Goal: Contribute content: Contribute content

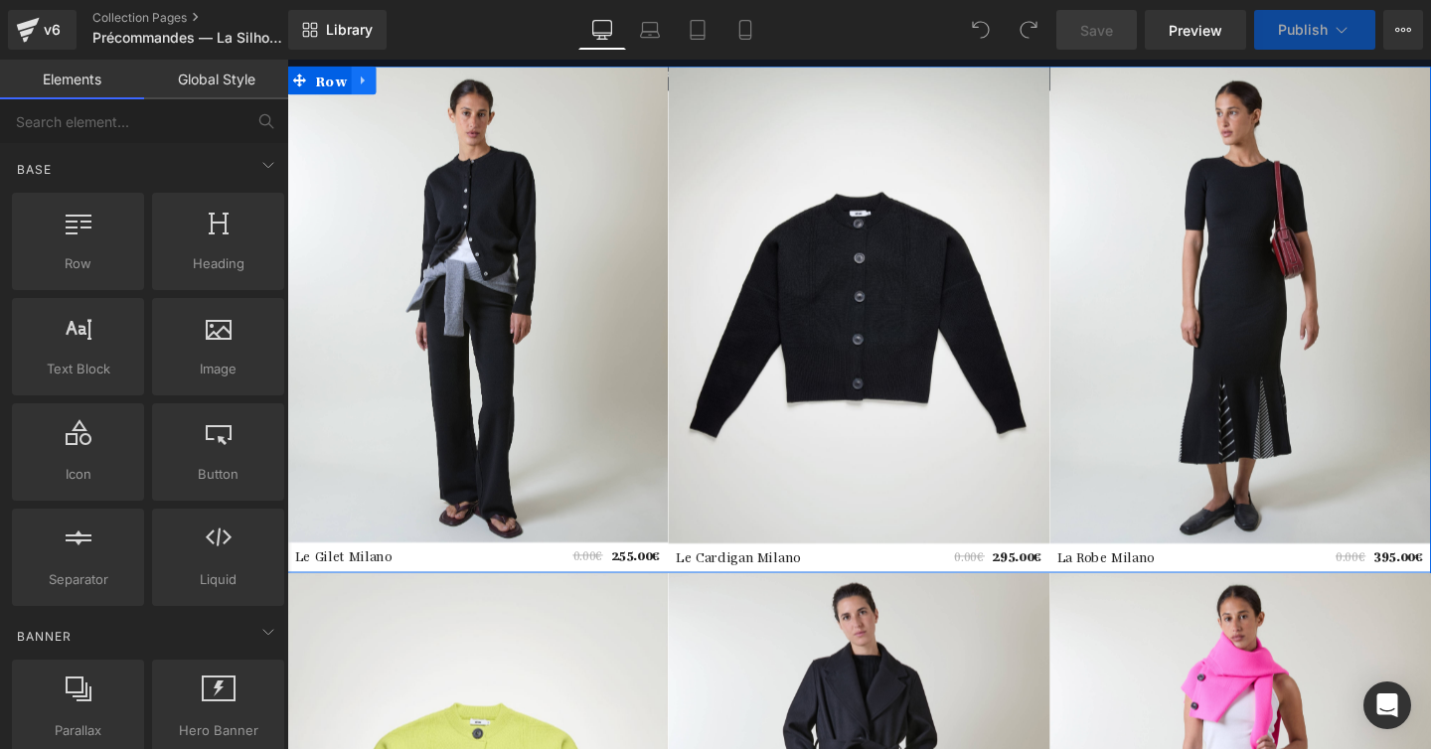
click at [370, 81] on icon at bounding box center [368, 82] width 14 height 15
click at [365, 80] on icon at bounding box center [368, 83] width 14 height 14
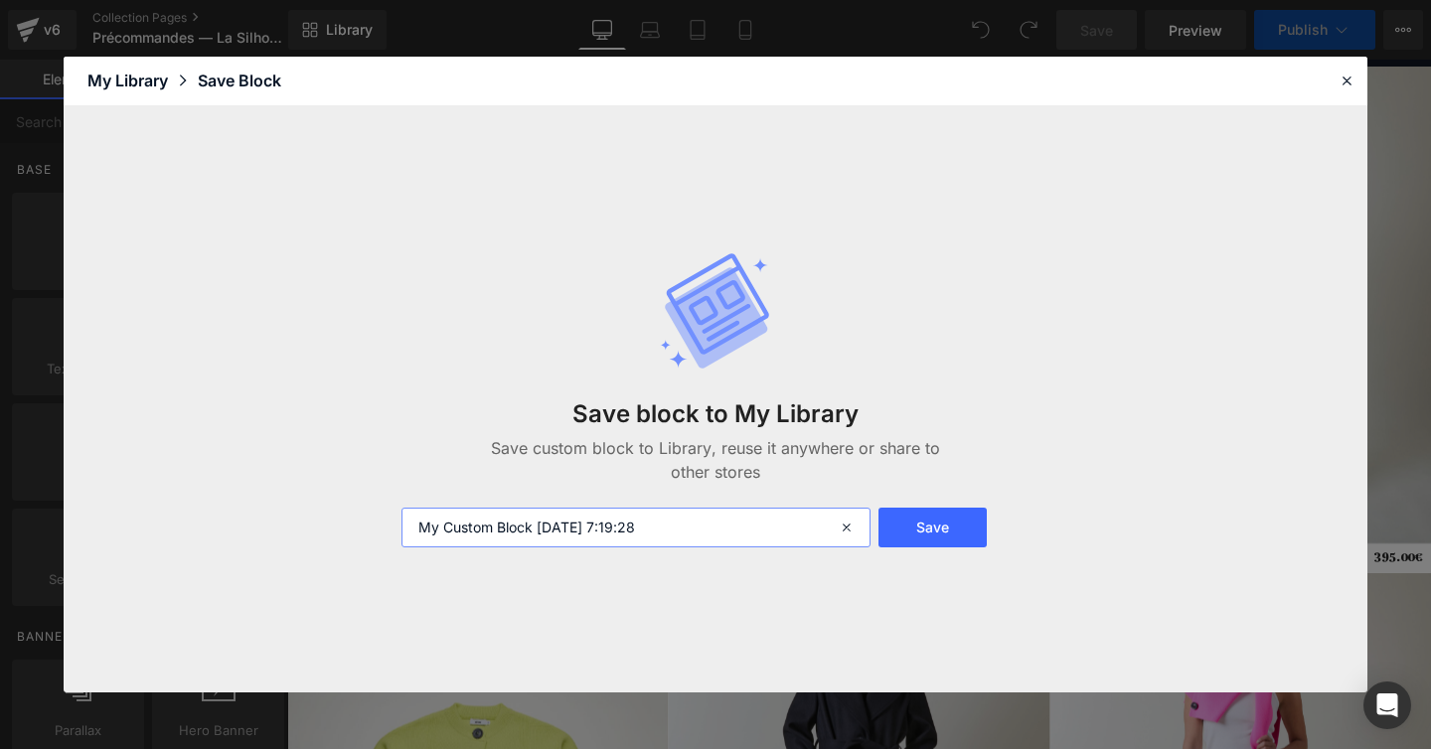
click at [467, 535] on input "My Custom Block 2025-10-07 7:19:28" at bounding box center [635, 528] width 469 height 40
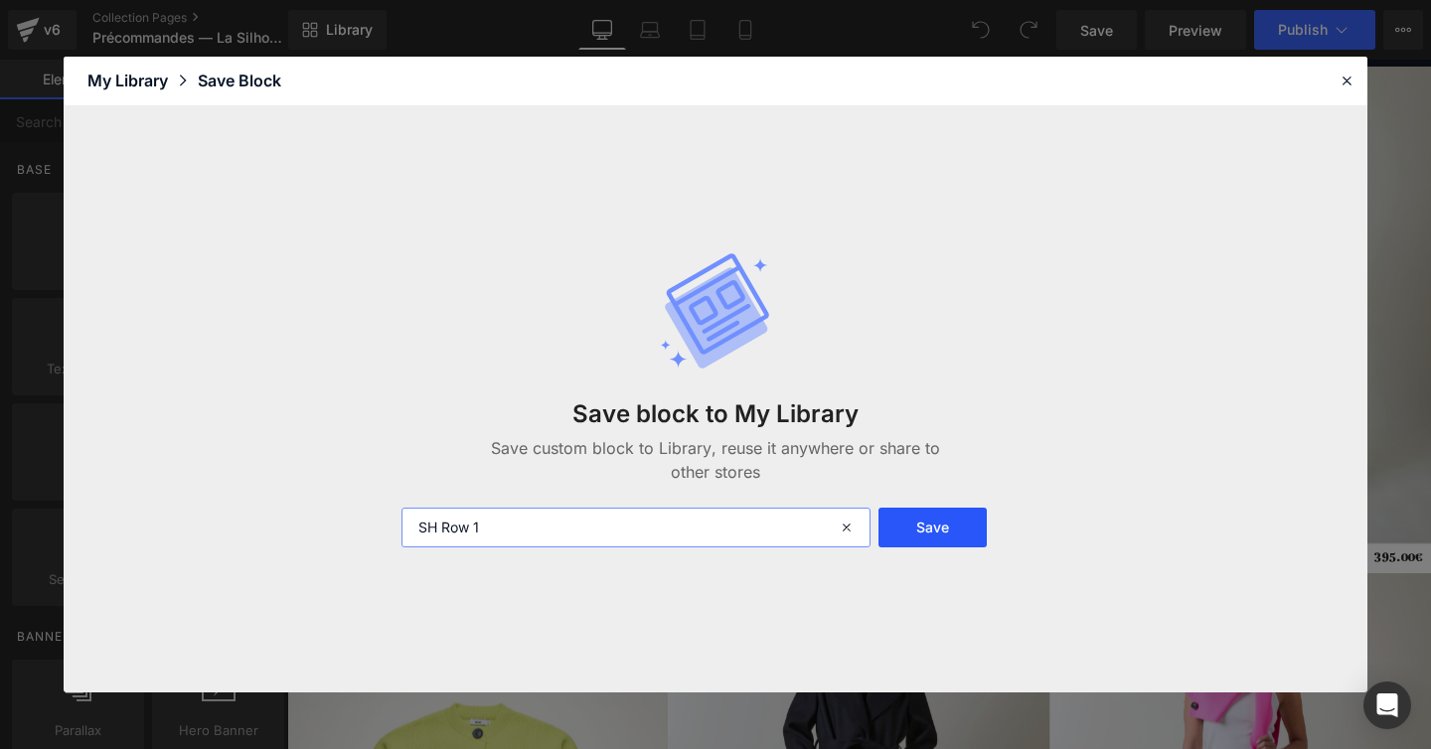
type input "SH Row 1"
click at [928, 508] on button "Save" at bounding box center [932, 528] width 108 height 40
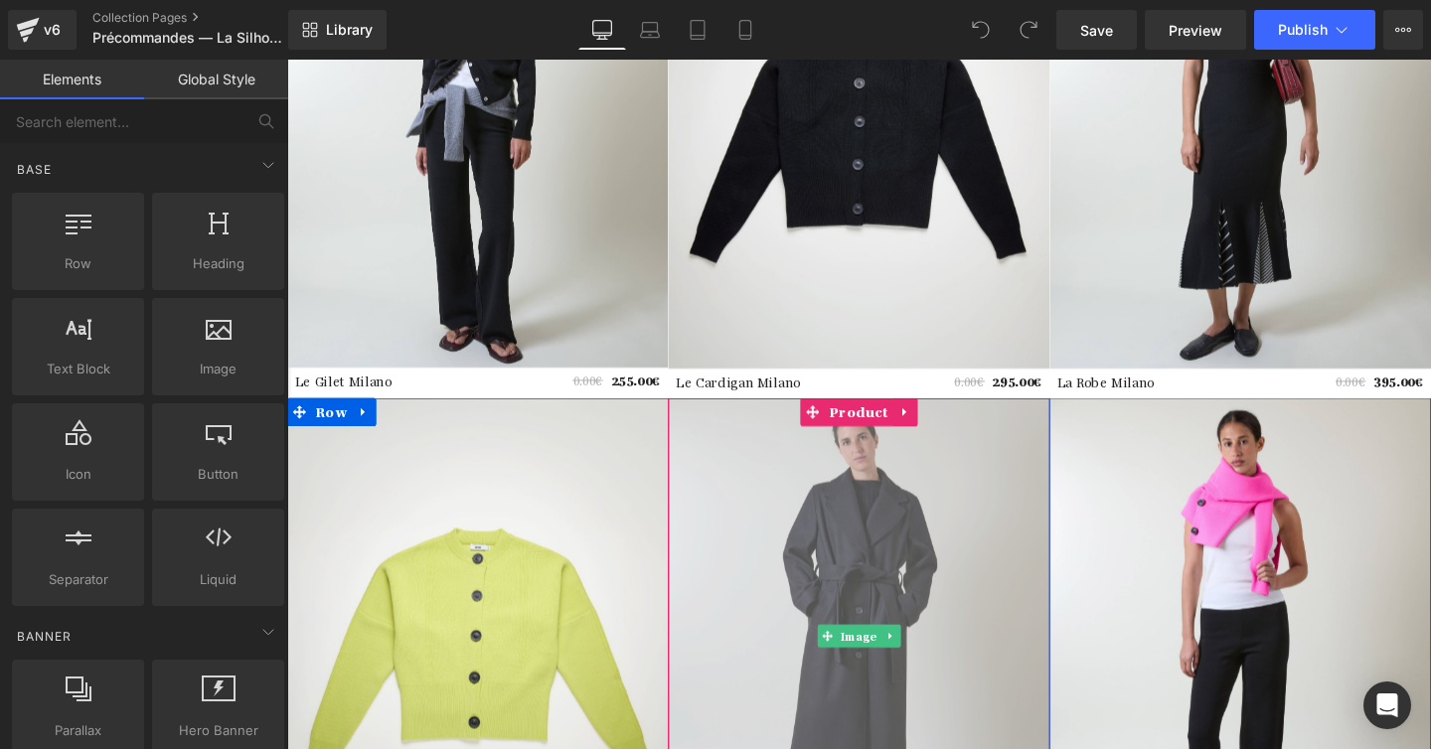
scroll to position [280, 0]
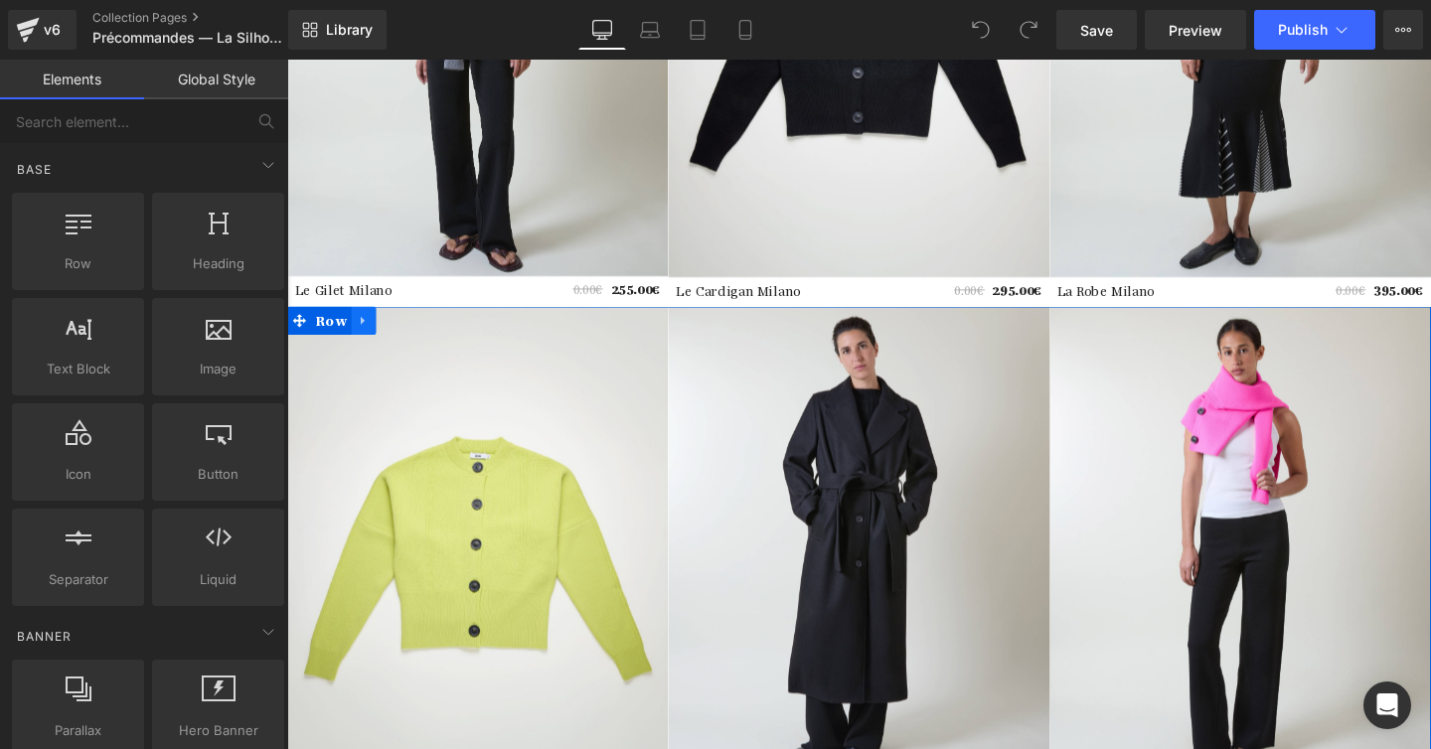
click at [363, 327] on icon at bounding box center [368, 333] width 14 height 15
click at [366, 328] on icon at bounding box center [368, 334] width 14 height 14
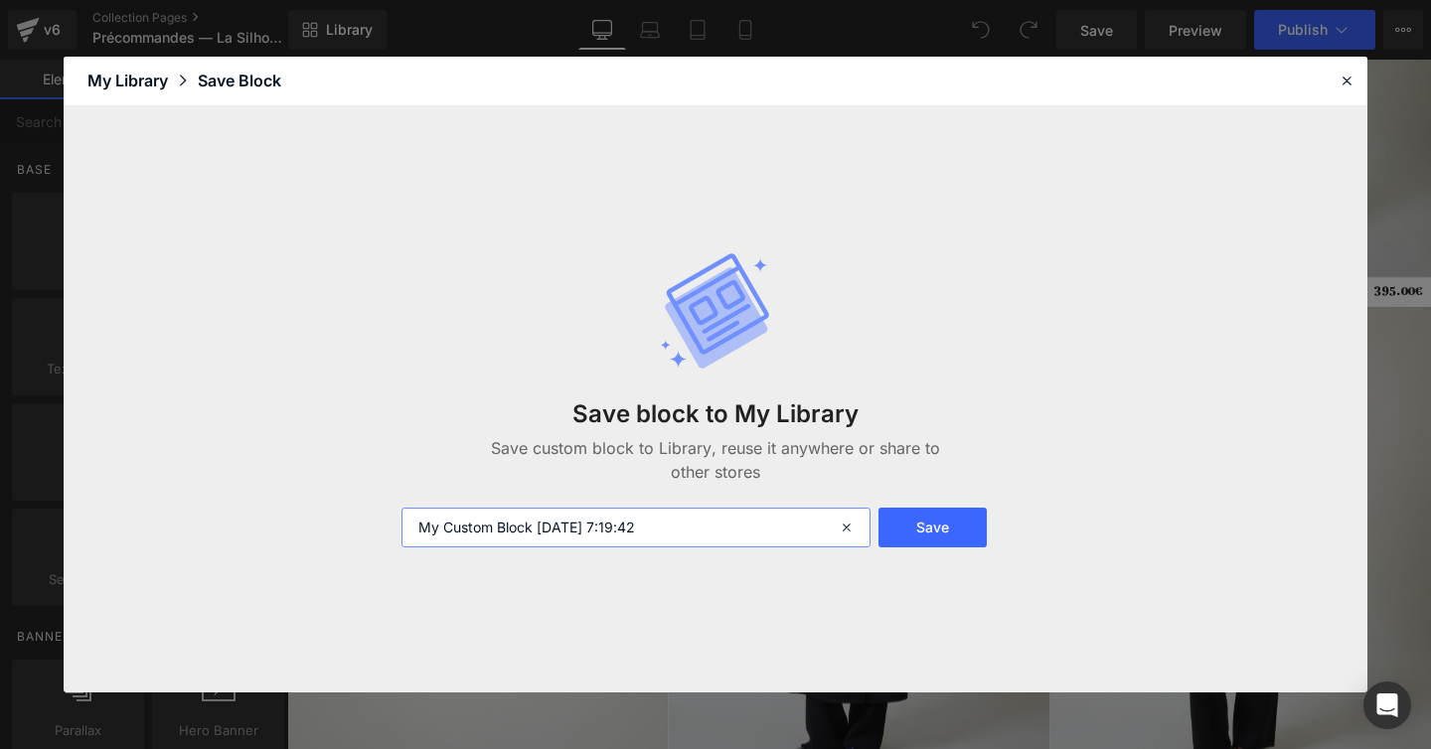
click at [490, 520] on input "My Custom Block 2025-10-07 7:19:42" at bounding box center [635, 528] width 469 height 40
paste input "SH Row 1"
type input "SH Row 2"
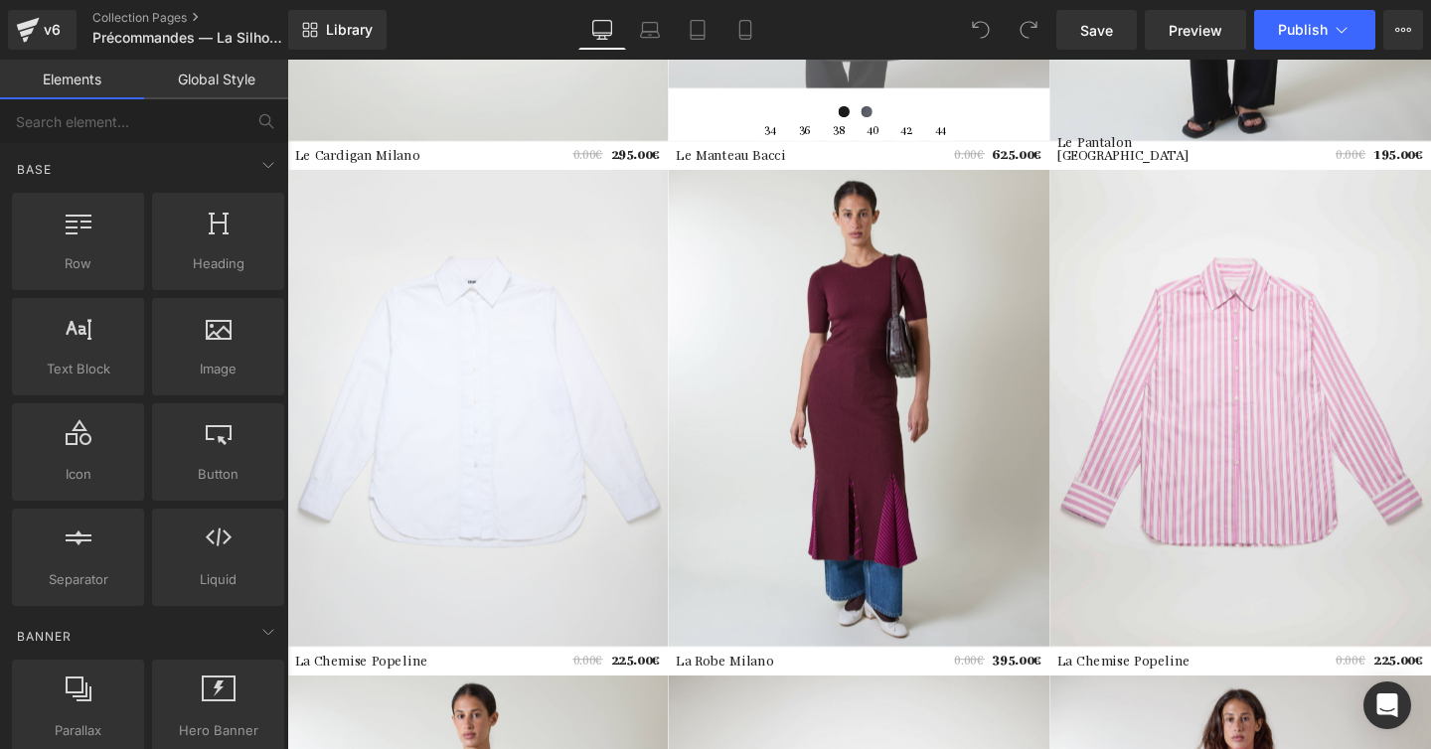
scroll to position [953, 0]
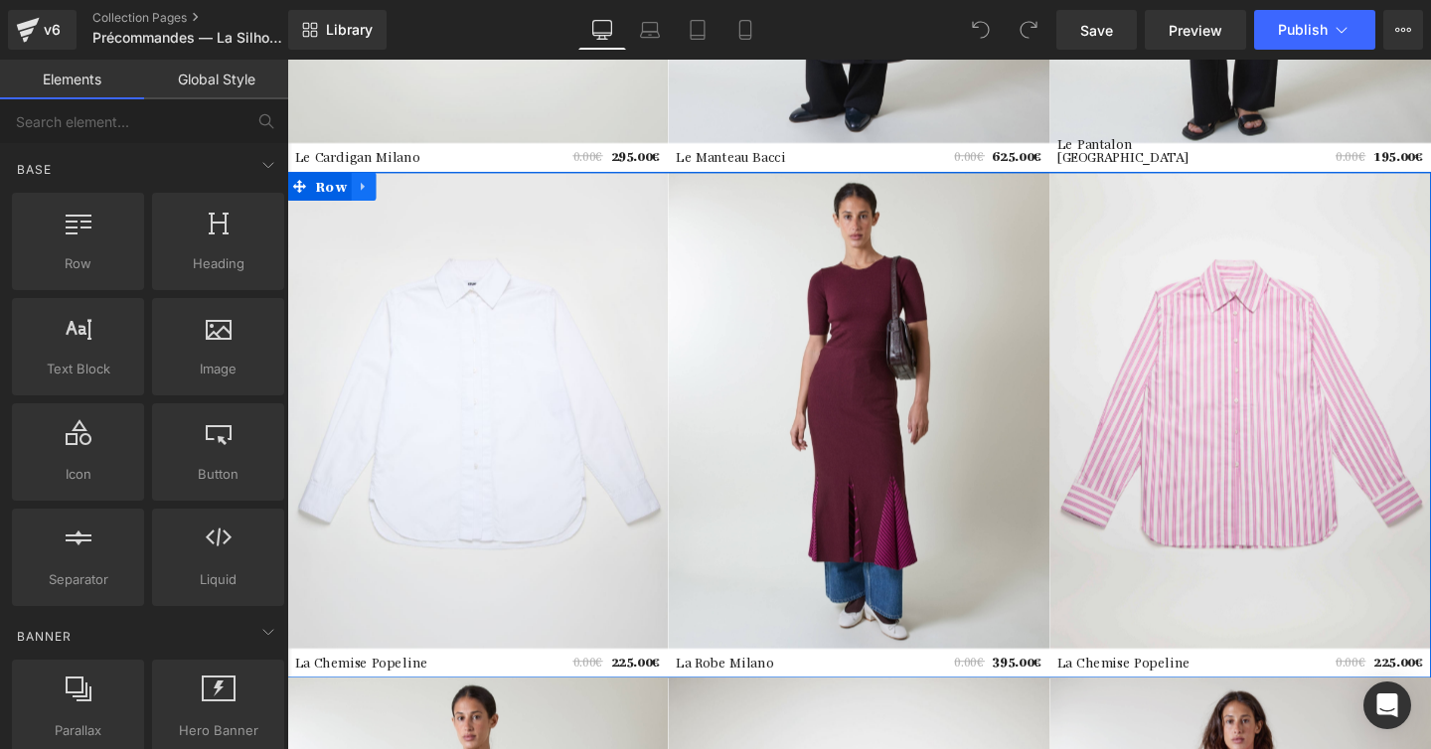
click at [368, 188] on icon at bounding box center [368, 192] width 14 height 15
click at [372, 190] on icon at bounding box center [368, 192] width 14 height 15
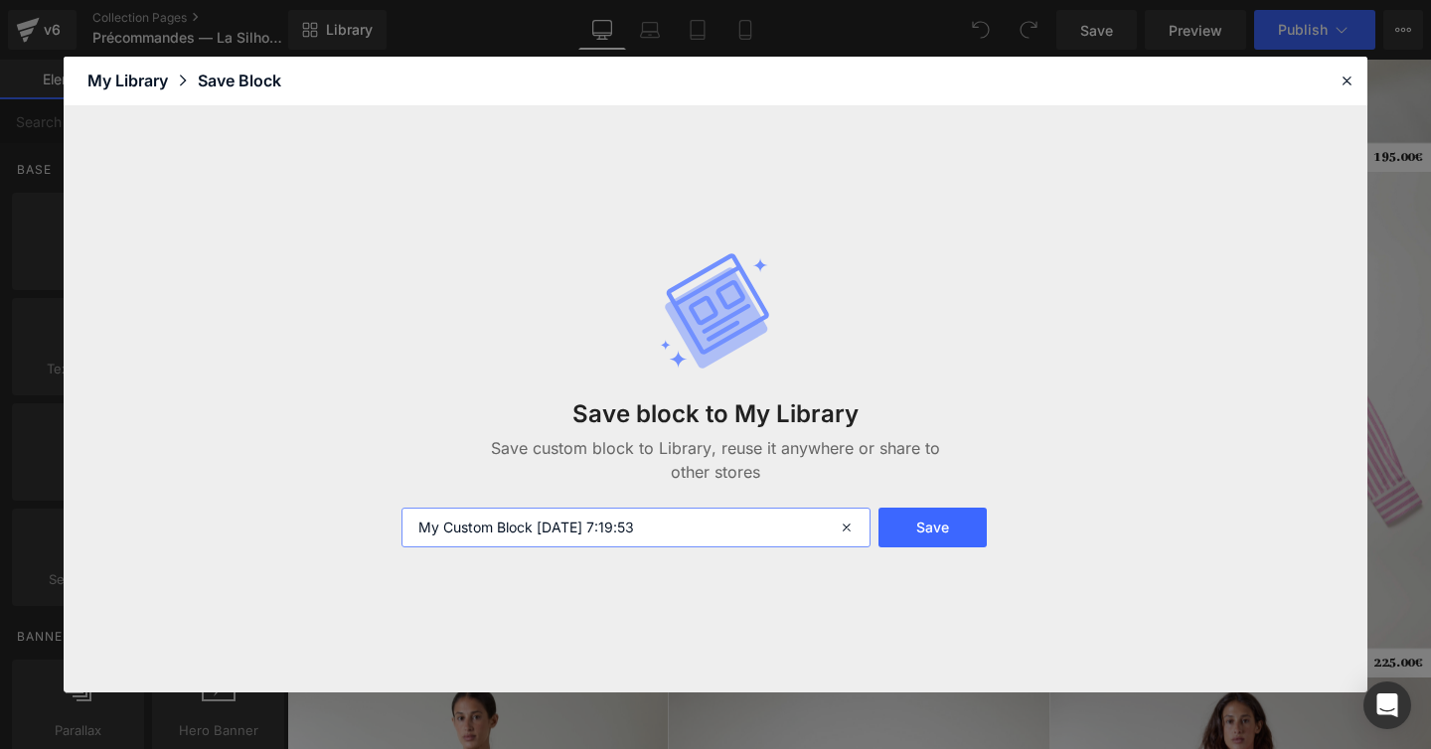
click at [520, 539] on input "My Custom Block 2025-10-07 7:19:53" at bounding box center [635, 528] width 469 height 40
paste input "SH Row 1"
type input "SH Row 3"
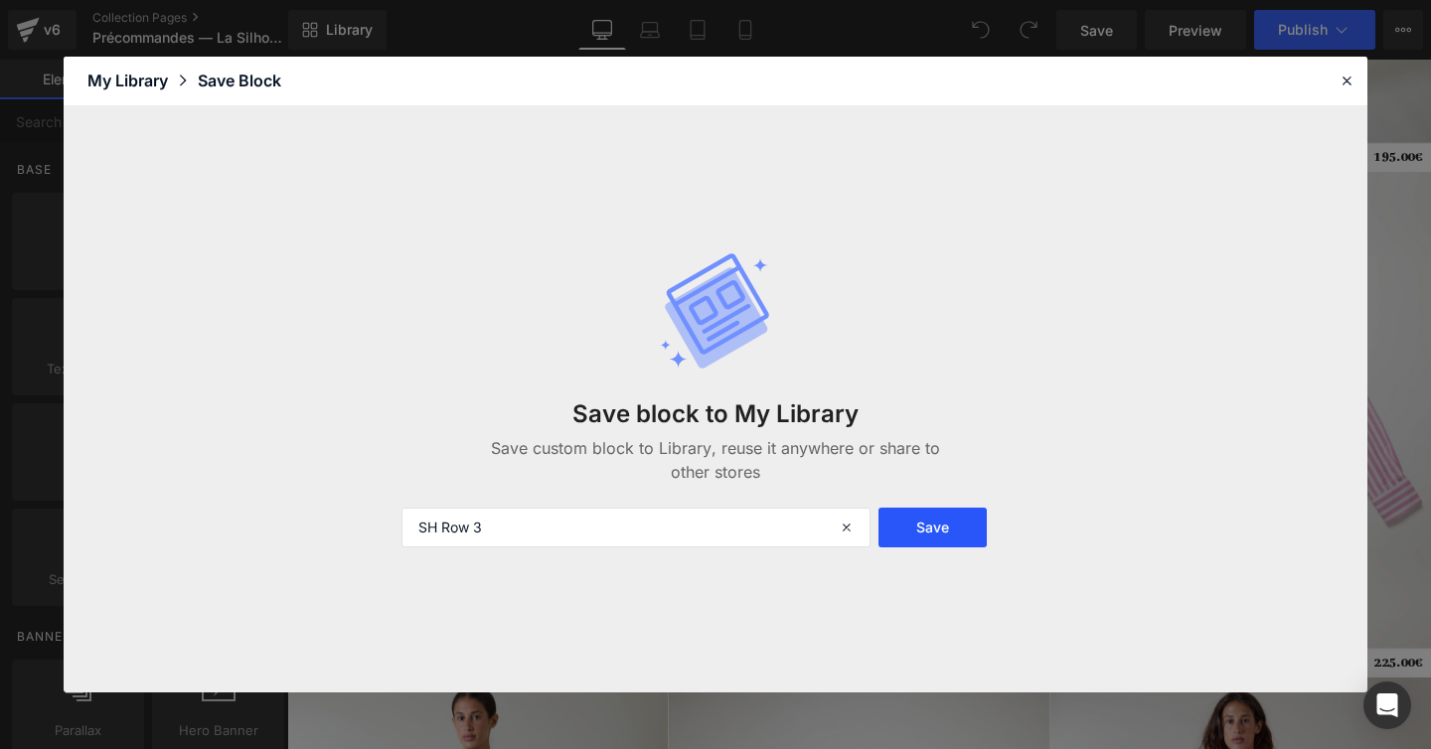
click at [922, 523] on button "Save" at bounding box center [932, 528] width 108 height 40
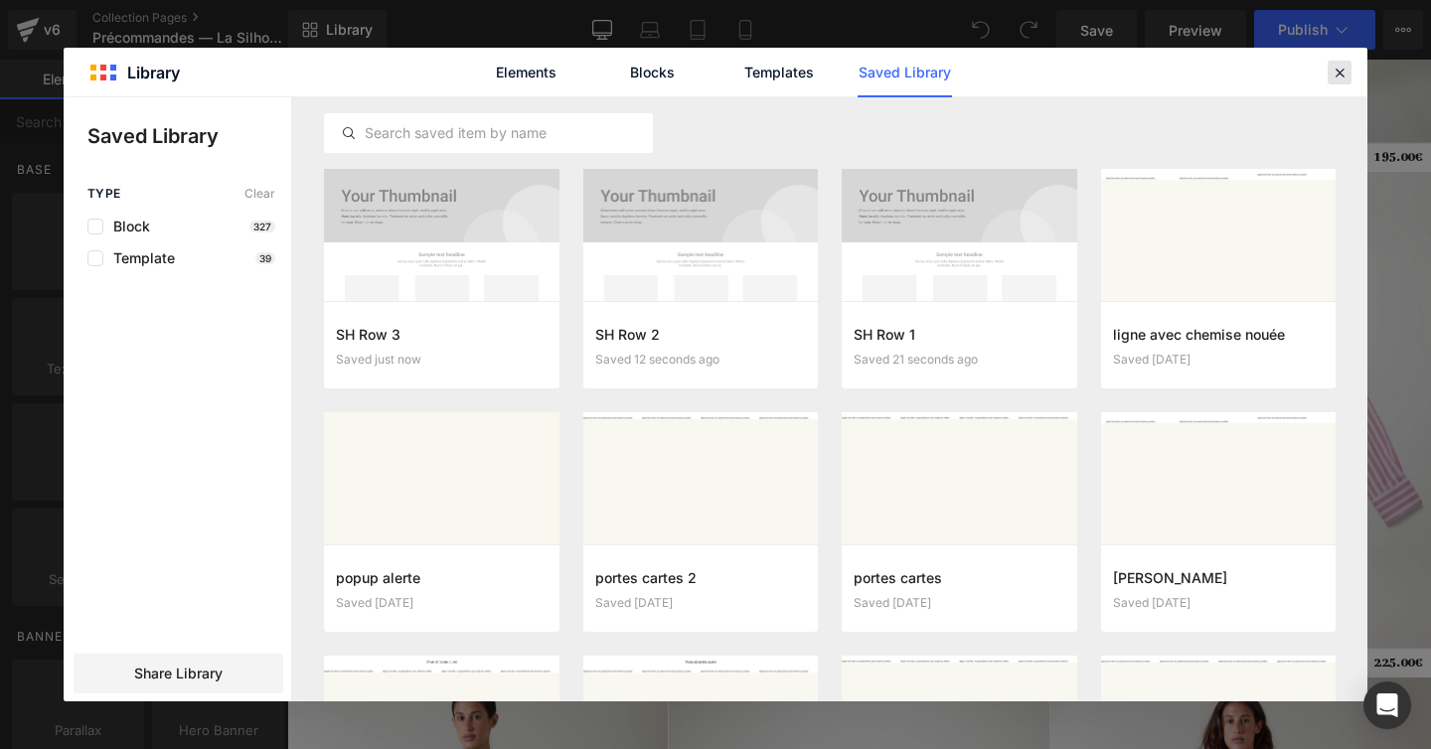
click at [1336, 61] on div at bounding box center [1339, 73] width 24 height 24
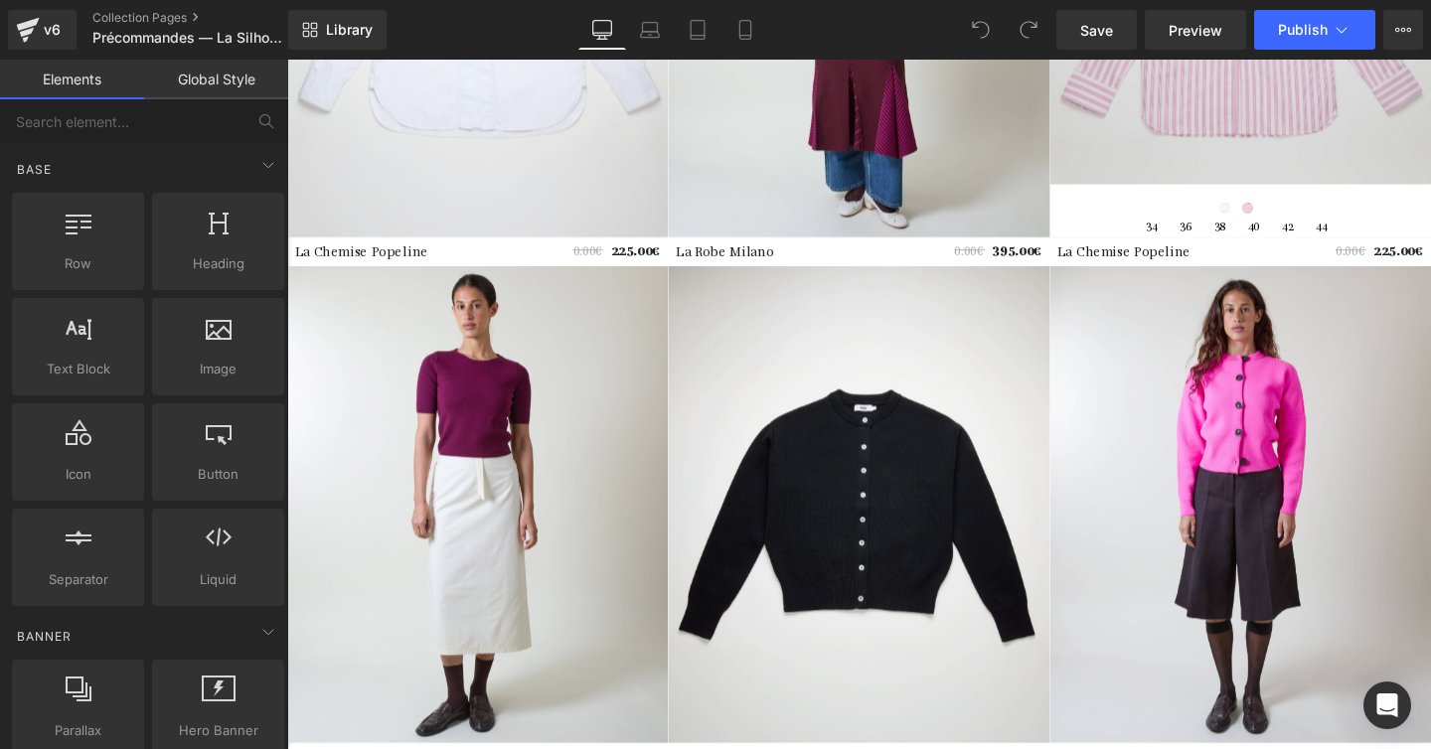
scroll to position [1384, 0]
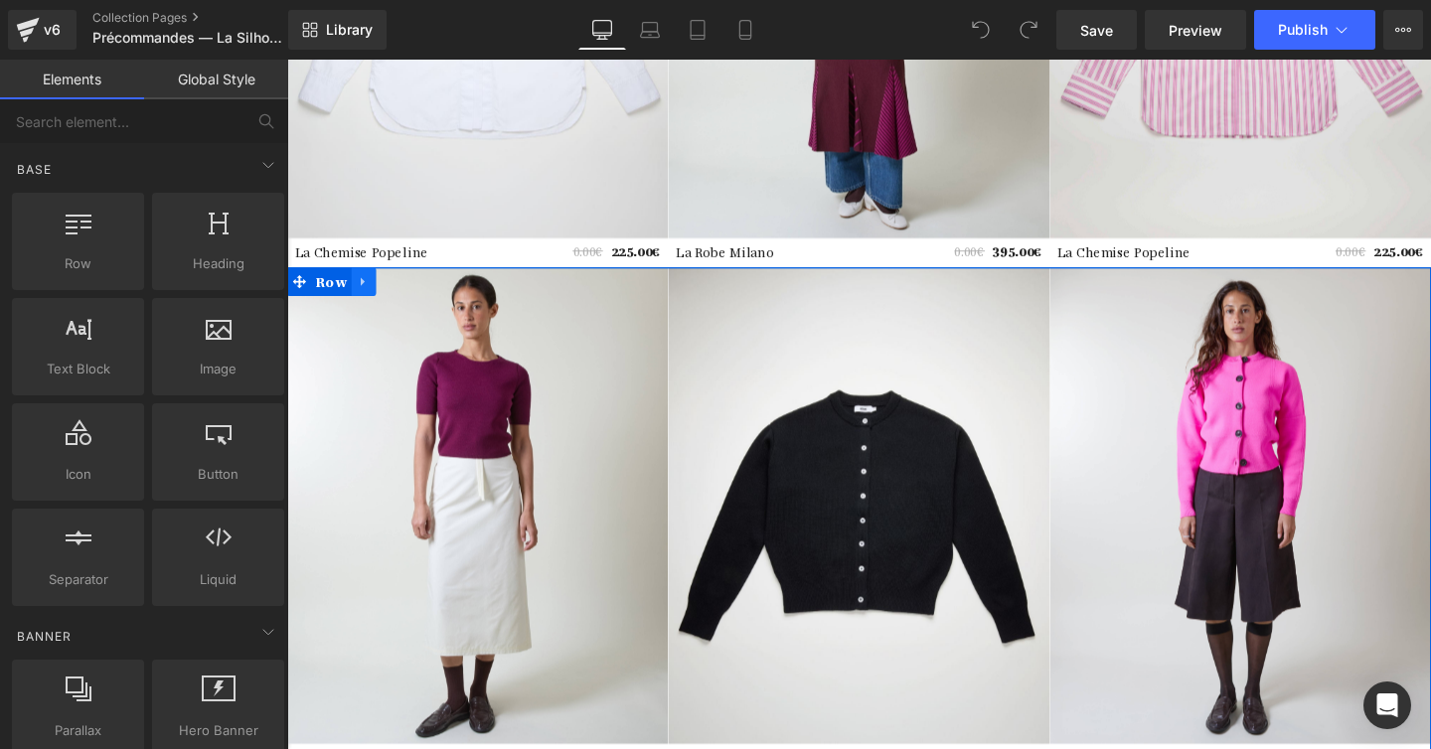
click at [365, 290] on icon at bounding box center [367, 293] width 4 height 9
click at [370, 294] on icon at bounding box center [368, 292] width 14 height 15
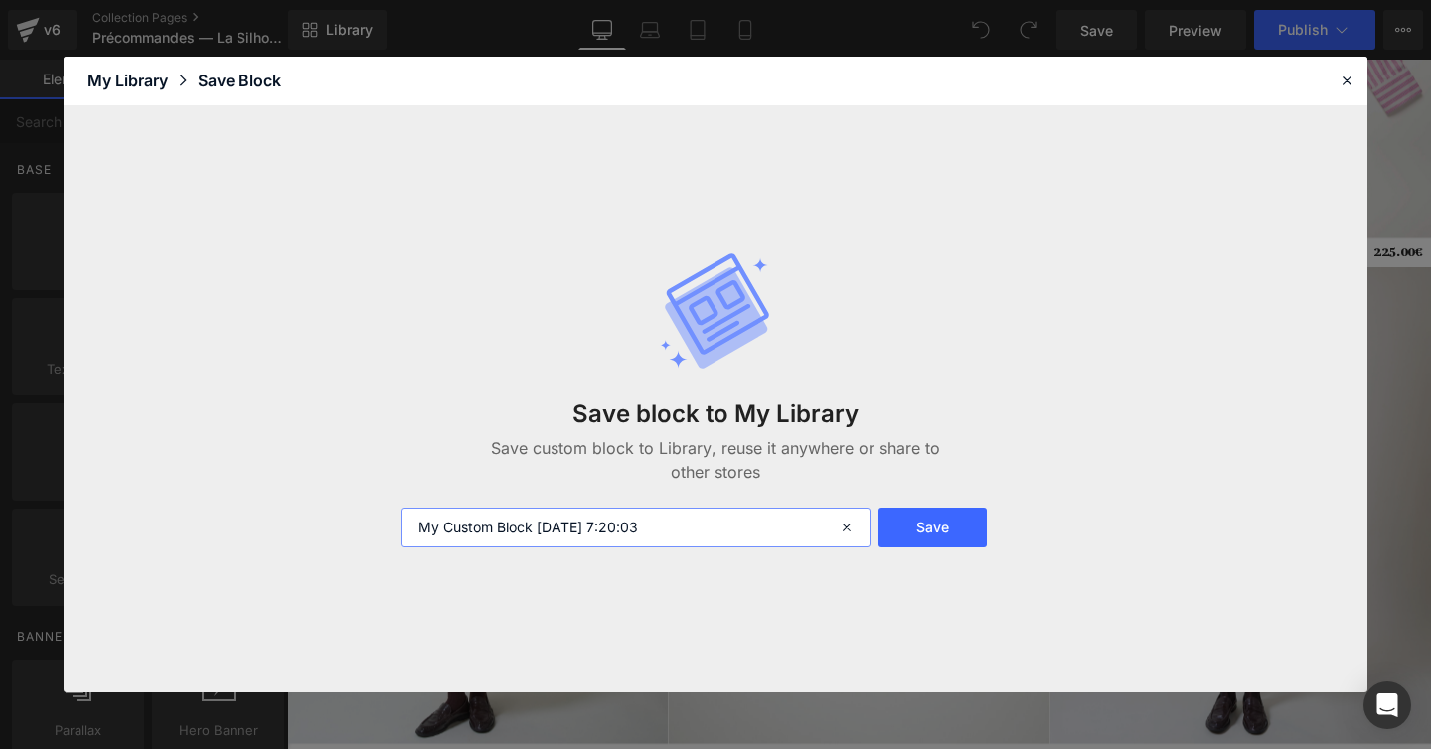
click at [473, 520] on input "My Custom Block 2025-10-07 7:20:03" at bounding box center [635, 528] width 469 height 40
paste input "SH Row 1"
type input "SH Row 4"
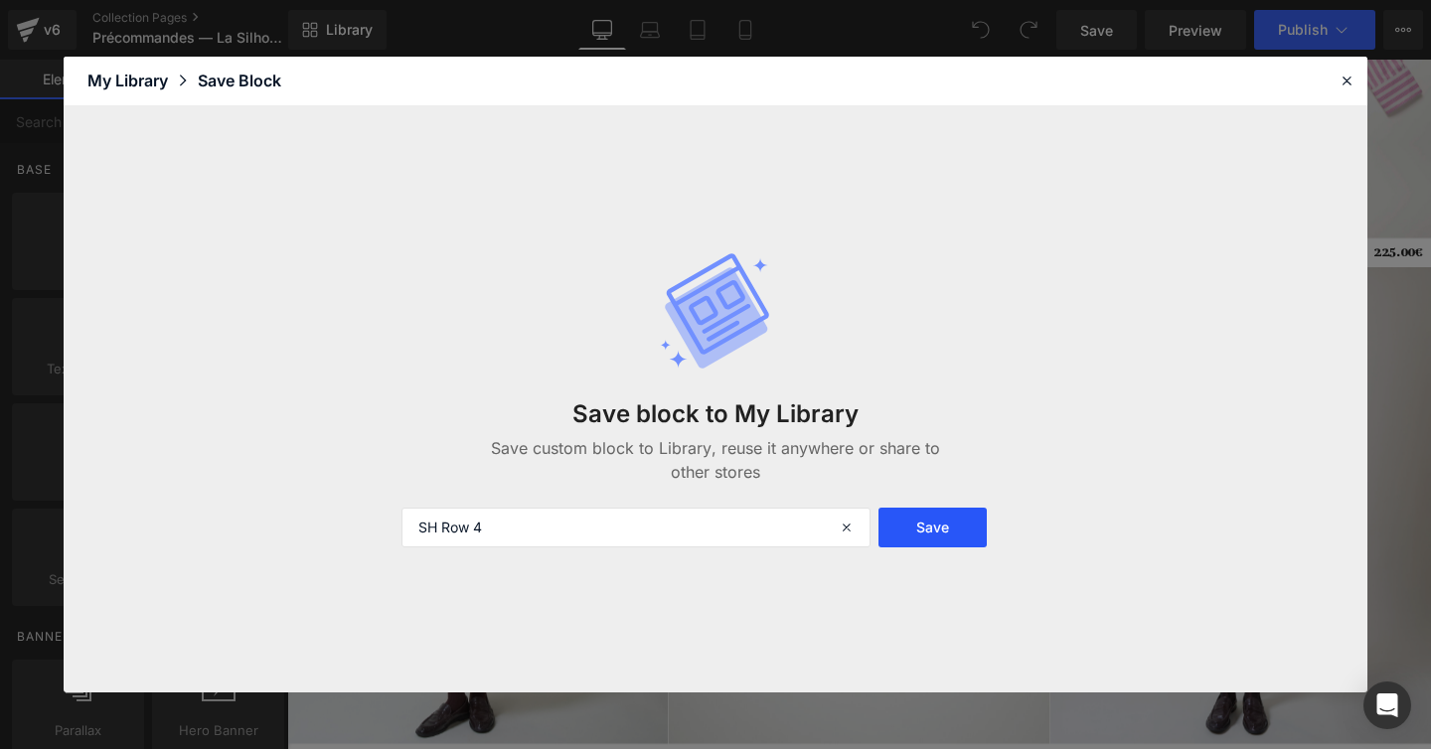
click at [951, 532] on button "Save" at bounding box center [932, 528] width 108 height 40
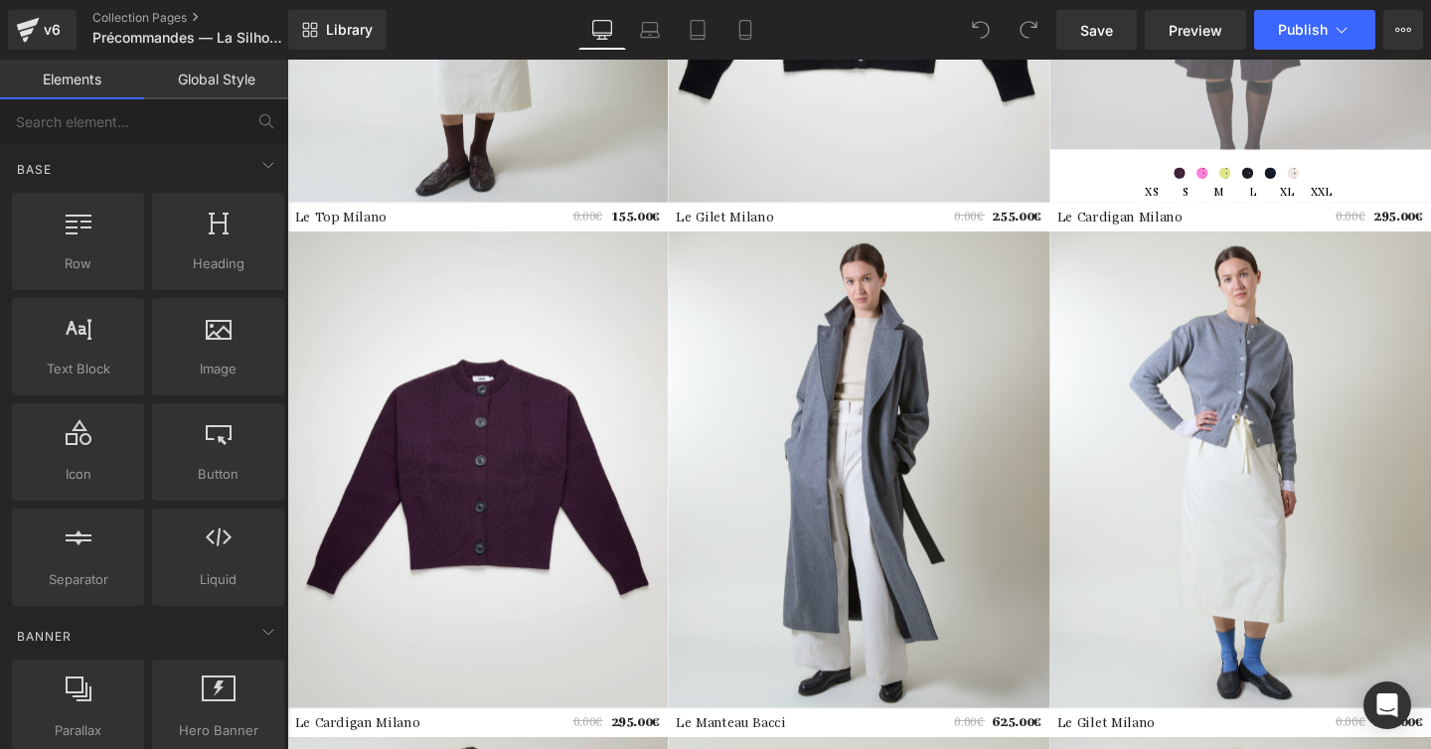
scroll to position [1959, 0]
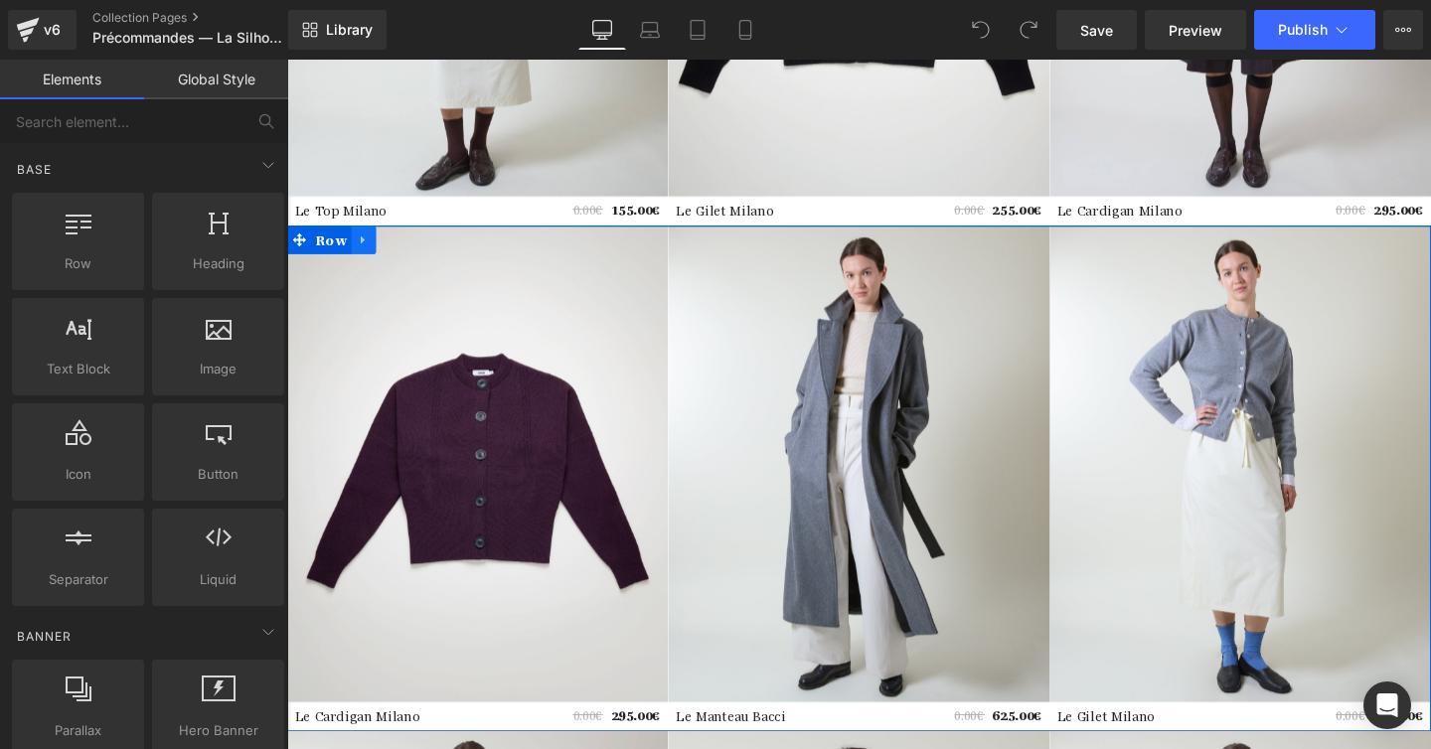
click at [369, 245] on icon at bounding box center [368, 249] width 14 height 15
click at [371, 244] on icon at bounding box center [368, 249] width 14 height 15
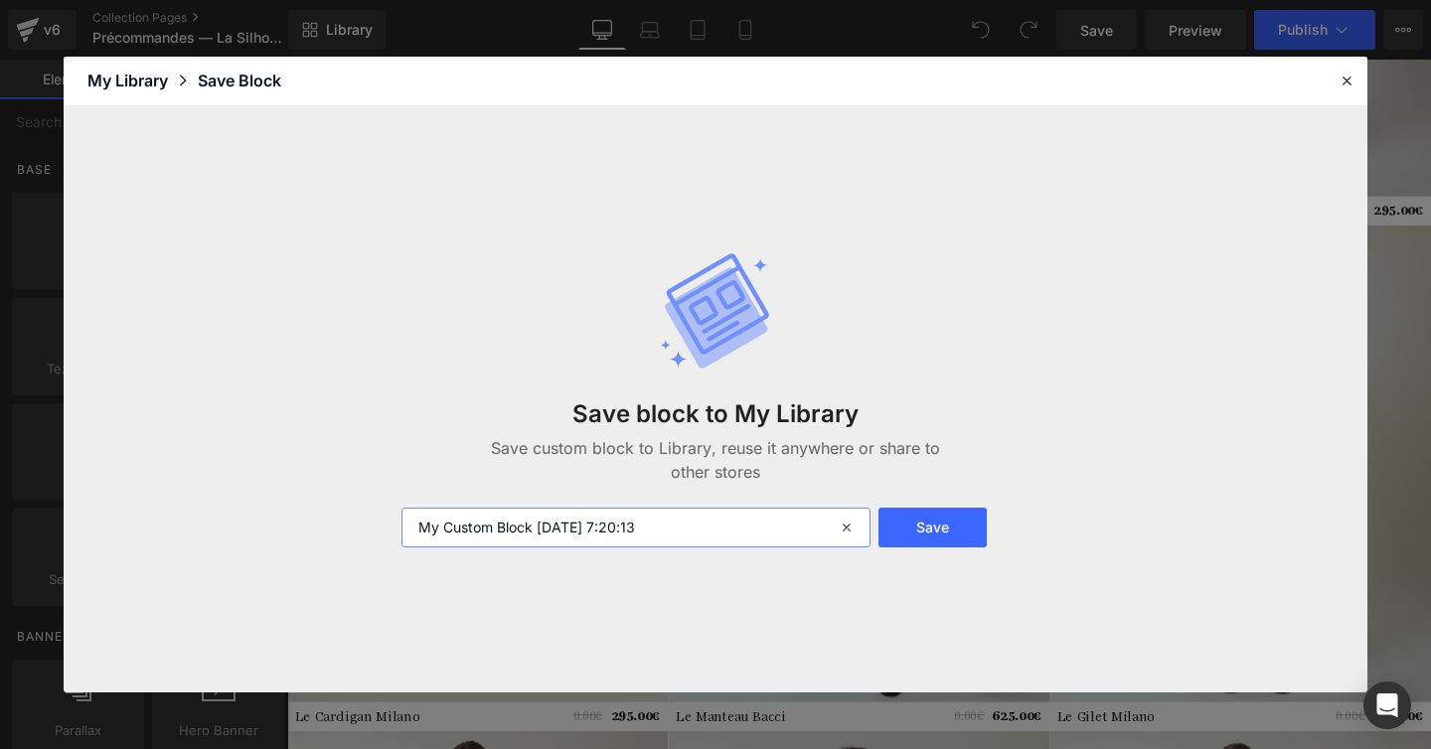
click at [519, 527] on input "My Custom Block 2025-10-07 7:20:13" at bounding box center [635, 528] width 469 height 40
paste input "SH Row 1"
type input "SH Row 5"
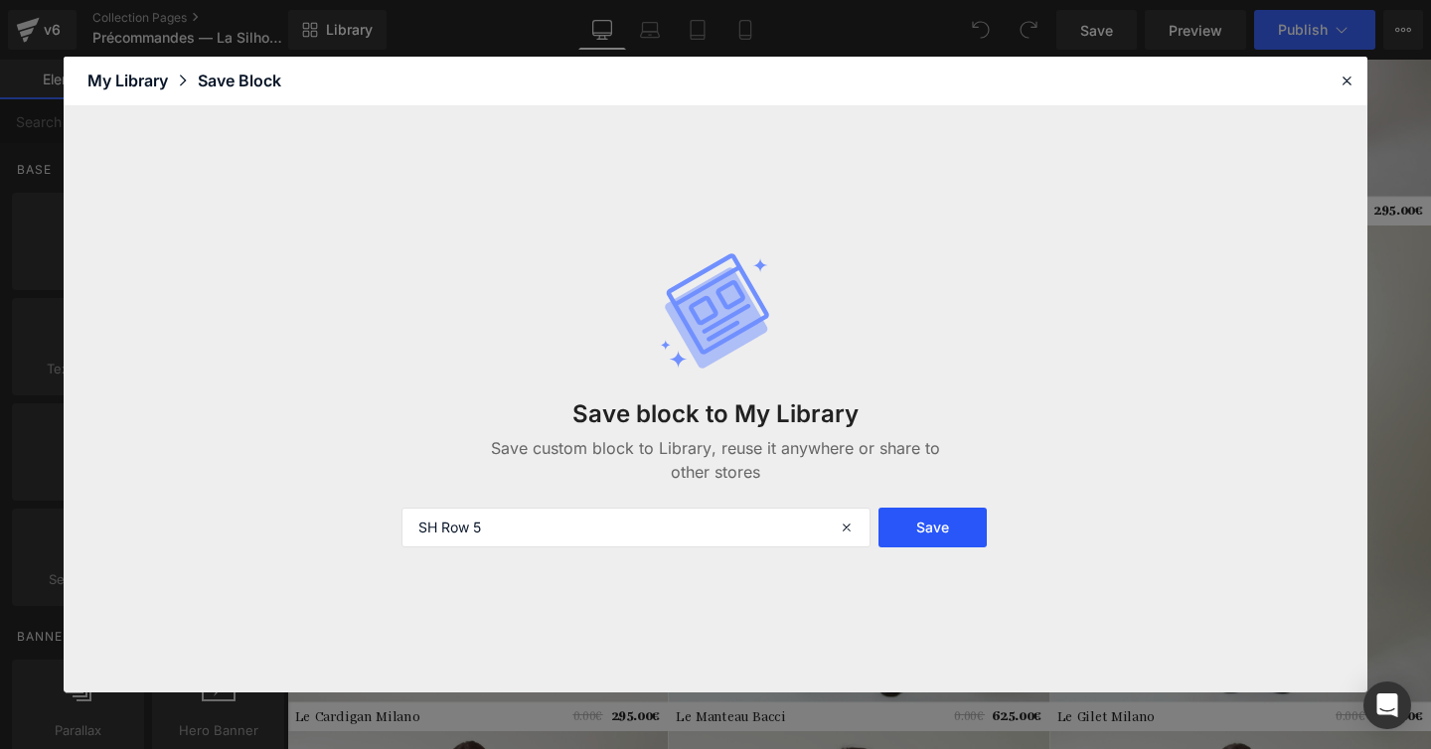
click at [942, 544] on button "Save" at bounding box center [932, 528] width 108 height 40
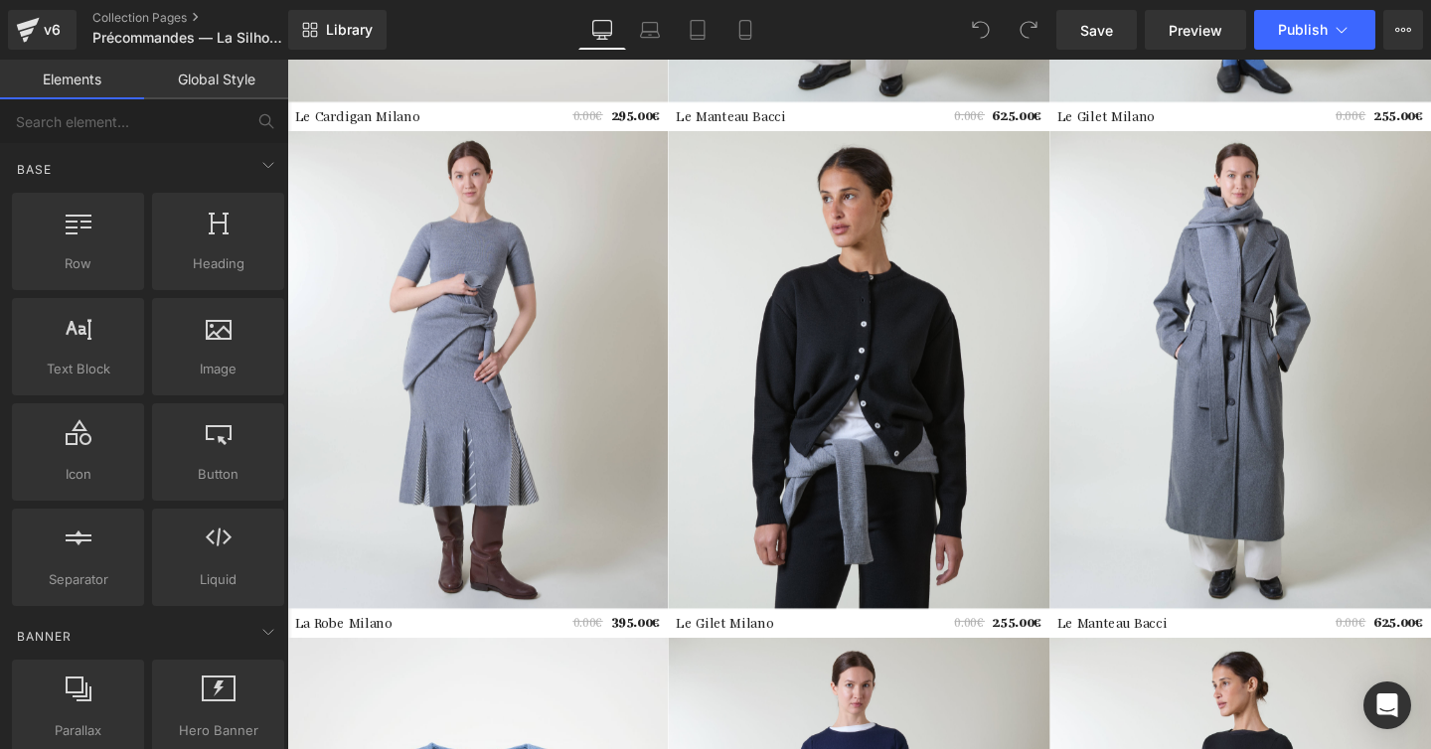
scroll to position [2592, 0]
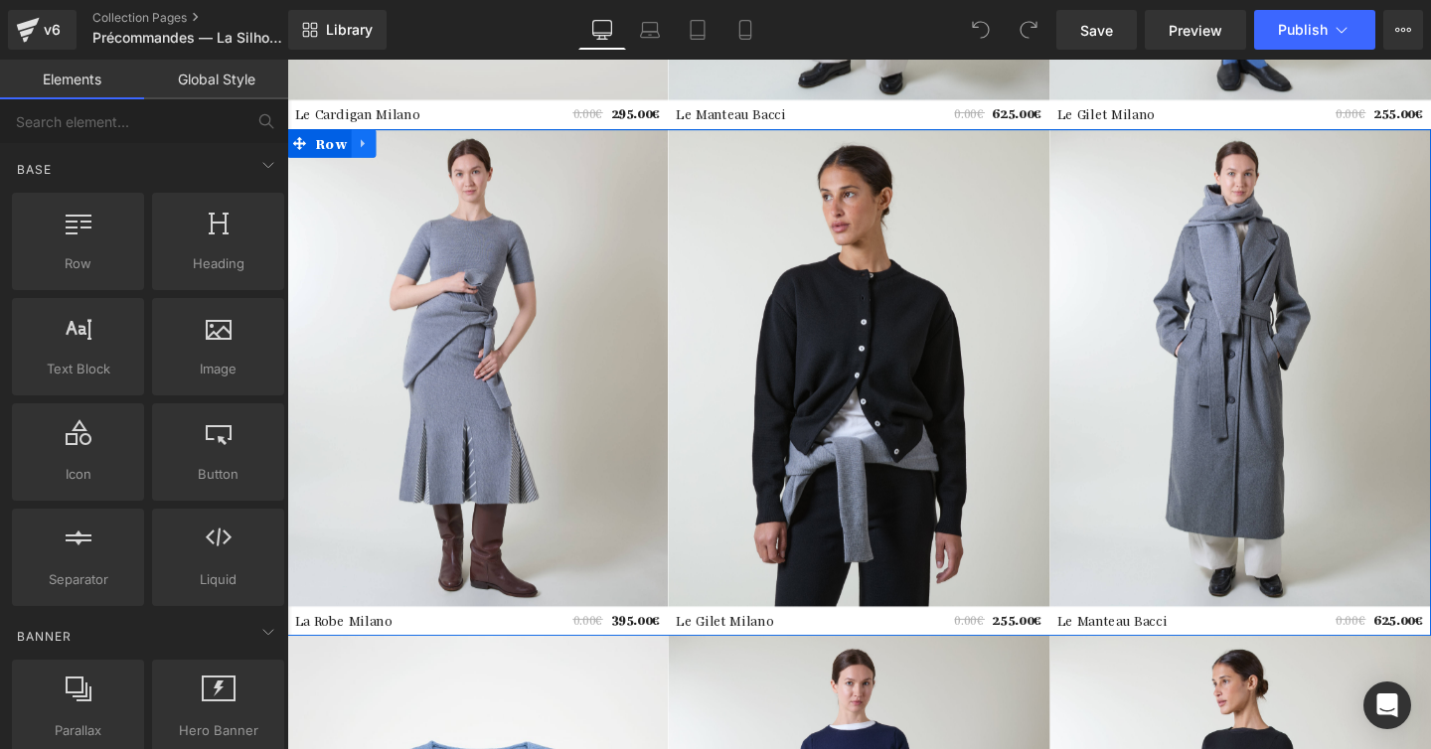
click at [361, 150] on icon at bounding box center [368, 148] width 14 height 15
click at [369, 145] on icon at bounding box center [368, 148] width 14 height 15
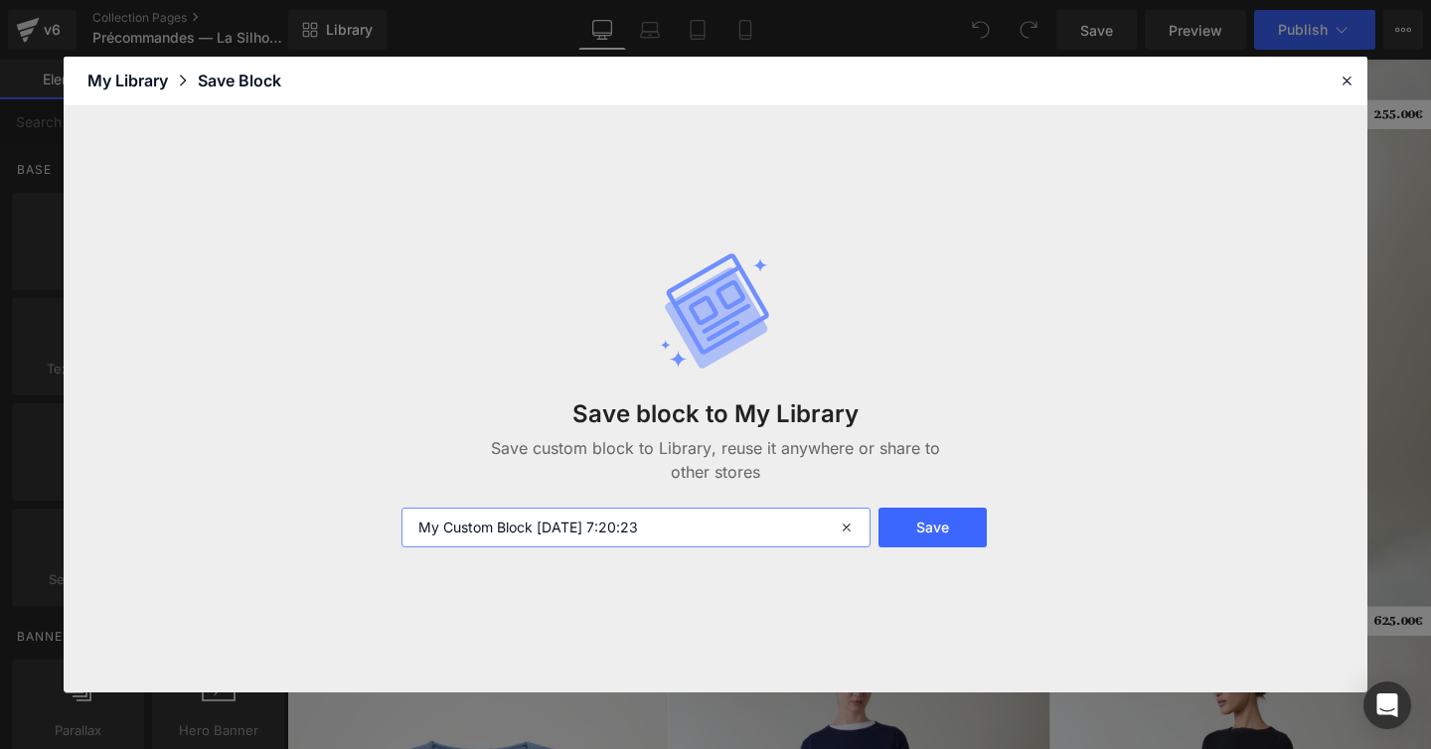
click at [528, 508] on input "My Custom Block 2025-10-07 7:20:23" at bounding box center [635, 528] width 469 height 40
paste input "SH Row 1"
type input "SH Row 6"
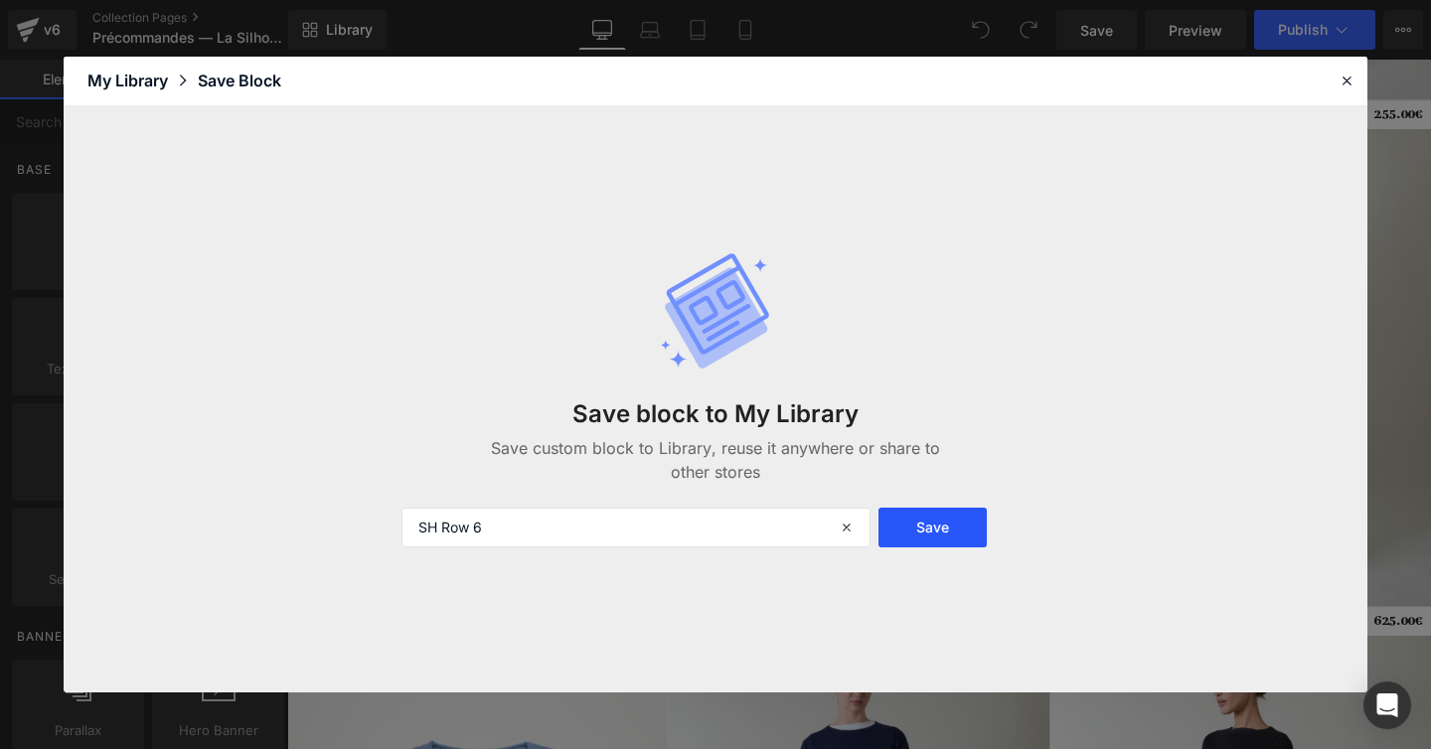
click at [932, 529] on button "Save" at bounding box center [932, 528] width 108 height 40
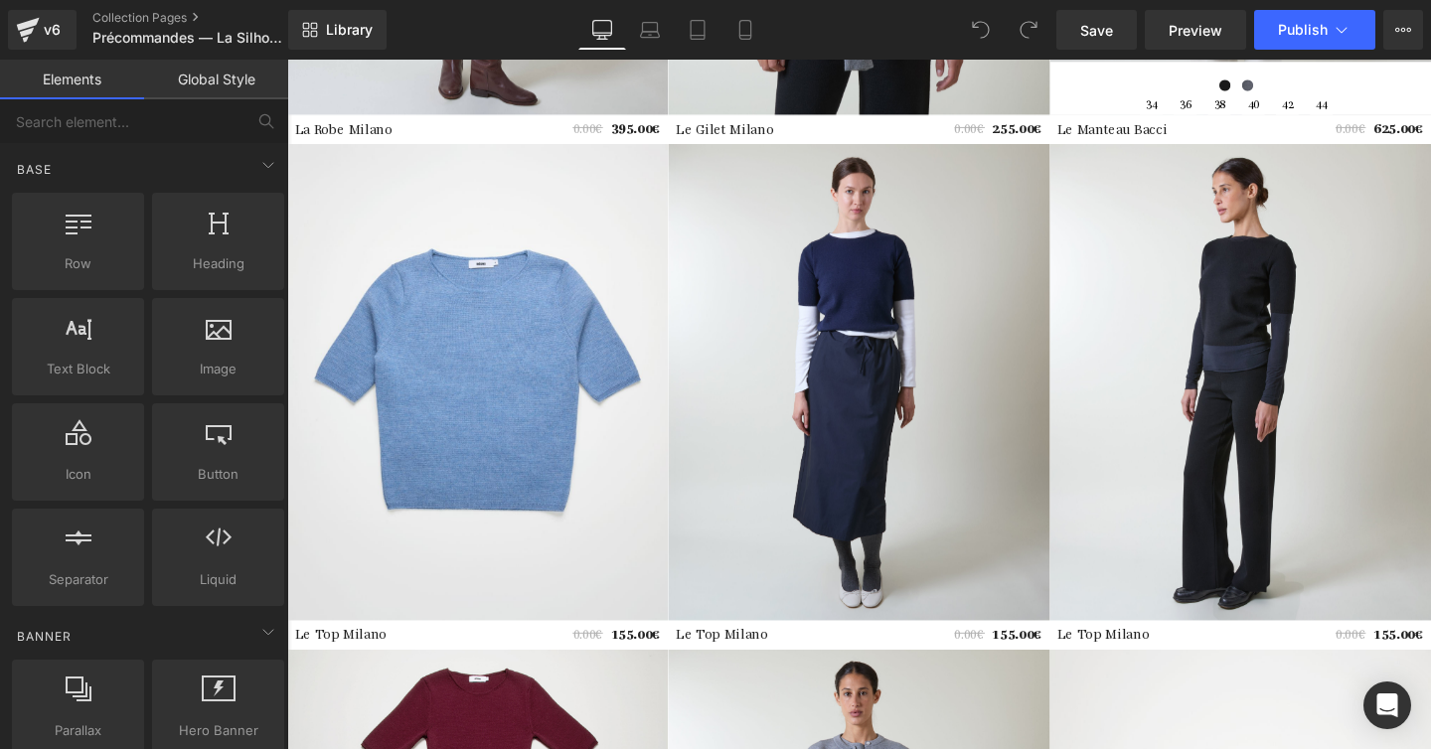
scroll to position [3111, 0]
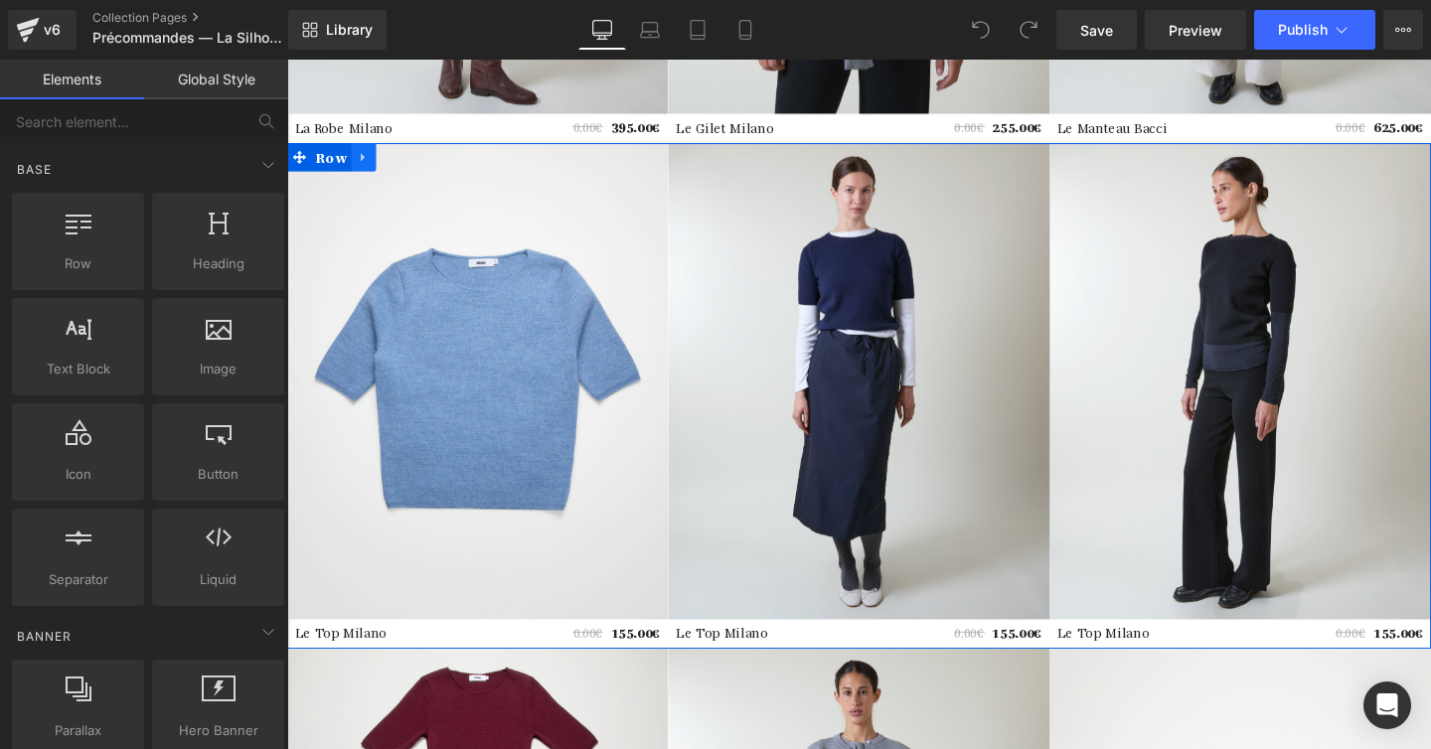
click at [371, 159] on icon at bounding box center [368, 161] width 14 height 15
click at [365, 162] on icon at bounding box center [368, 162] width 14 height 14
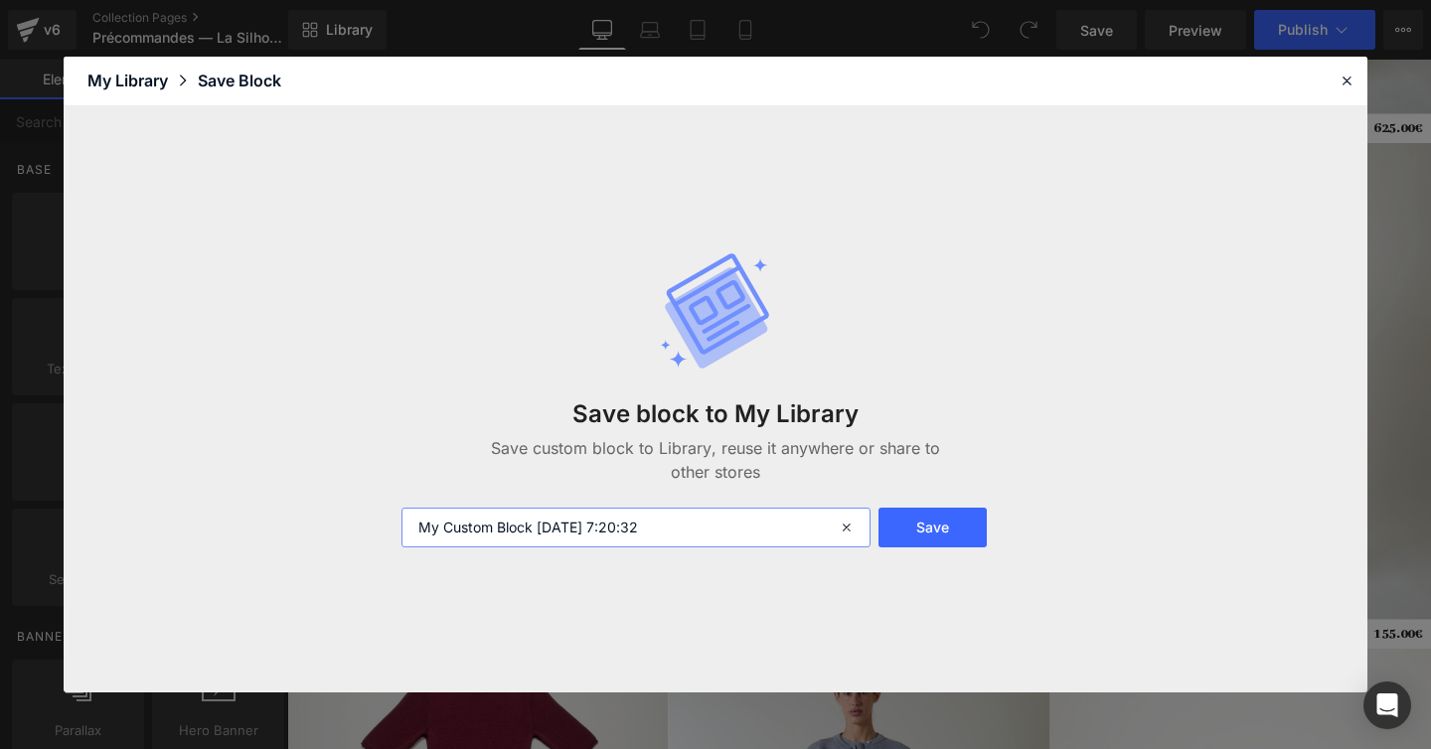
click at [567, 532] on input "My Custom Block 2025-10-07 7:20:32" at bounding box center [635, 528] width 469 height 40
paste input "SH Row 1"
type input "SH Row 7"
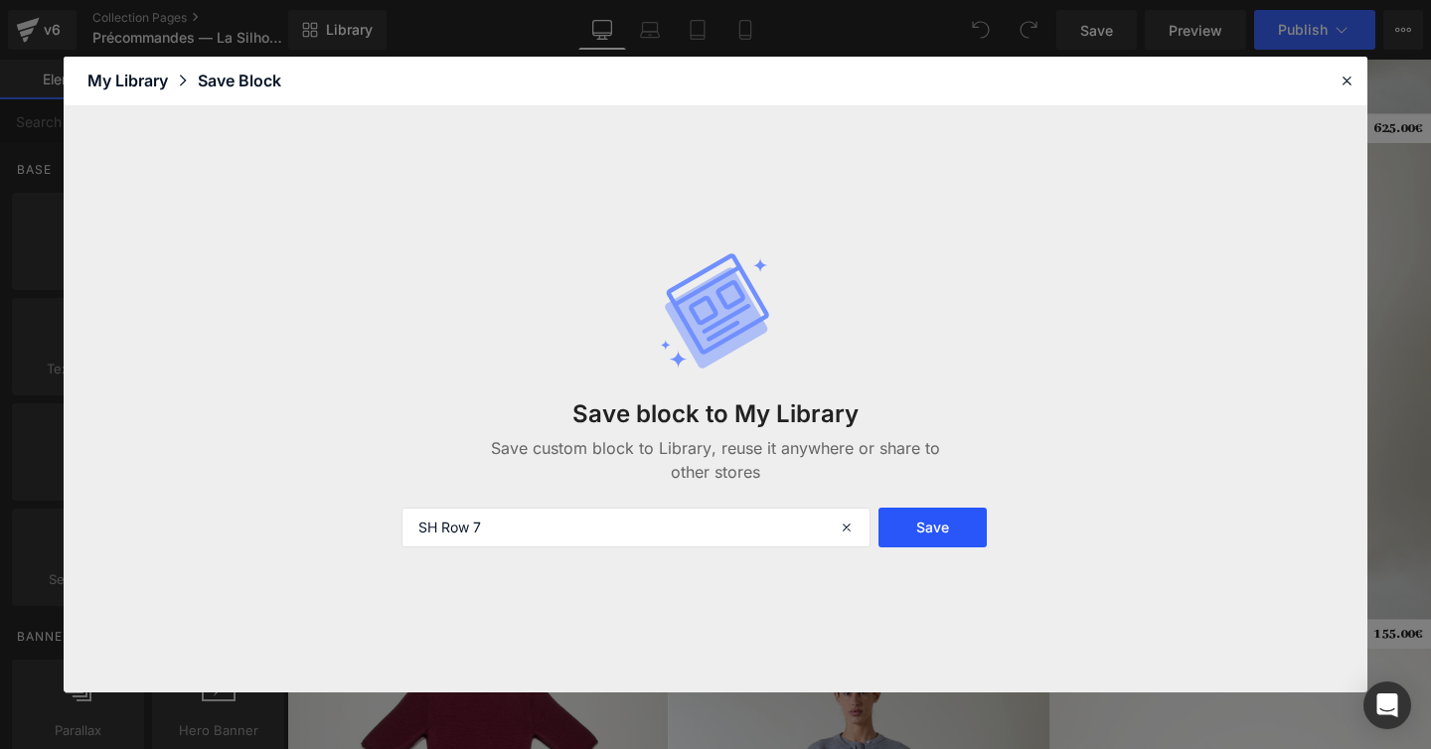
click at [926, 521] on button "Save" at bounding box center [932, 528] width 108 height 40
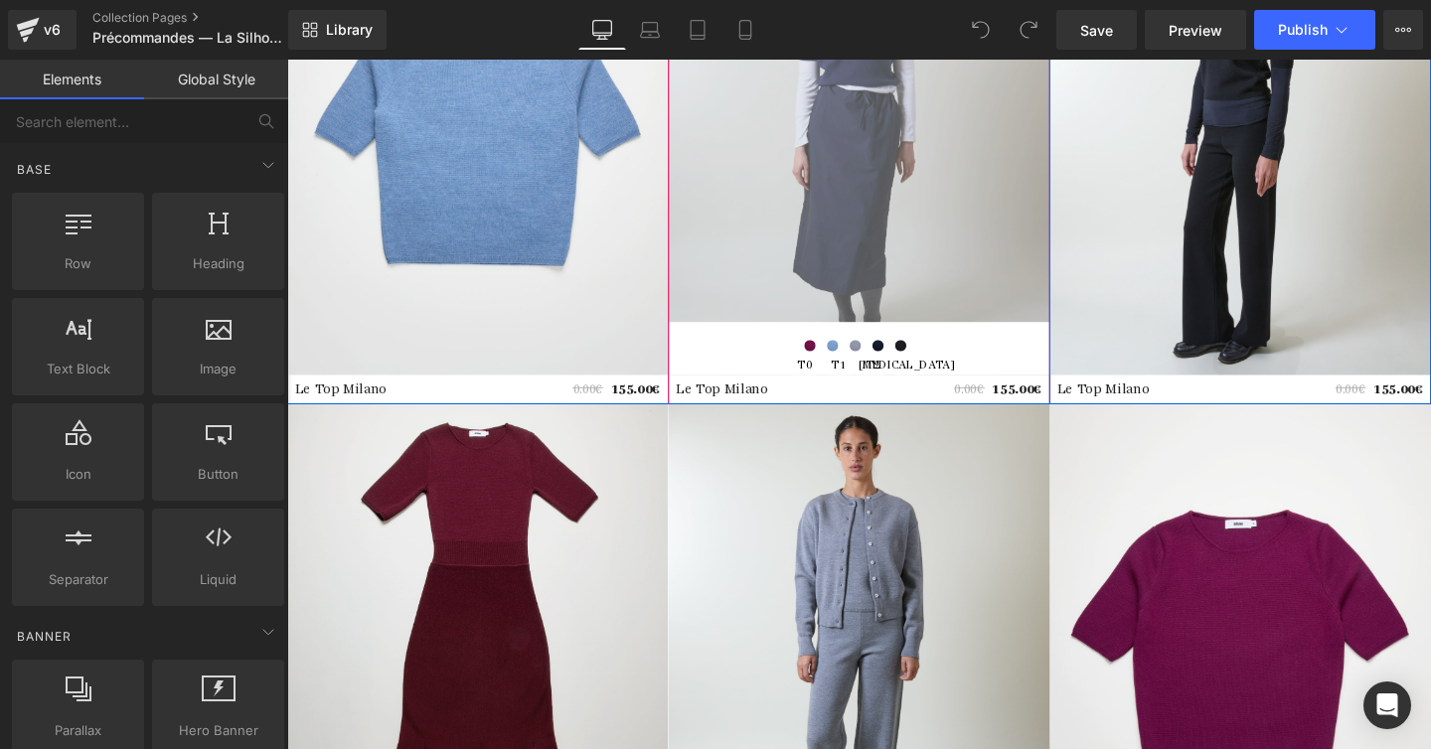
scroll to position [3571, 0]
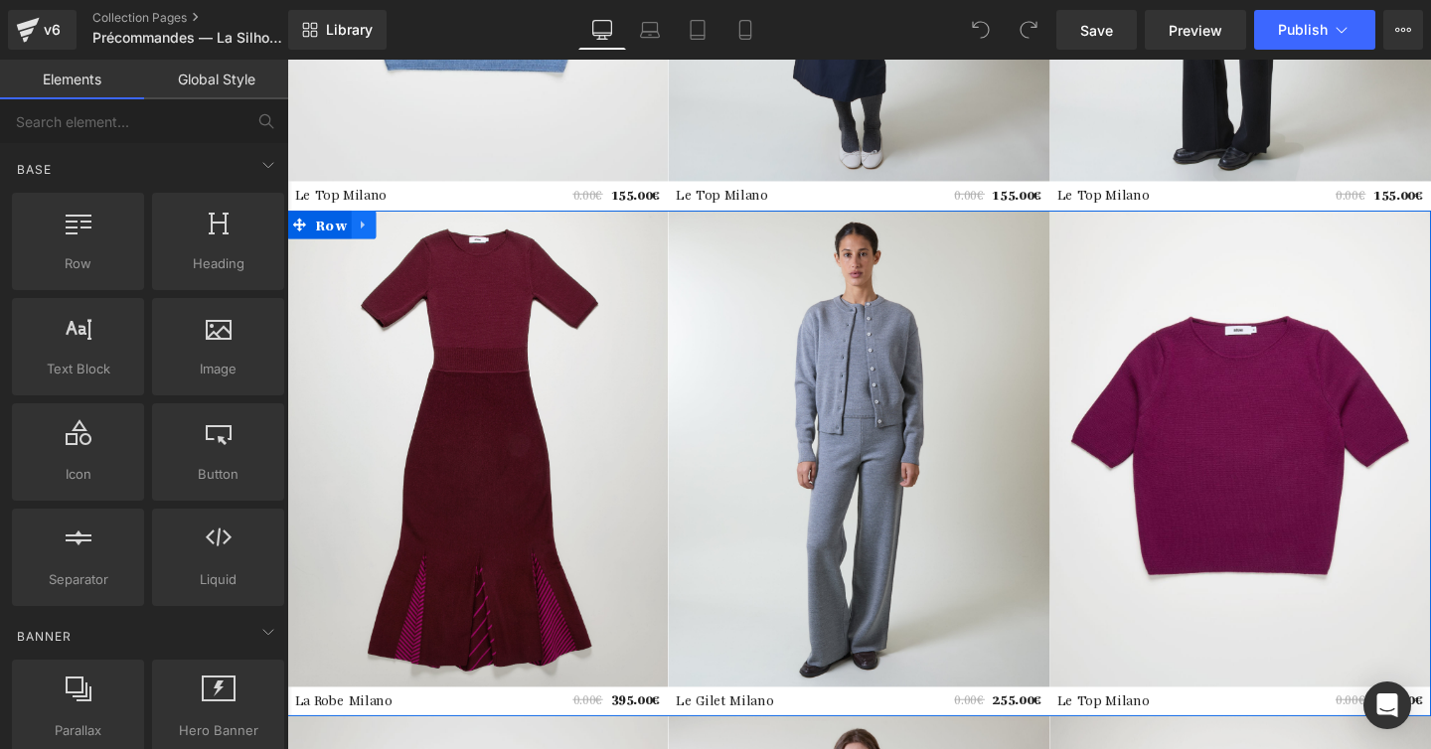
click at [367, 228] on icon at bounding box center [368, 234] width 14 height 15
click at [362, 233] on icon at bounding box center [368, 234] width 14 height 15
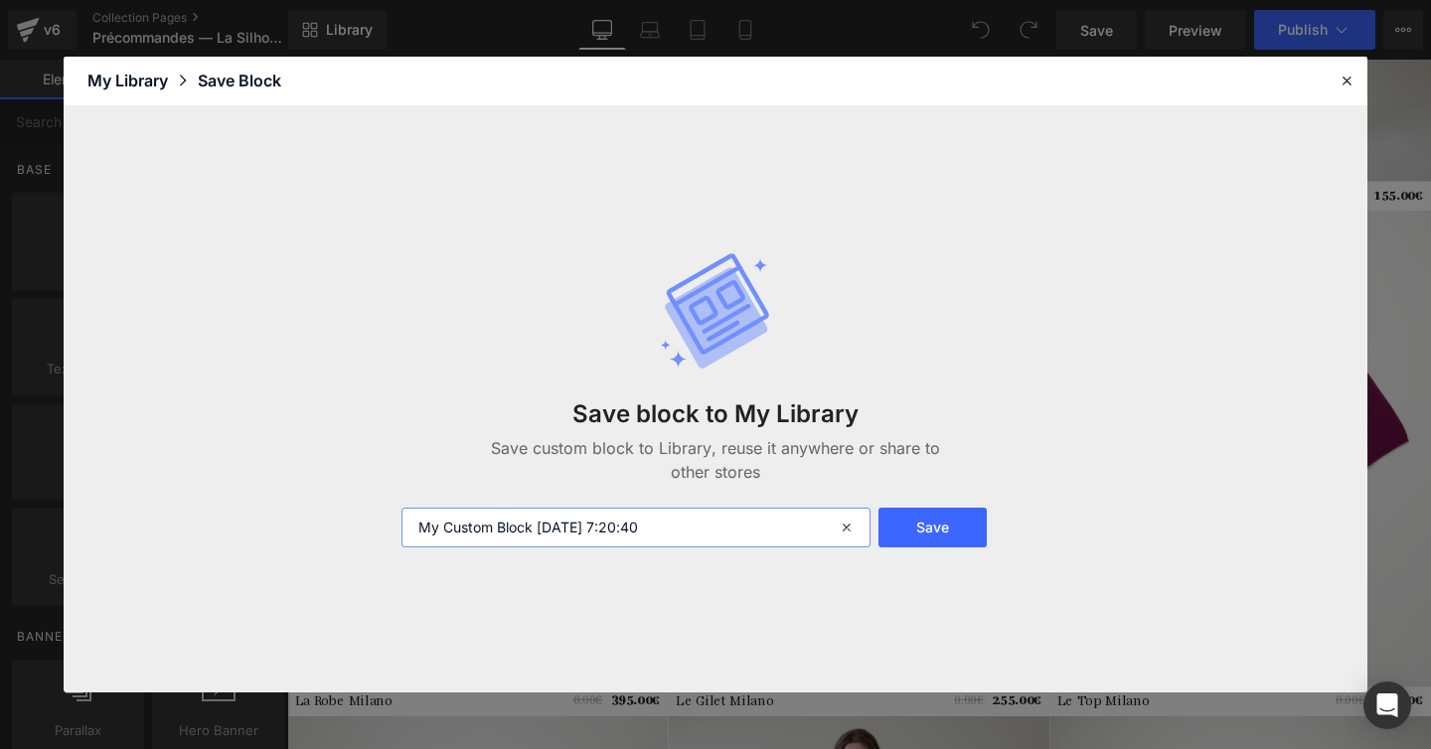
click at [495, 537] on input "My Custom Block 2025-10-07 7:20:40" at bounding box center [635, 528] width 469 height 40
paste input "SH Row 1"
type input "SH Row 7"
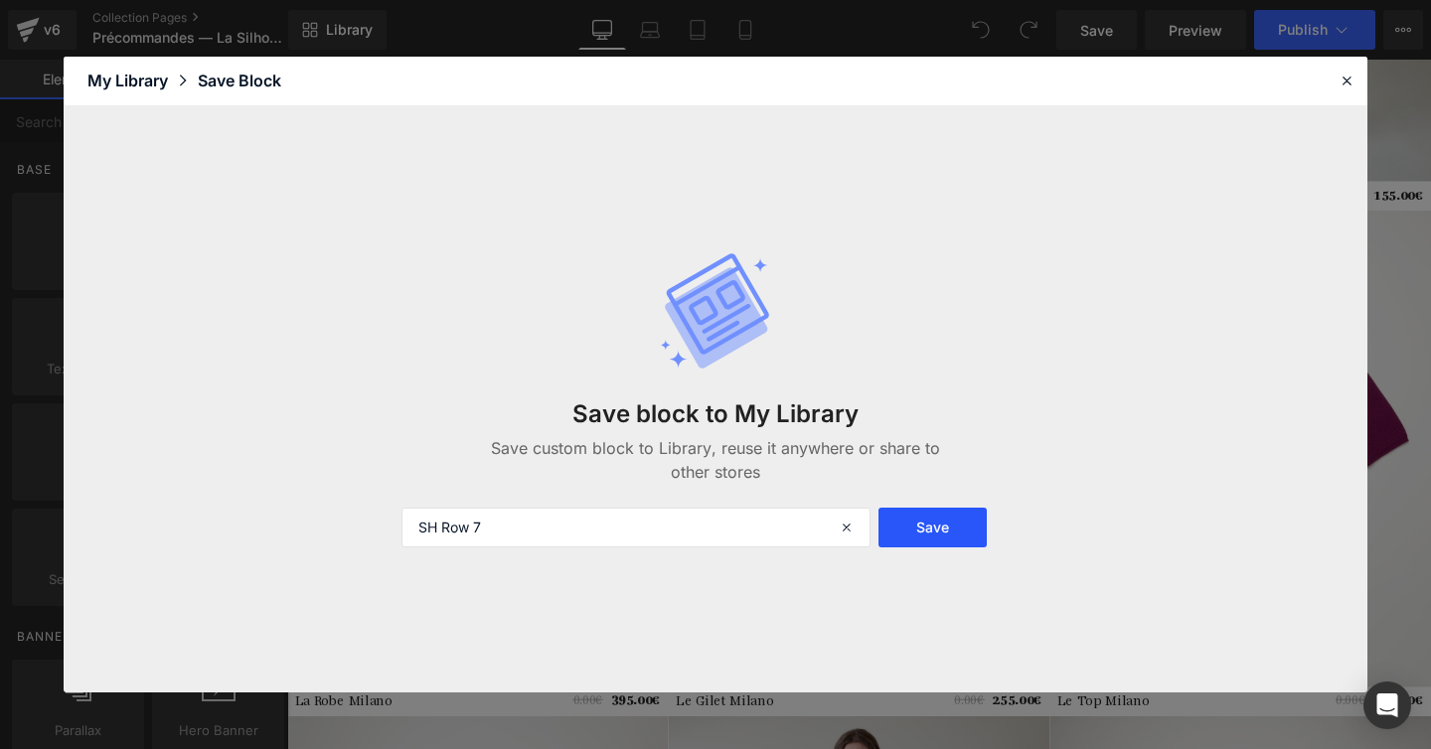
click at [951, 523] on button "Save" at bounding box center [932, 528] width 108 height 40
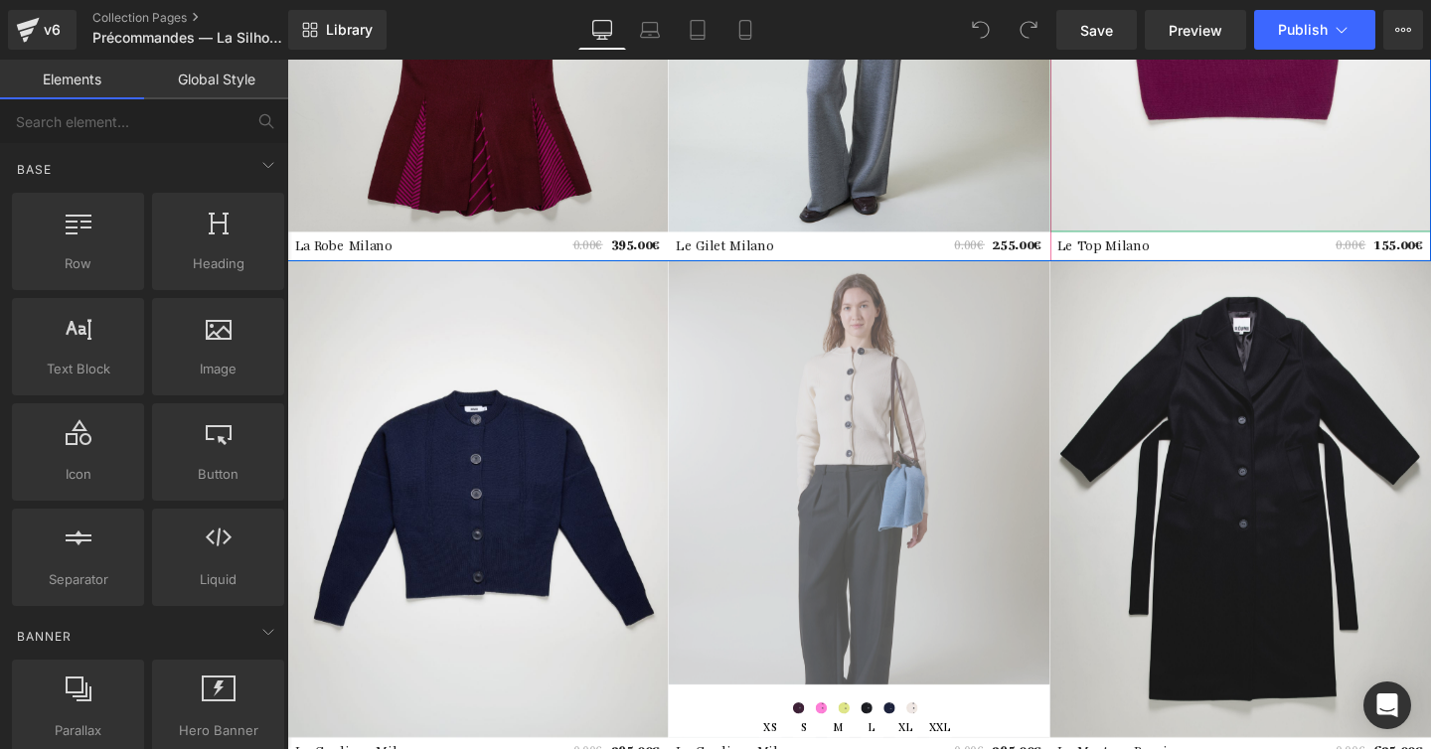
scroll to position [4066, 0]
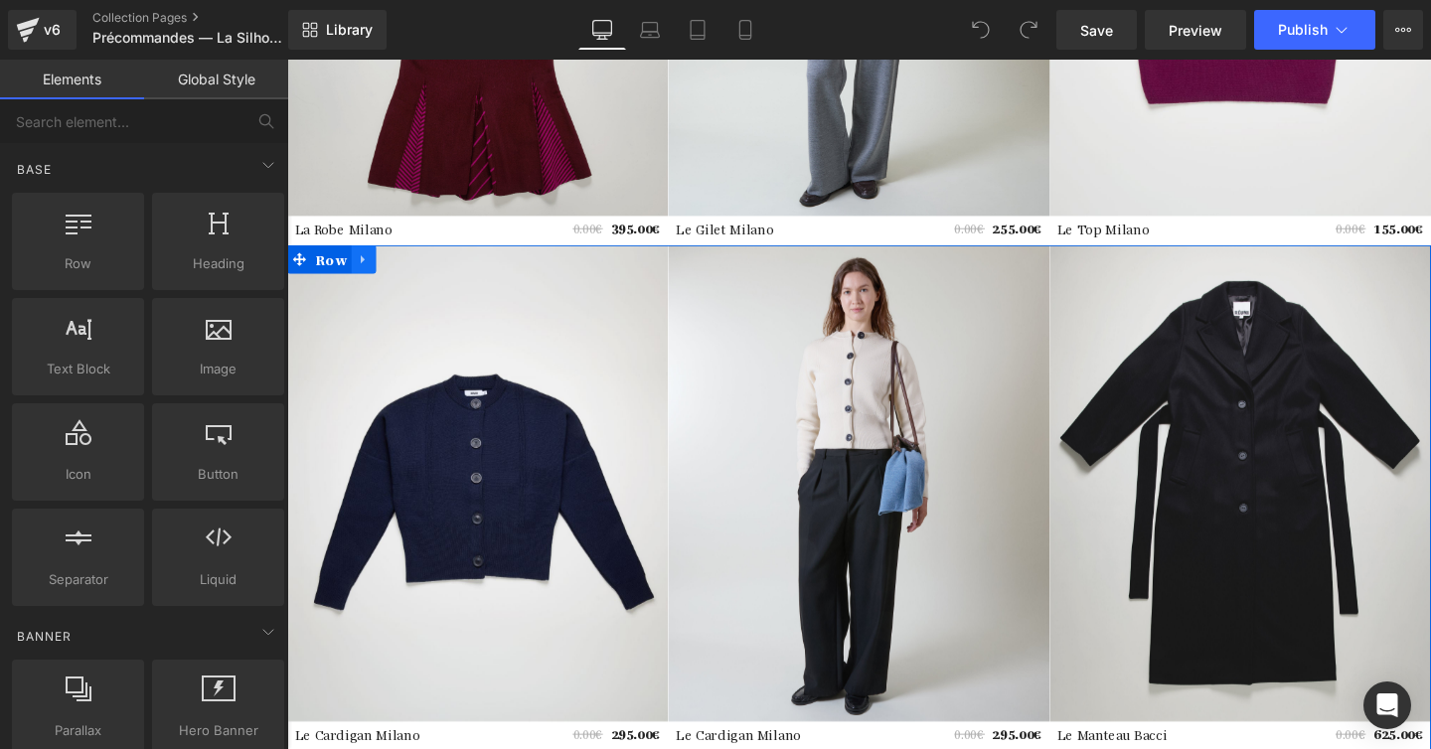
click at [370, 269] on icon at bounding box center [368, 269] width 14 height 15
click at [365, 274] on icon at bounding box center [368, 269] width 14 height 14
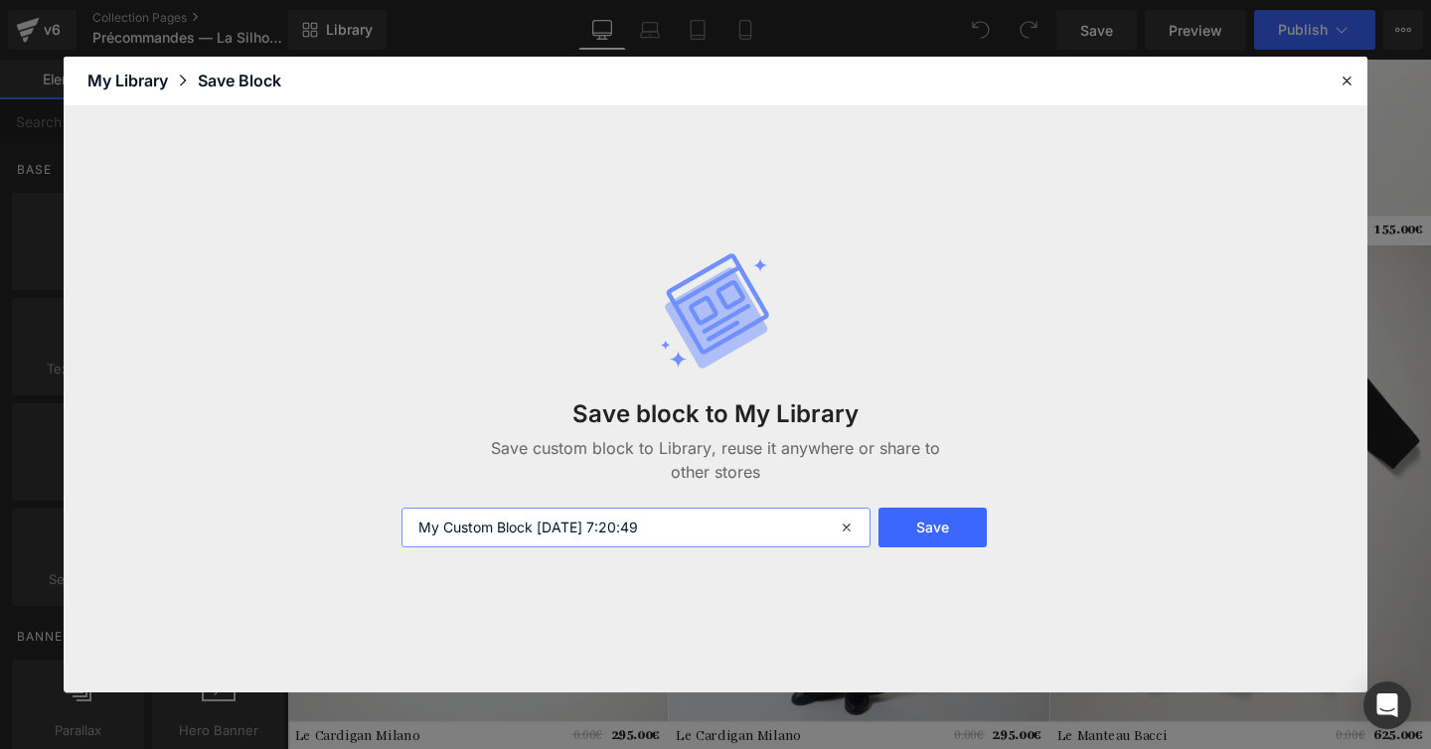
click at [553, 512] on input "My Custom Block 2025-10-07 7:20:49" at bounding box center [635, 528] width 469 height 40
paste input "SH Row 1"
type input "SH Row 8"
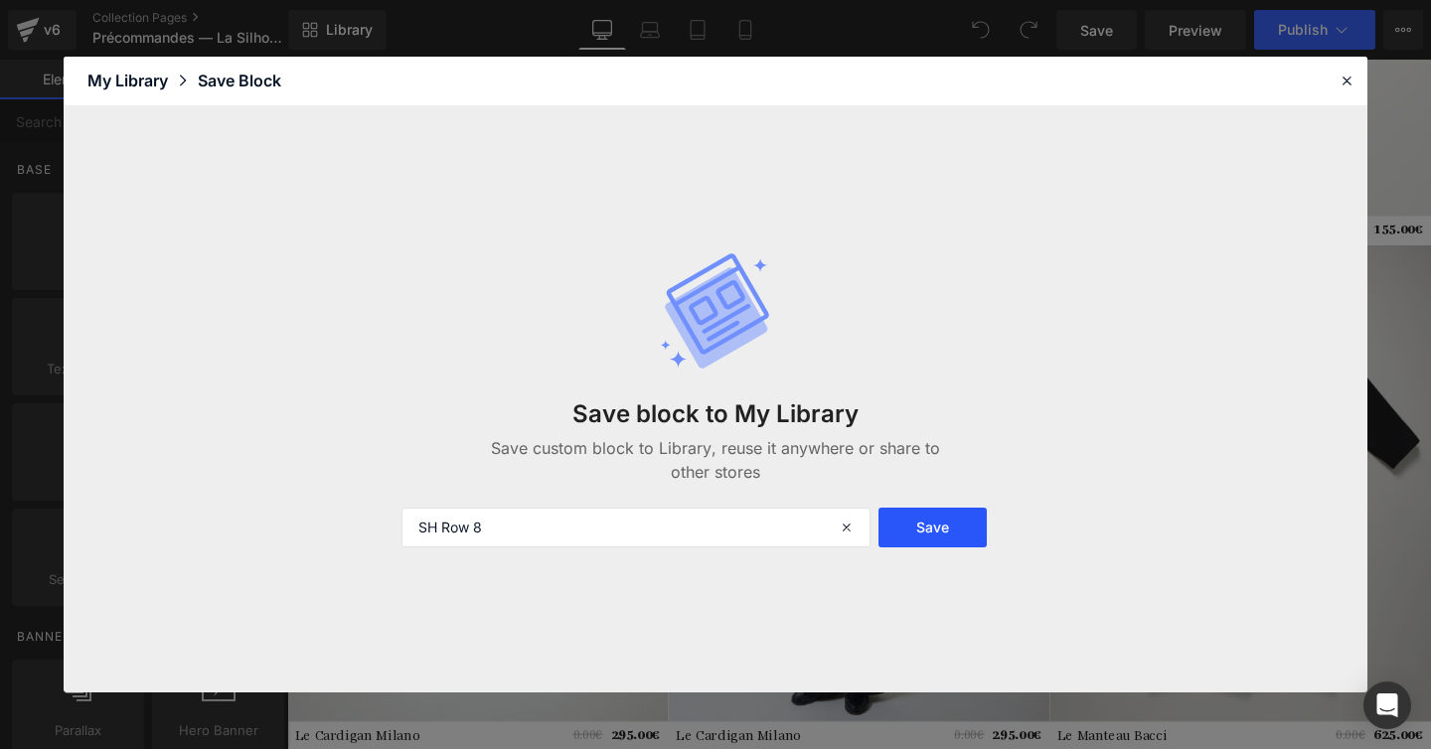
click at [932, 524] on button "Save" at bounding box center [932, 528] width 108 height 40
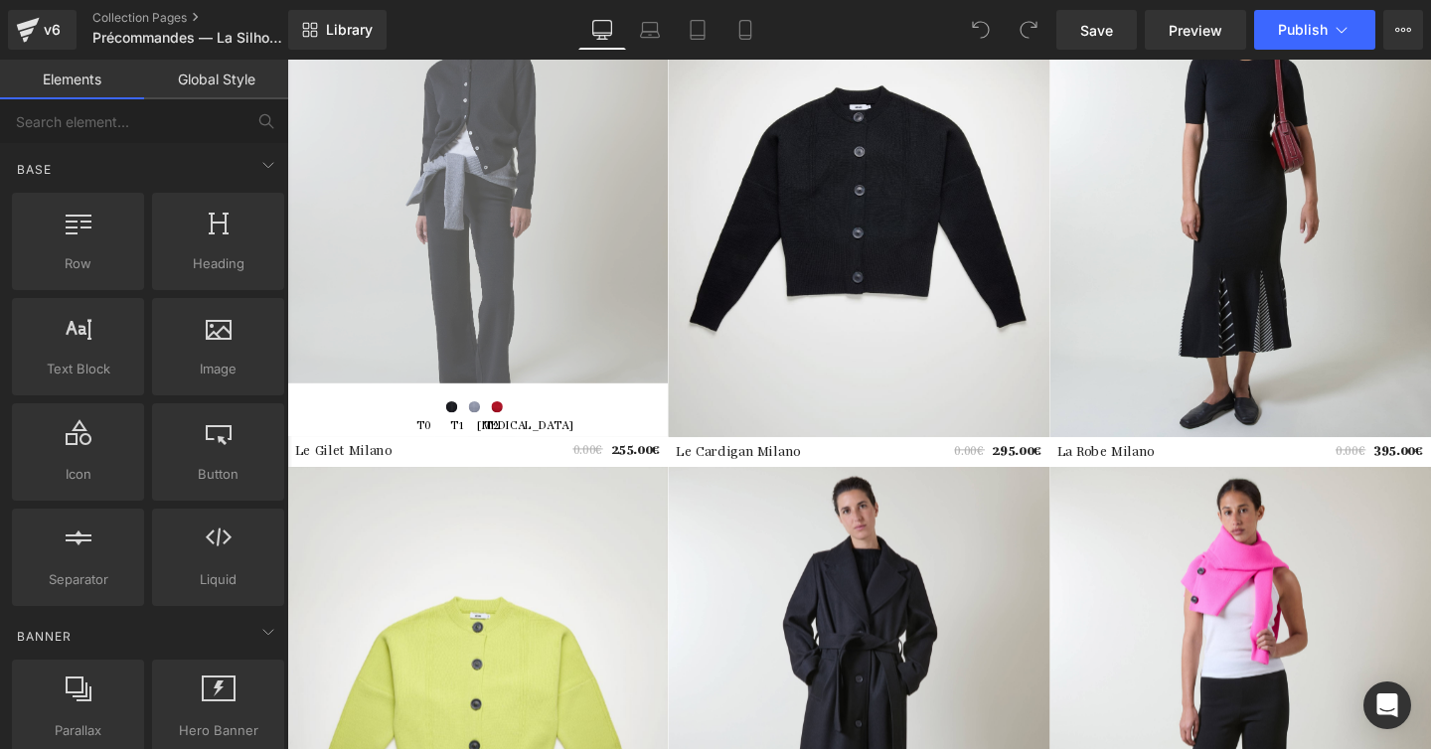
scroll to position [0, 0]
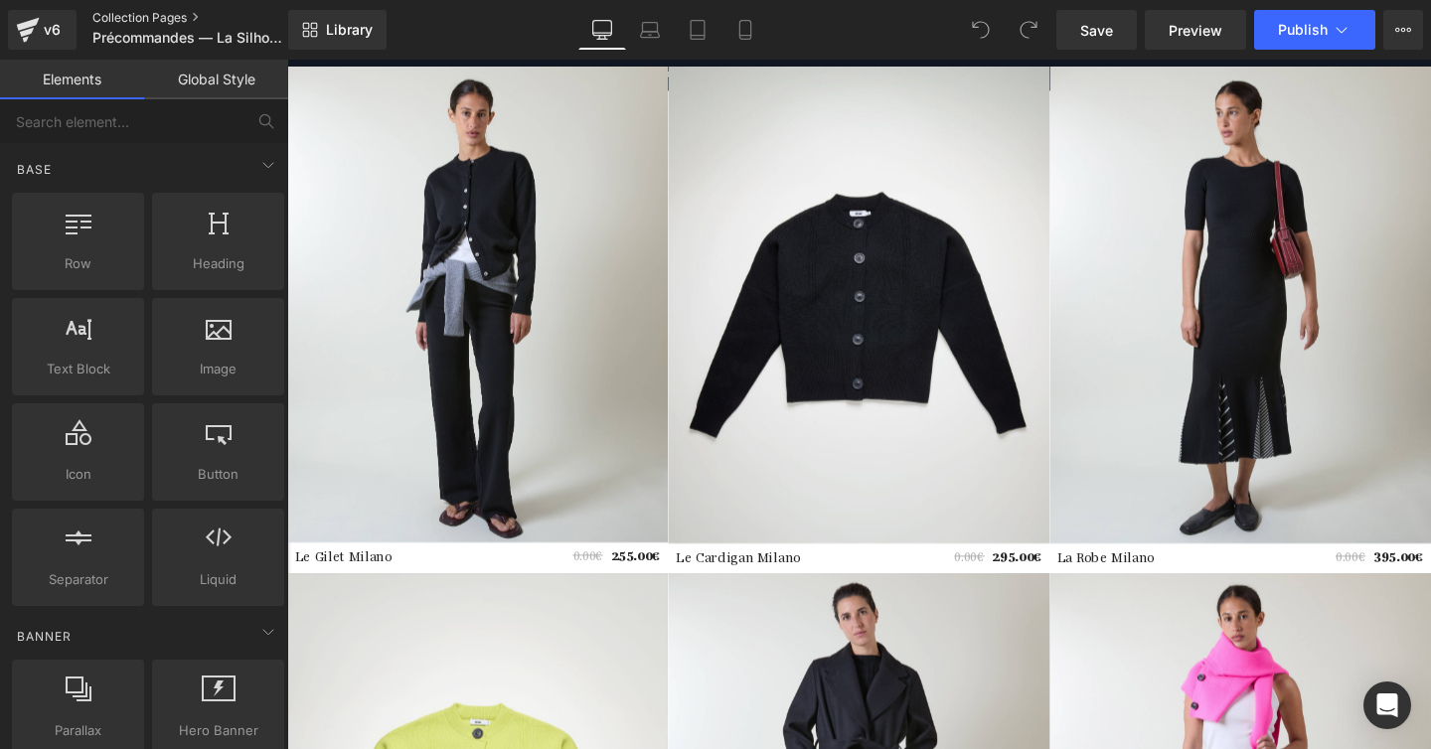
click at [168, 12] on link "Collection Pages" at bounding box center [206, 18] width 229 height 16
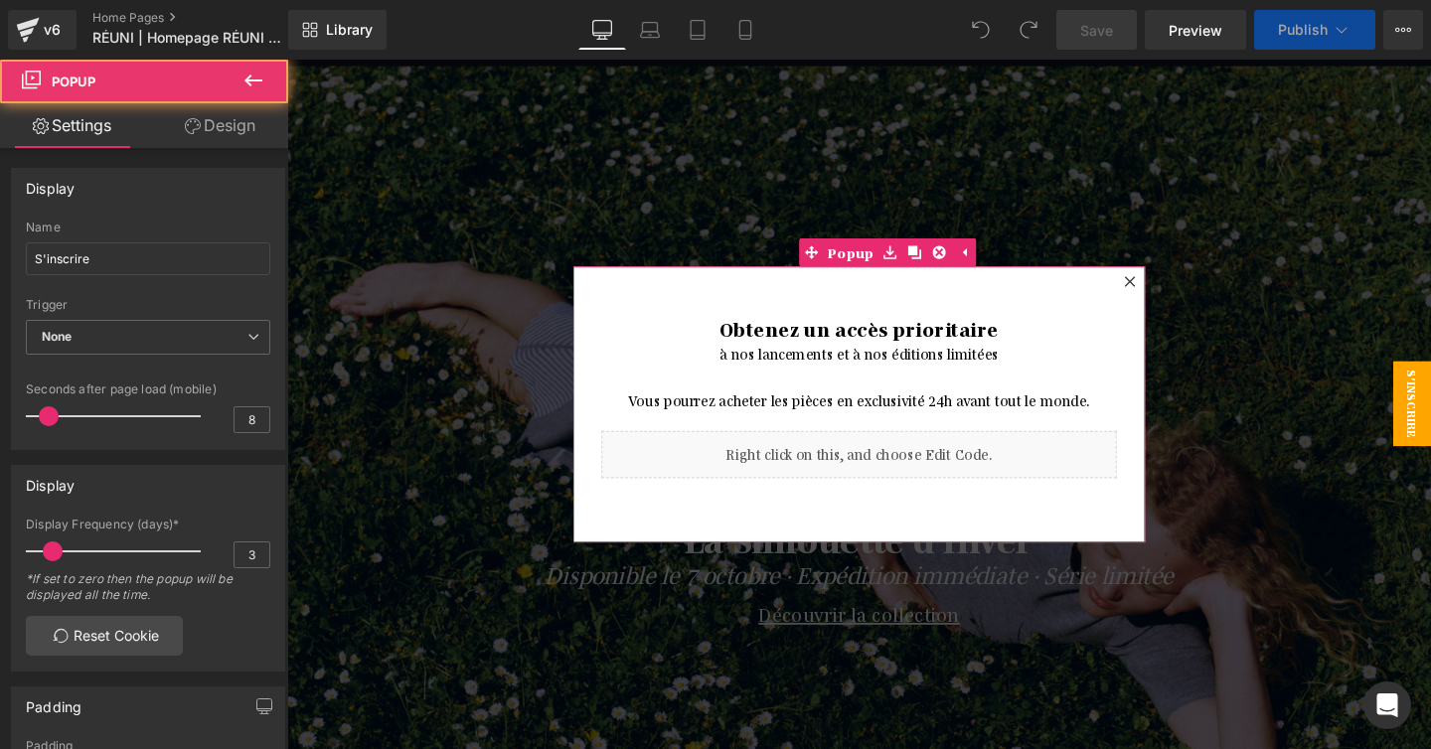
click at [1179, 291] on div at bounding box center [1173, 293] width 24 height 24
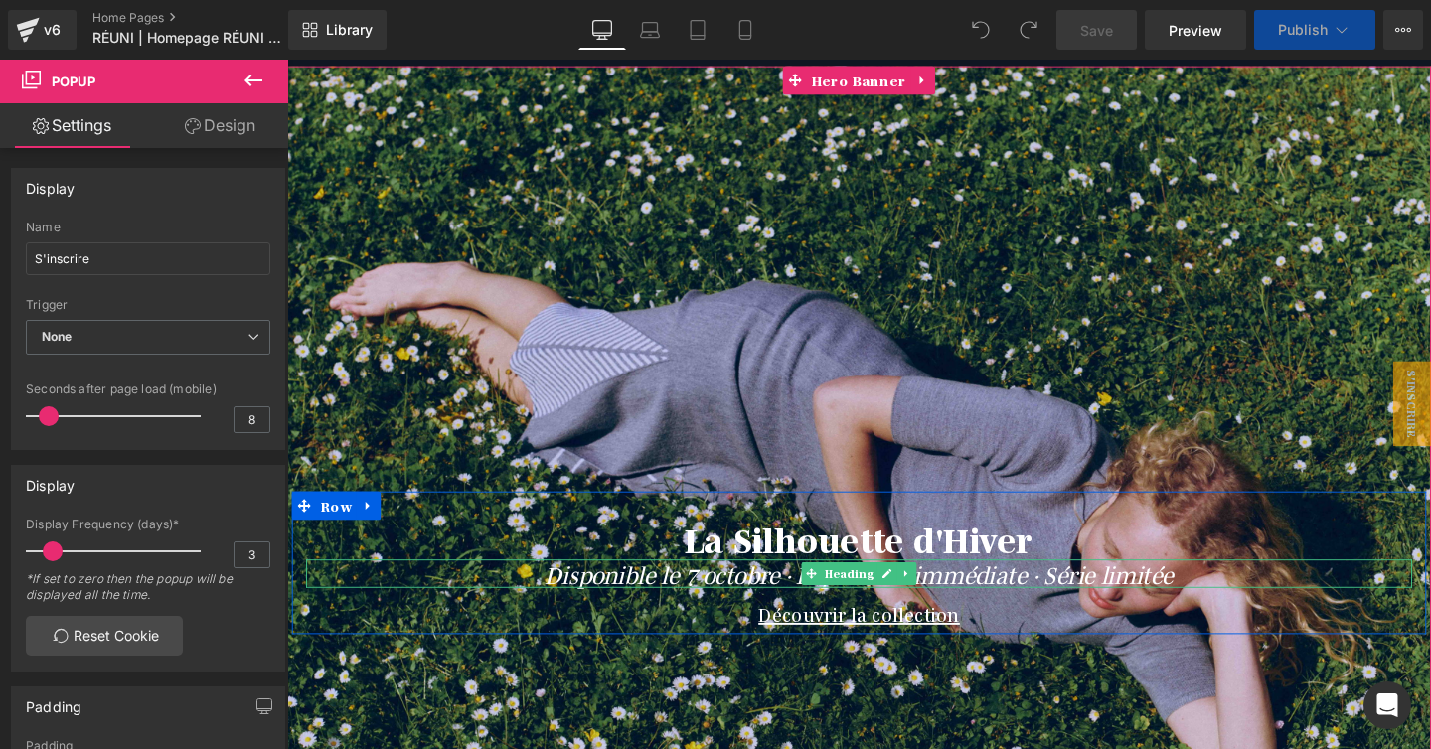
click at [791, 607] on icon "Disponible le 7 octobre · Expédition immédiate · Série limitée" at bounding box center [888, 600] width 661 height 32
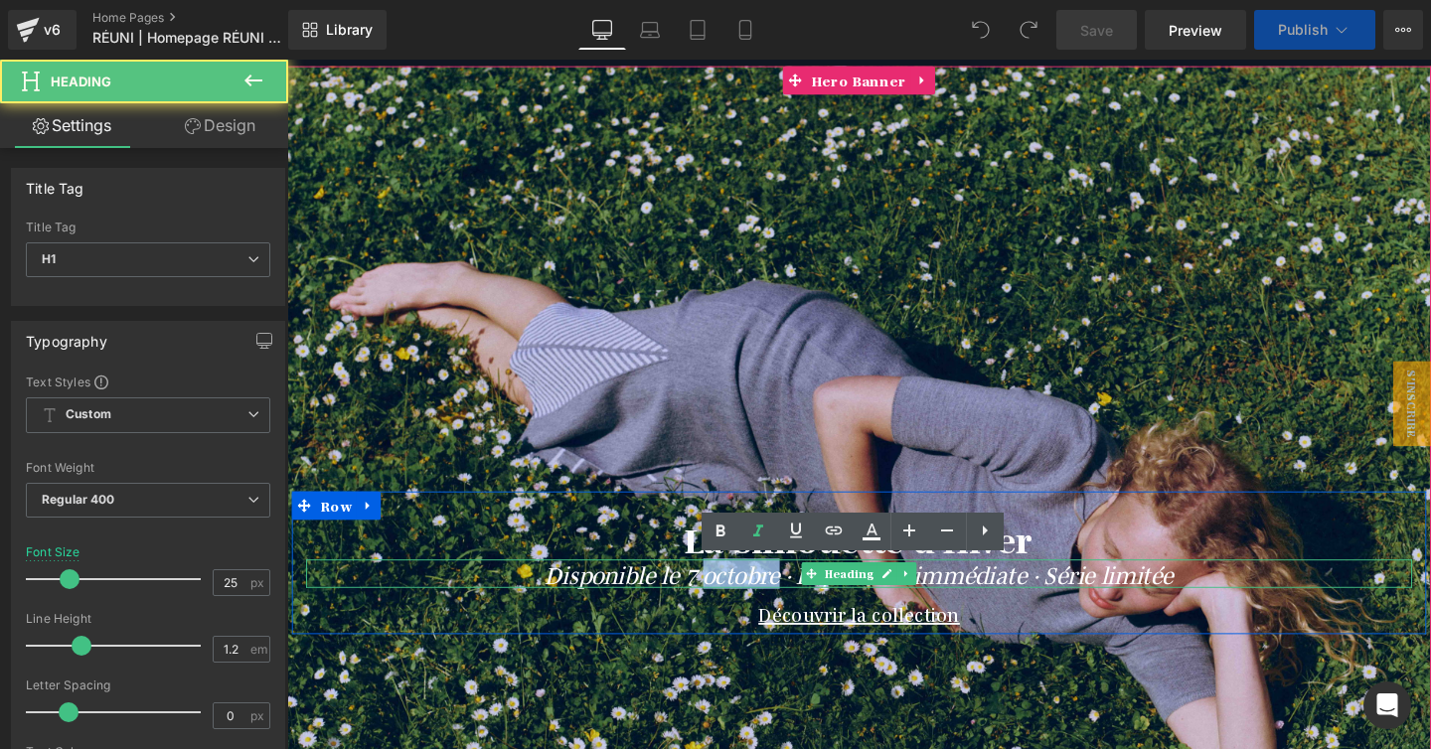
click at [791, 607] on icon "Disponible le 7 octobre · Expédition immédiate · Série limitée" at bounding box center [888, 600] width 661 height 32
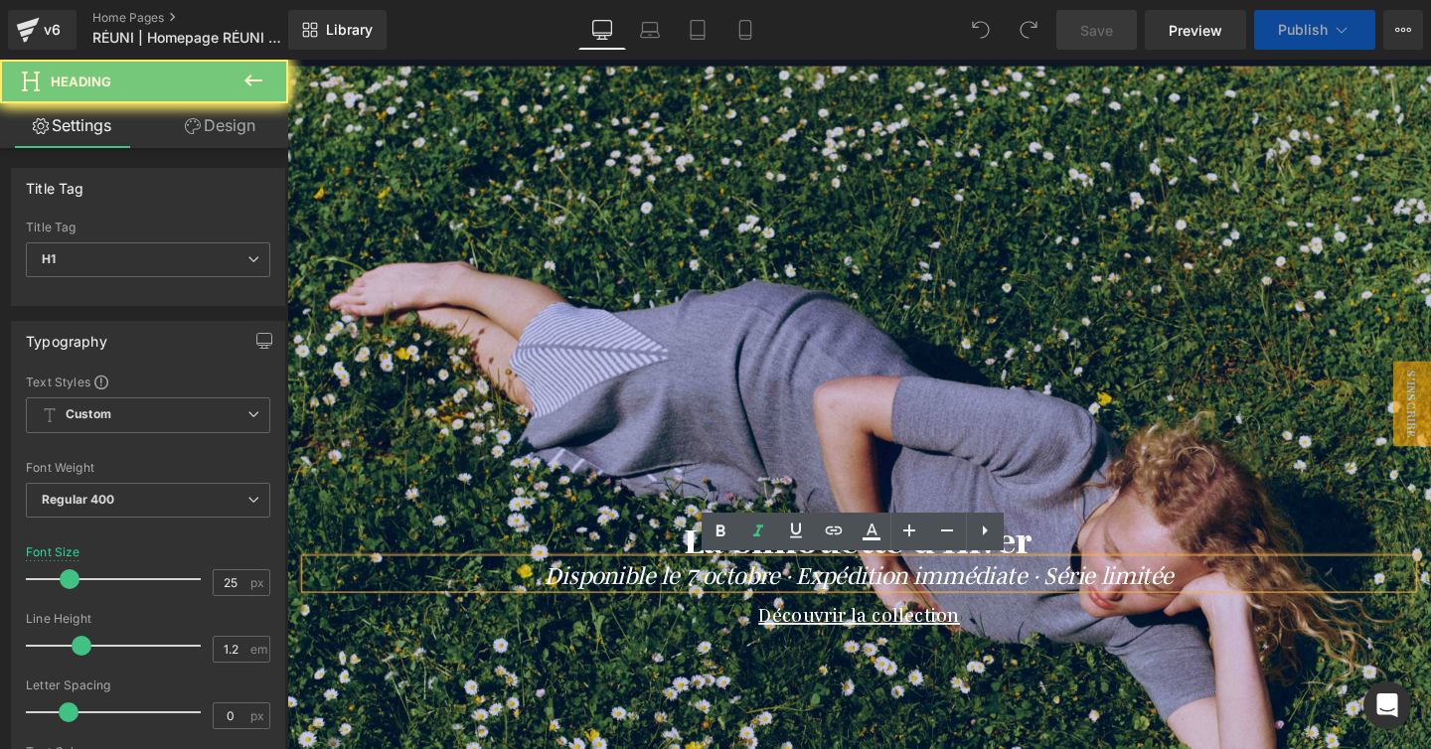
click at [820, 604] on icon "Disponible le 7 octobre · Expédition immédiate · Série limitée" at bounding box center [888, 600] width 661 height 32
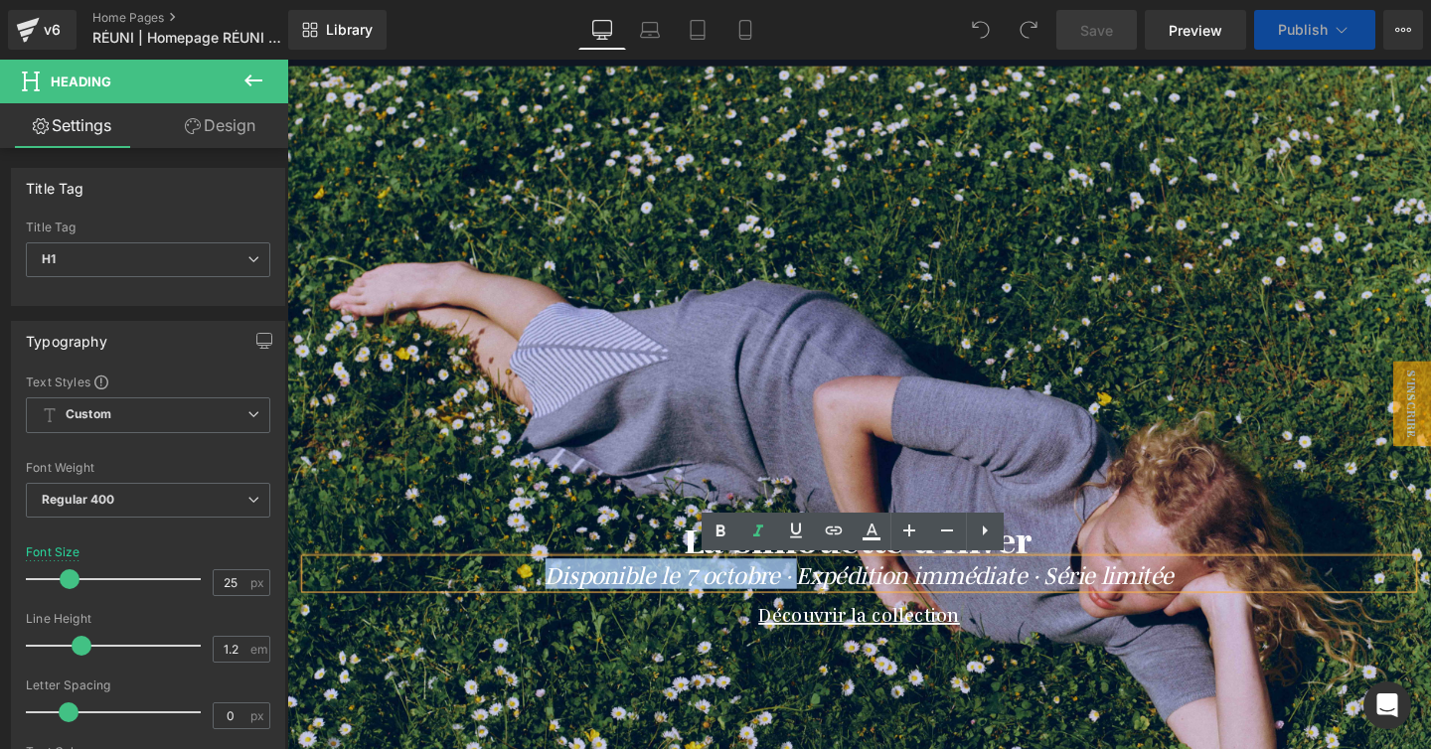
drag, startPoint x: 820, startPoint y: 604, endPoint x: 552, endPoint y: 607, distance: 267.3
click at [558, 607] on icon "Disponible le 7 octobre · Expédition immédiate · Série limitée" at bounding box center [888, 600] width 661 height 32
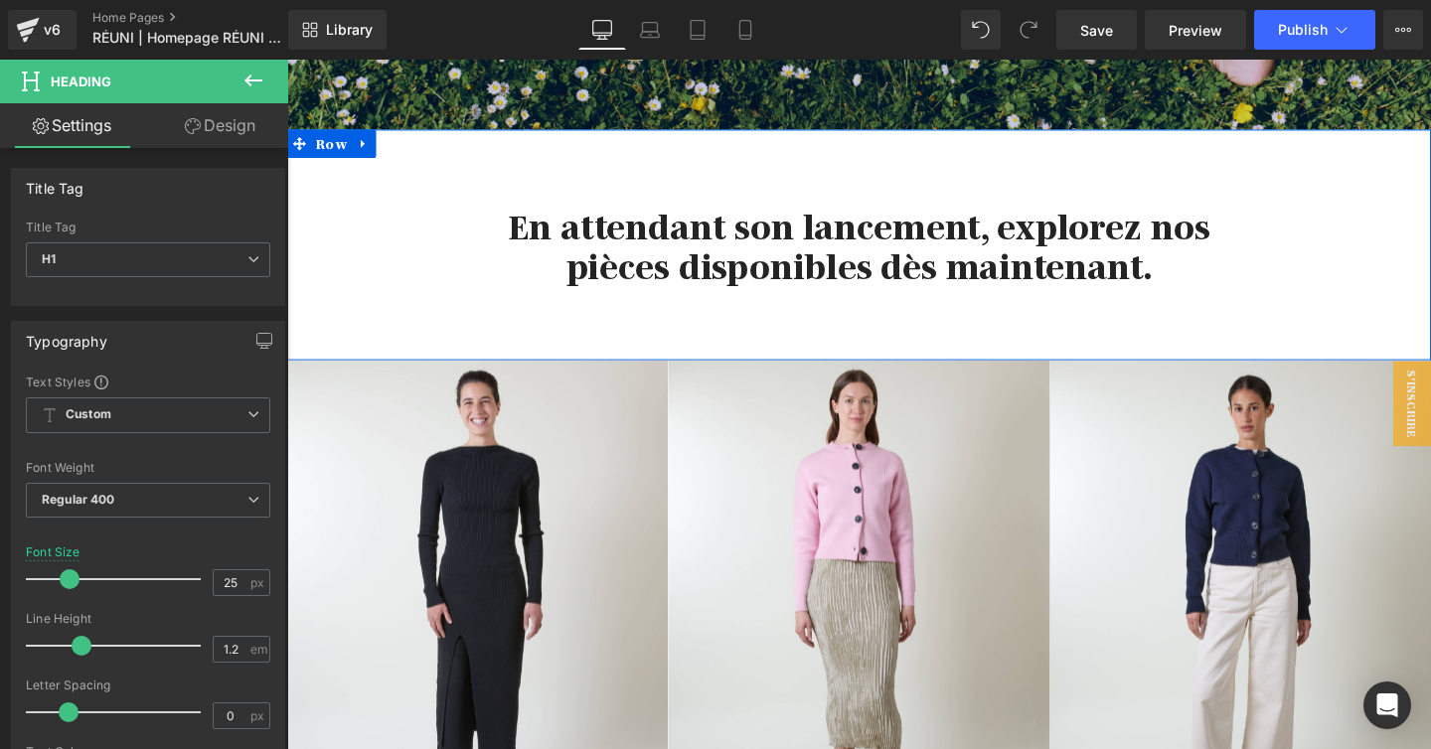
scroll to position [751, 0]
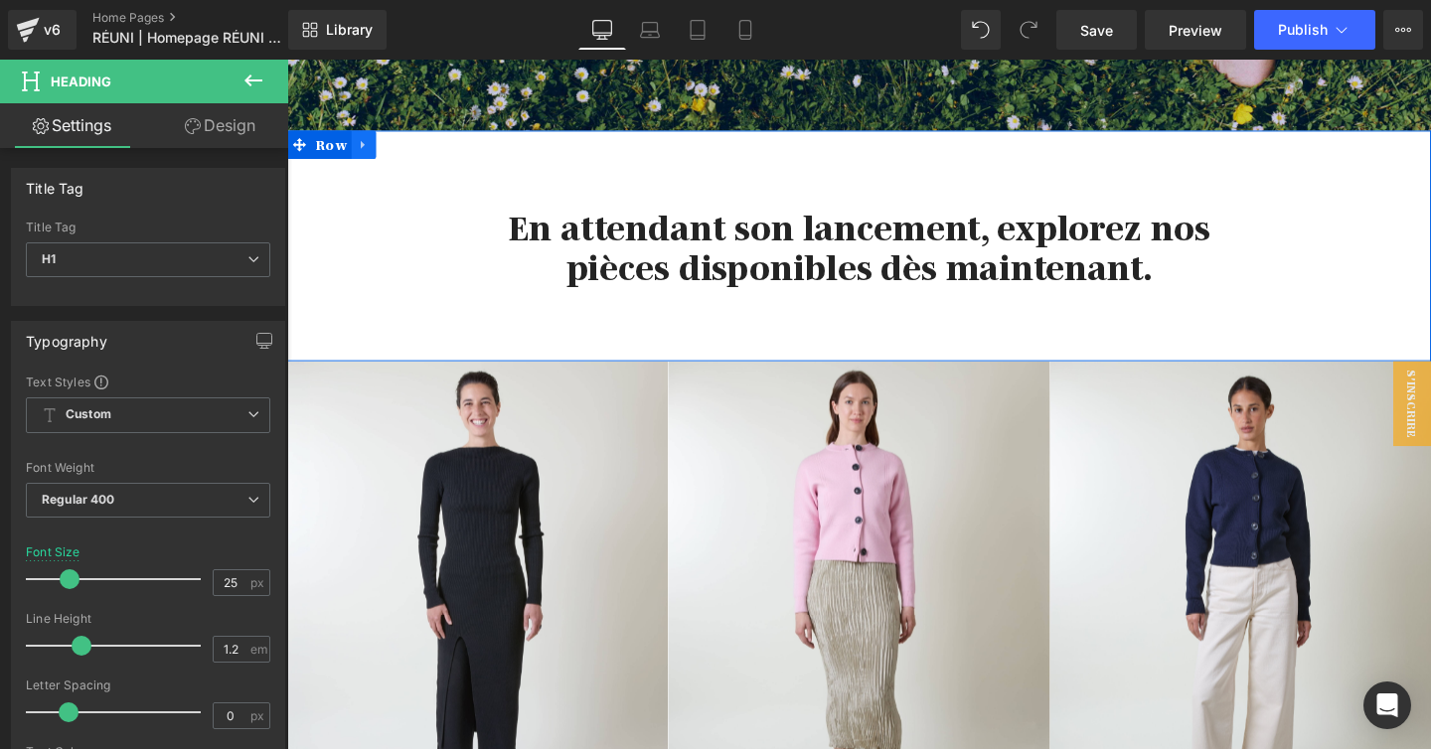
click at [372, 150] on icon at bounding box center [368, 149] width 14 height 15
click at [366, 152] on icon at bounding box center [368, 150] width 14 height 14
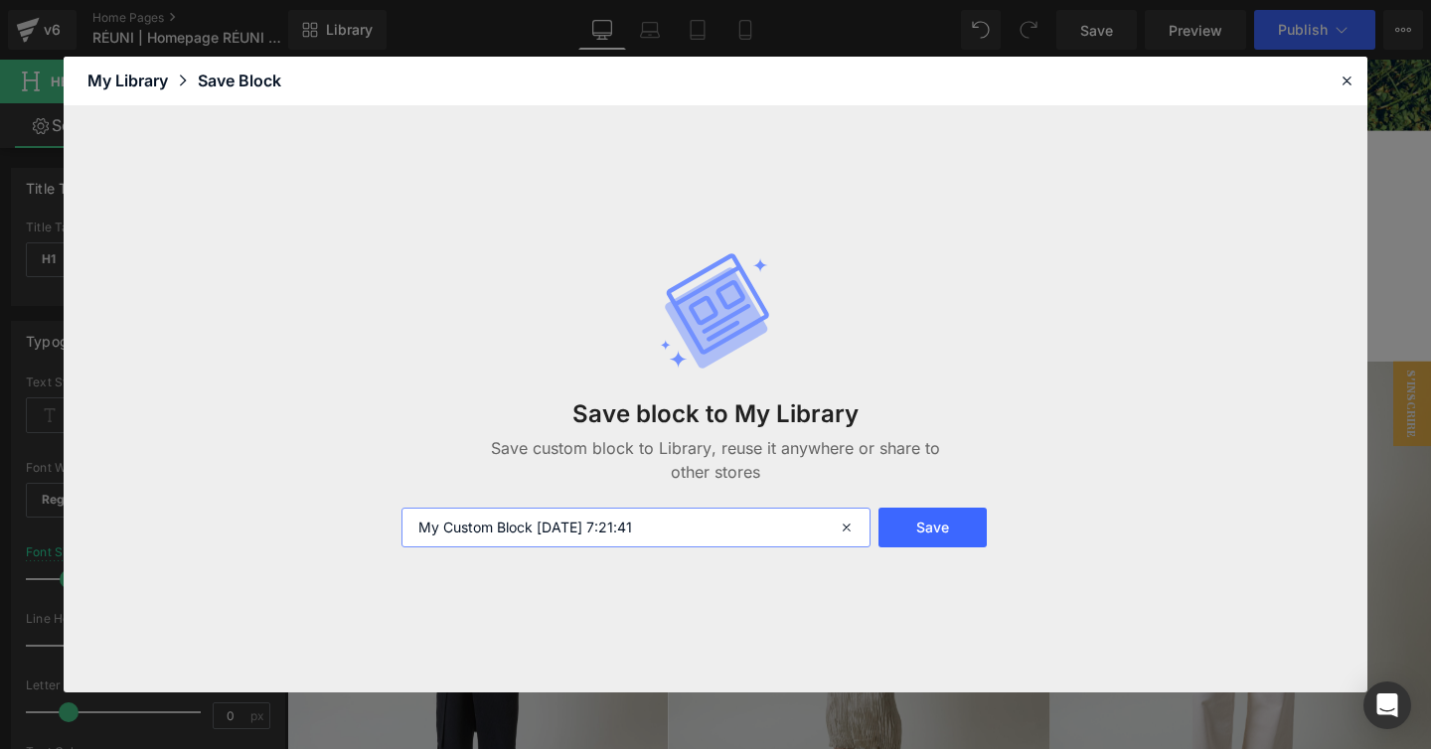
click at [471, 526] on input "My Custom Block [DATE] 7:21:41" at bounding box center [635, 528] width 469 height 40
type input "Tag Line"
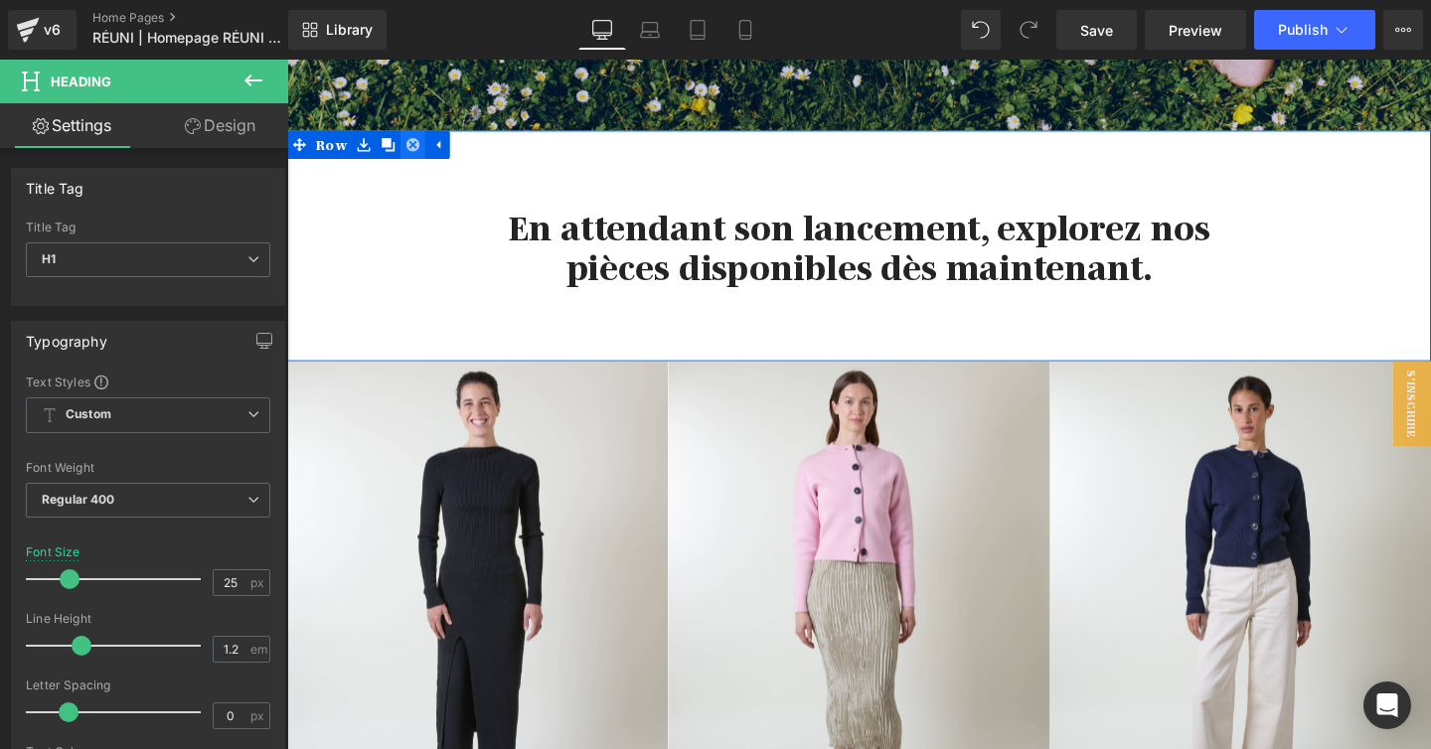
click at [417, 149] on icon at bounding box center [419, 149] width 14 height 15
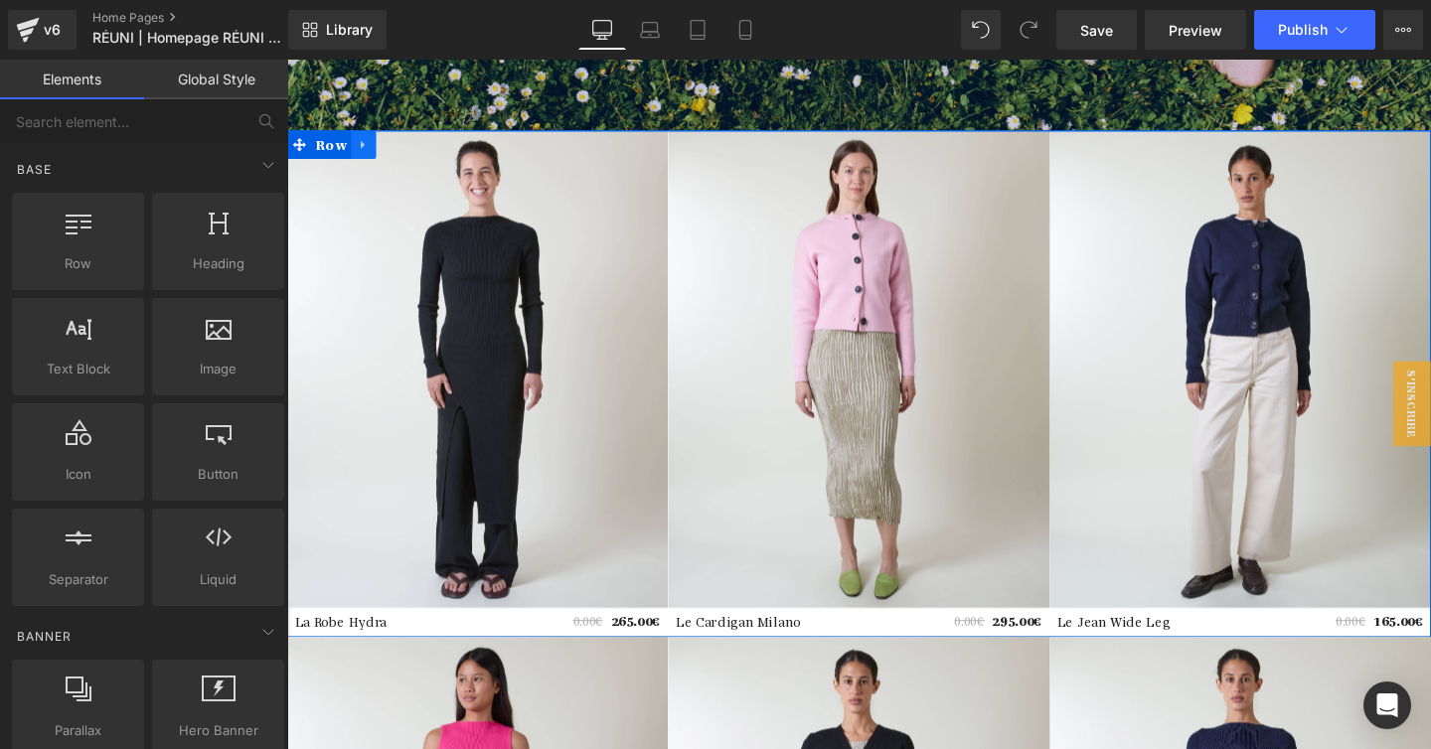
click at [365, 145] on icon at bounding box center [367, 149] width 4 height 9
click at [418, 148] on icon at bounding box center [419, 149] width 14 height 14
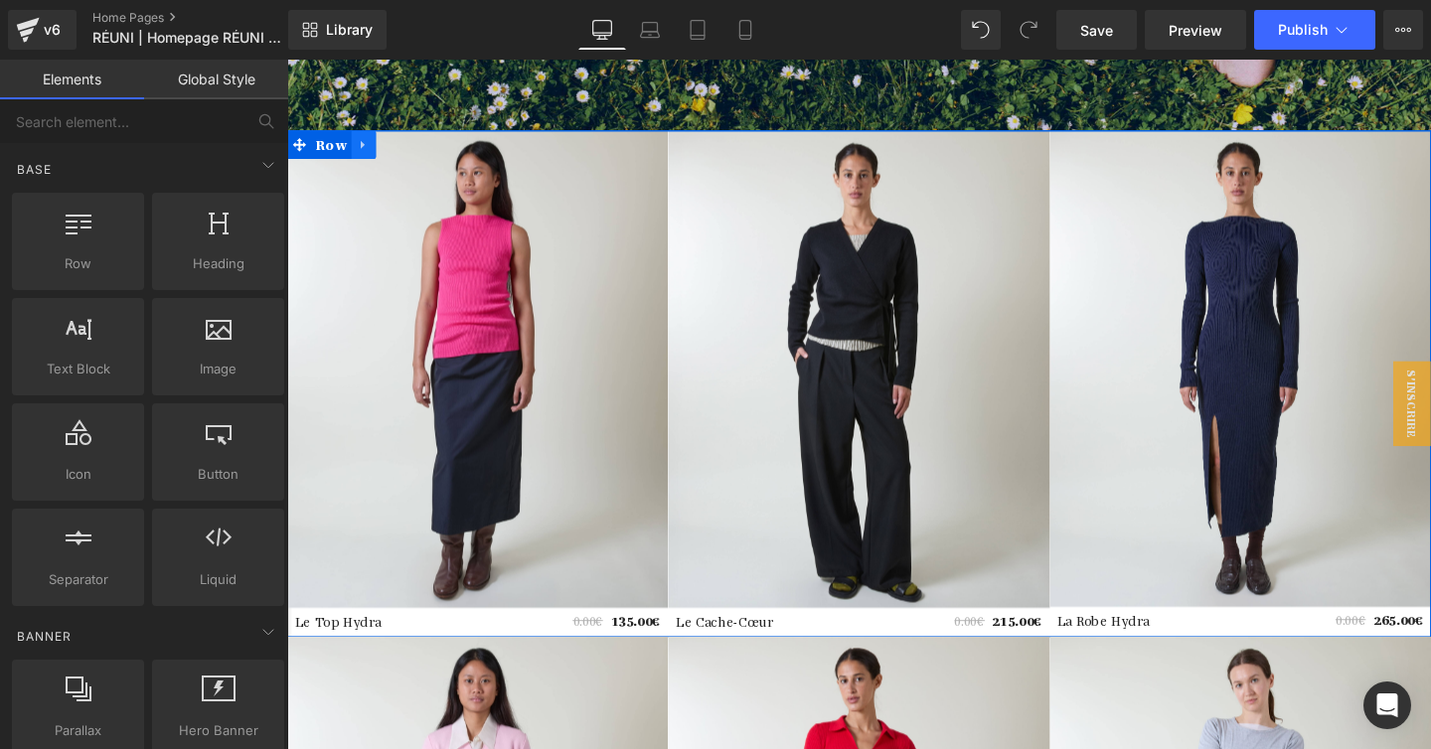
click at [369, 148] on icon at bounding box center [368, 149] width 14 height 15
click at [417, 150] on icon at bounding box center [419, 149] width 14 height 14
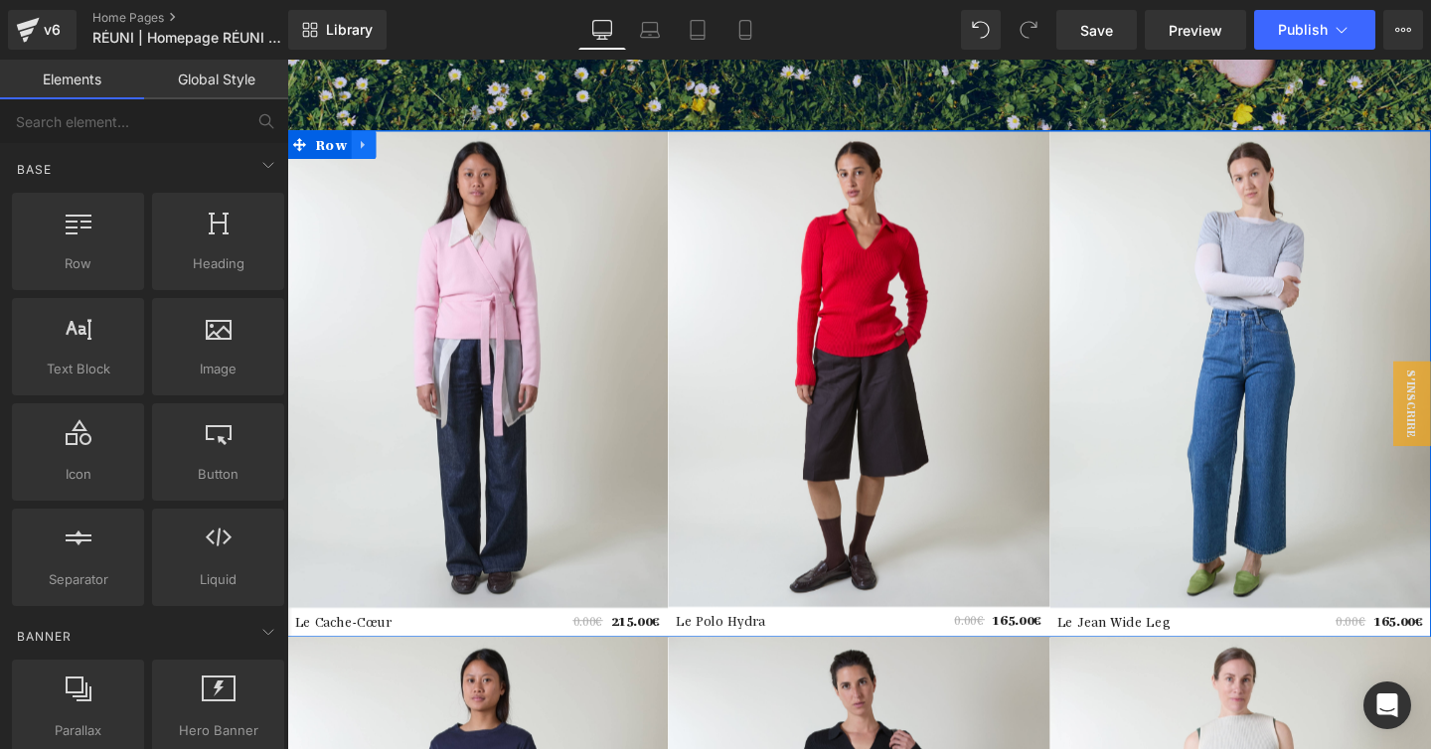
click at [365, 154] on icon at bounding box center [368, 149] width 14 height 15
click at [412, 154] on icon at bounding box center [419, 149] width 14 height 15
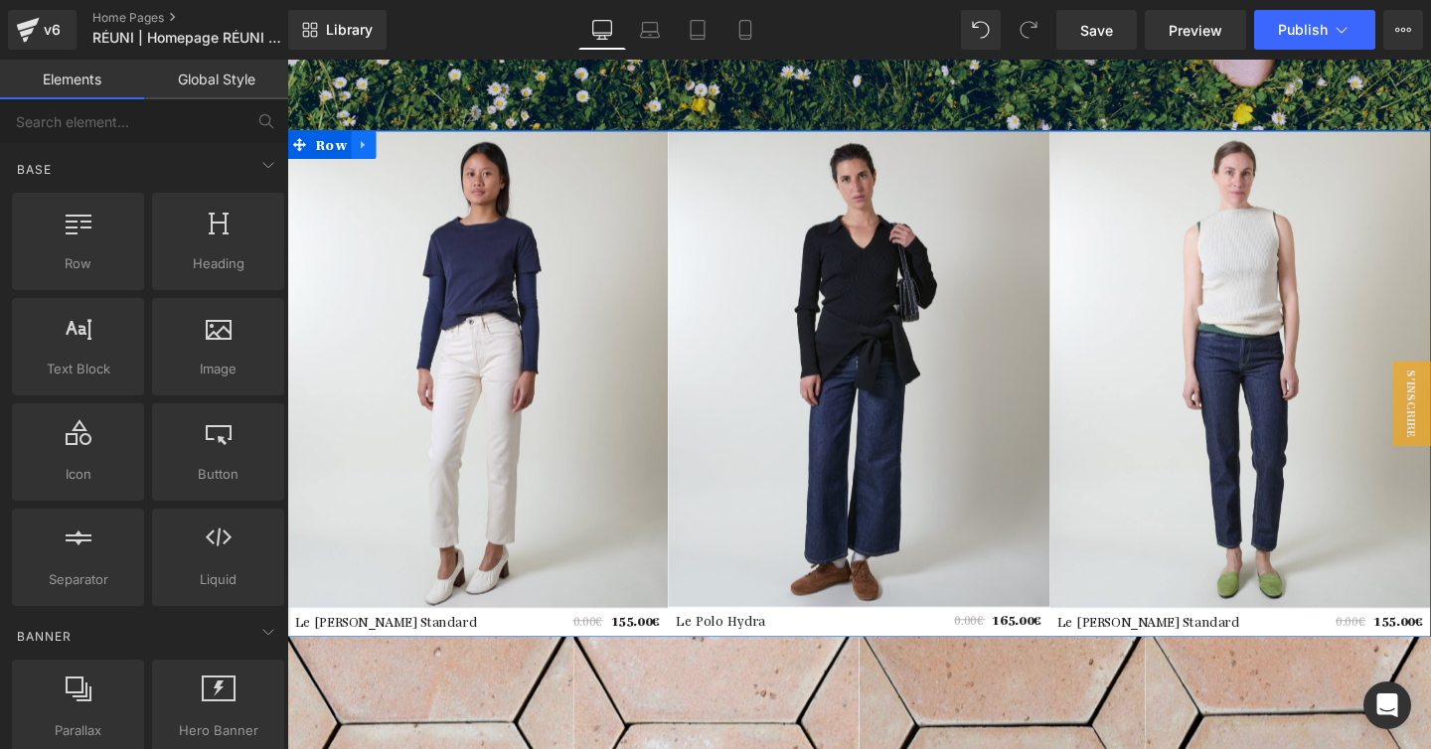
click at [366, 153] on icon at bounding box center [368, 149] width 14 height 15
click at [414, 151] on icon at bounding box center [419, 149] width 14 height 14
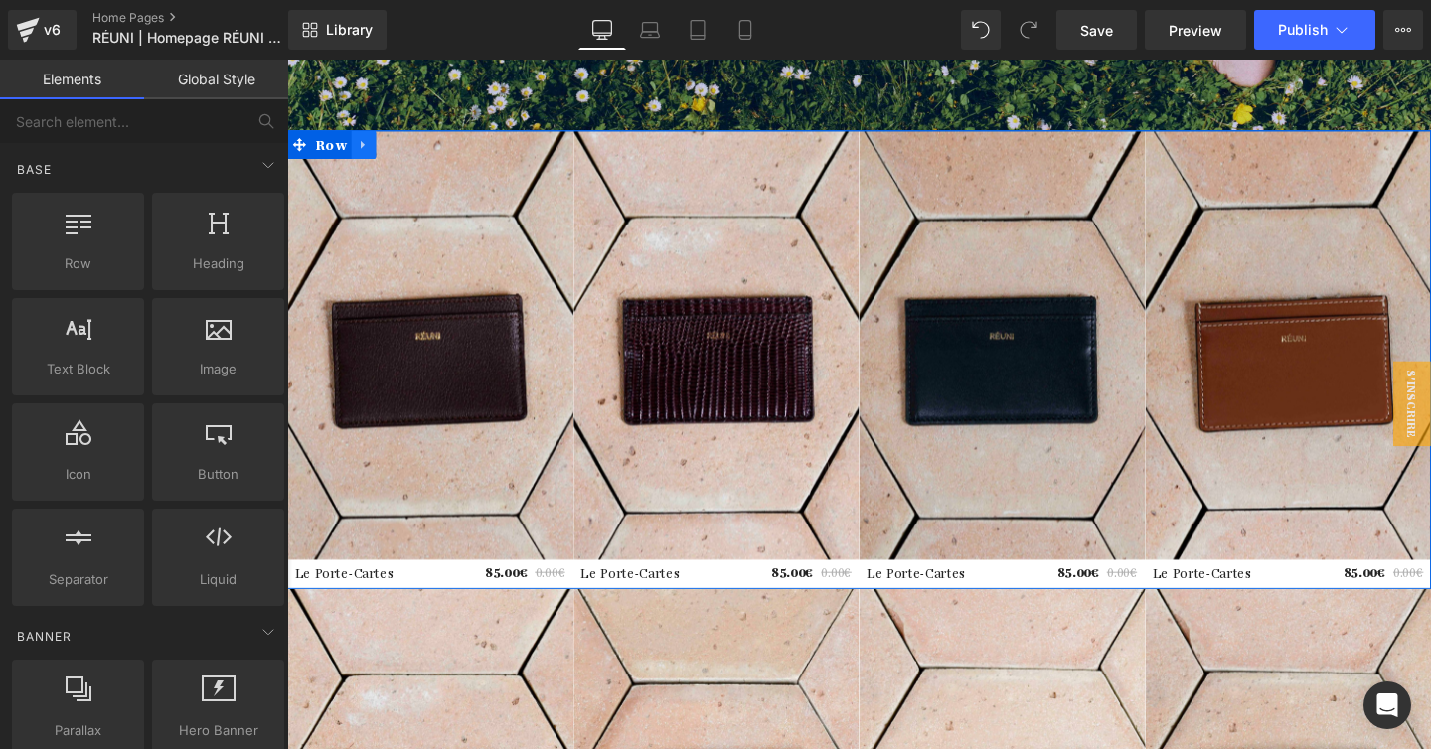
click at [368, 159] on link at bounding box center [368, 149] width 26 height 30
click at [412, 153] on icon at bounding box center [419, 149] width 14 height 14
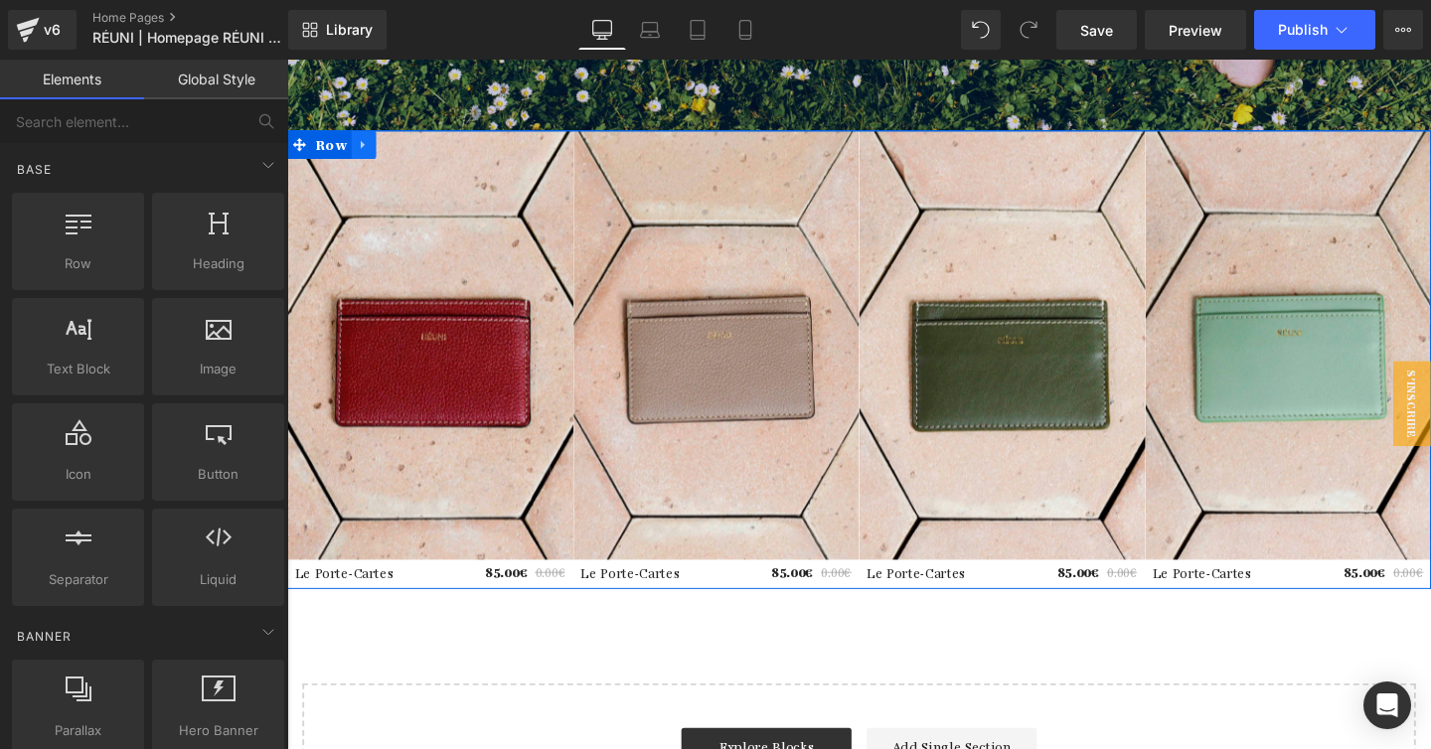
click at [368, 155] on icon at bounding box center [368, 149] width 14 height 15
click at [417, 156] on link at bounding box center [419, 149] width 26 height 30
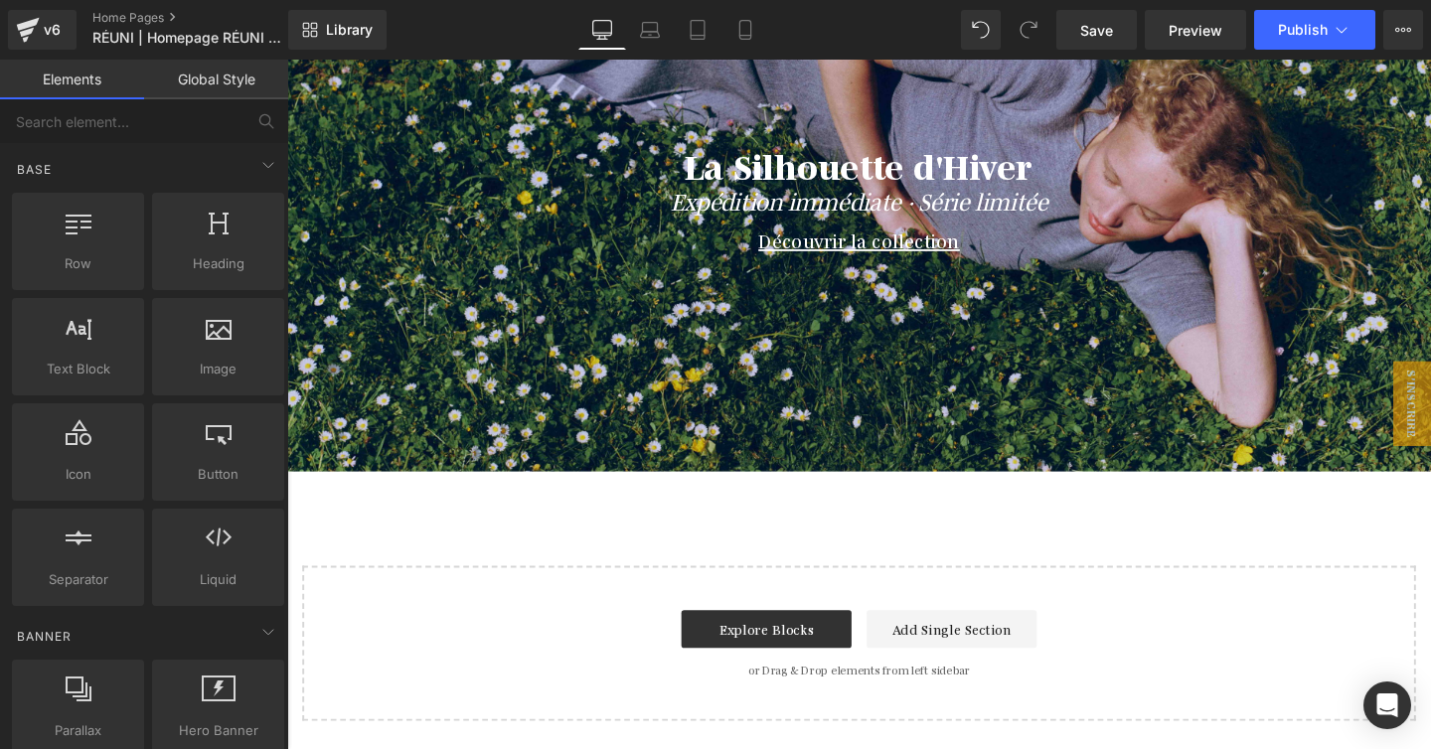
scroll to position [382, 0]
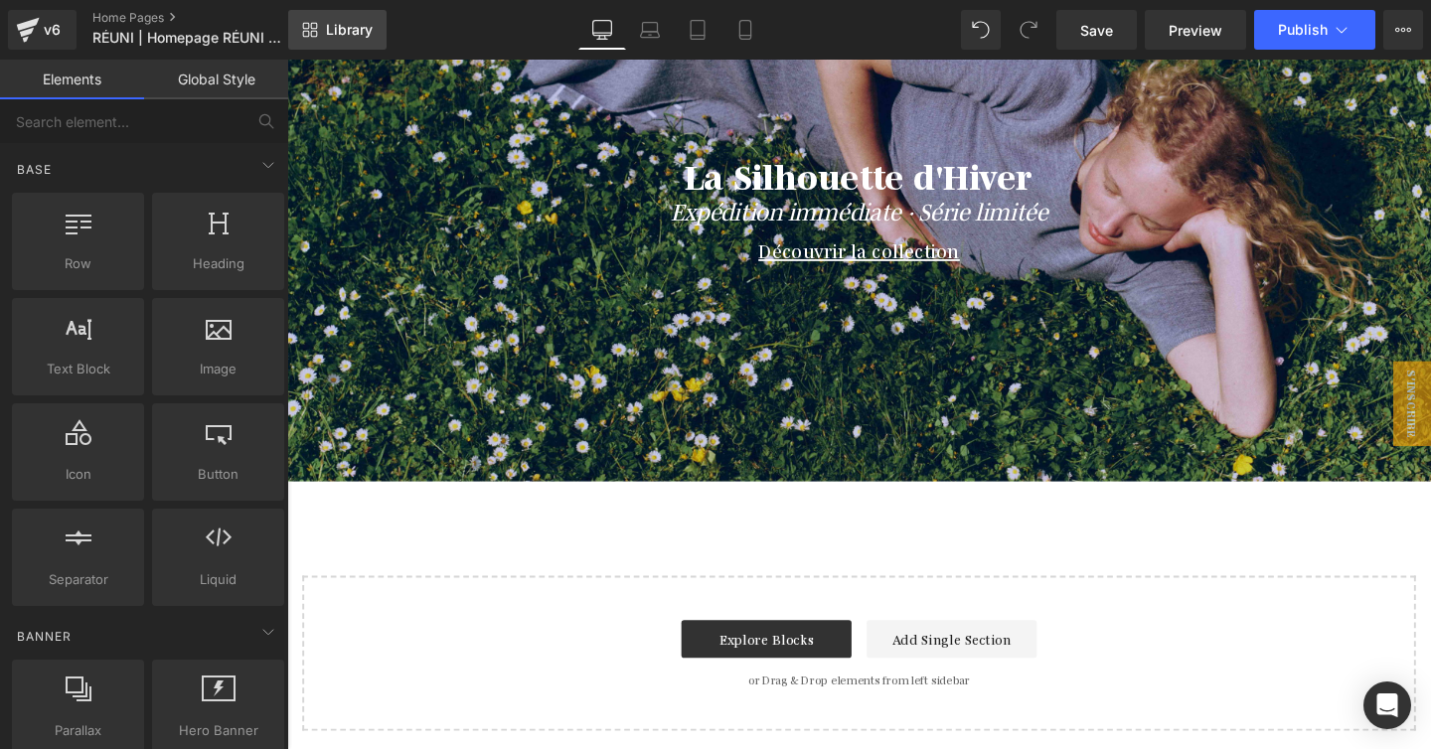
click at [327, 48] on link "Library" at bounding box center [337, 30] width 98 height 40
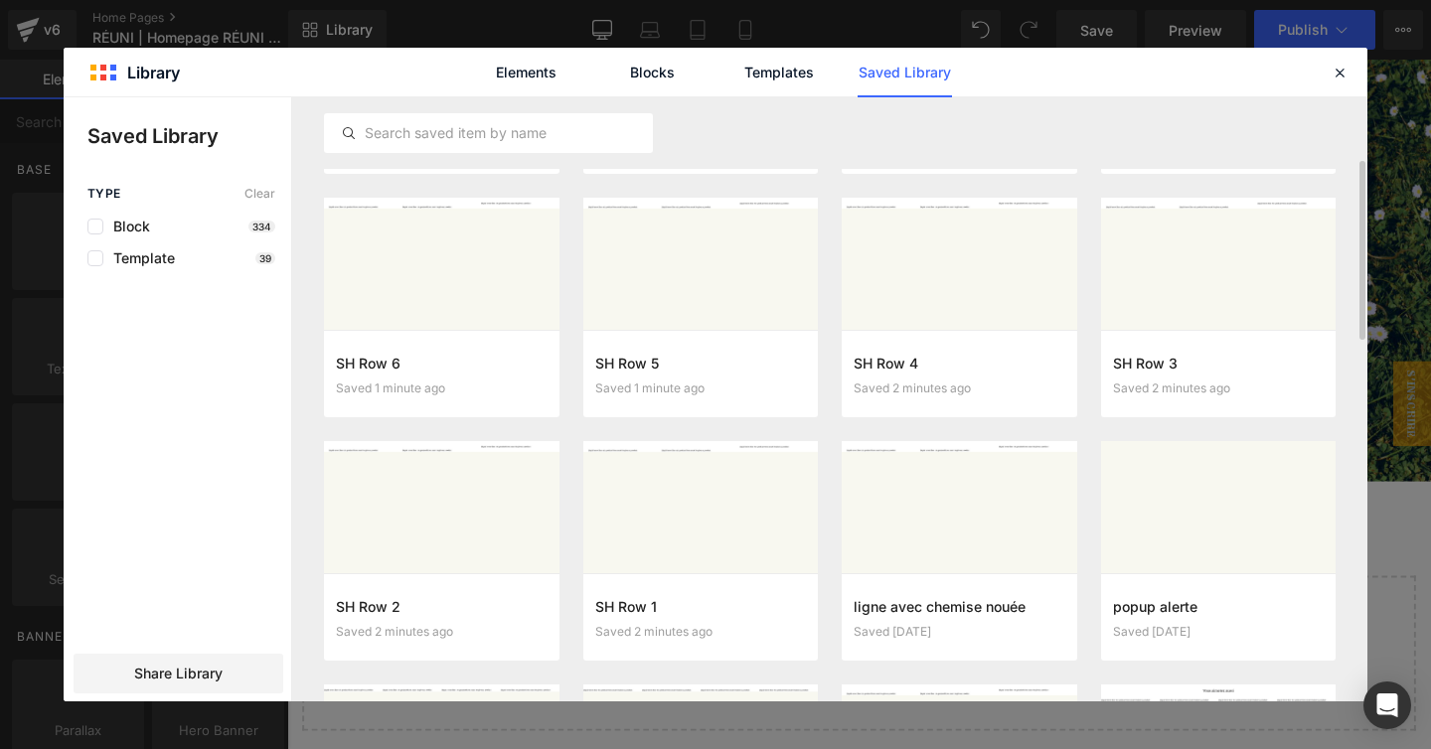
scroll to position [215, 0]
click at [652, 620] on button "Add to page" at bounding box center [681, 618] width 172 height 32
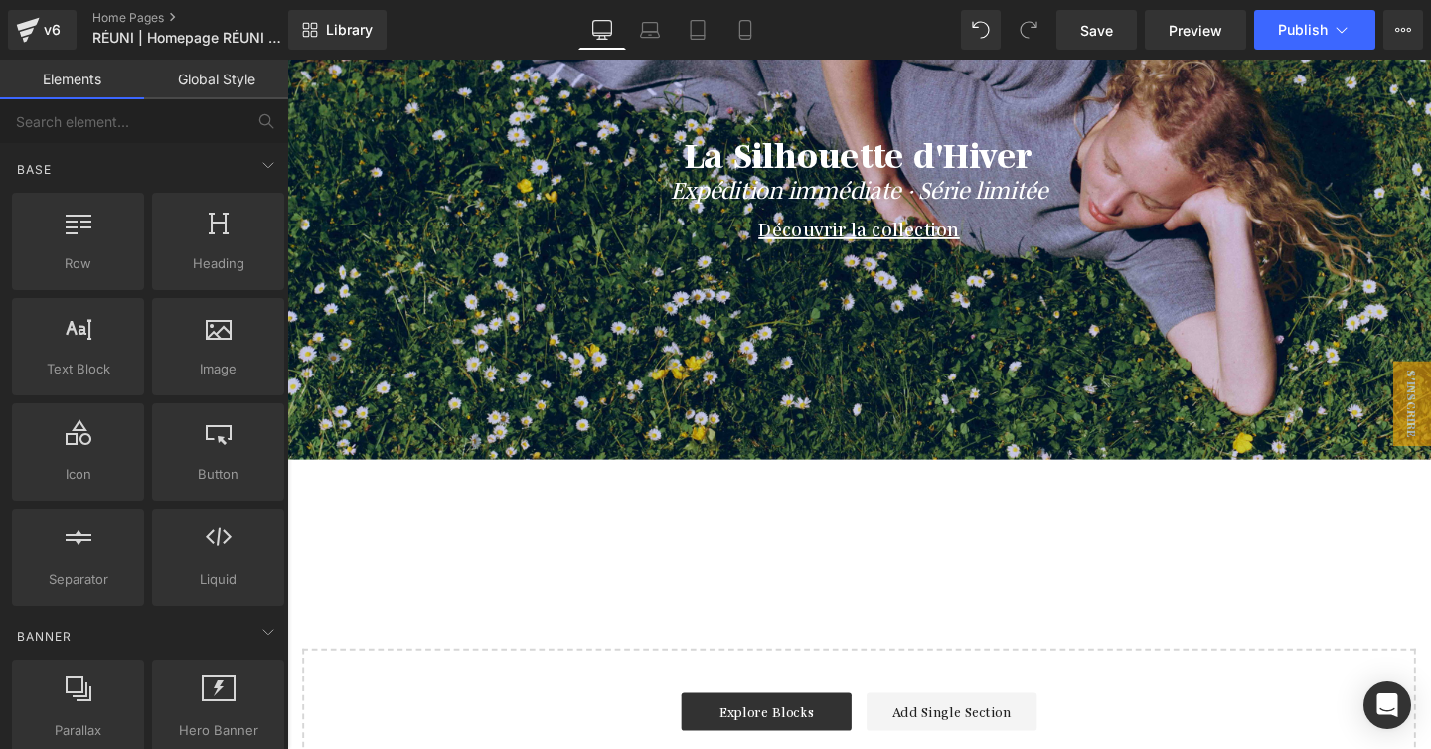
scroll to position [492, 0]
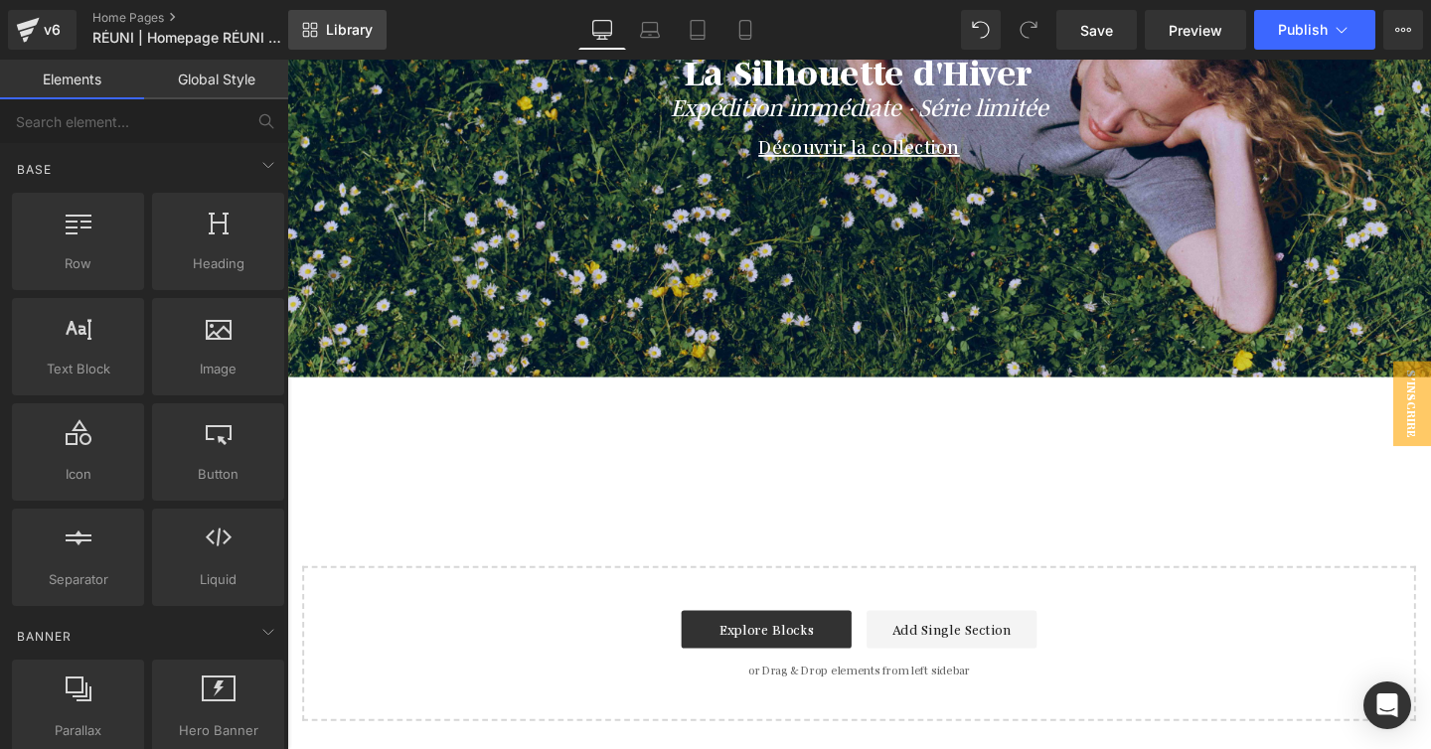
click at [348, 39] on link "Library" at bounding box center [337, 30] width 98 height 40
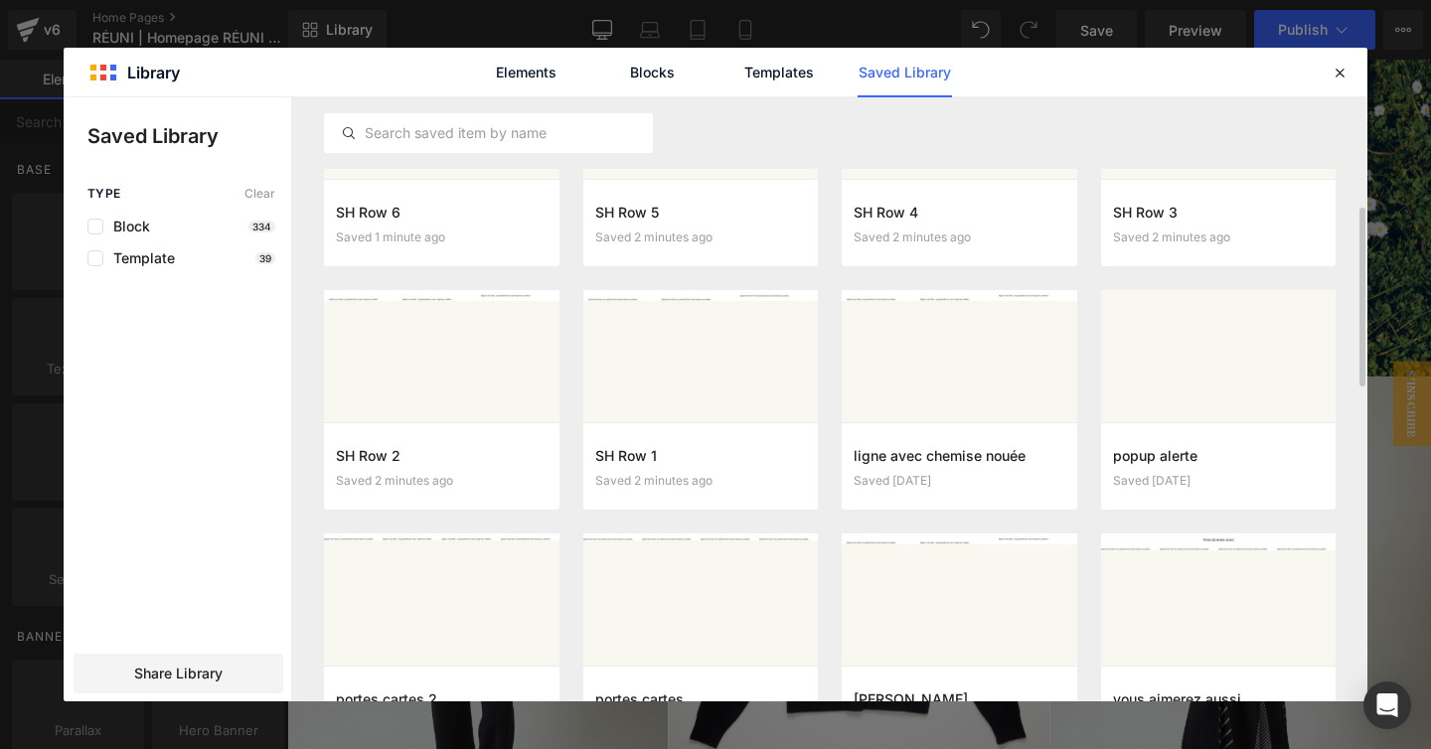
scroll to position [367, 0]
click at [425, 461] on button "Add to page" at bounding box center [422, 466] width 172 height 32
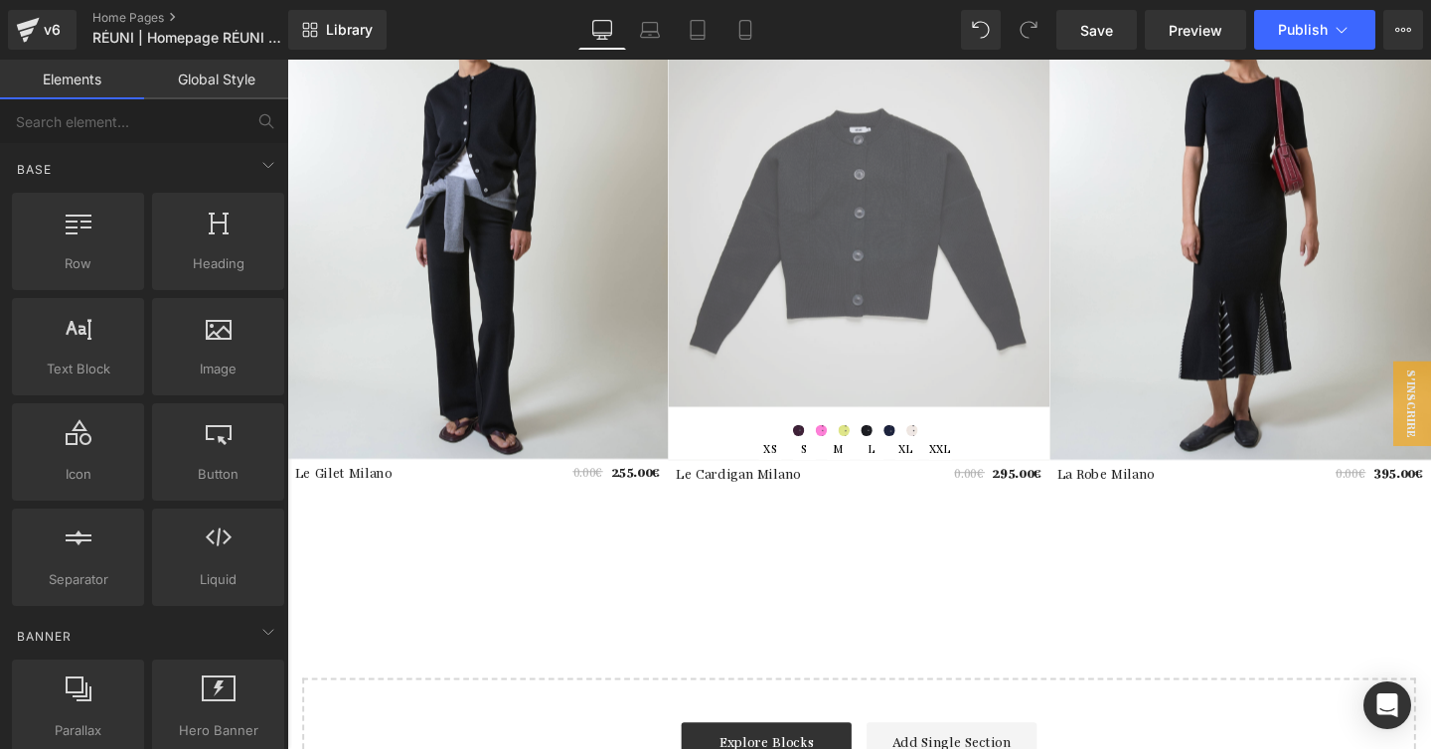
scroll to position [1023, 0]
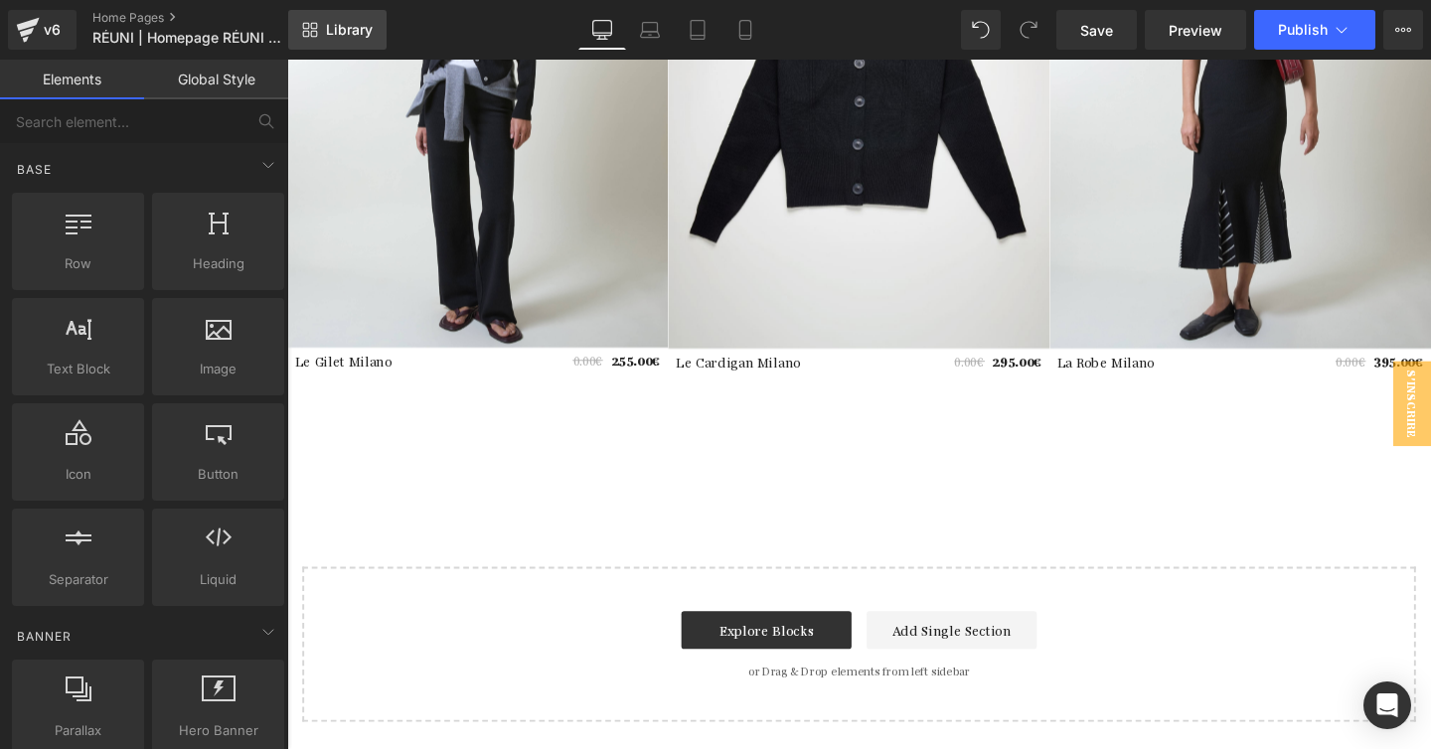
click at [337, 30] on span "Library" at bounding box center [349, 30] width 47 height 18
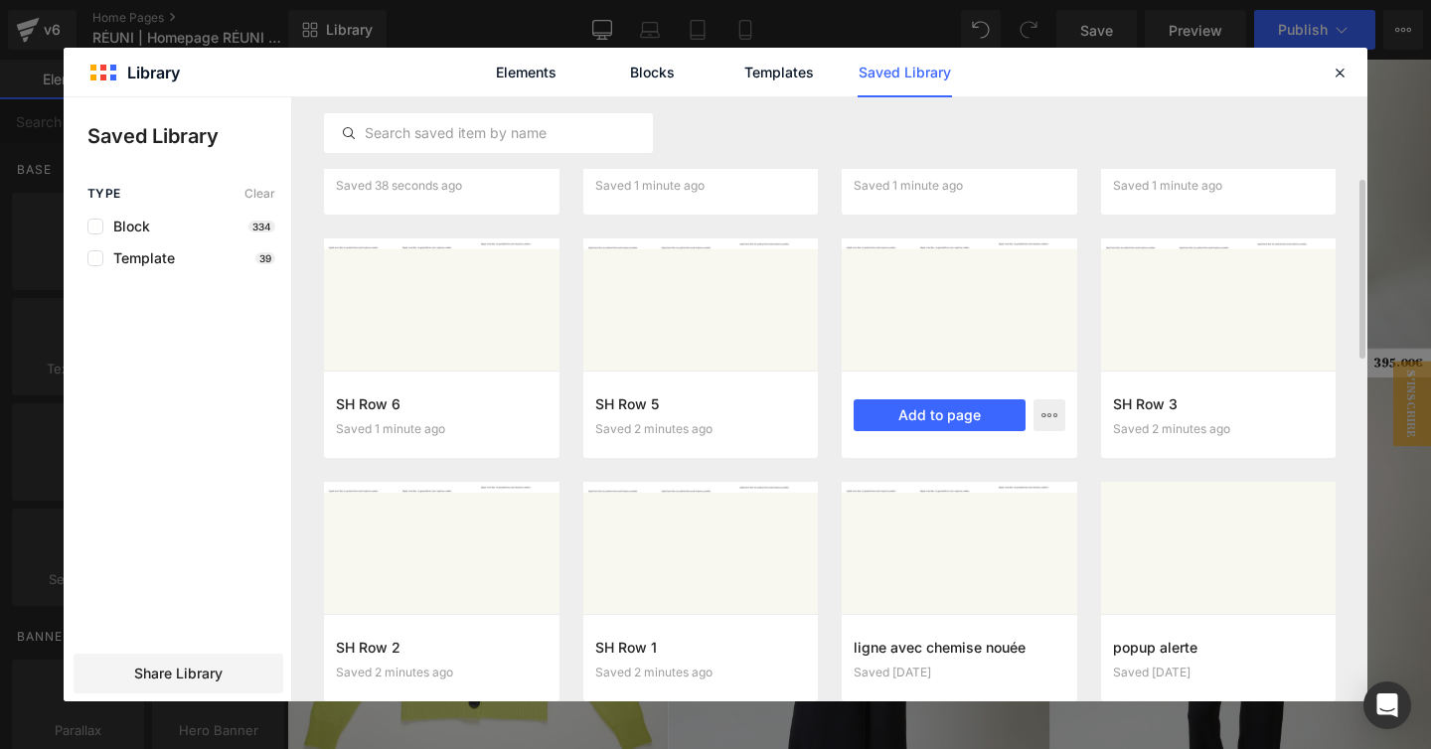
scroll to position [198, 0]
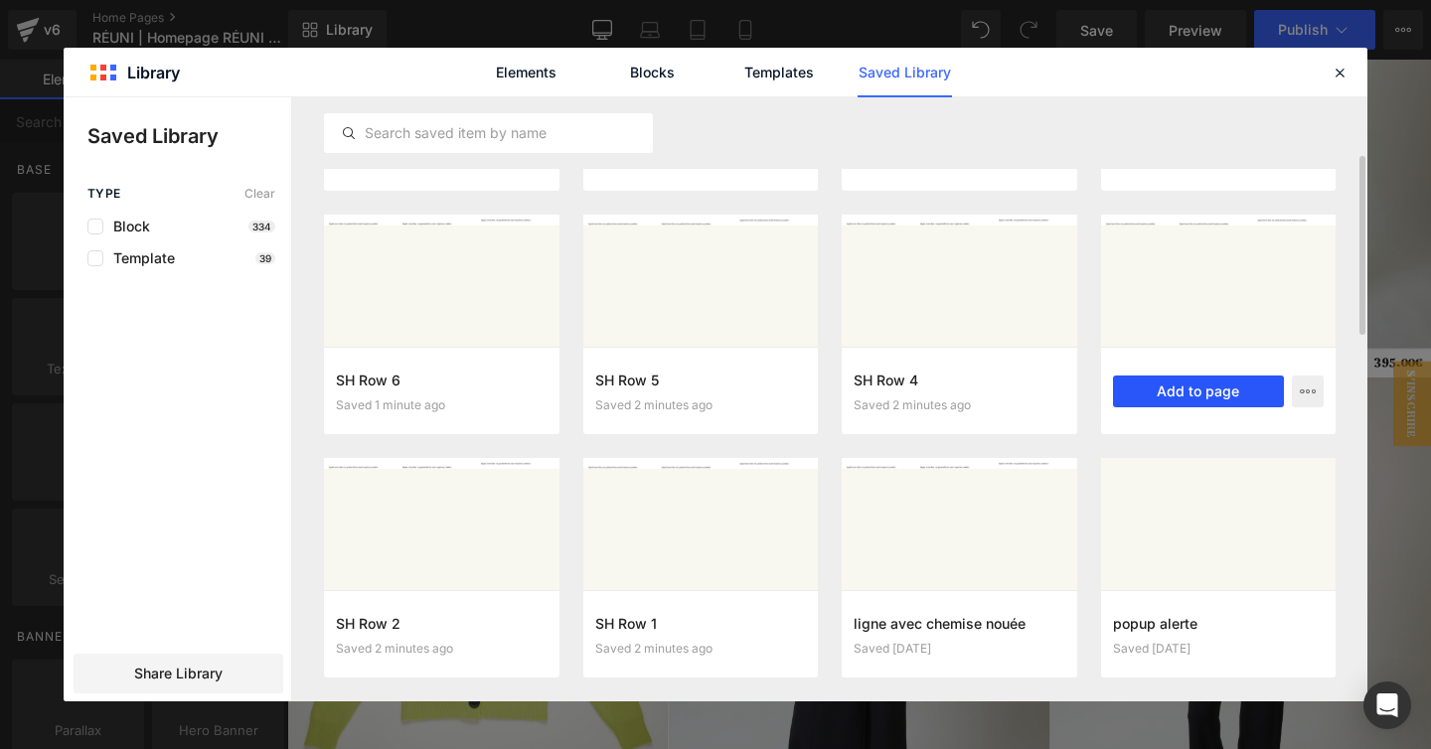
click at [1168, 390] on button "Add to page" at bounding box center [1199, 392] width 172 height 32
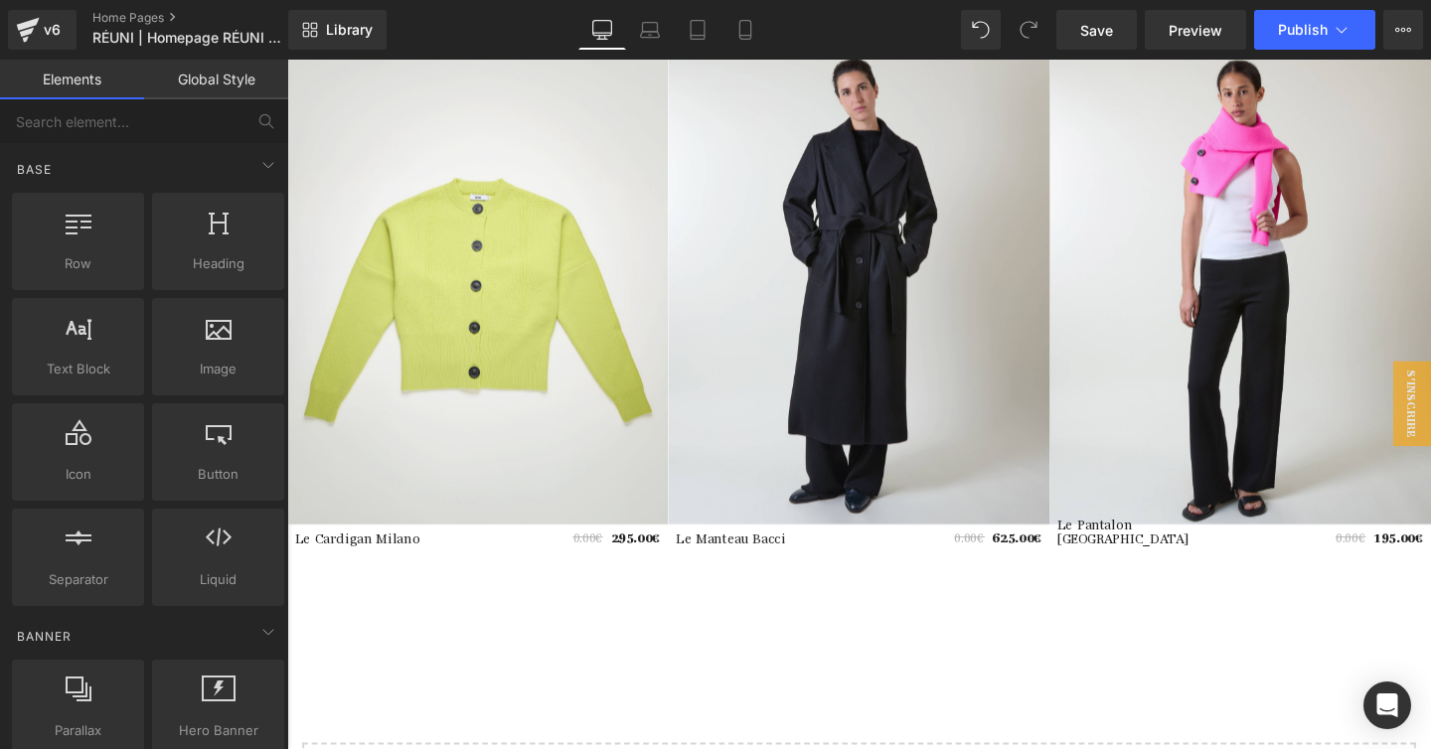
scroll to position [1555, 0]
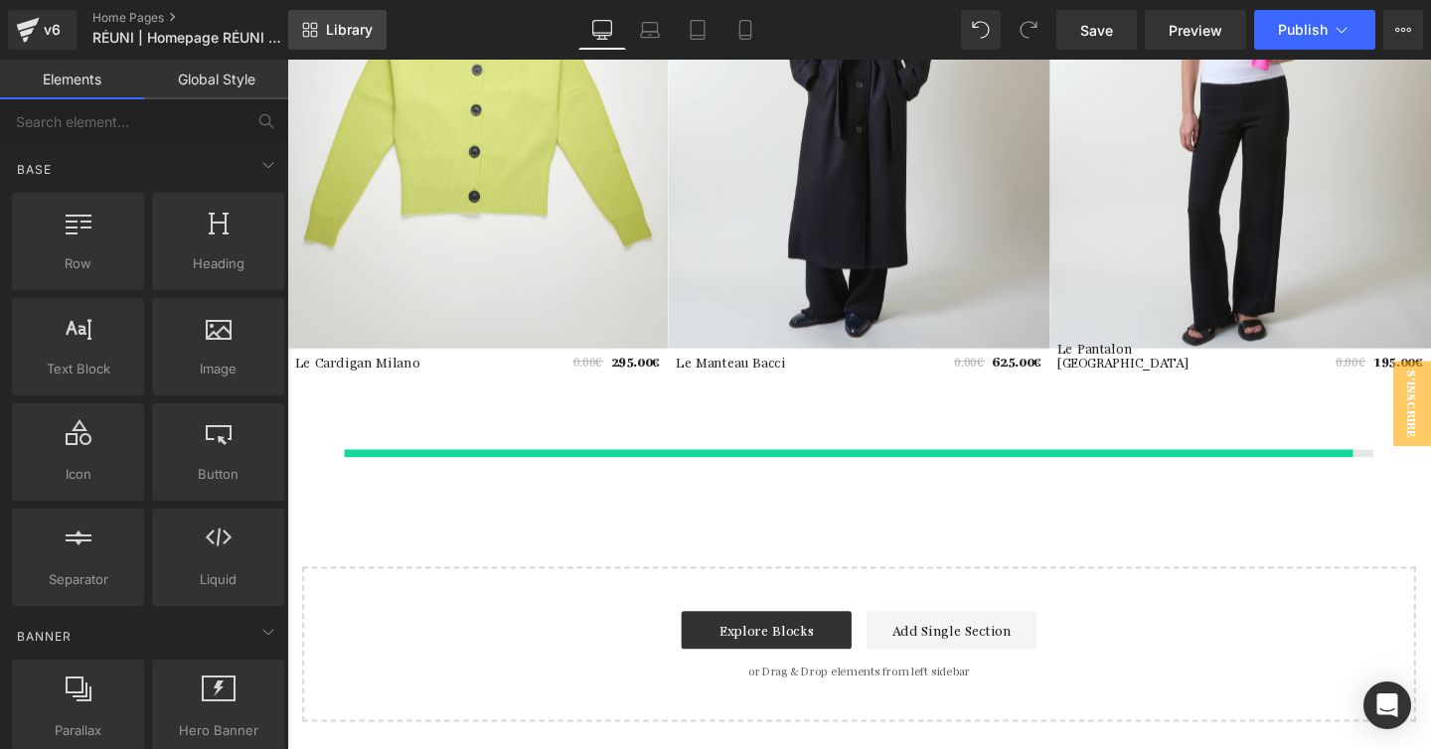
click at [326, 37] on span "Library" at bounding box center [349, 30] width 47 height 18
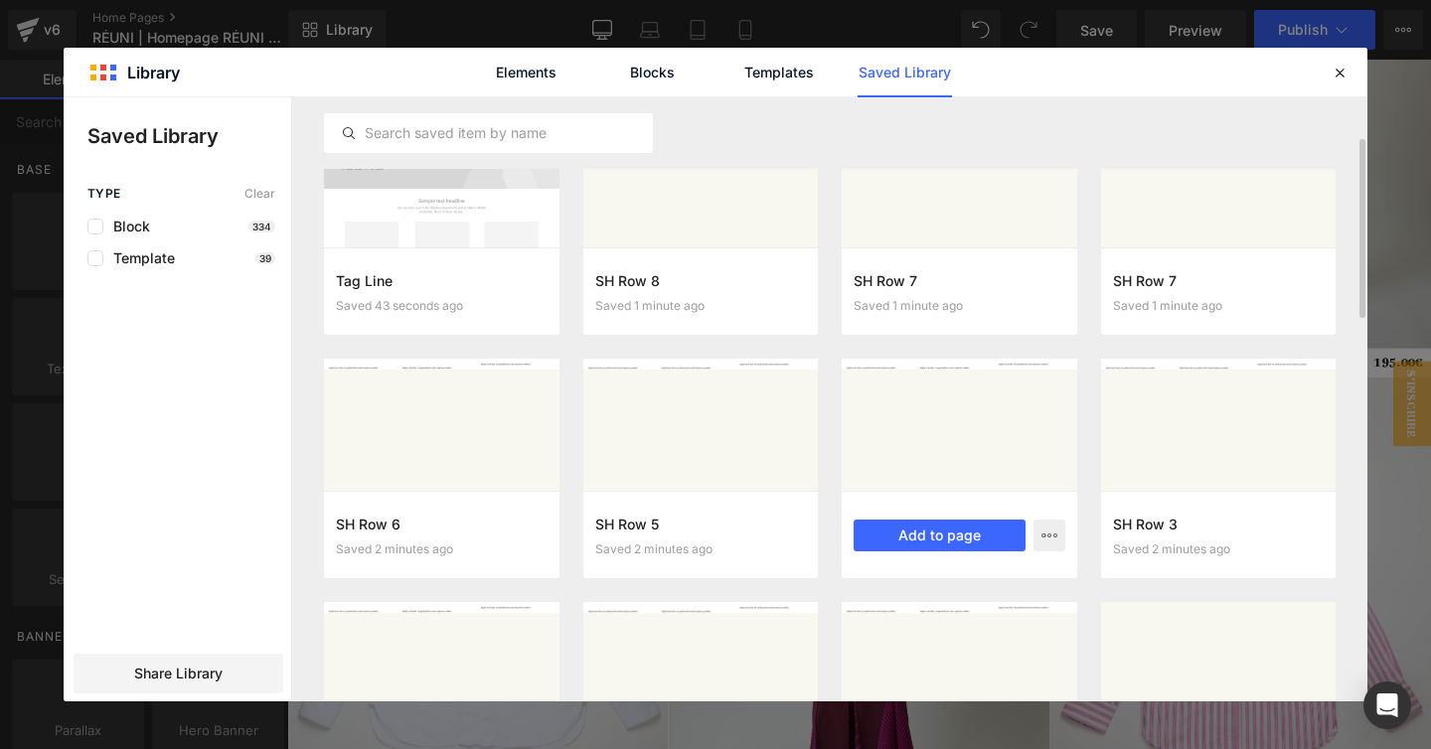
scroll to position [74, 0]
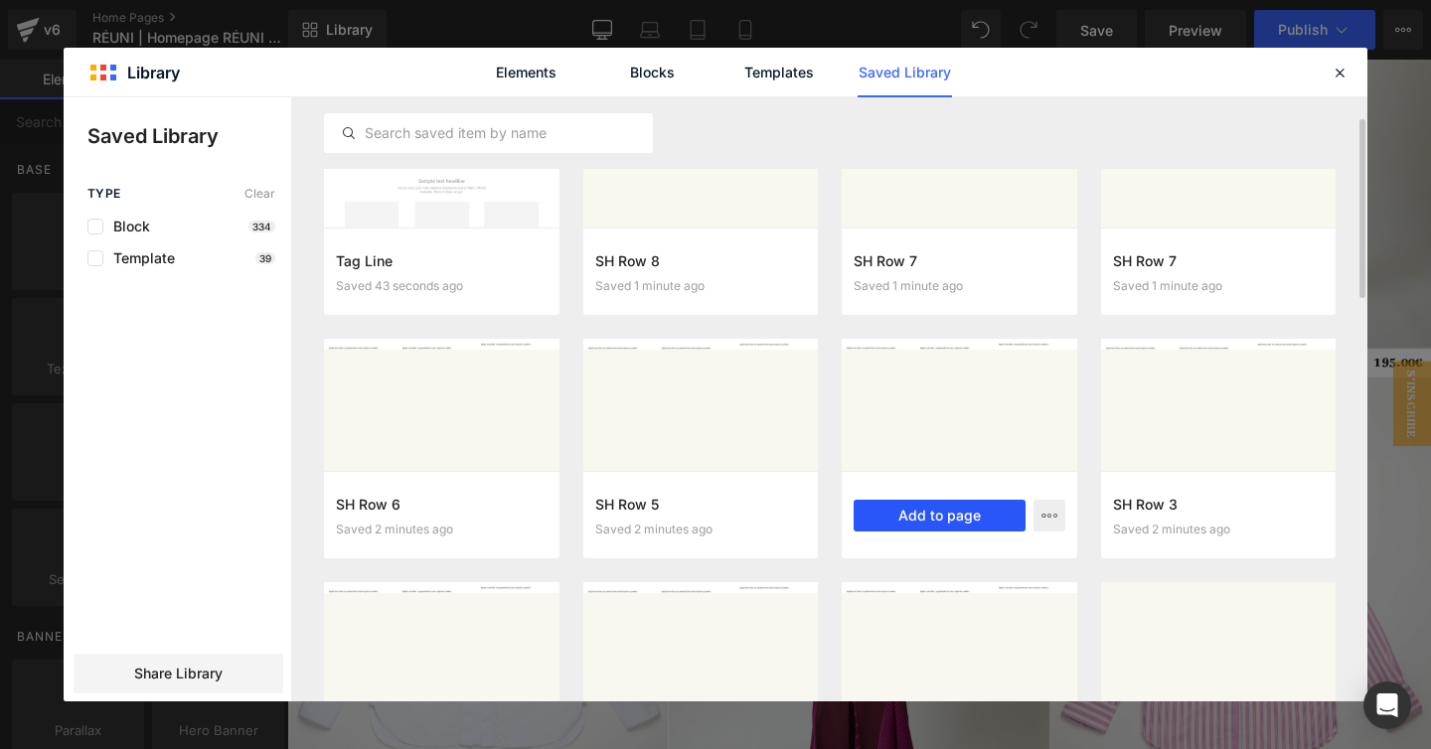
click at [915, 510] on button "Add to page" at bounding box center [939, 516] width 172 height 32
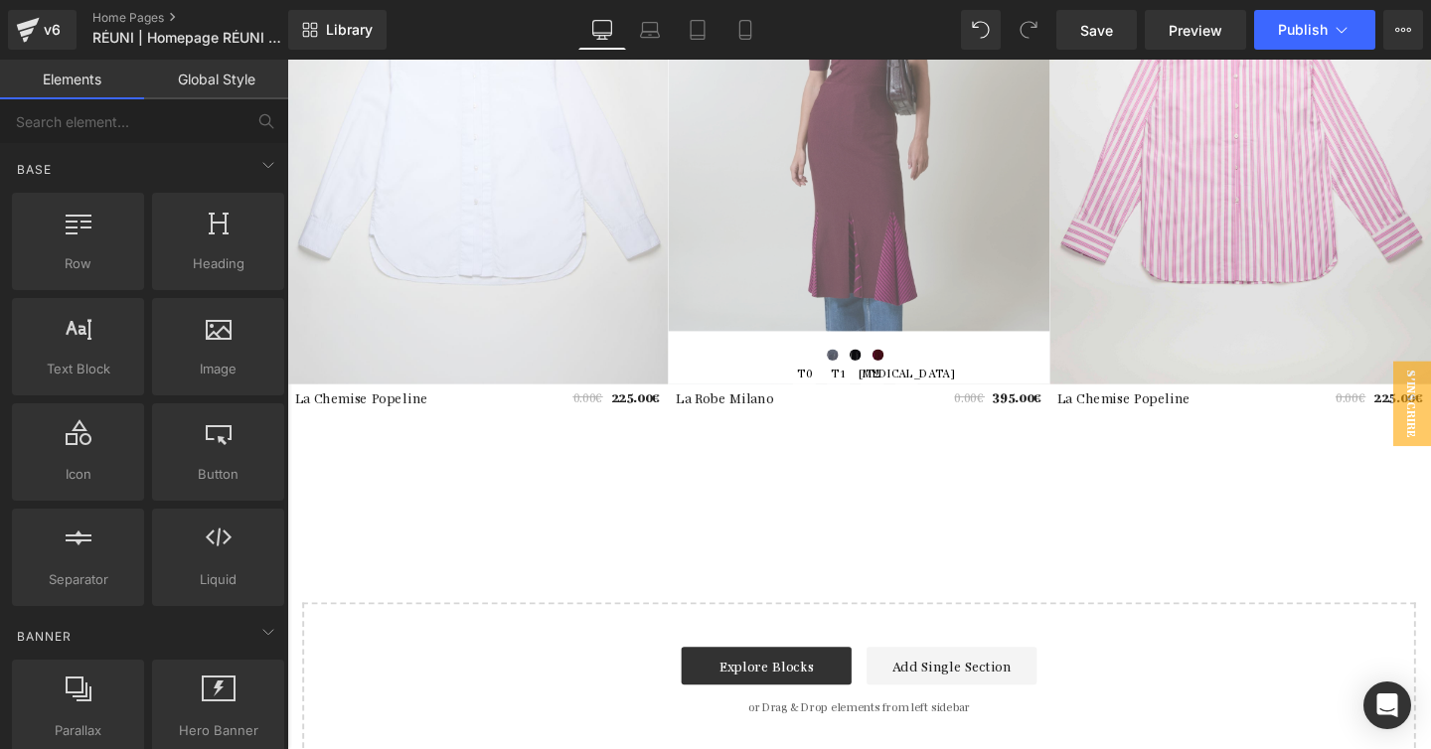
scroll to position [2087, 0]
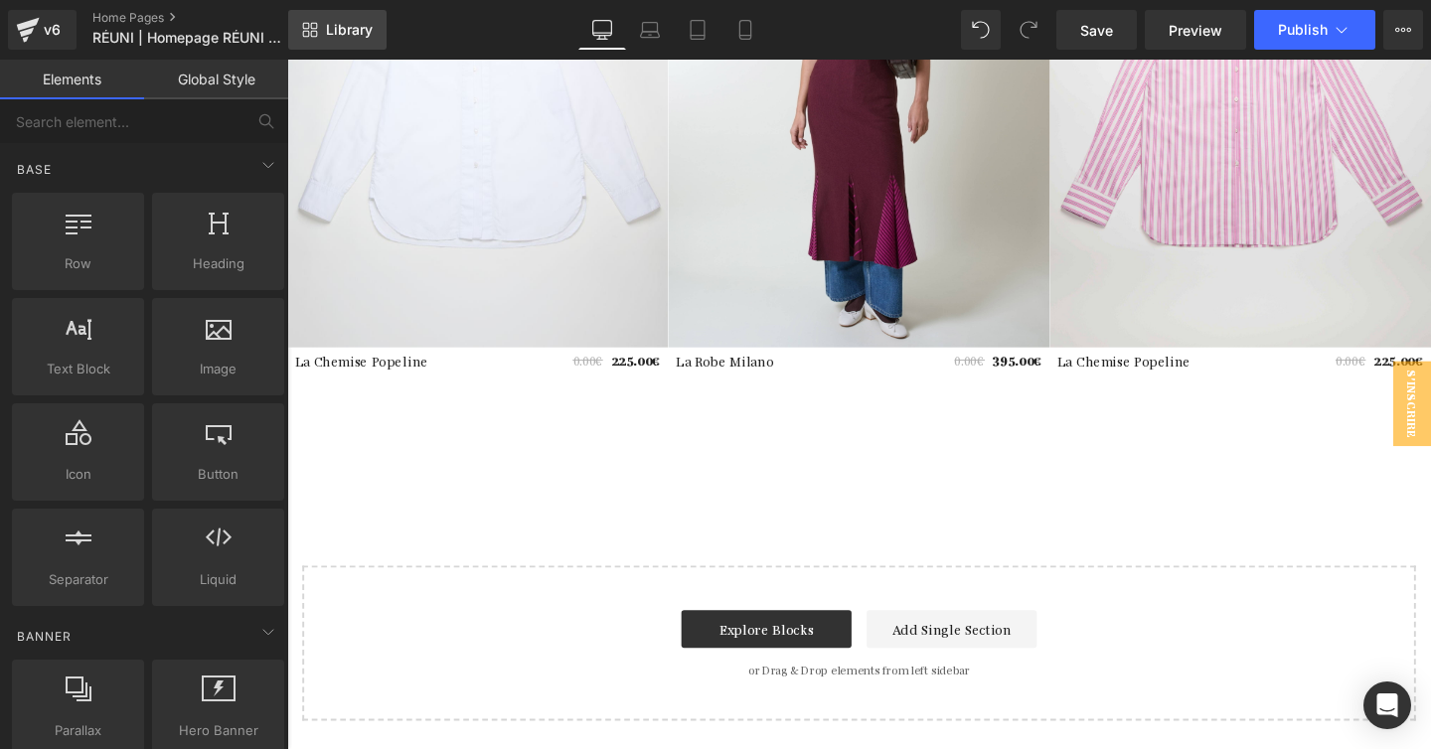
click at [352, 43] on link "Library" at bounding box center [337, 30] width 98 height 40
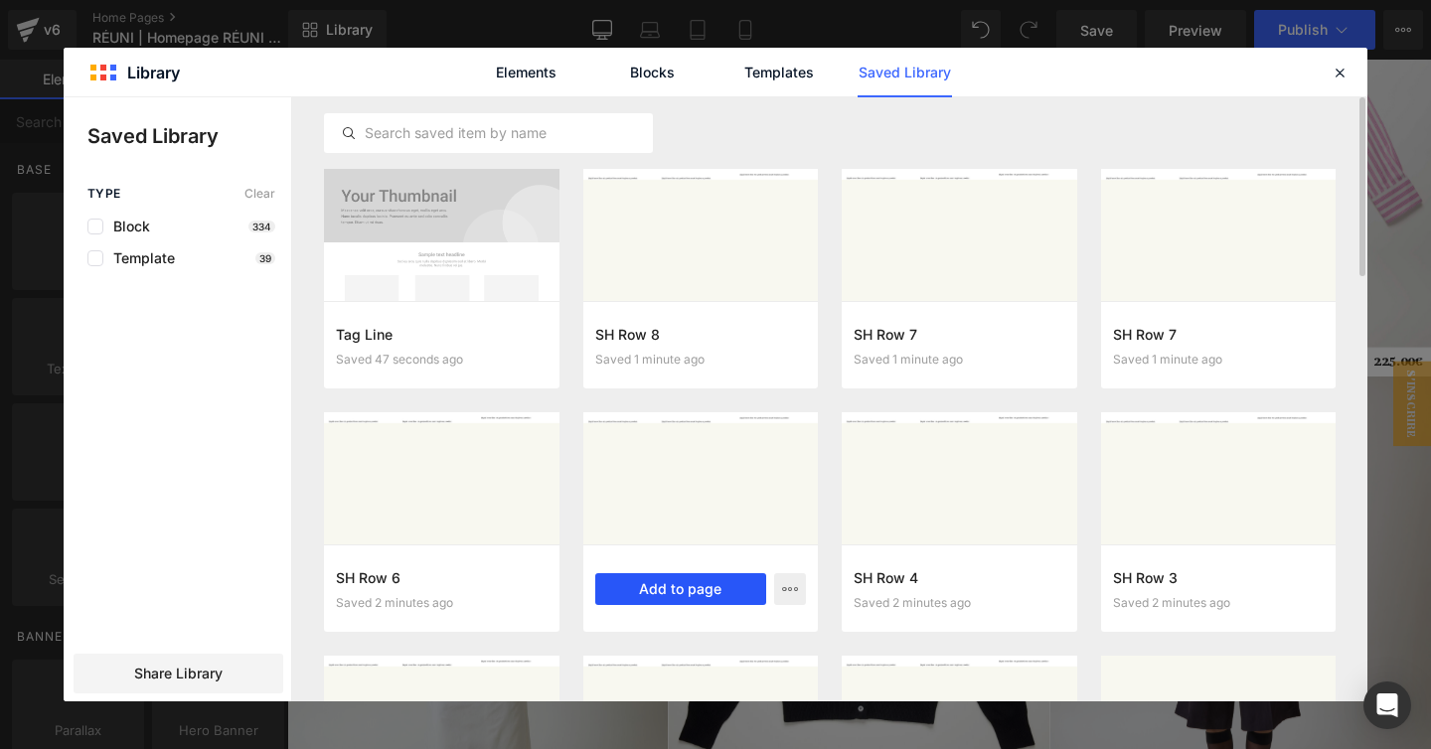
click at [686, 586] on button "Add to page" at bounding box center [681, 589] width 172 height 32
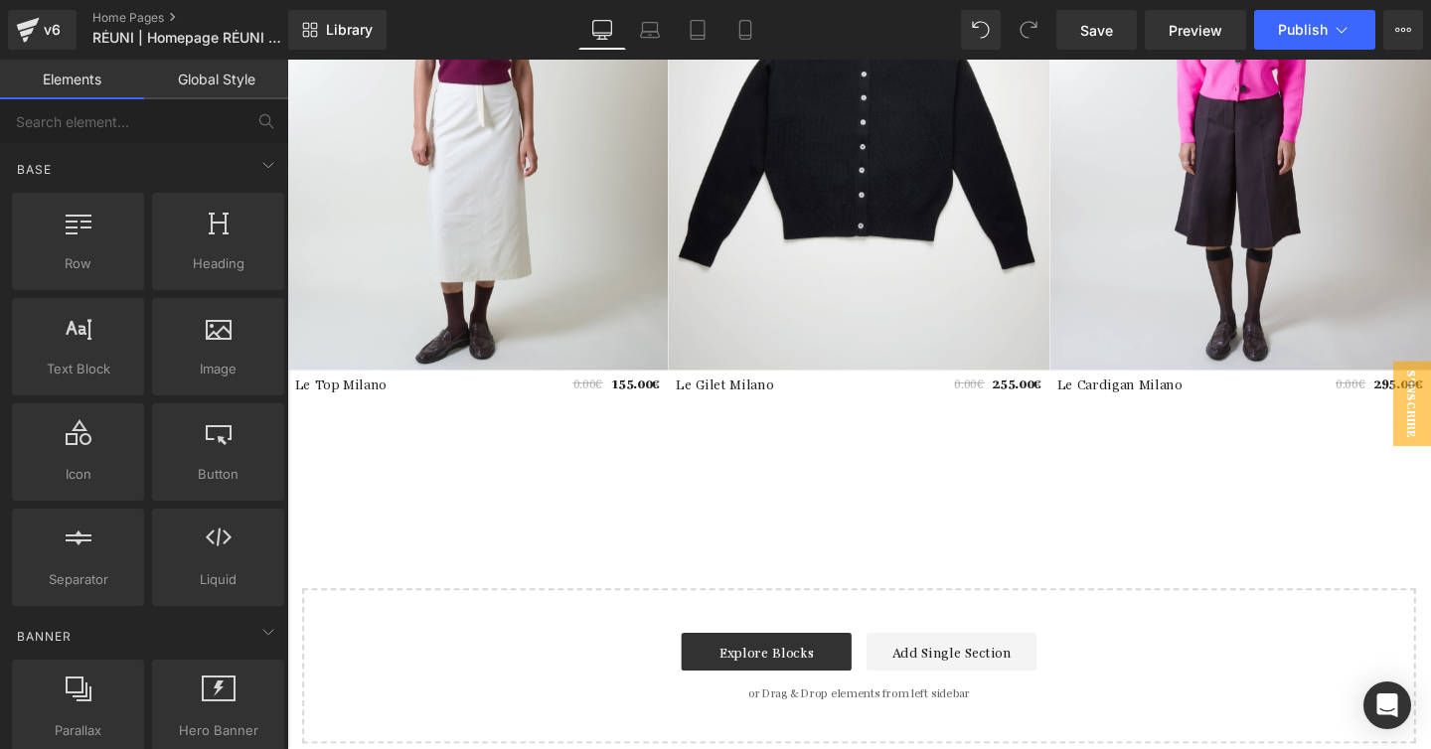
scroll to position [2619, 0]
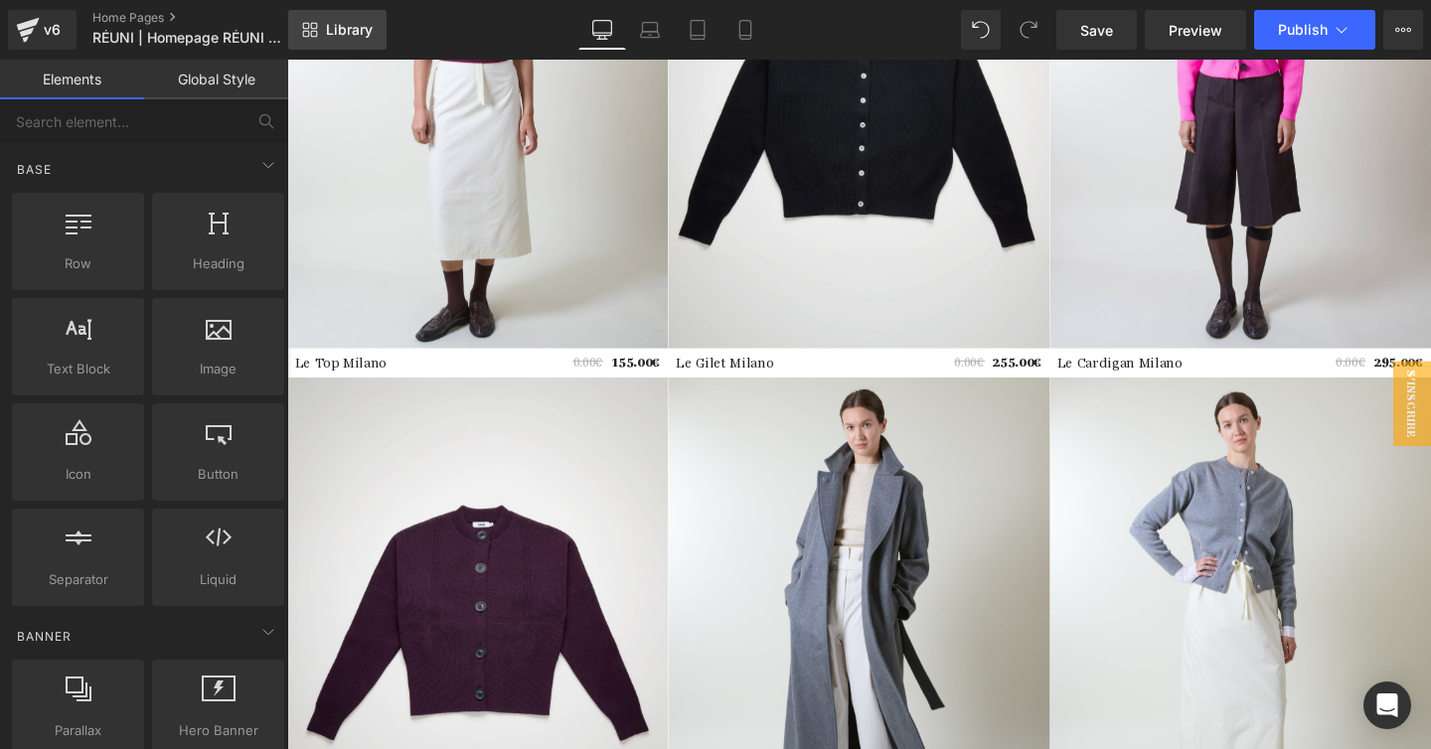
click at [340, 31] on span "Library" at bounding box center [349, 30] width 47 height 18
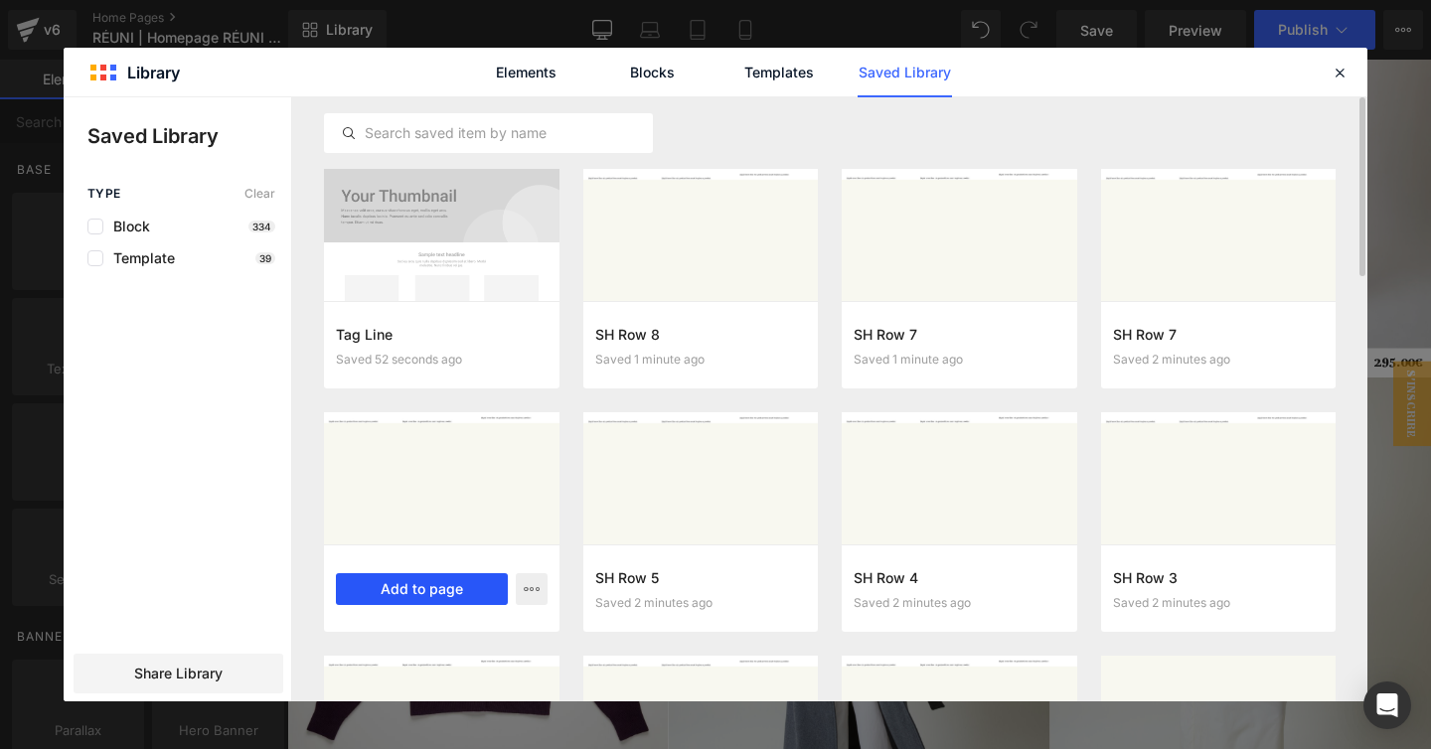
click at [420, 599] on button "Add to page" at bounding box center [422, 589] width 172 height 32
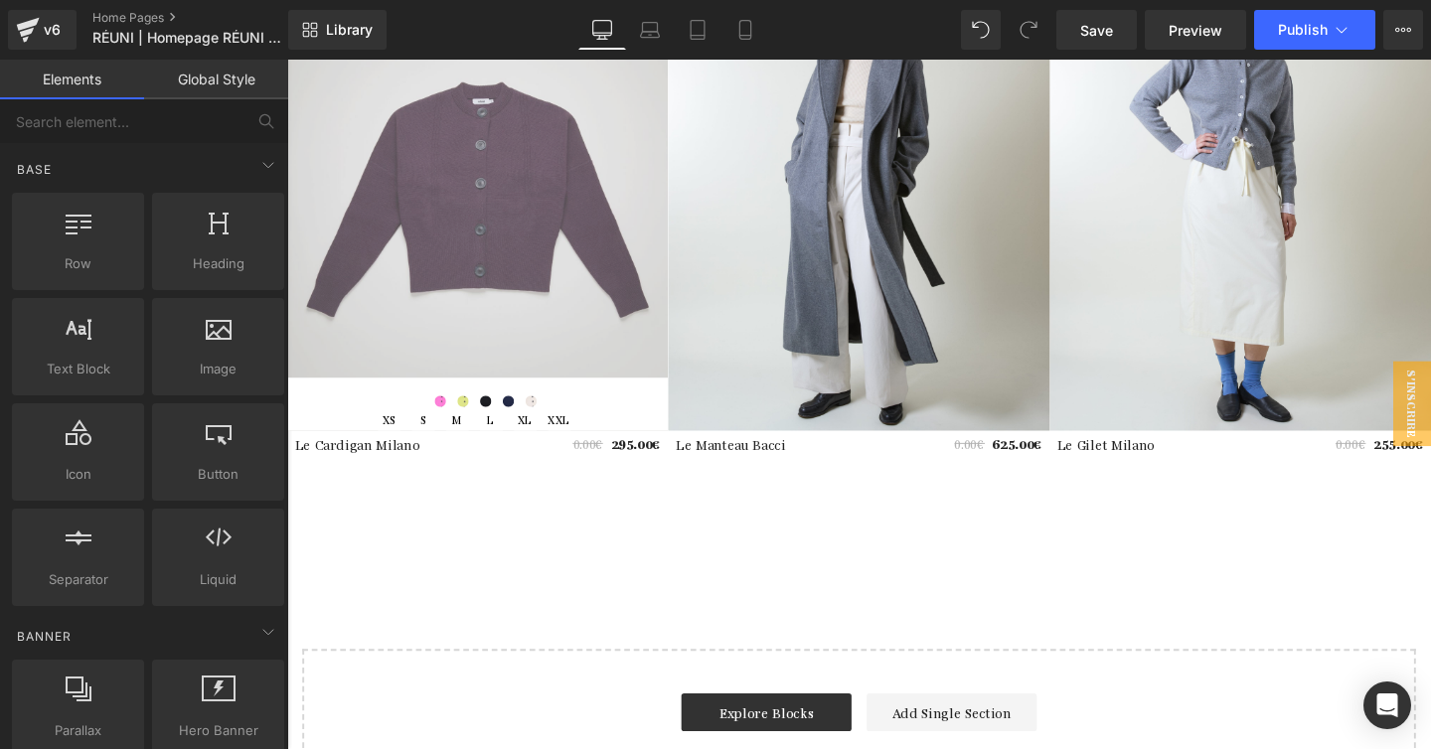
scroll to position [3150, 0]
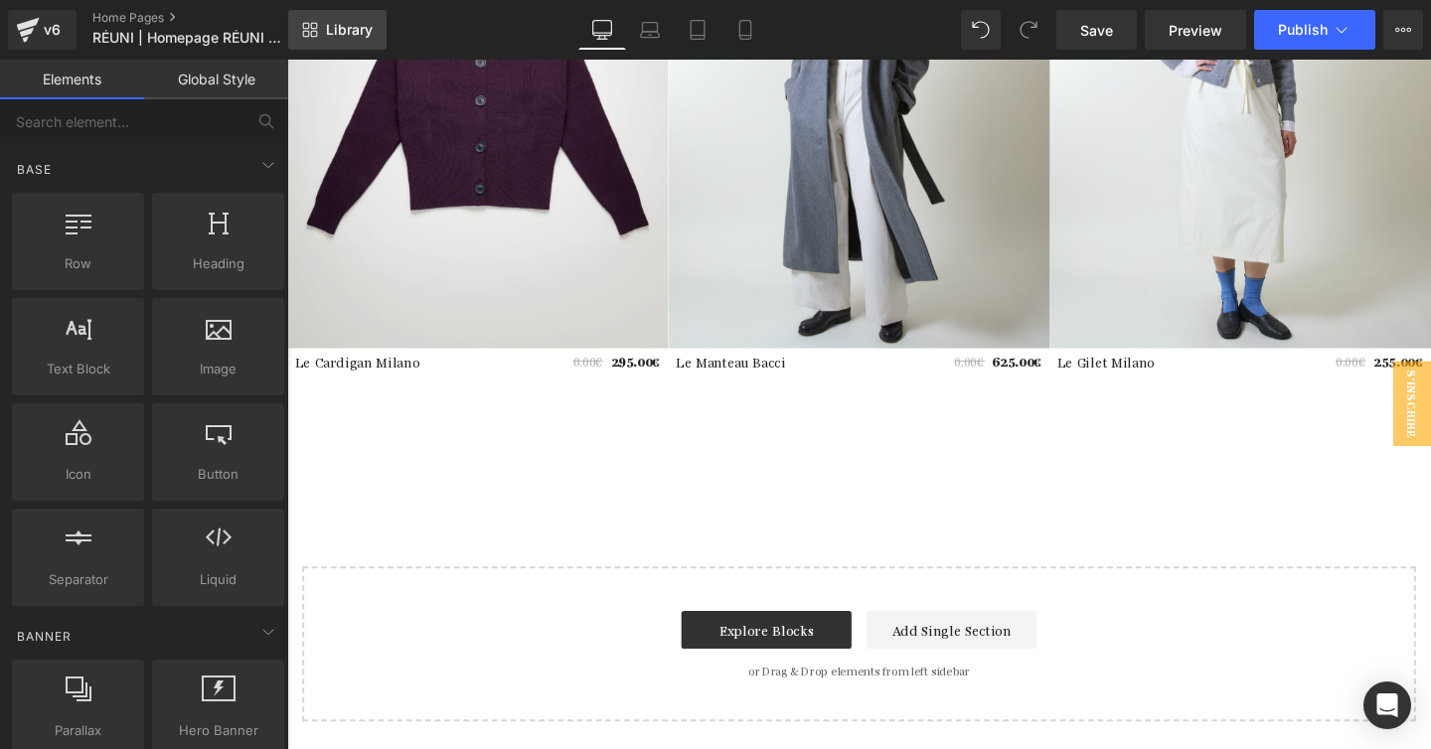
click at [349, 28] on span "Library" at bounding box center [349, 30] width 47 height 18
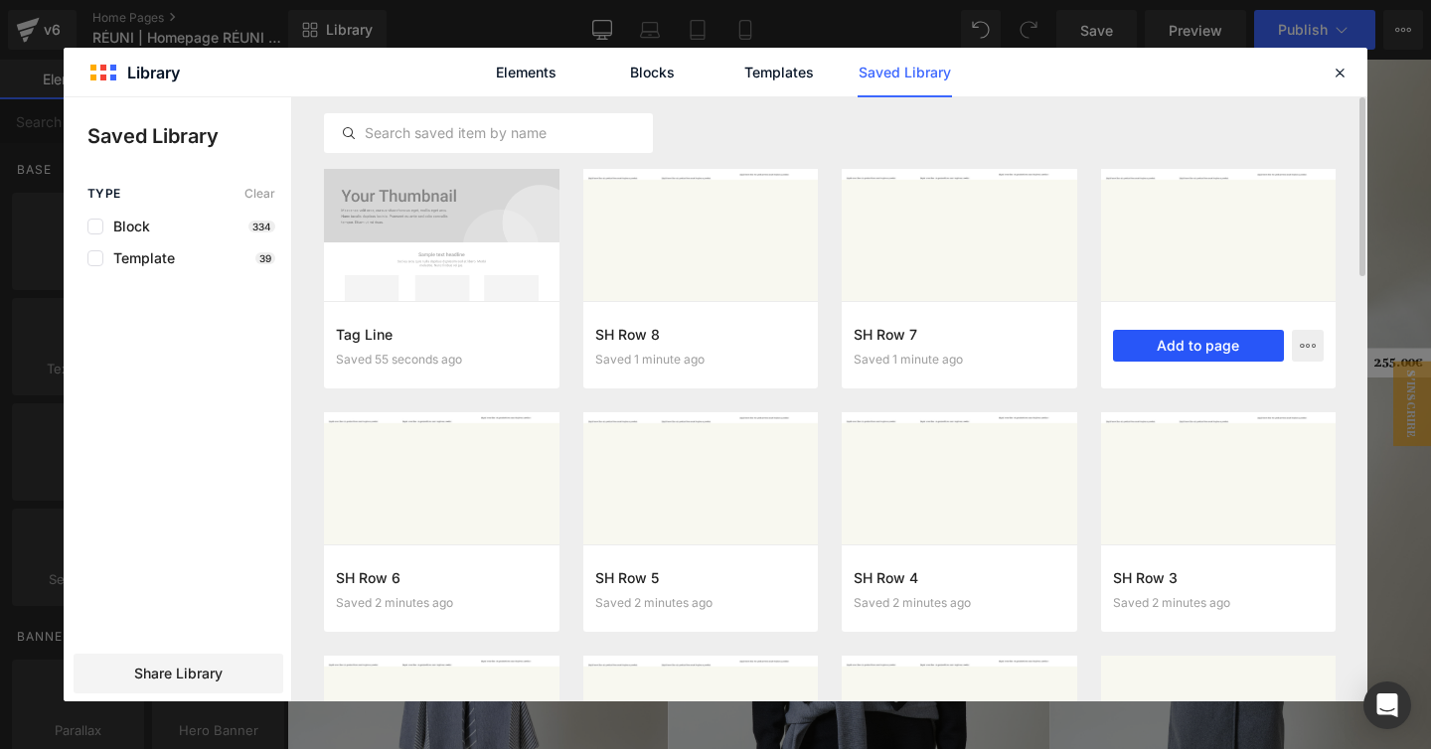
click at [1206, 346] on button "Add to page" at bounding box center [1199, 346] width 172 height 32
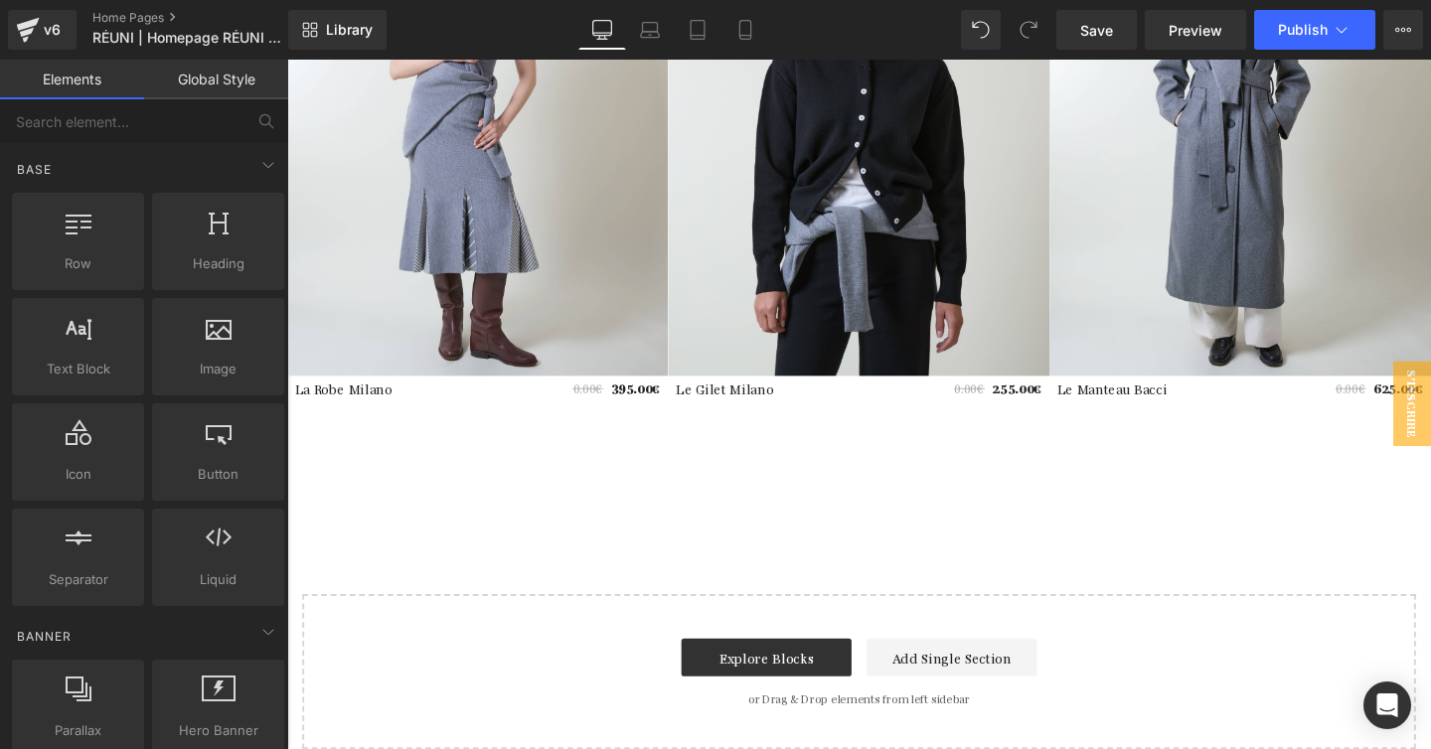
scroll to position [3683, 0]
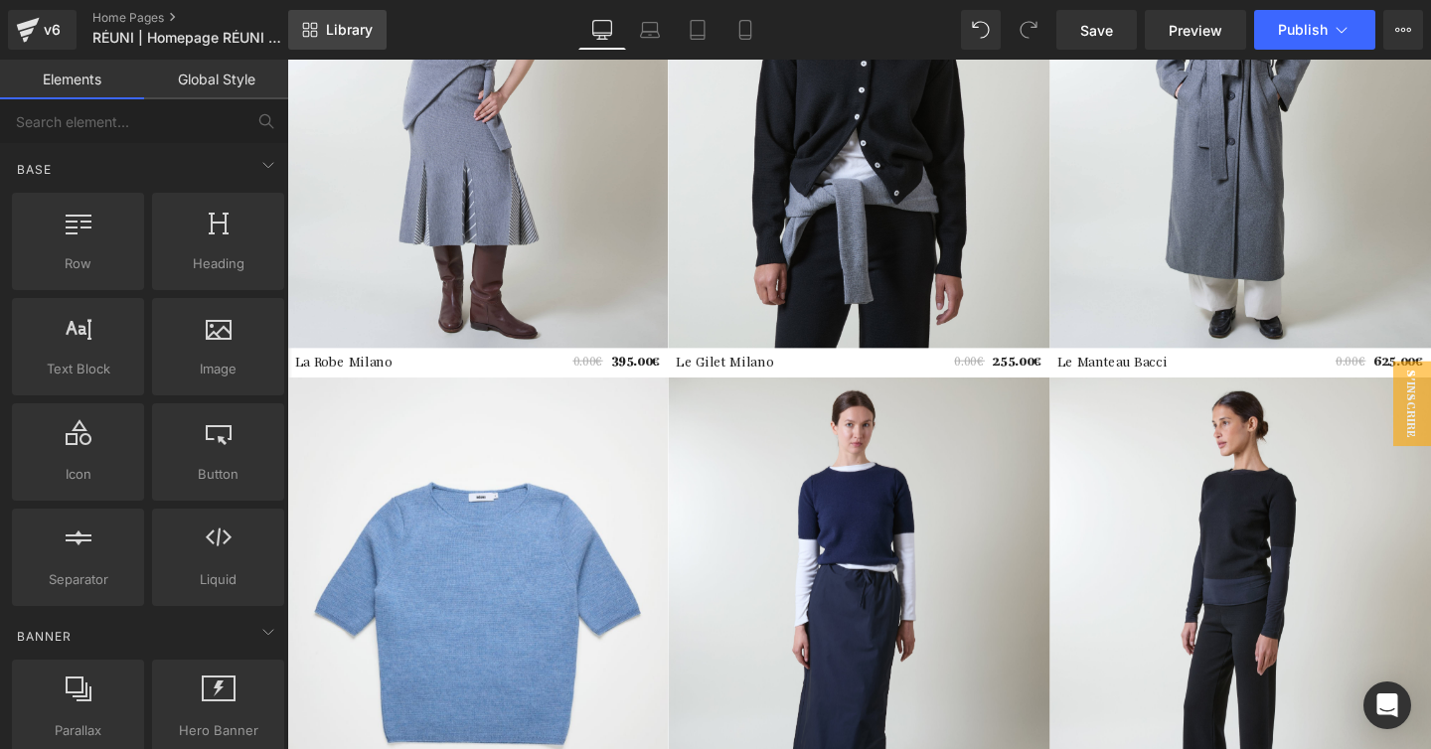
click at [328, 35] on span "Library" at bounding box center [349, 30] width 47 height 18
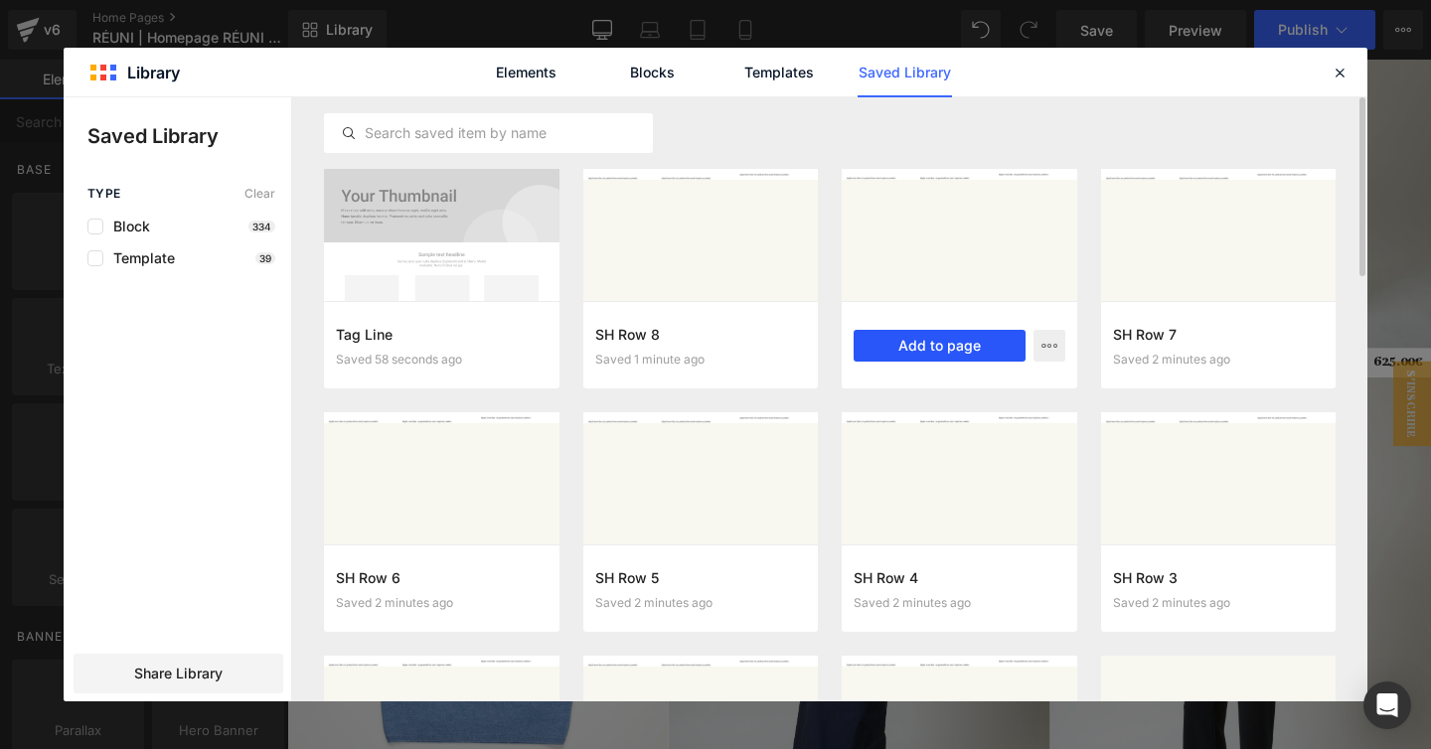
click at [920, 353] on button "Add to page" at bounding box center [939, 346] width 172 height 32
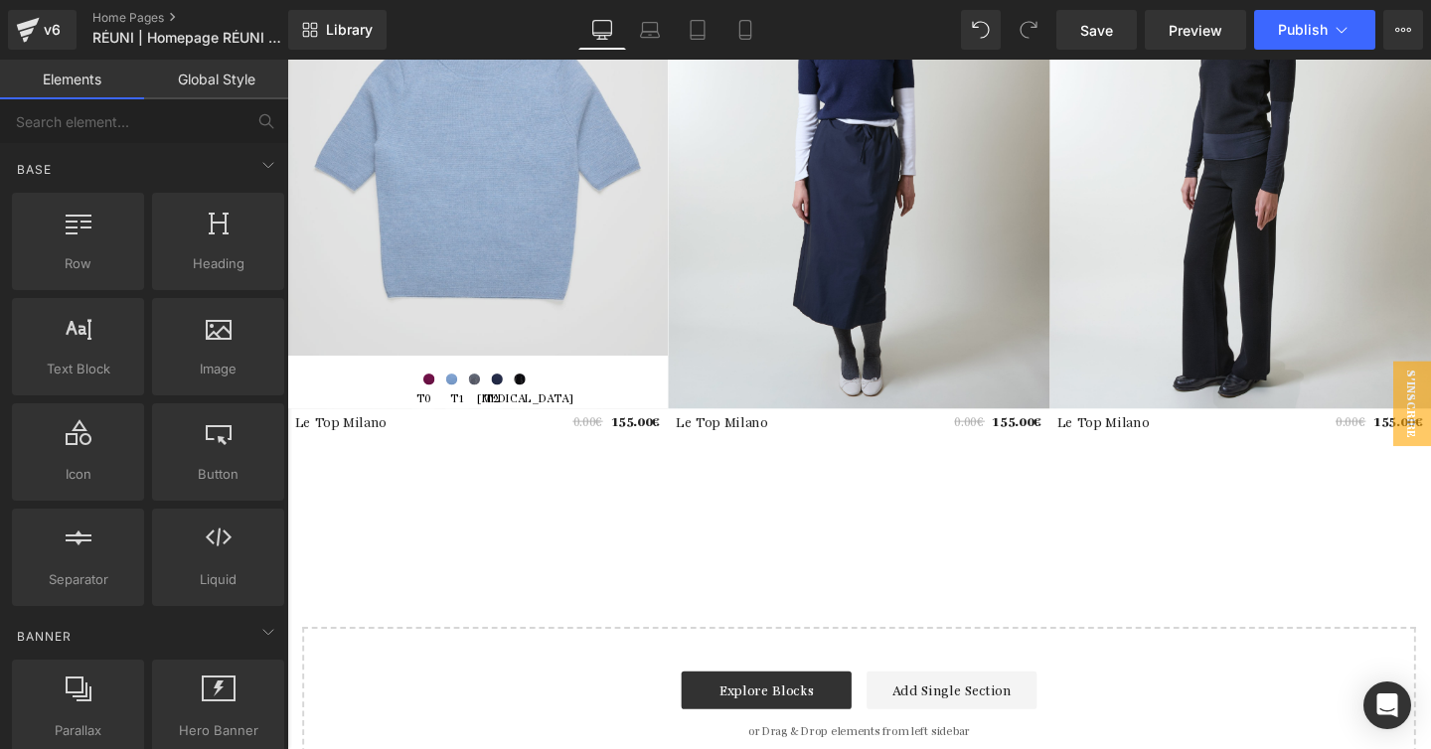
scroll to position [4214, 0]
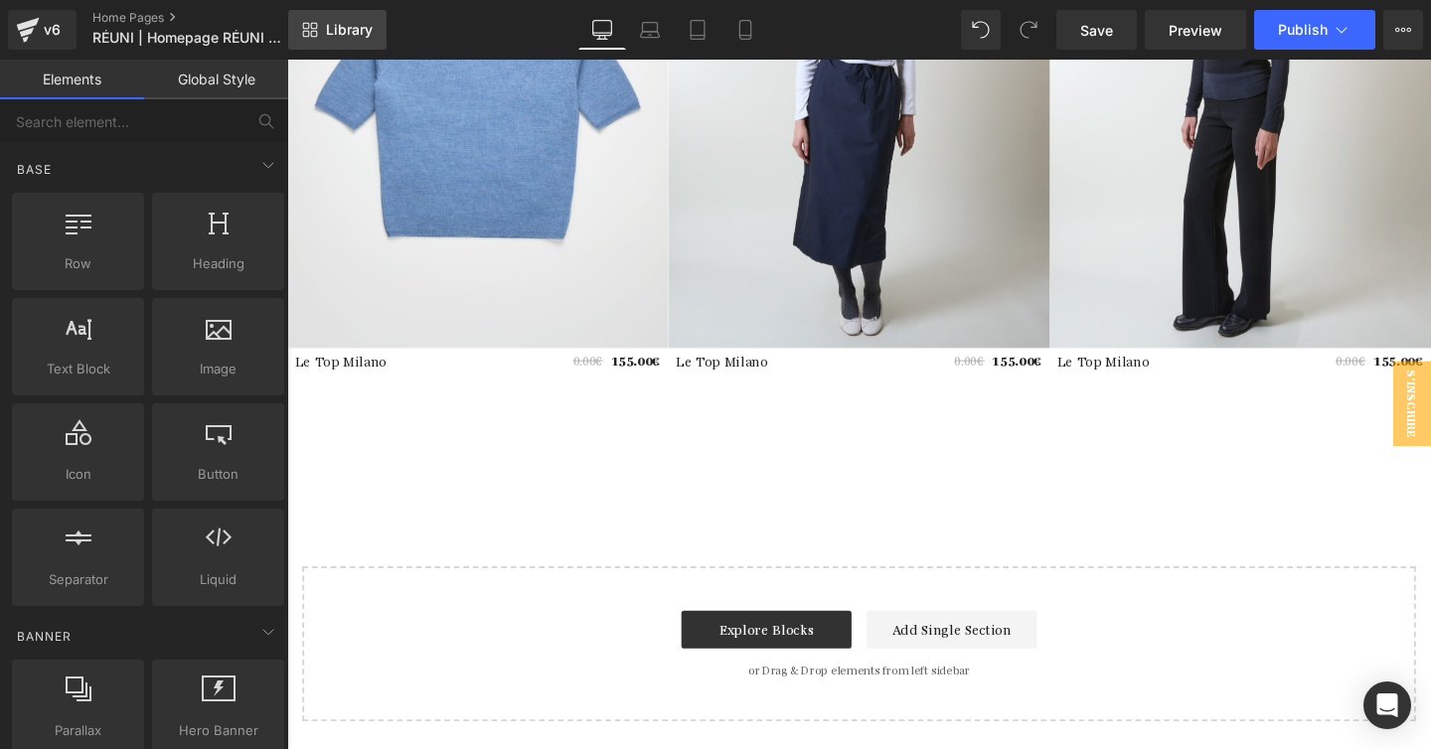
click at [342, 26] on span "Library" at bounding box center [349, 30] width 47 height 18
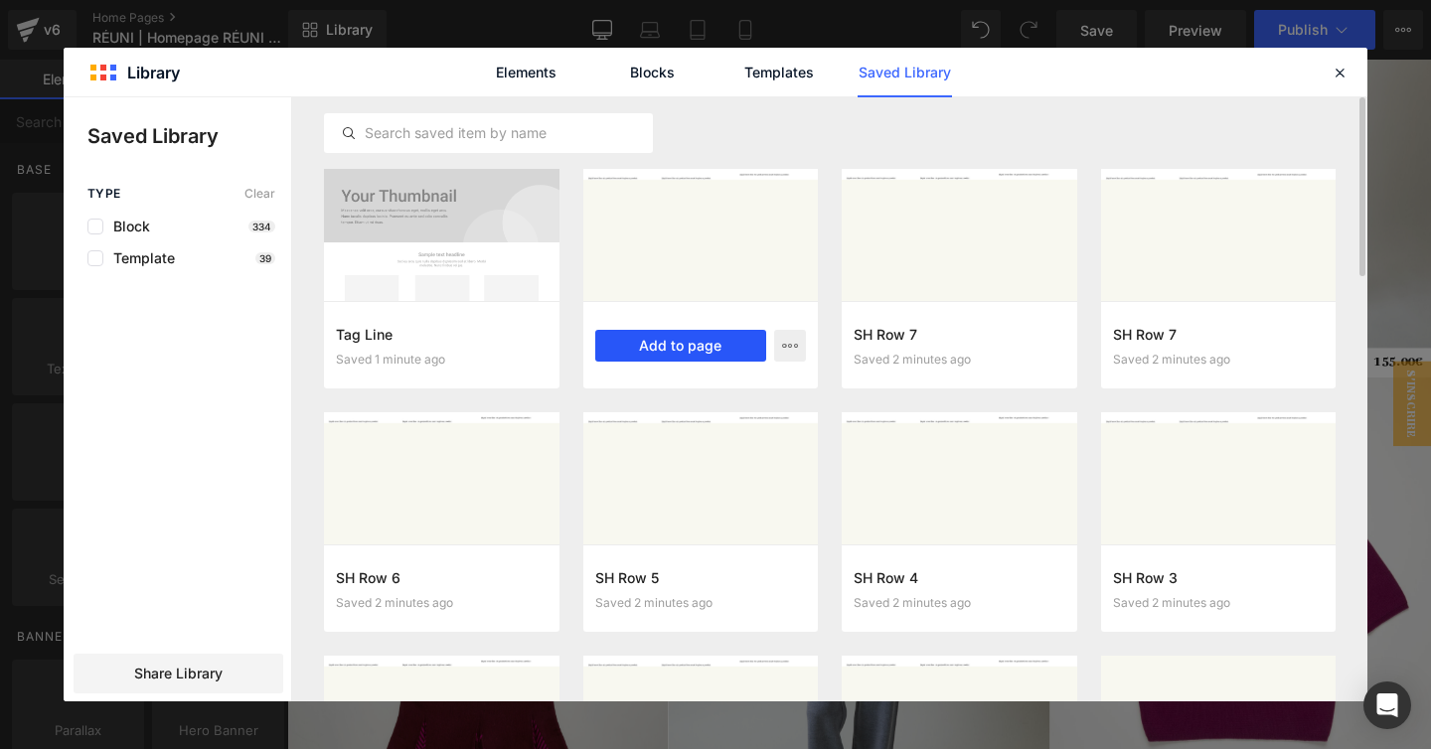
click at [678, 335] on button "Add to page" at bounding box center [681, 346] width 172 height 32
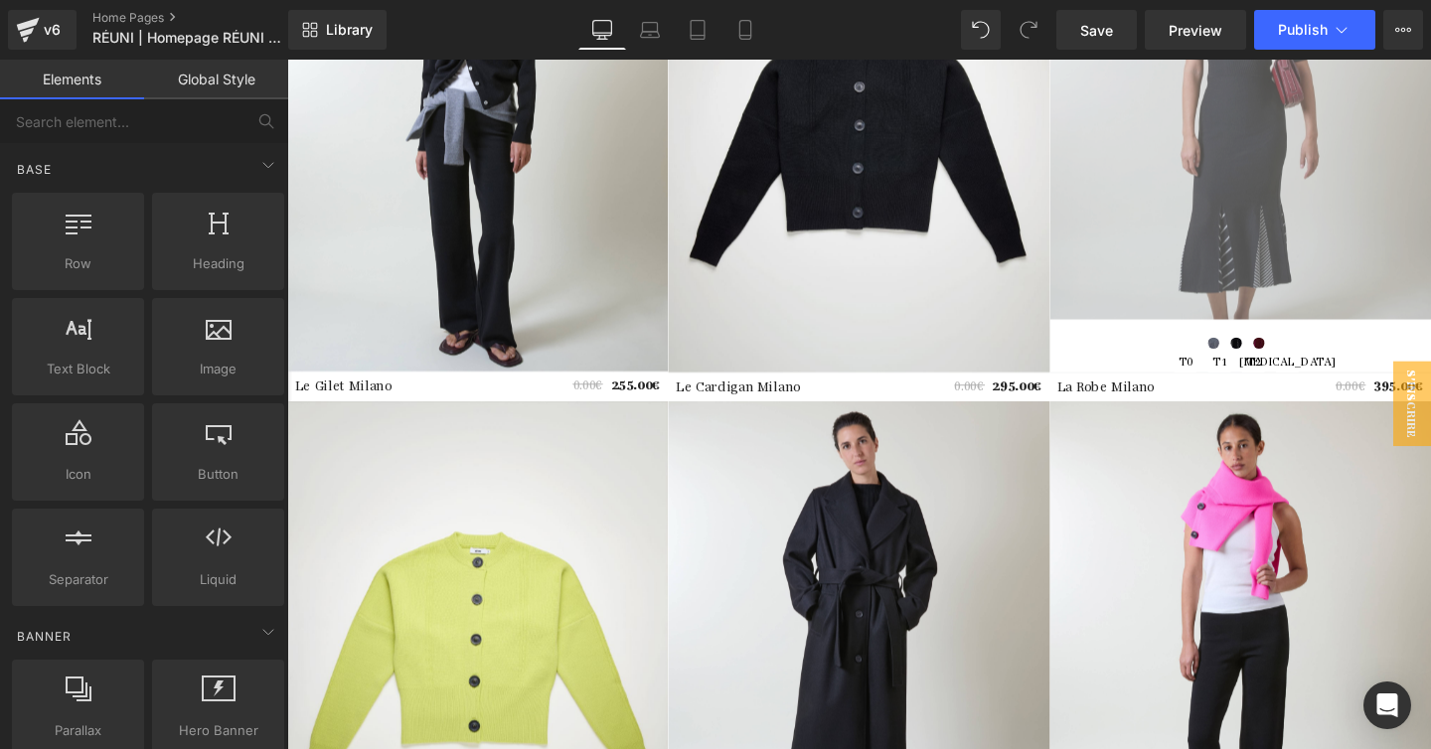
scroll to position [1015, 0]
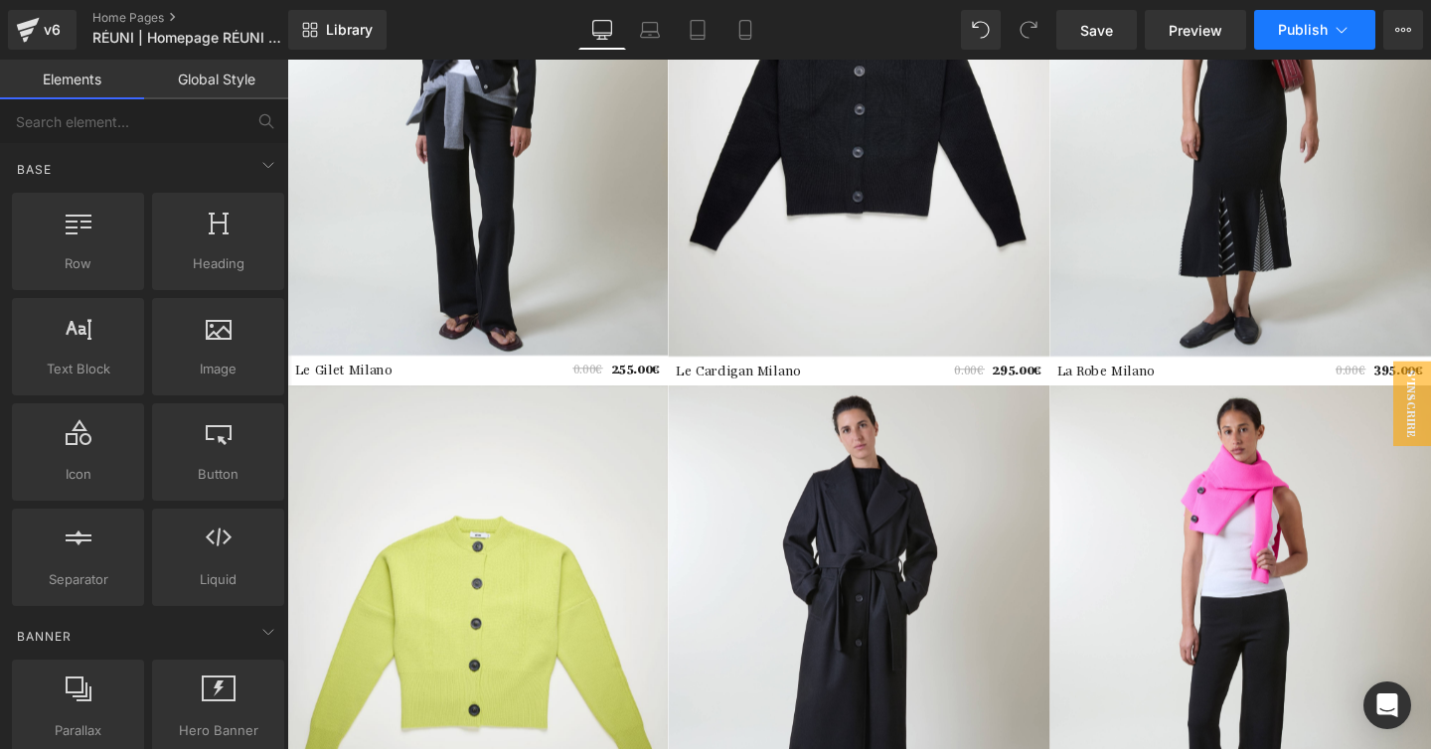
click at [1295, 26] on span "Publish" at bounding box center [1303, 30] width 50 height 16
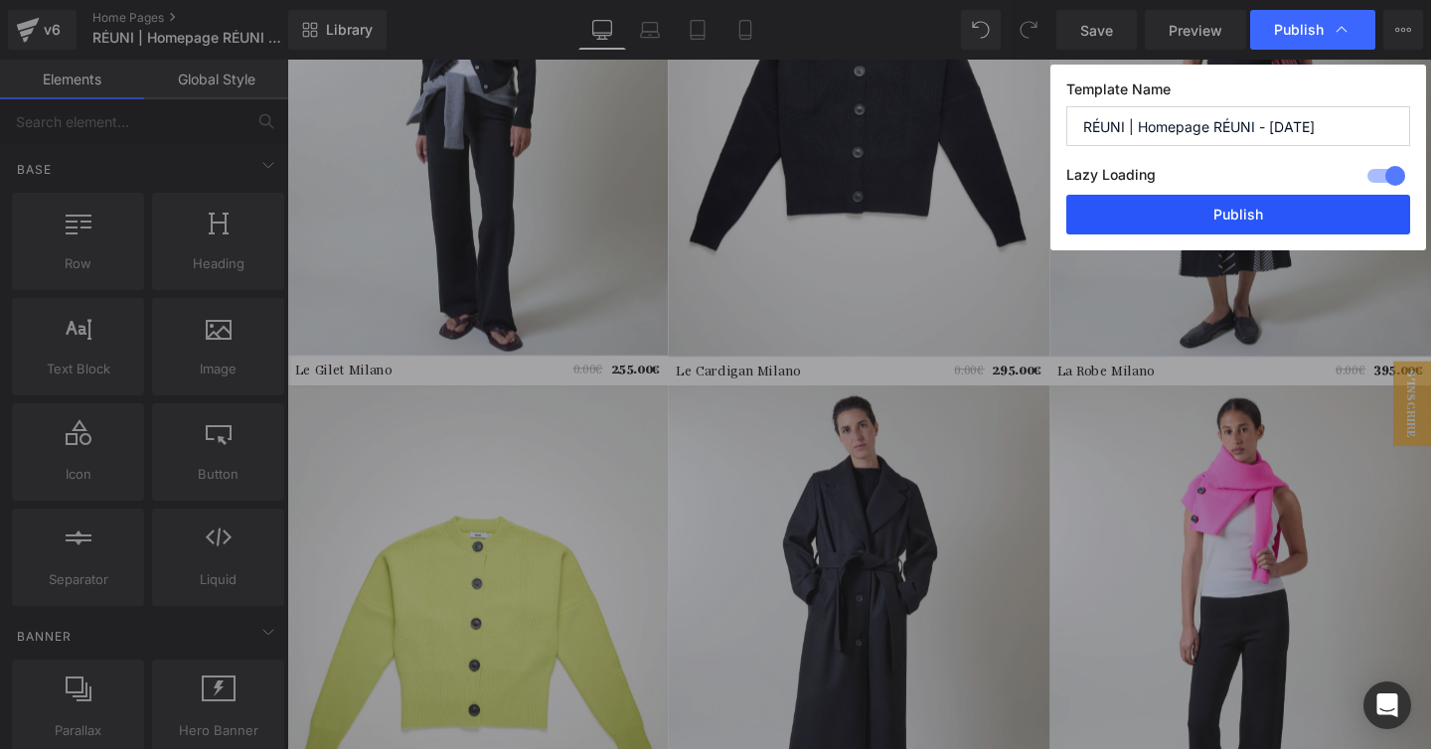
click at [1227, 213] on button "Publish" at bounding box center [1238, 215] width 344 height 40
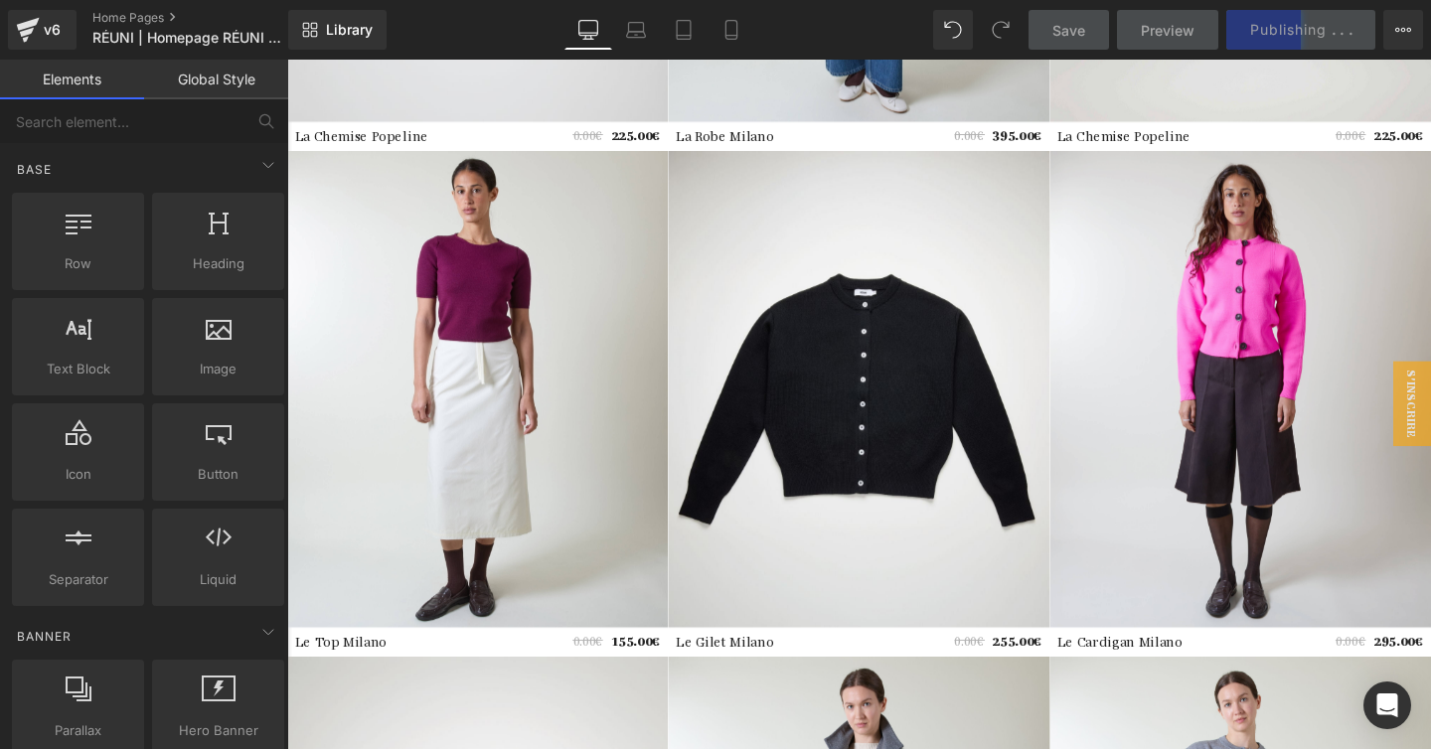
scroll to position [2540, 0]
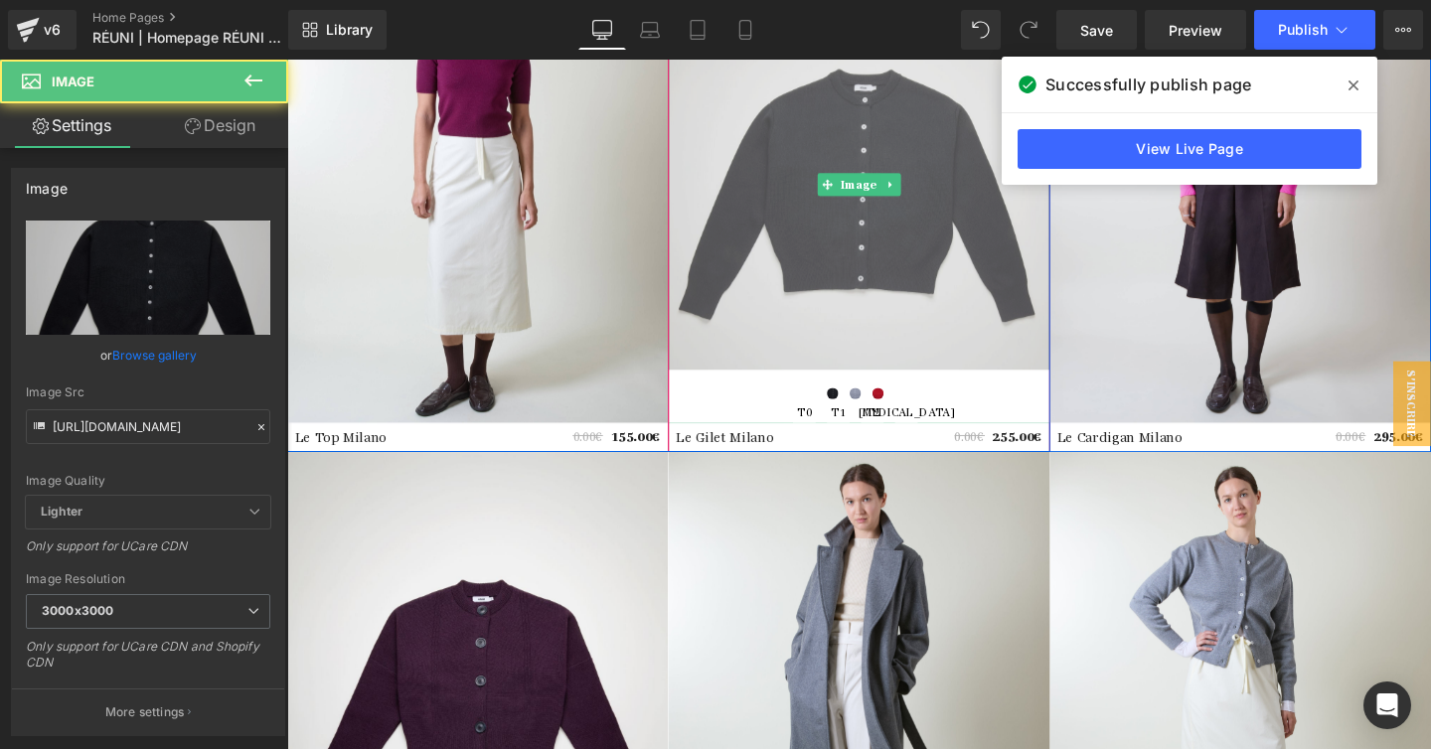
click at [880, 273] on img at bounding box center [887, 190] width 400 height 501
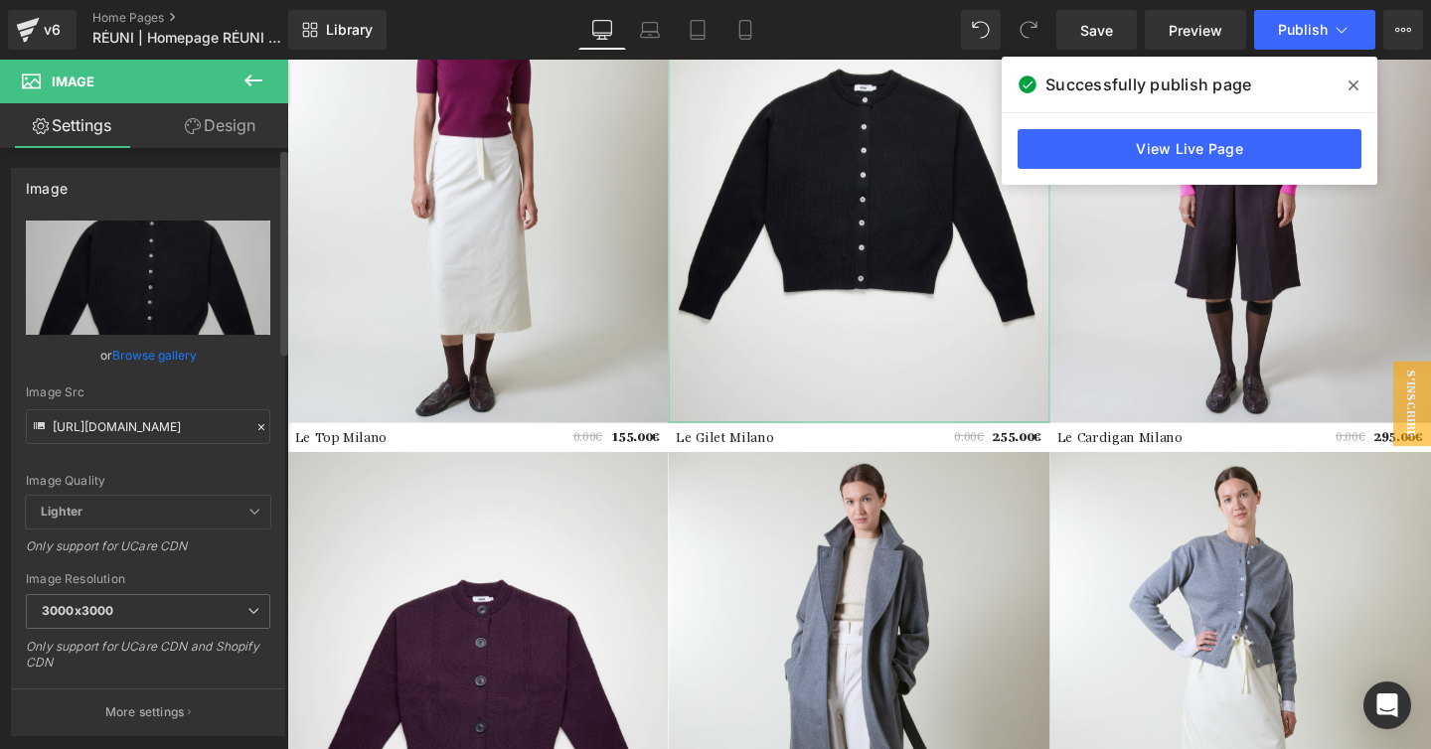
click at [162, 350] on link "Browse gallery" at bounding box center [154, 355] width 84 height 35
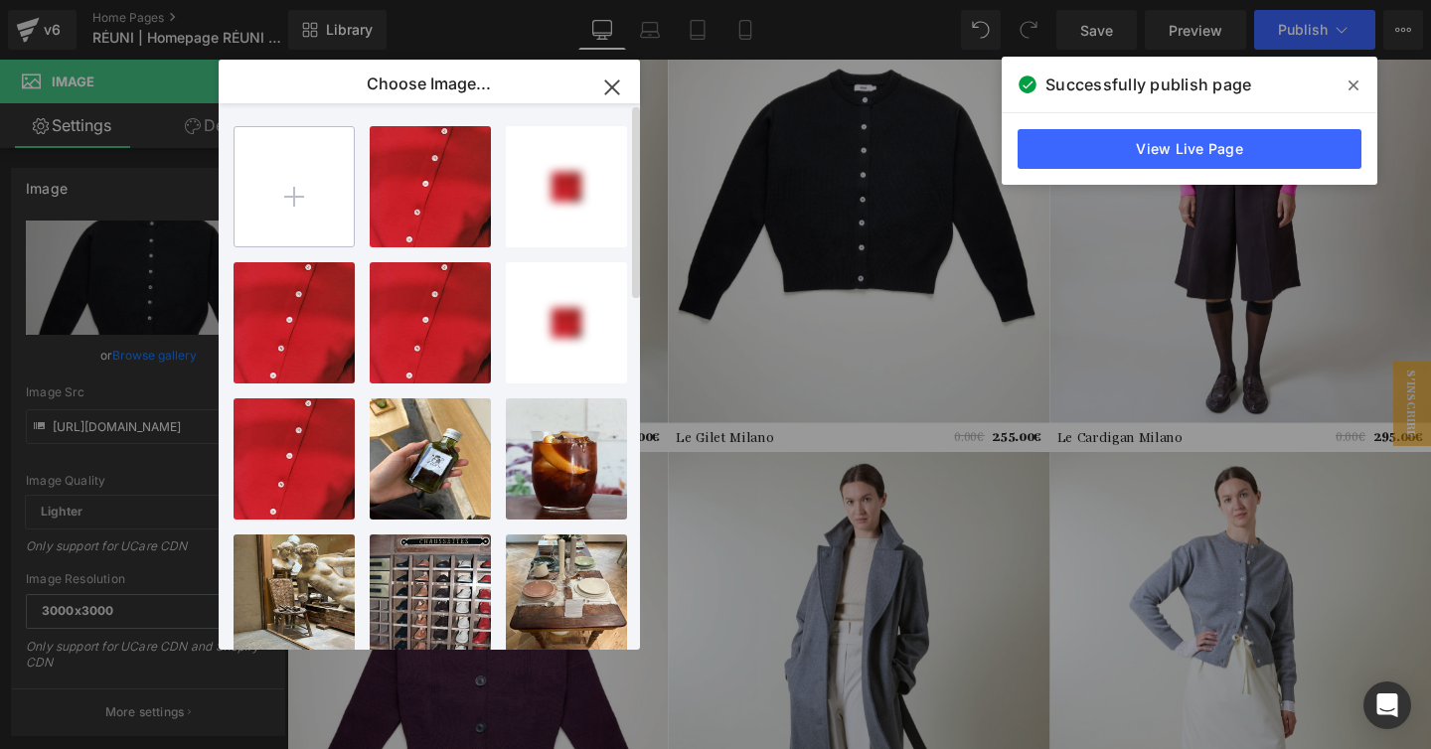
click at [296, 180] on input "file" at bounding box center [293, 186] width 119 height 119
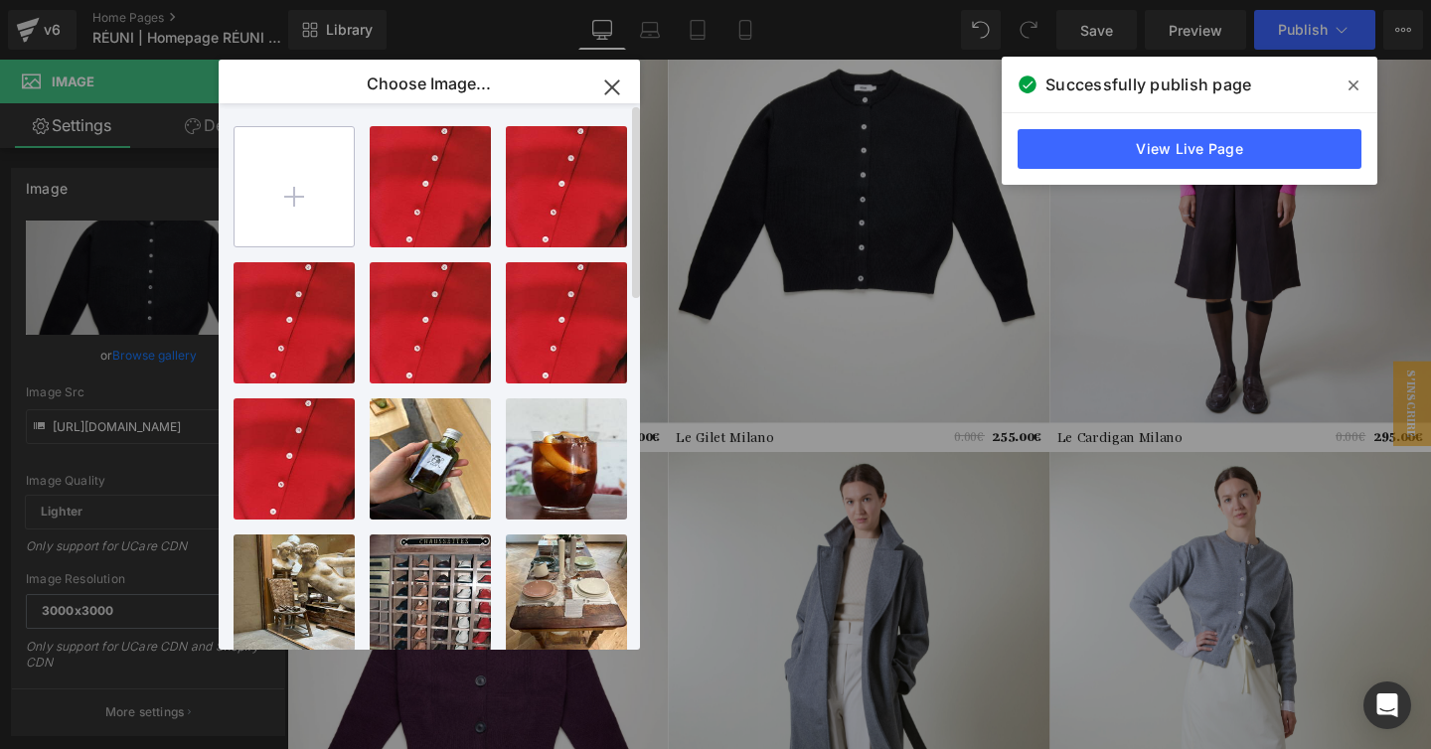
type input "C:\fakepath\Post Insta RÉUNI (35).jpg"
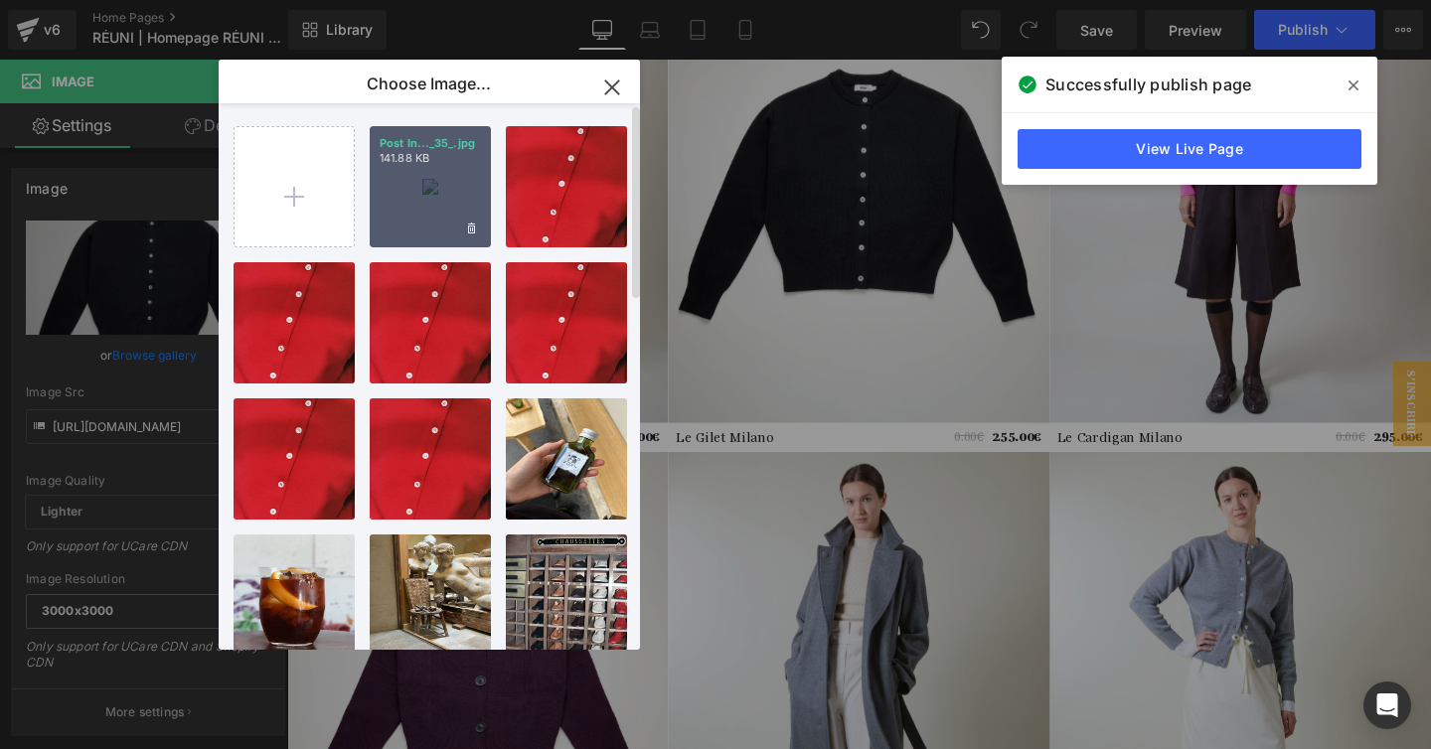
click at [431, 192] on div "Post In..._35_.jpg 141.88 KB" at bounding box center [430, 186] width 121 height 121
type input "[URL][DOMAIN_NAME]"
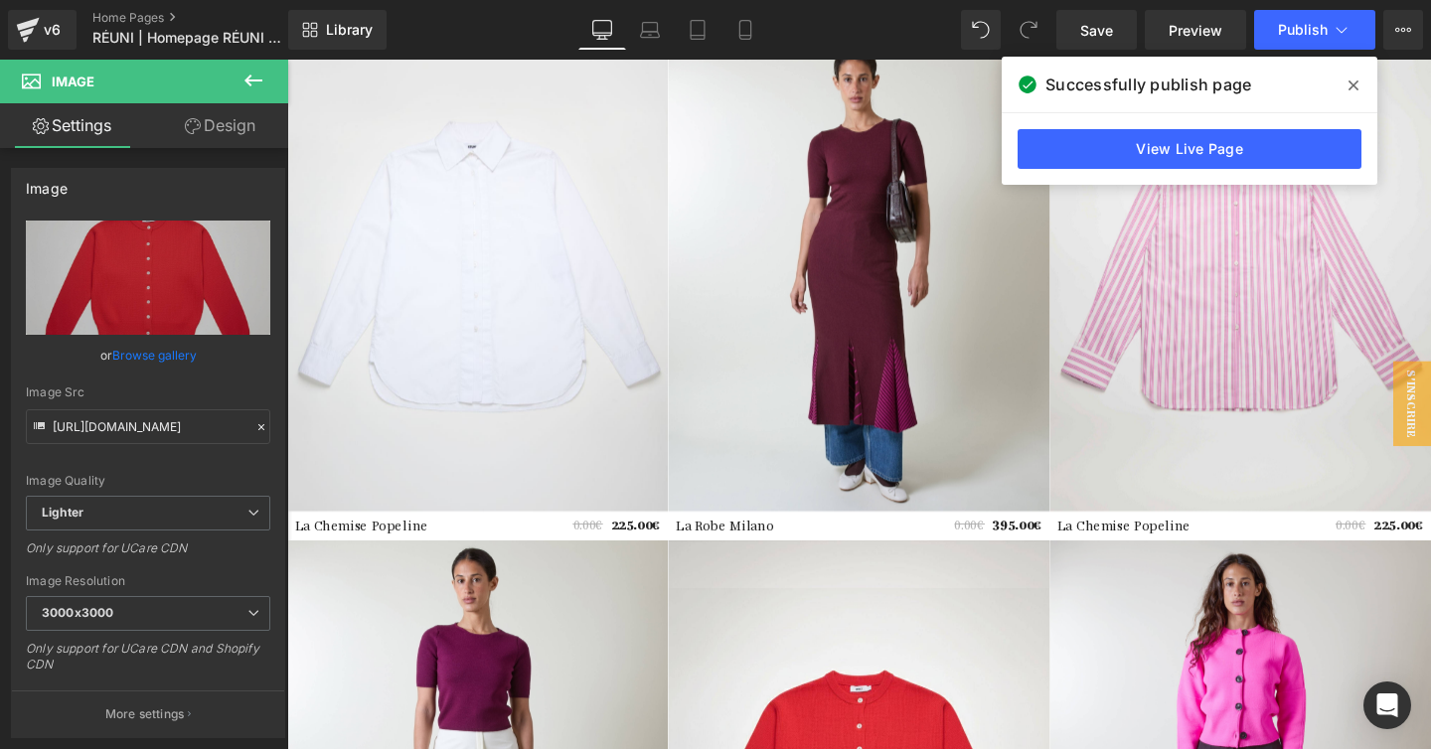
scroll to position [1911, 0]
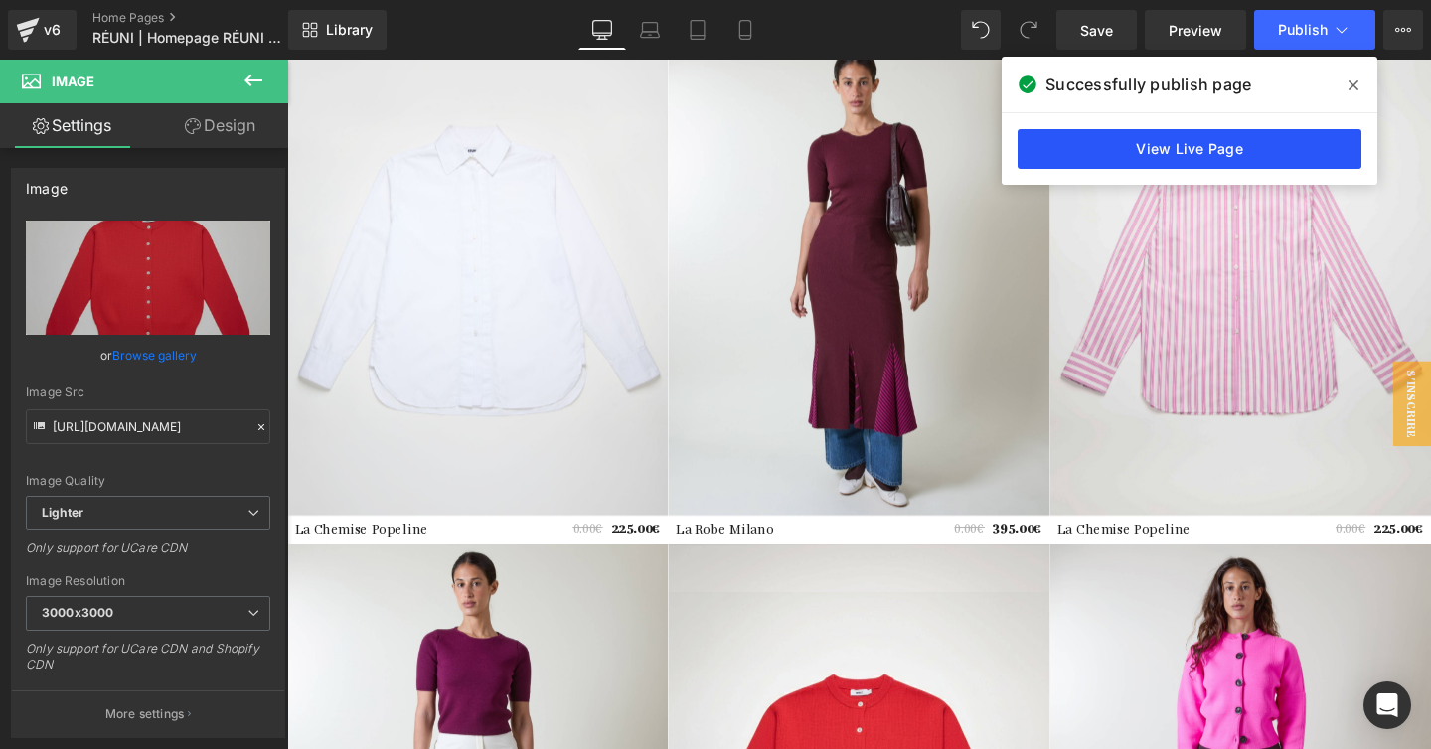
click at [1237, 145] on link "View Live Page" at bounding box center [1189, 149] width 344 height 40
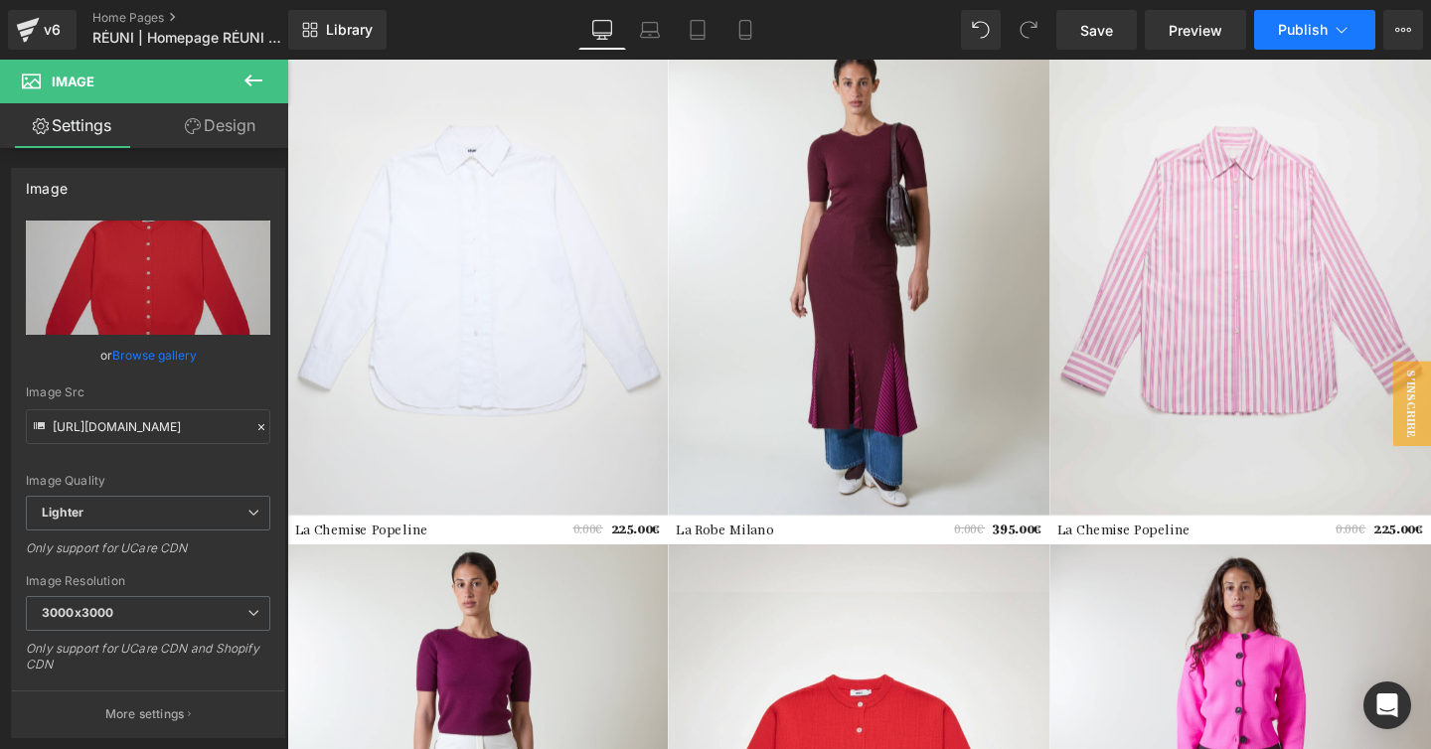
click at [1323, 34] on span "Publish" at bounding box center [1303, 30] width 50 height 16
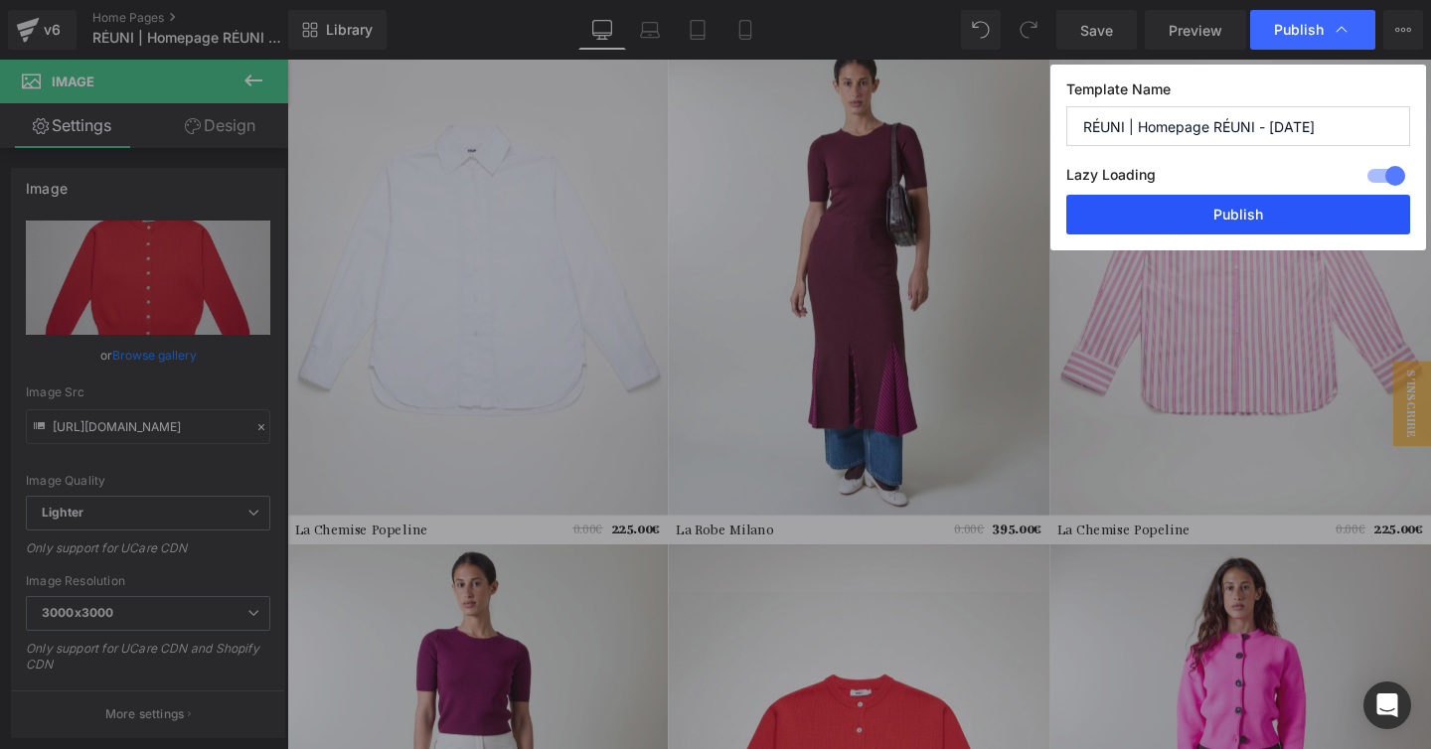
click at [1260, 222] on button "Publish" at bounding box center [1238, 215] width 344 height 40
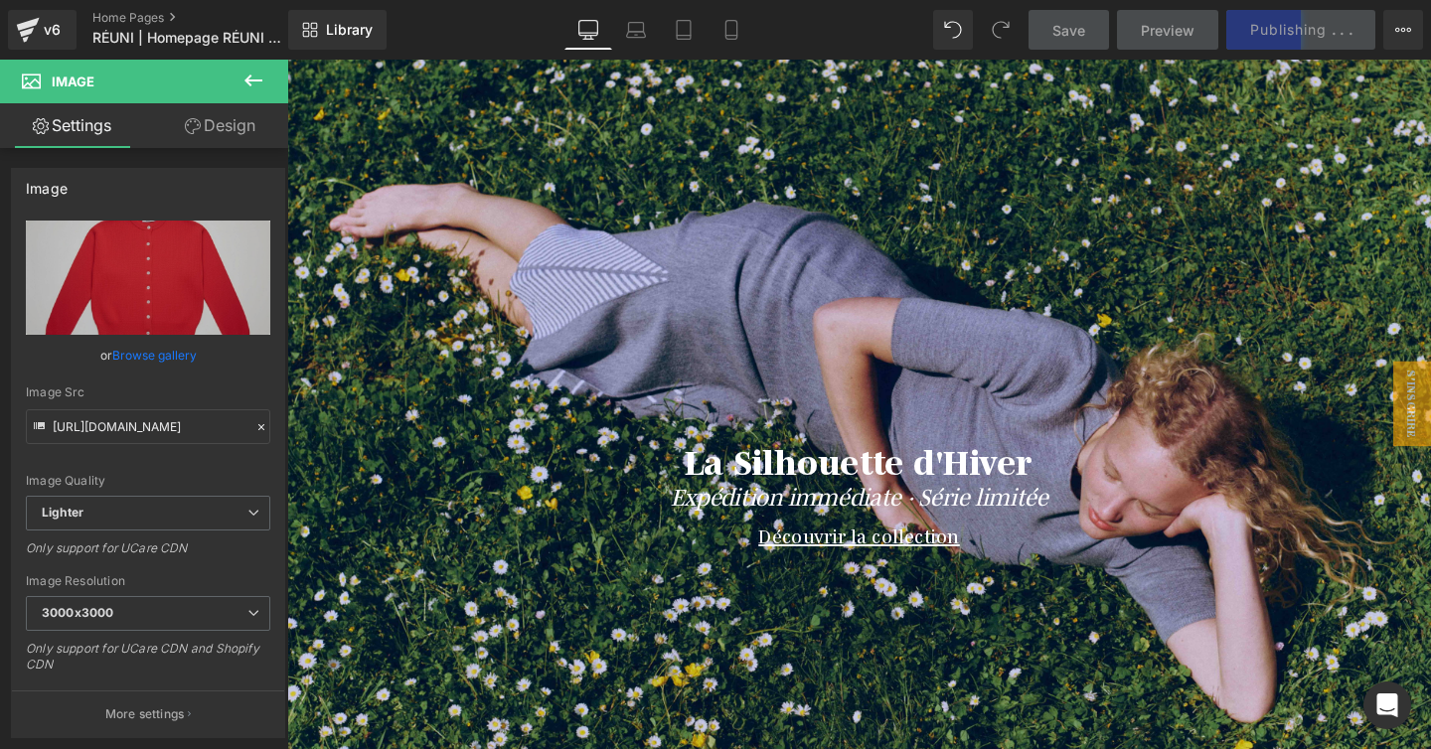
scroll to position [66, 0]
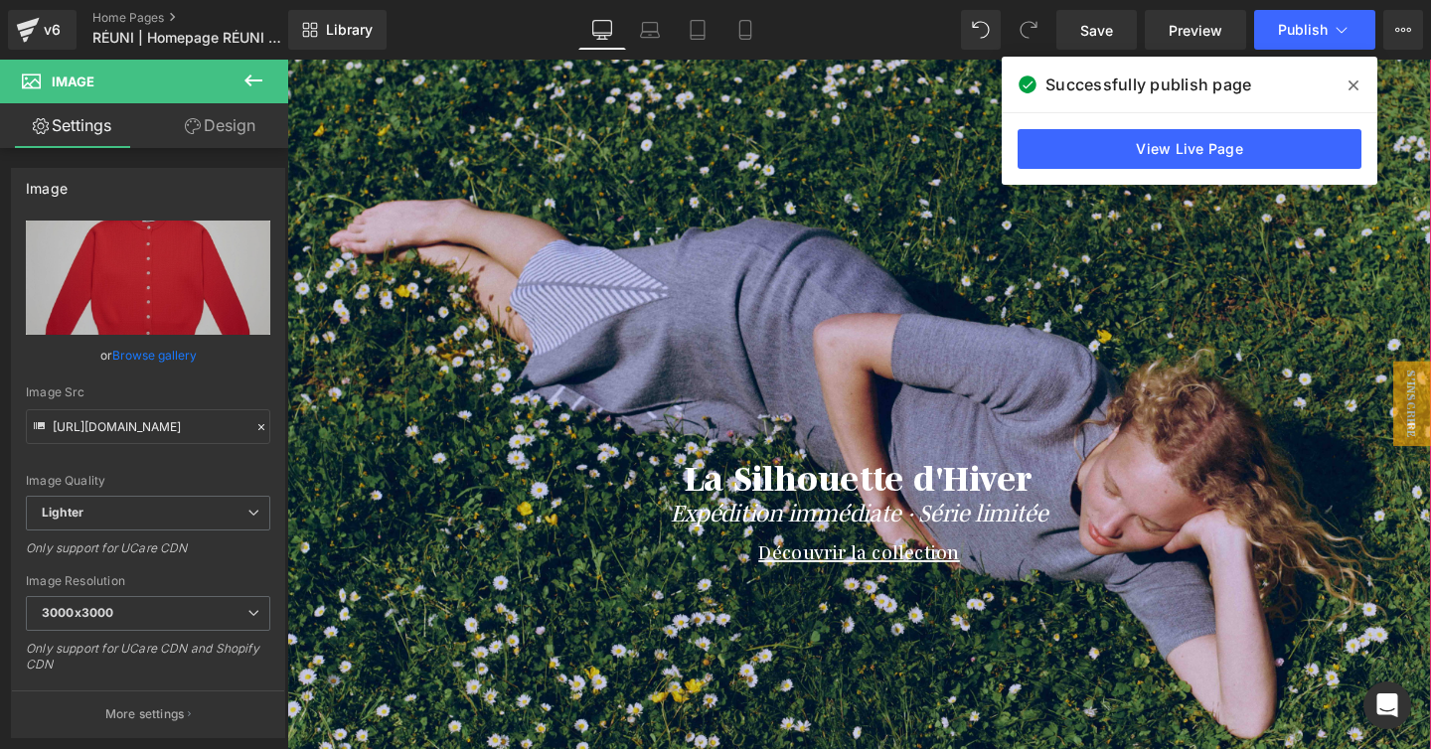
click at [540, 327] on div at bounding box center [888, 410] width 1202 height 819
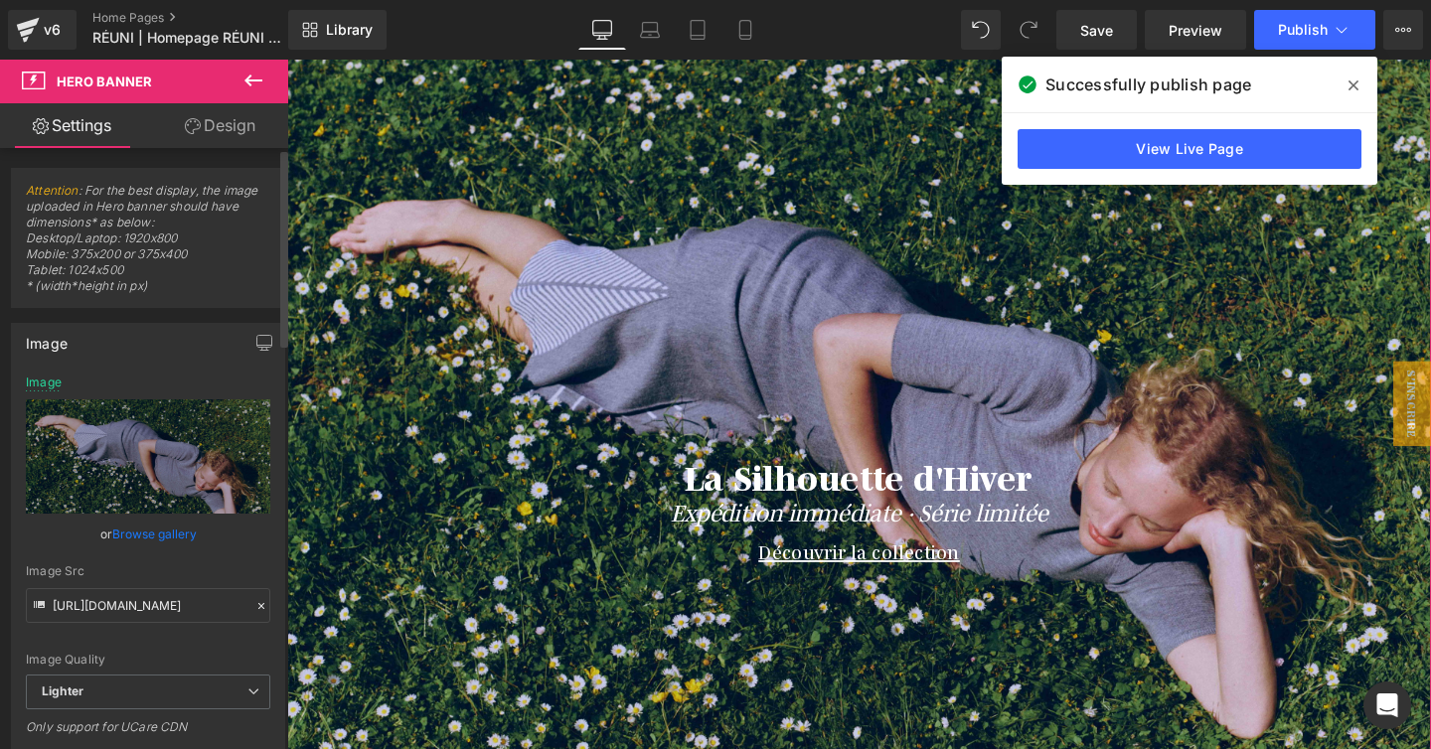
click at [142, 528] on link "Browse gallery" at bounding box center [154, 534] width 84 height 35
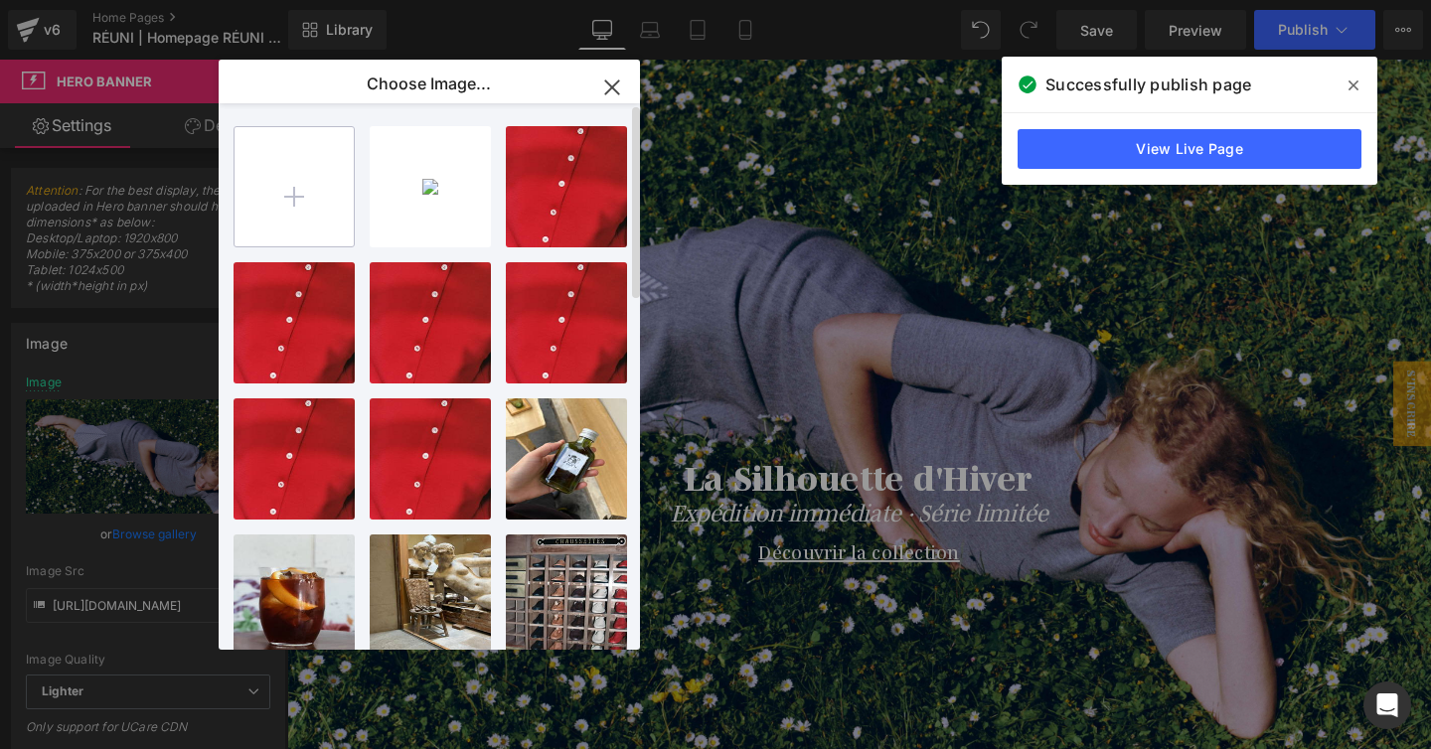
click at [286, 214] on input "file" at bounding box center [293, 186] width 119 height 119
click at [287, 228] on input "file" at bounding box center [293, 186] width 119 height 119
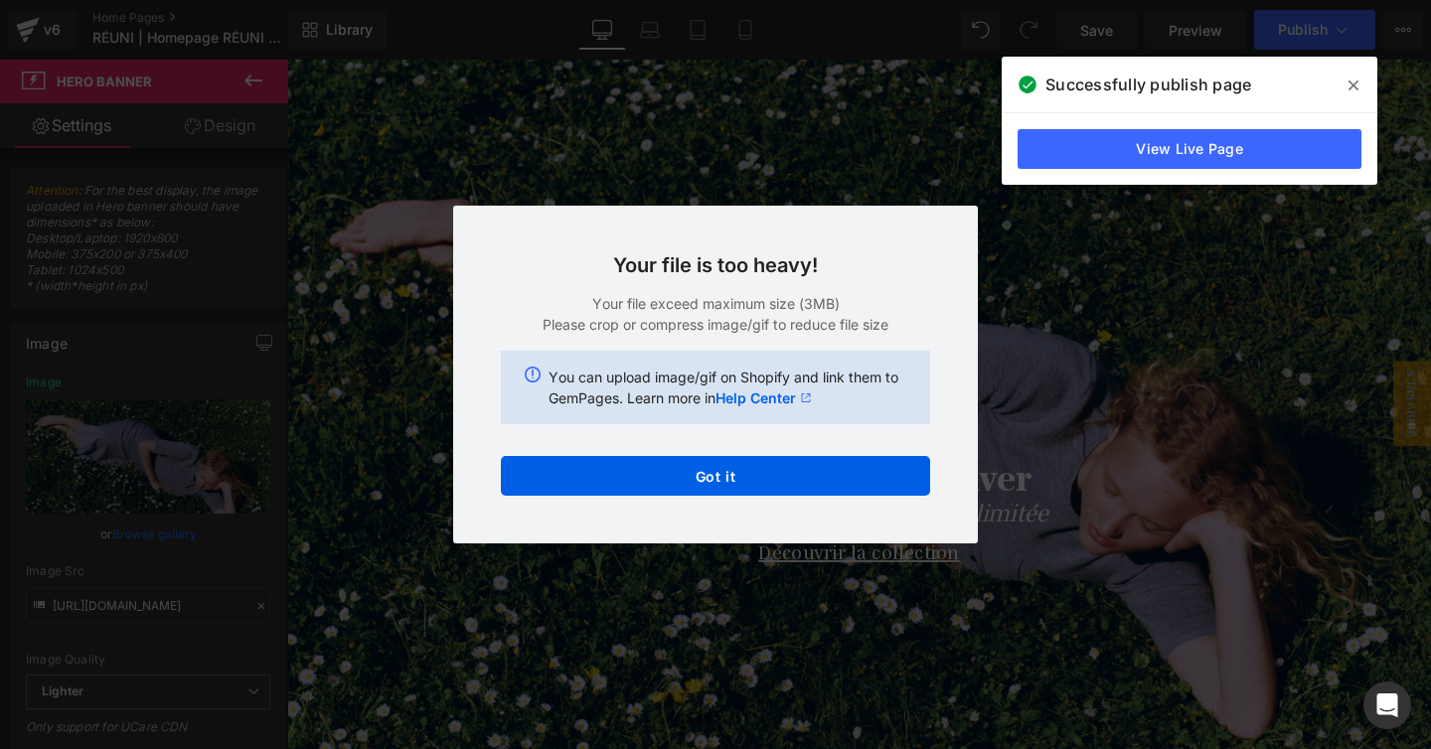
click at [766, 0] on div "Text Color Highlight Color #333333 Edit or remove link: Edit - Unlink - Cancel …" at bounding box center [715, 0] width 1431 height 0
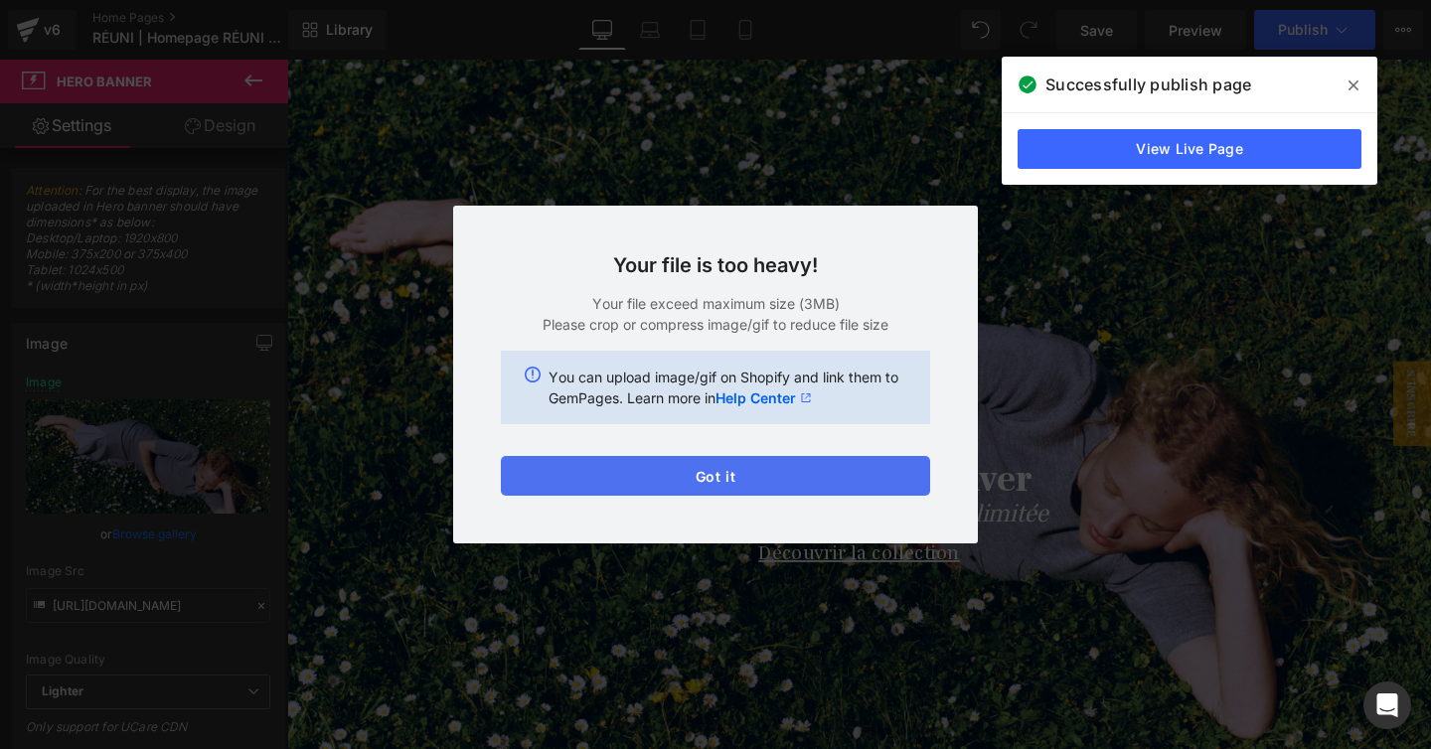
click at [766, 481] on button "Got it" at bounding box center [715, 476] width 429 height 40
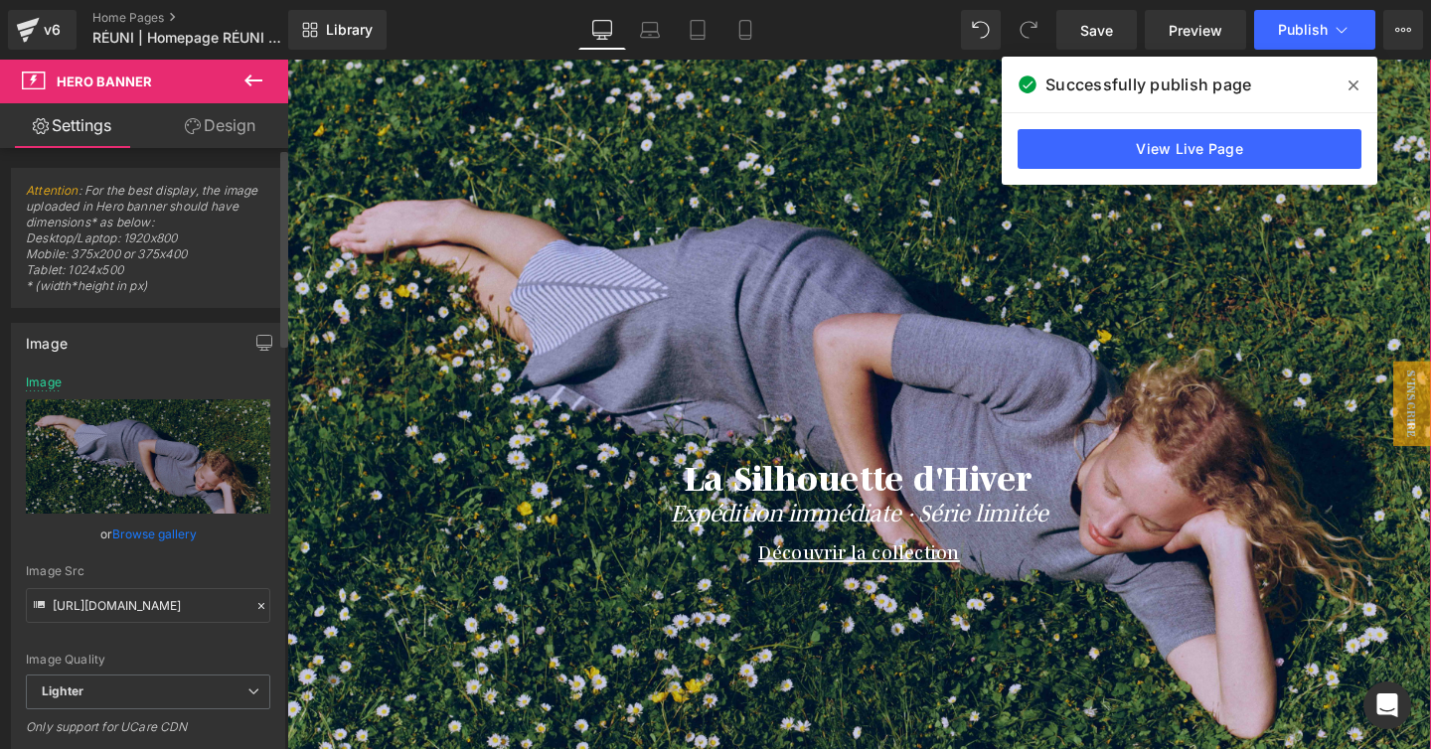
click at [171, 534] on link "Browse gallery" at bounding box center [154, 534] width 84 height 35
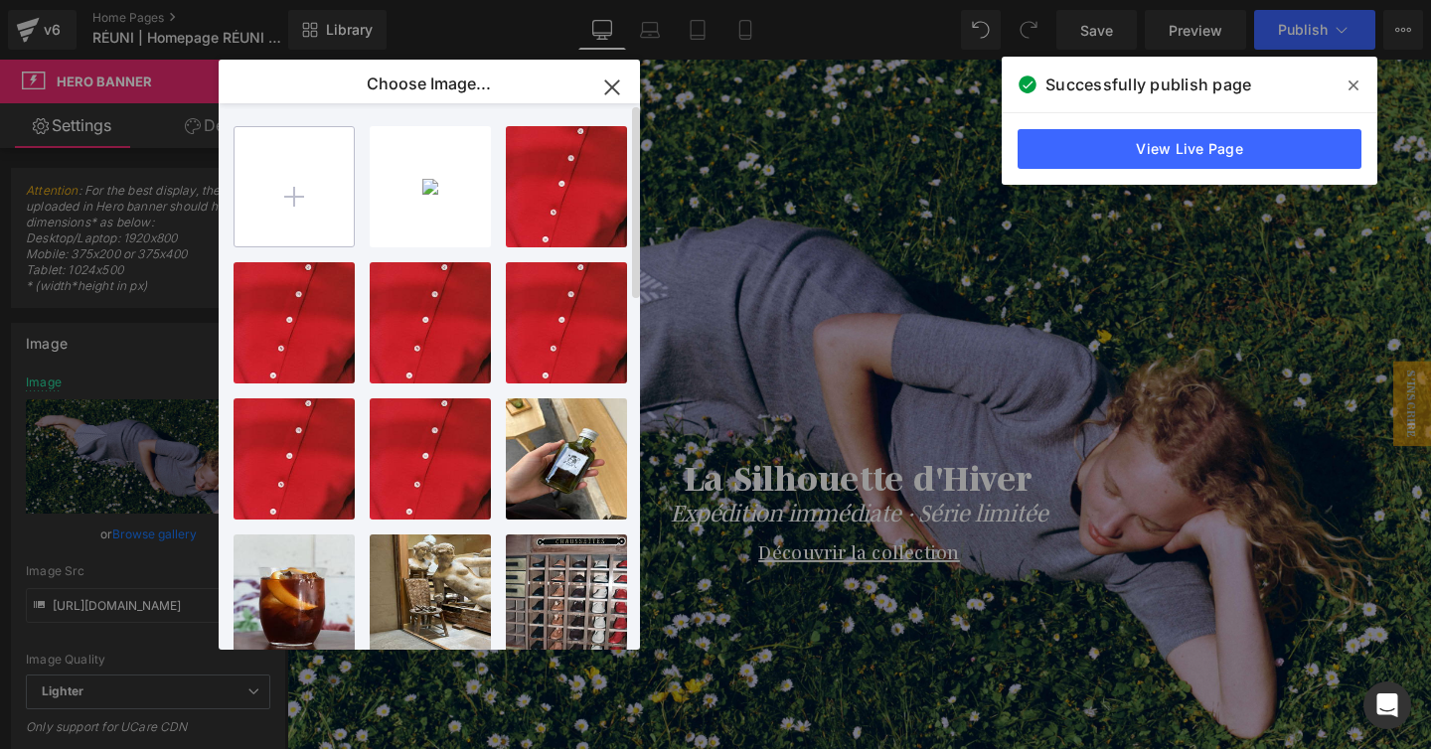
click at [273, 198] on input "file" at bounding box center [293, 186] width 119 height 119
type input "C:\fakepath\Untitled design (14).jpg"
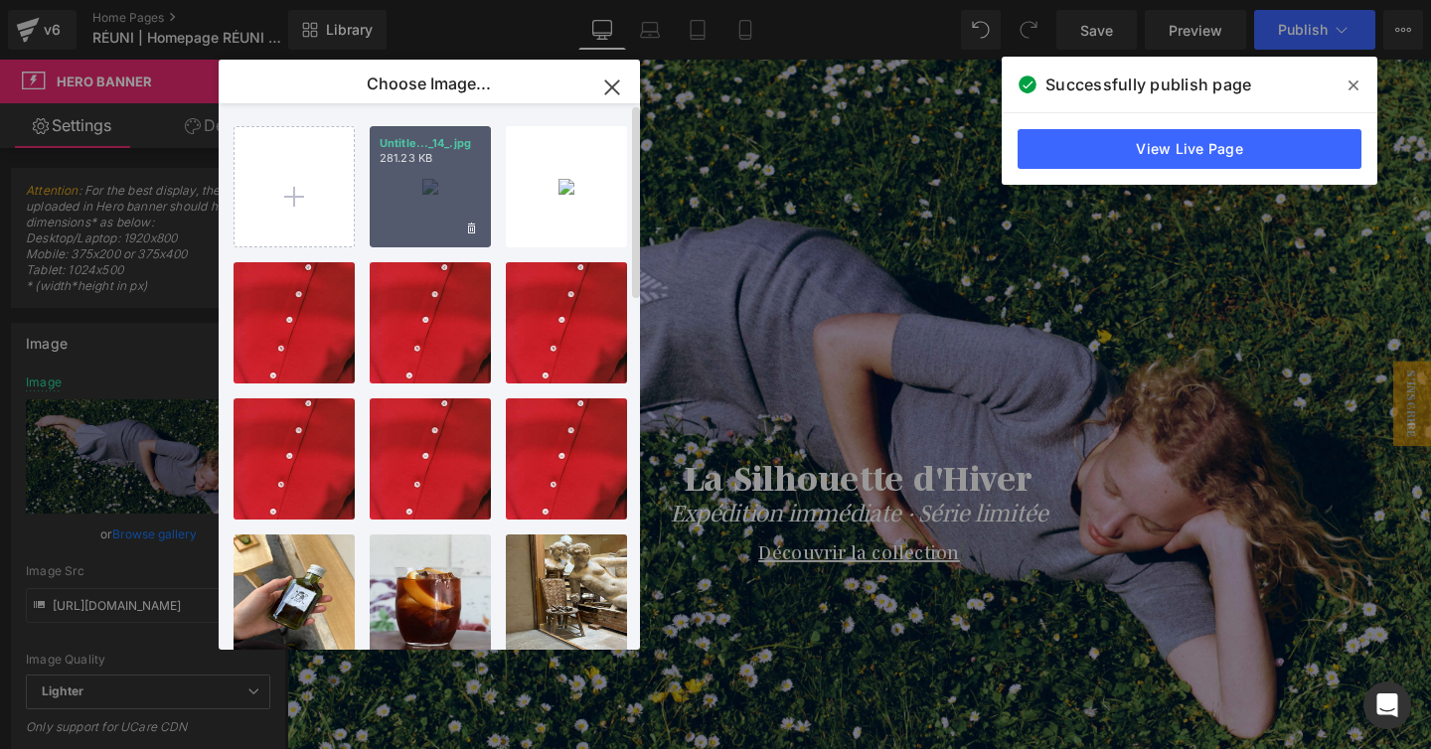
click at [462, 199] on div "Untitle..._14_.jpg 281.23 KB" at bounding box center [430, 186] width 121 height 121
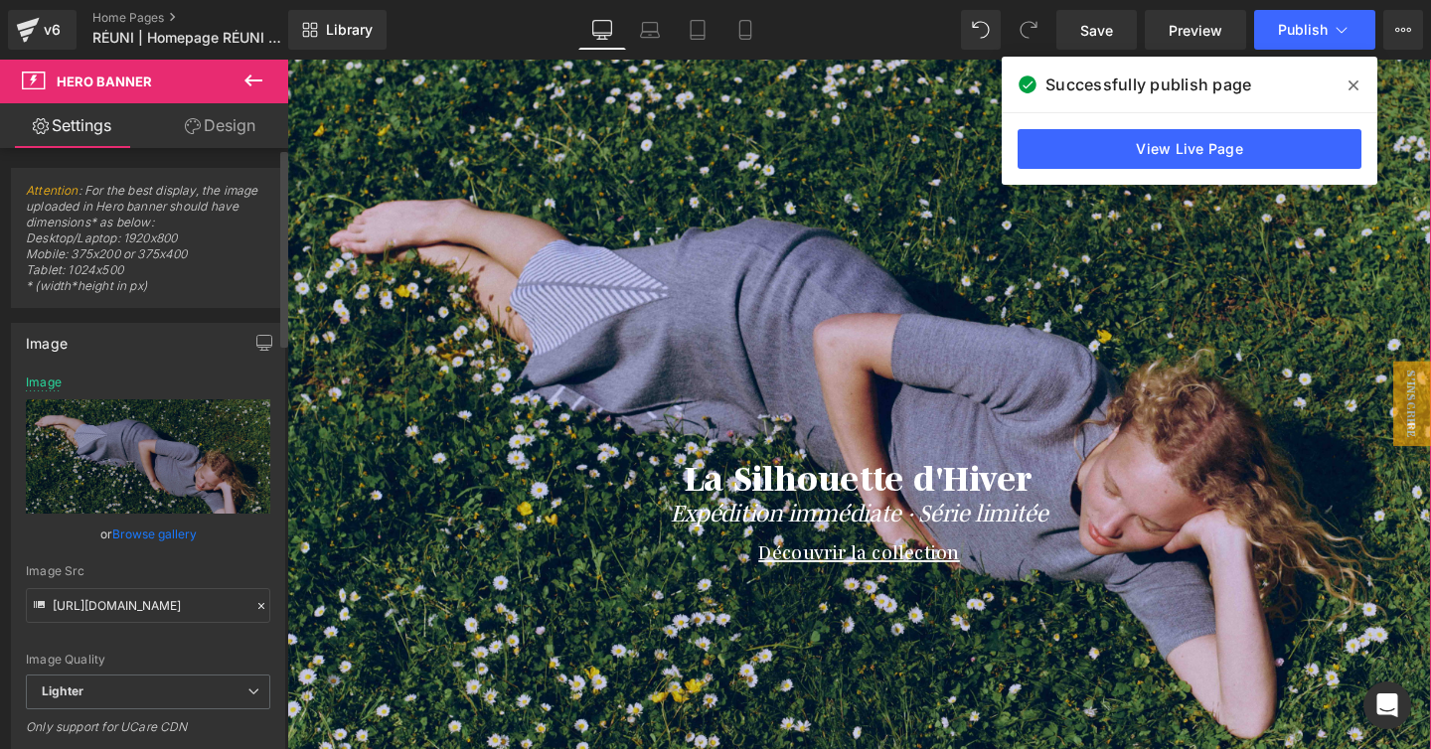
click at [158, 534] on link "Browse gallery" at bounding box center [154, 534] width 84 height 35
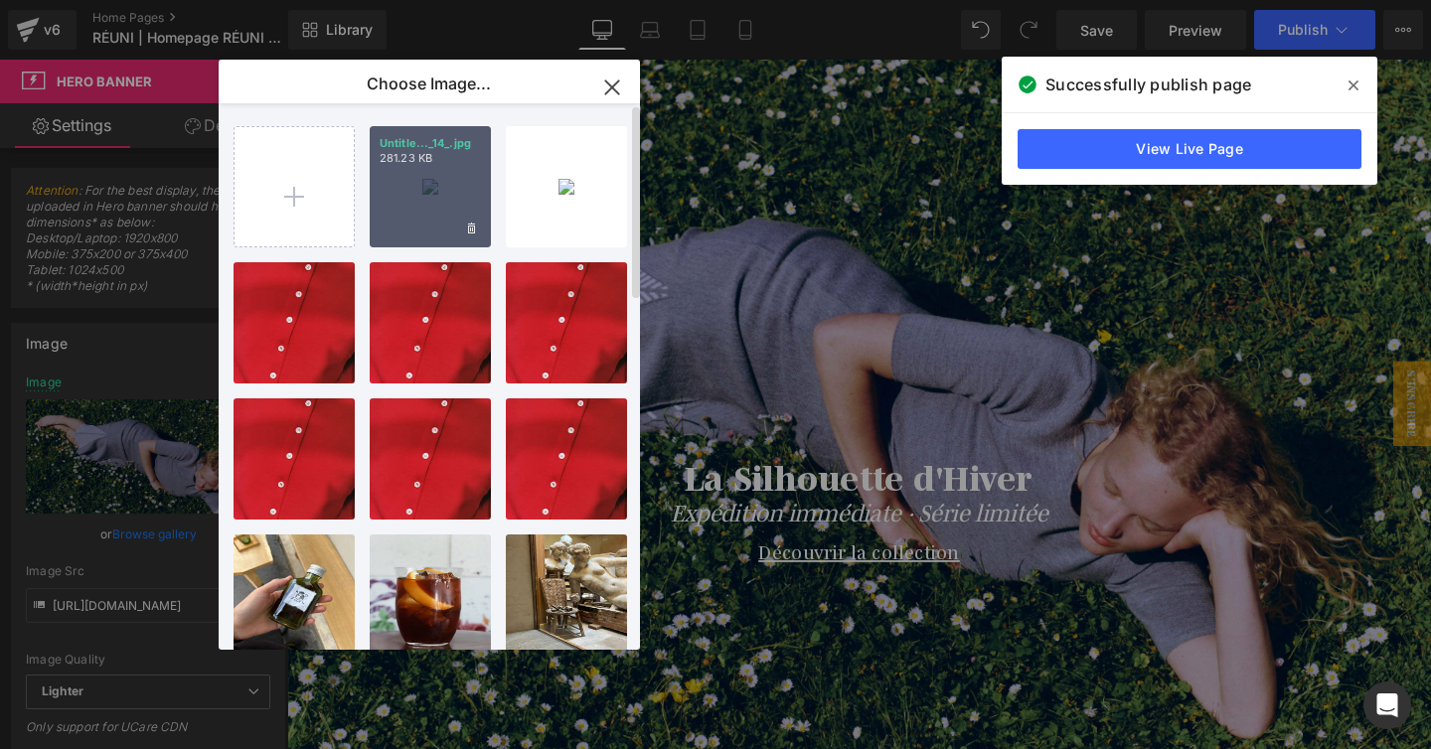
click at [414, 185] on div "Untitle..._14_.jpg 281.23 KB" at bounding box center [430, 186] width 121 height 121
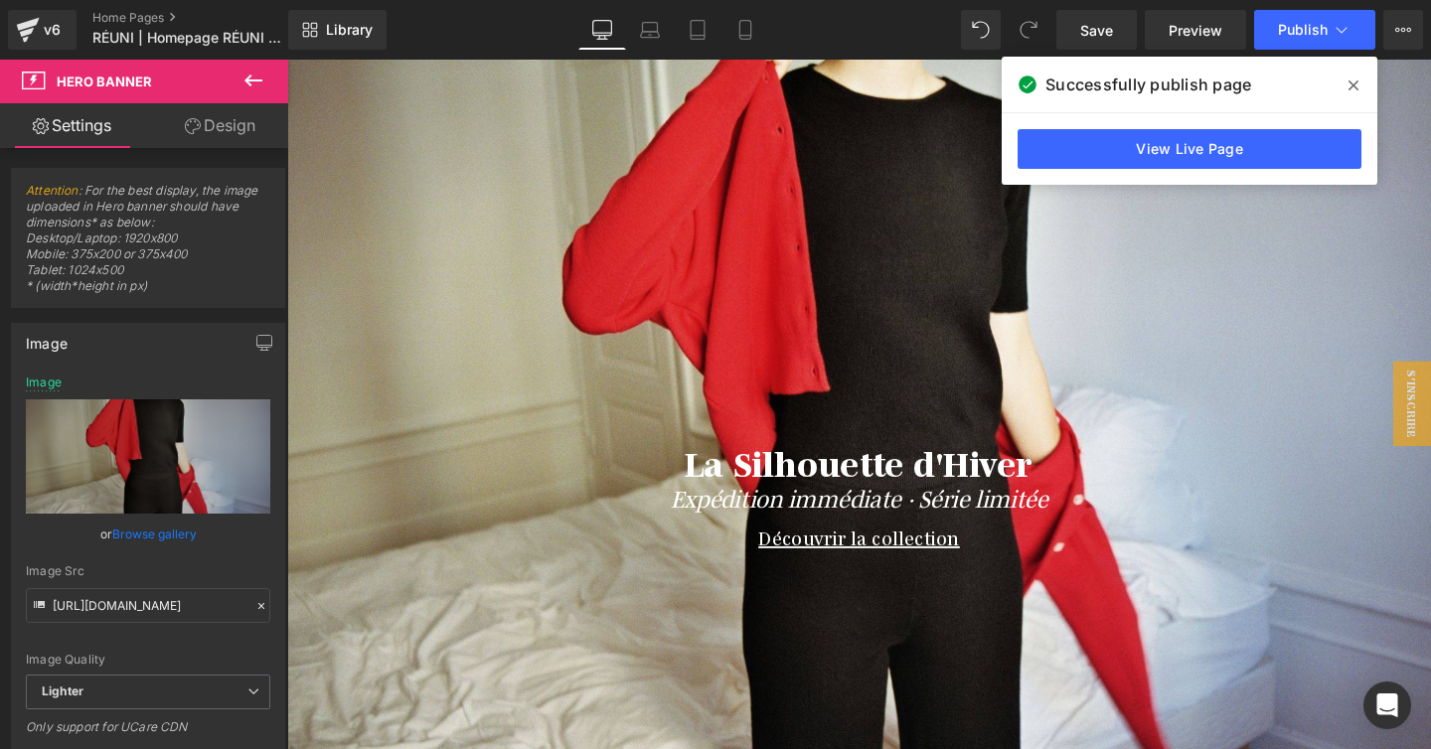
scroll to position [0, 0]
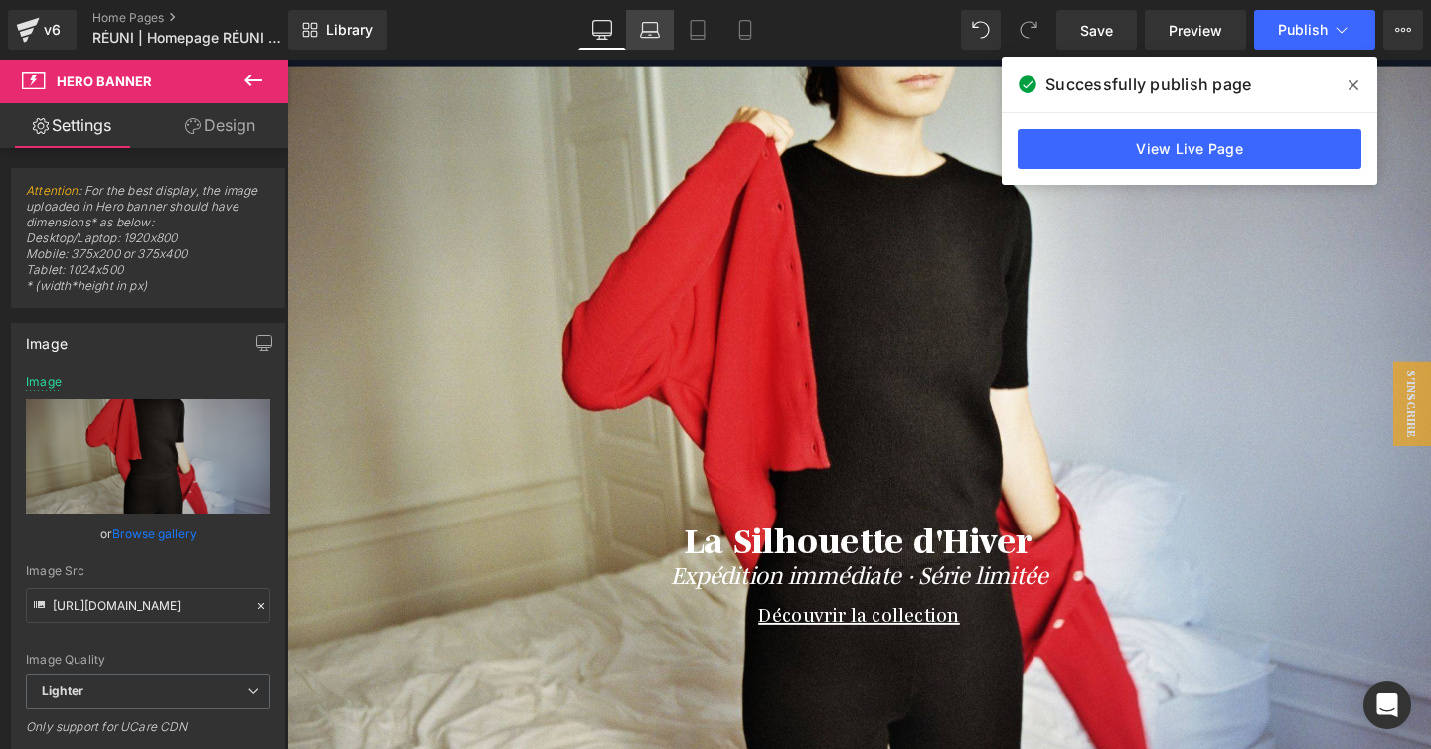
click at [654, 47] on link "Laptop" at bounding box center [650, 30] width 48 height 40
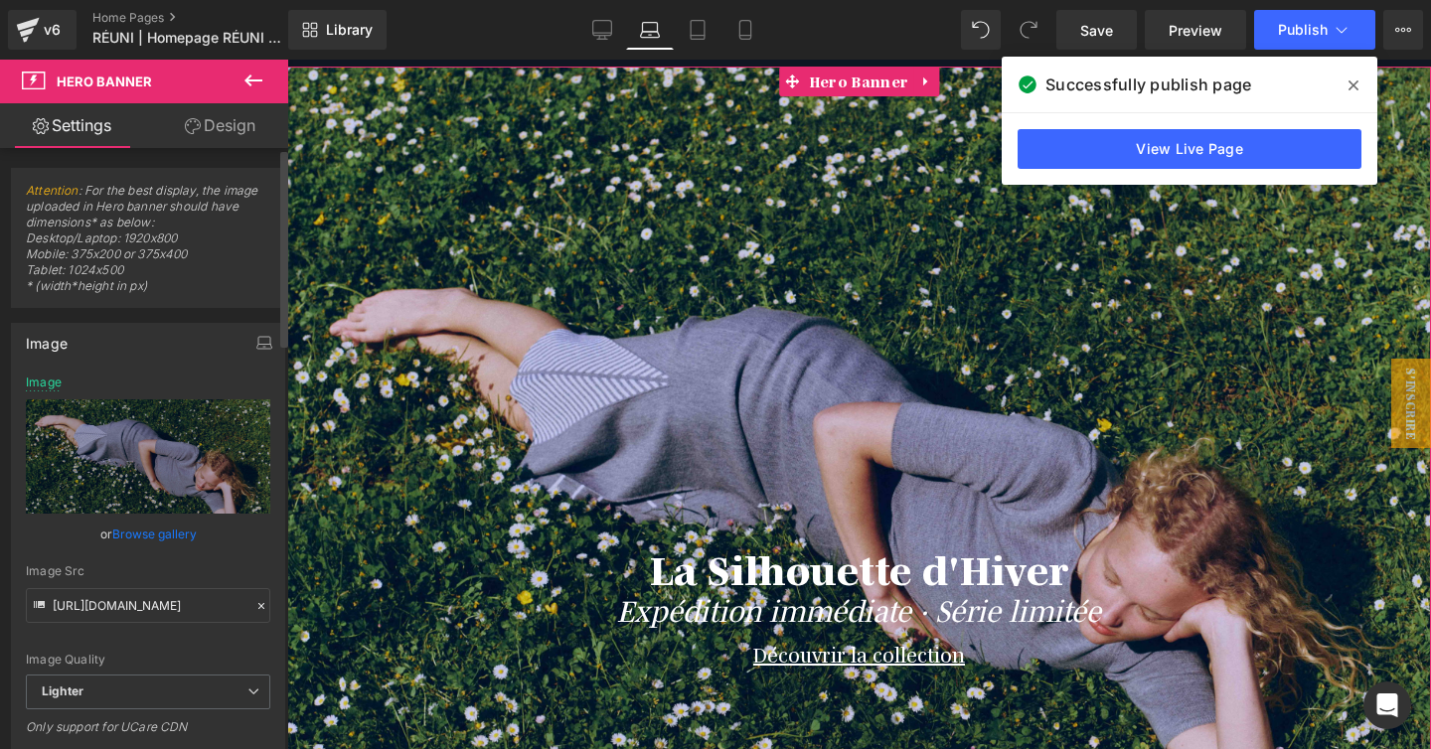
click at [198, 530] on div "or Browse gallery" at bounding box center [148, 534] width 244 height 21
click at [172, 537] on link "Browse gallery" at bounding box center [154, 534] width 84 height 35
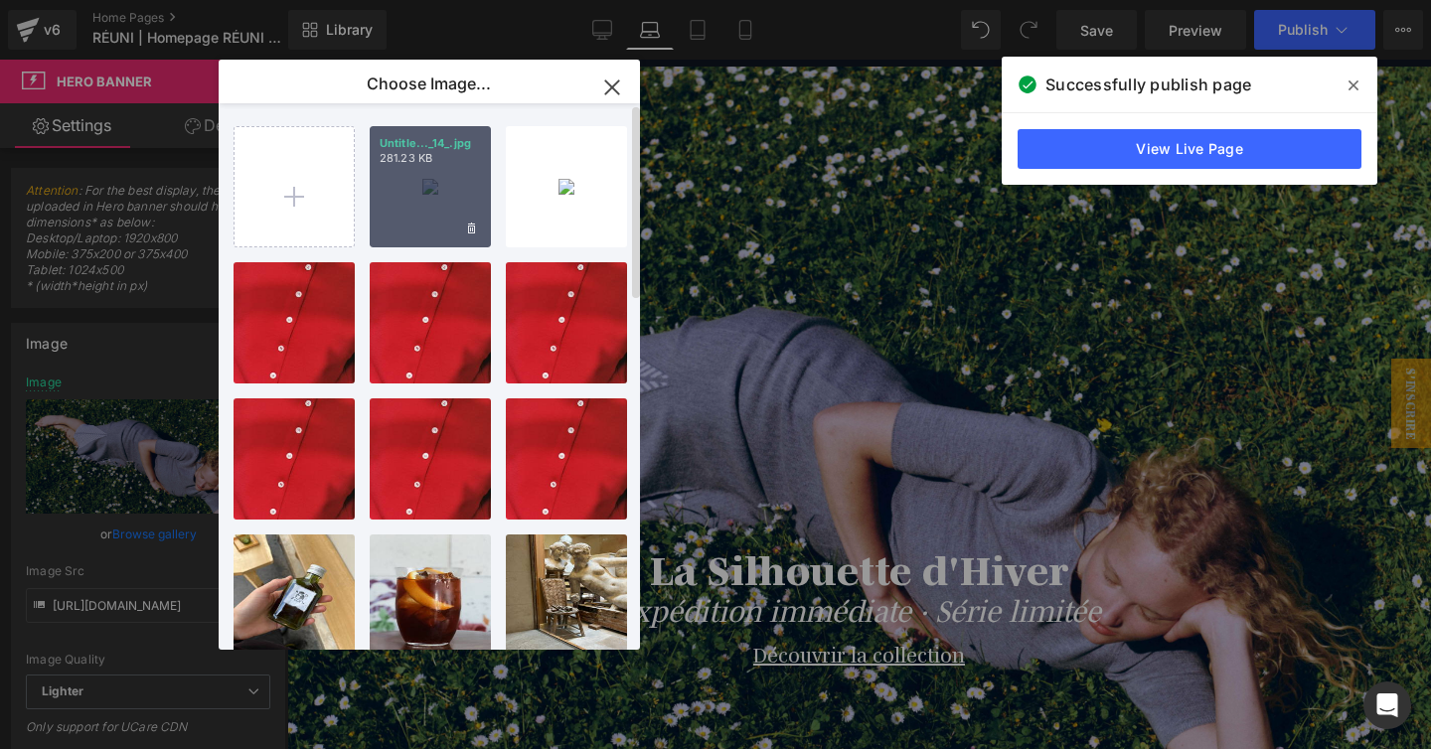
click at [442, 205] on div "Untitle..._14_.jpg 281.23 KB" at bounding box center [430, 186] width 121 height 121
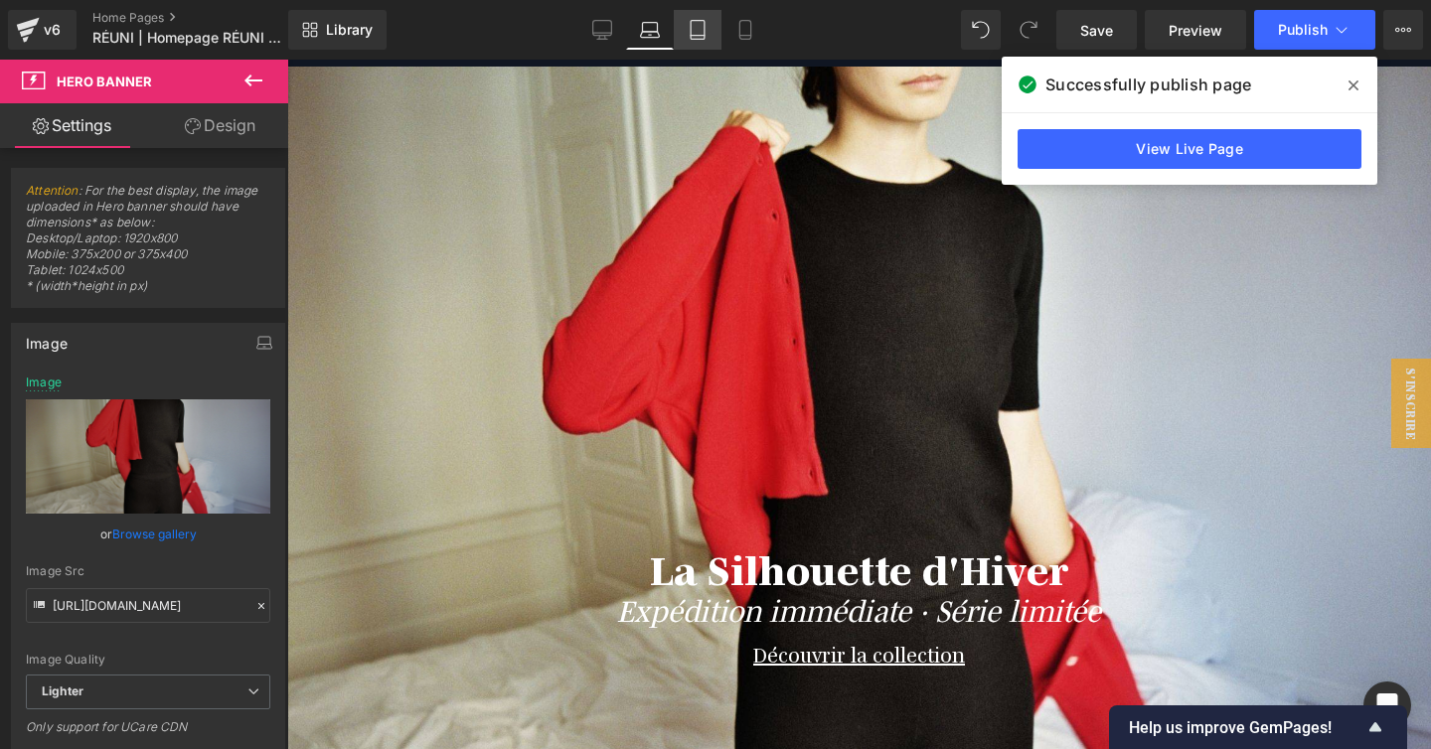
click at [699, 16] on link "Tablet" at bounding box center [698, 30] width 48 height 40
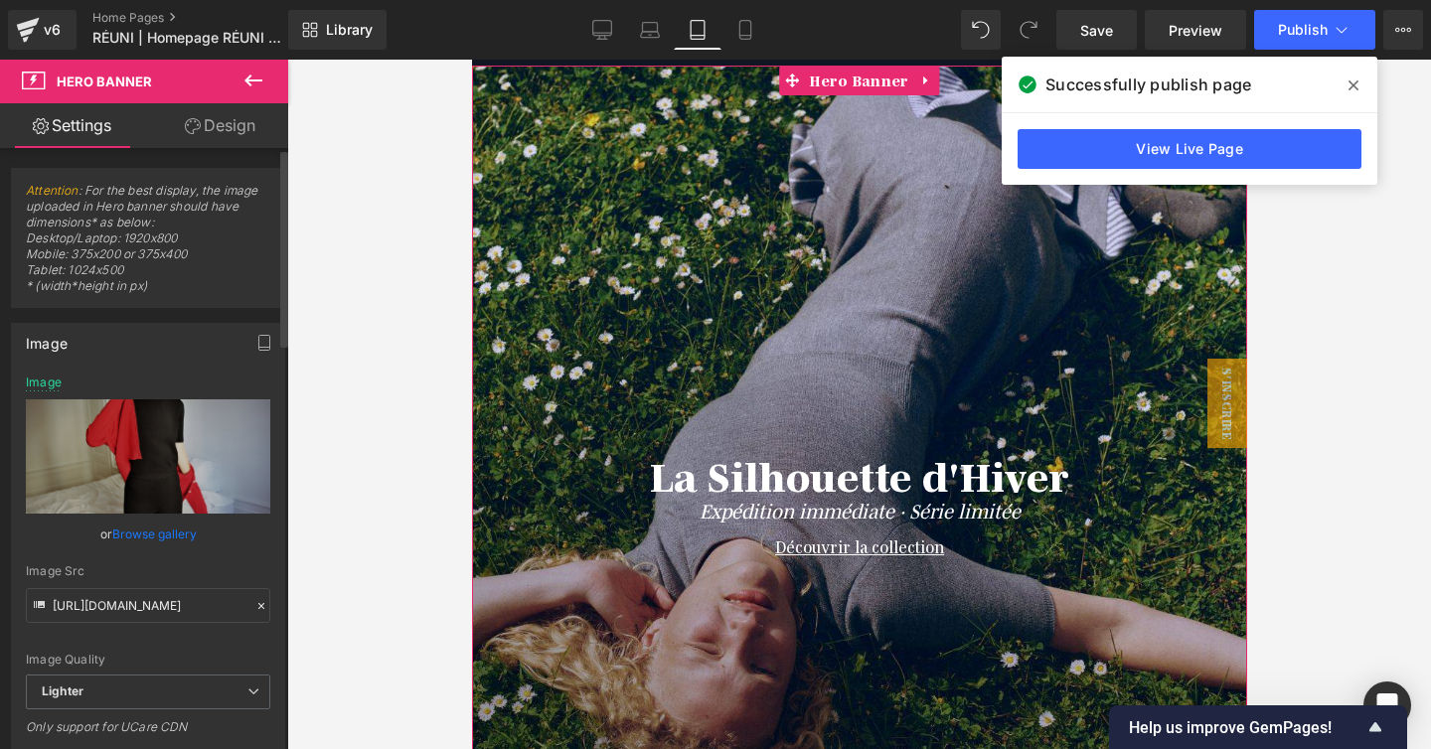
click at [161, 534] on link "Browse gallery" at bounding box center [154, 534] width 84 height 35
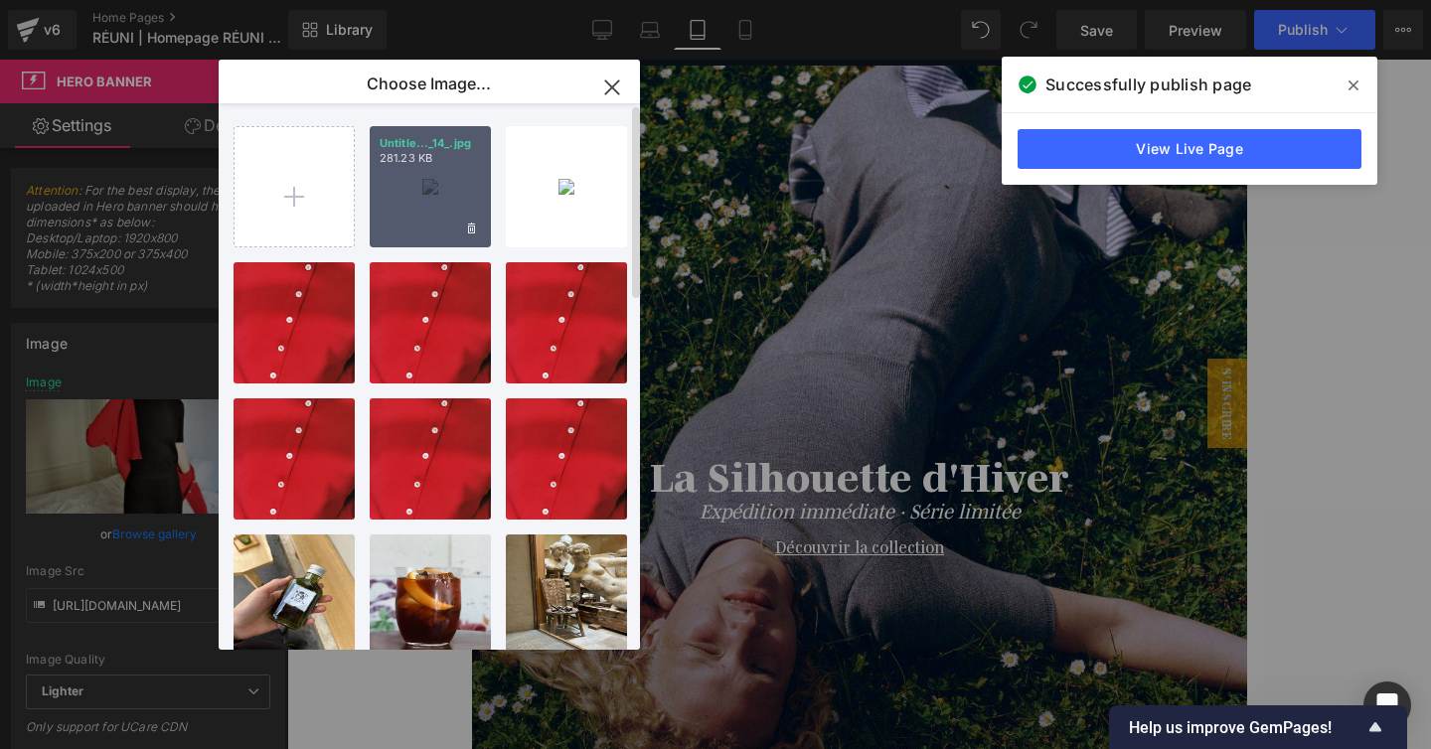
click at [442, 195] on div "Untitle..._14_.jpg 281.23 KB" at bounding box center [430, 186] width 121 height 121
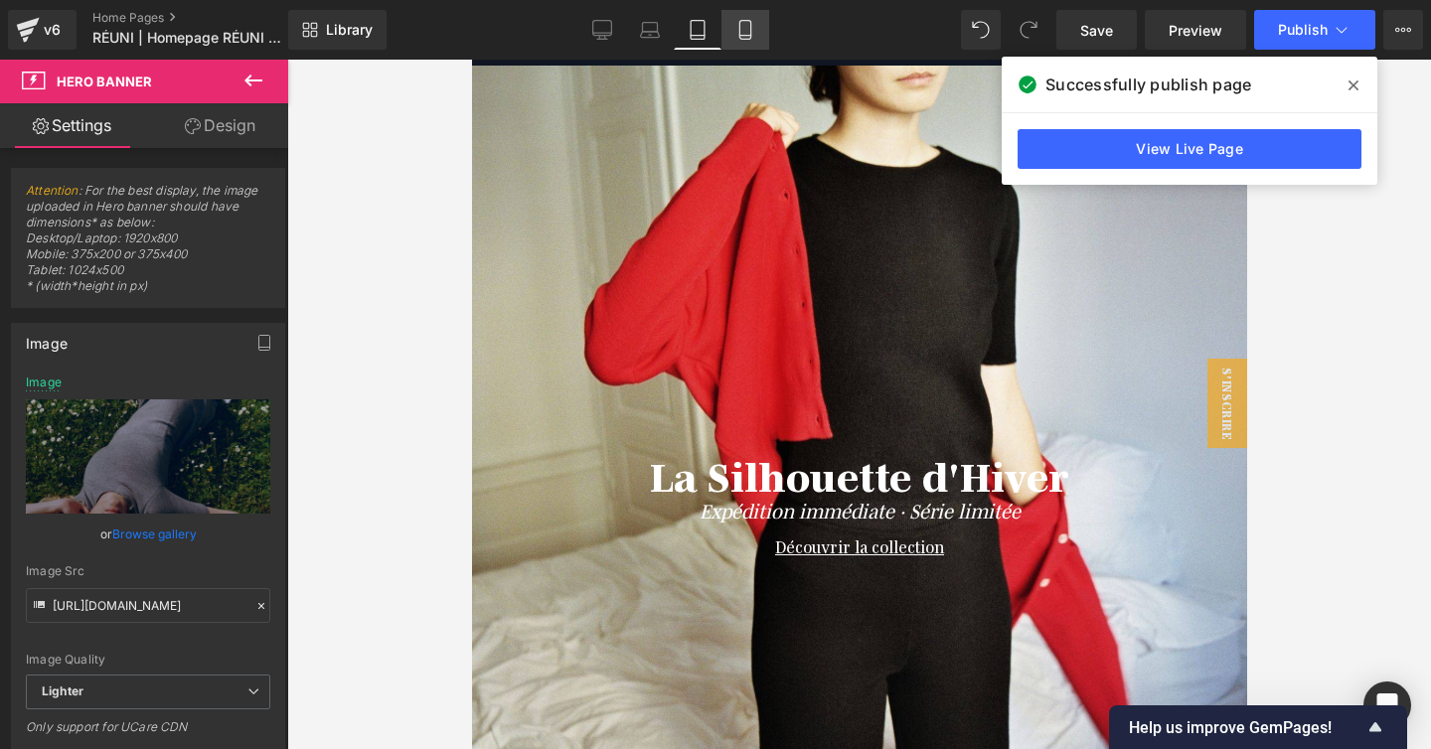
click at [749, 19] on link "Mobile" at bounding box center [745, 30] width 48 height 40
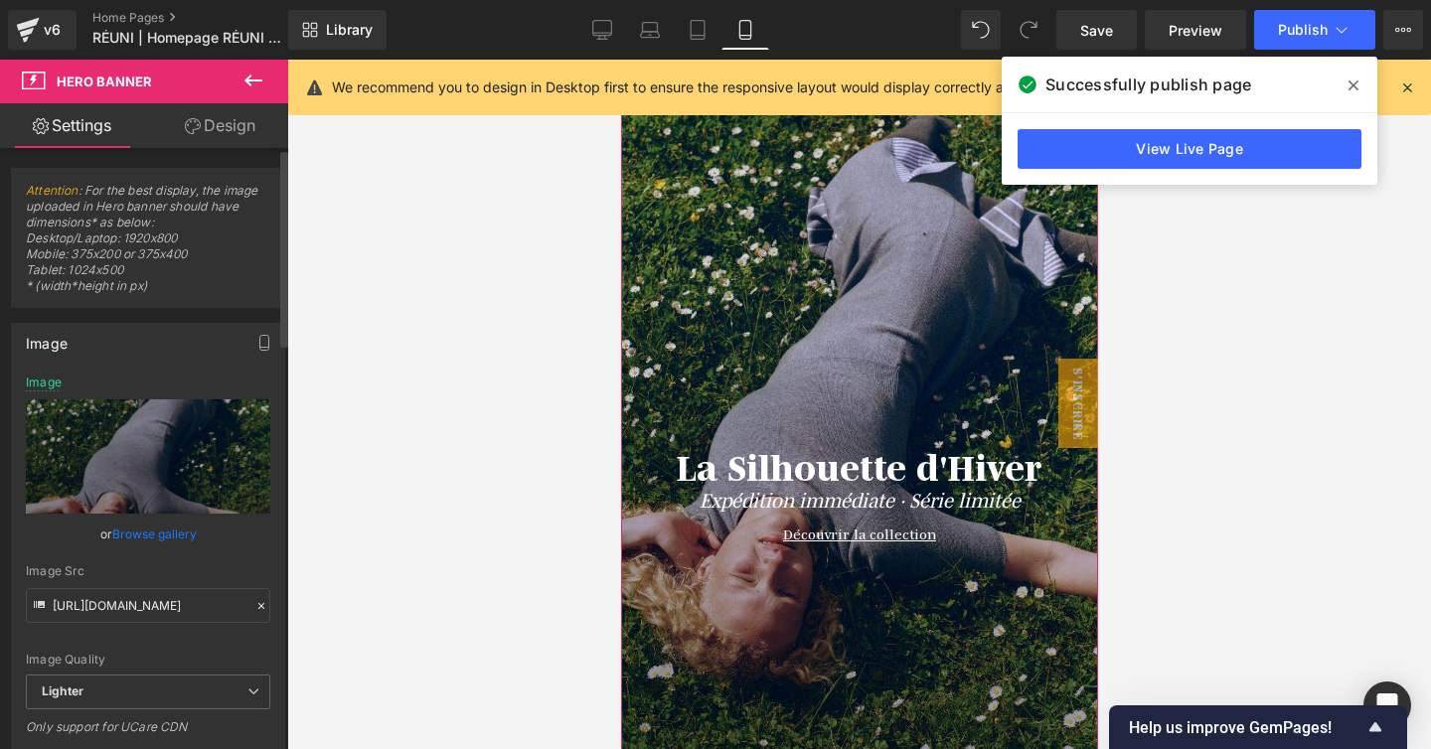
click at [153, 535] on link "Browse gallery" at bounding box center [154, 534] width 84 height 35
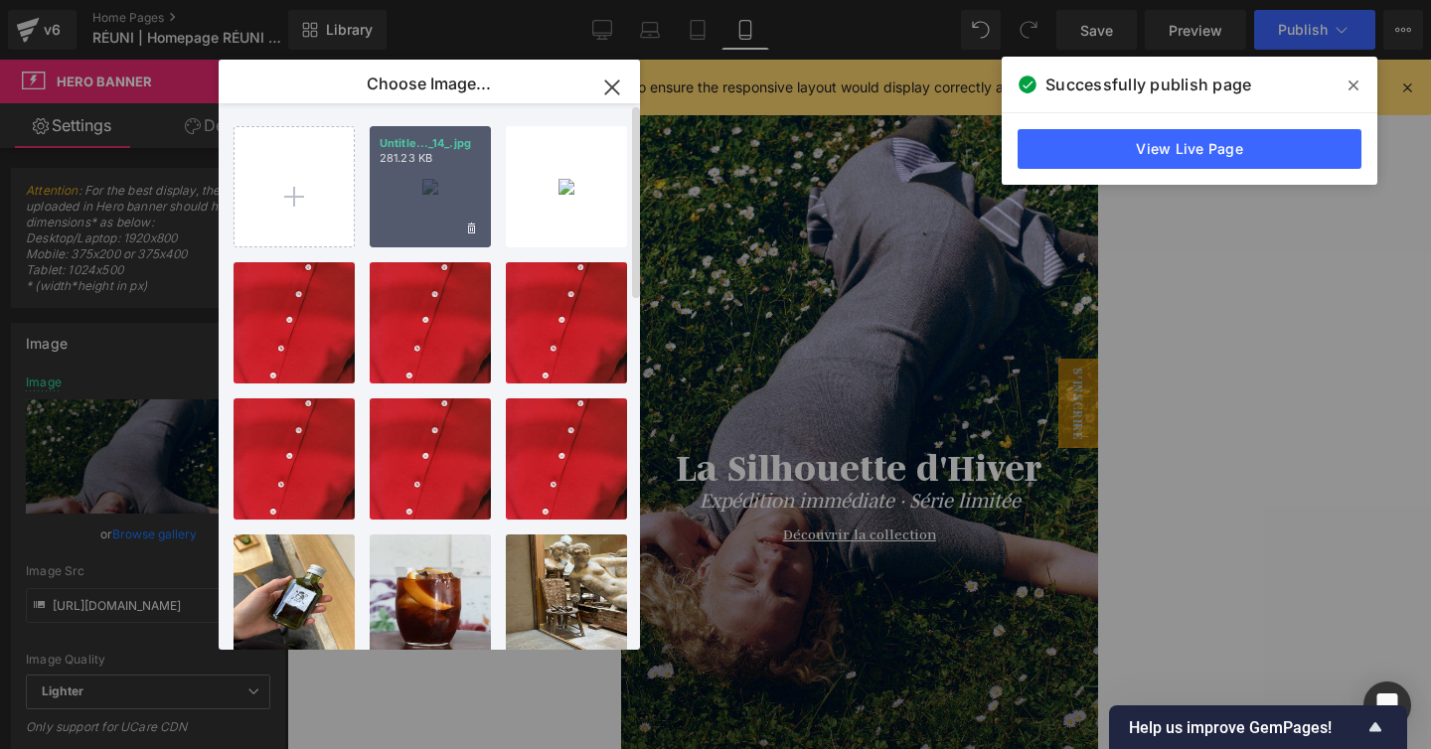
click at [455, 205] on div "Untitle..._14_.jpg 281.23 KB" at bounding box center [430, 186] width 121 height 121
type input "[URL][DOMAIN_NAME]"
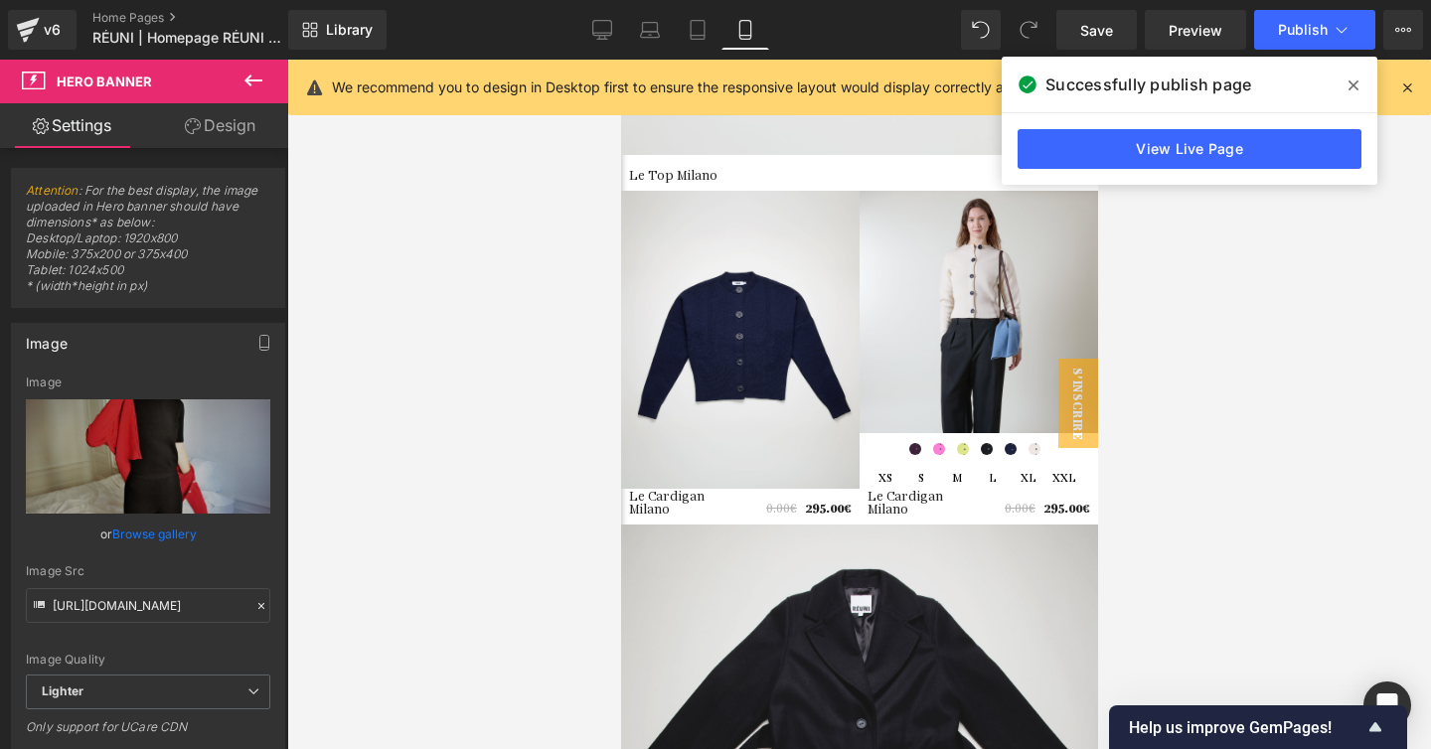
scroll to position [8419, 0]
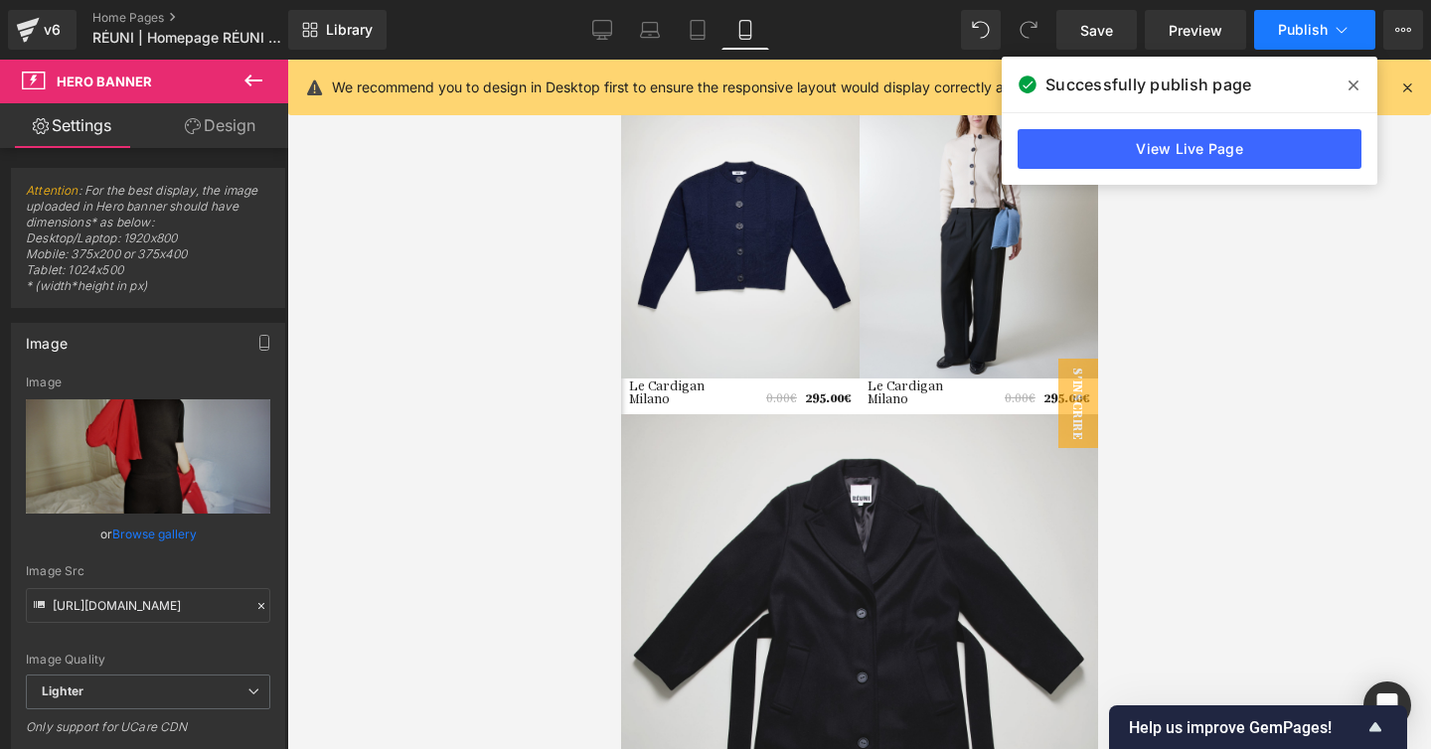
click at [1321, 28] on span "Publish" at bounding box center [1303, 30] width 50 height 16
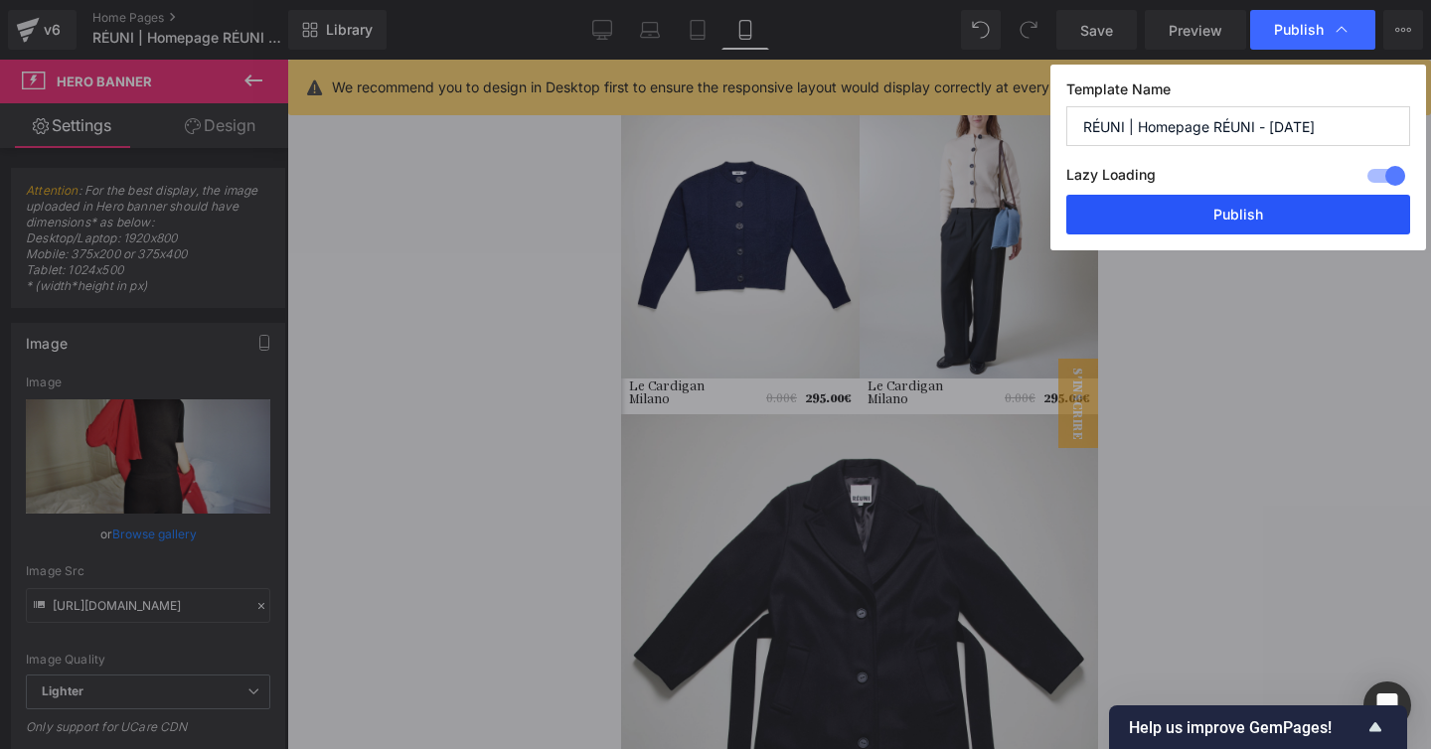
click at [1234, 212] on button "Publish" at bounding box center [1238, 215] width 344 height 40
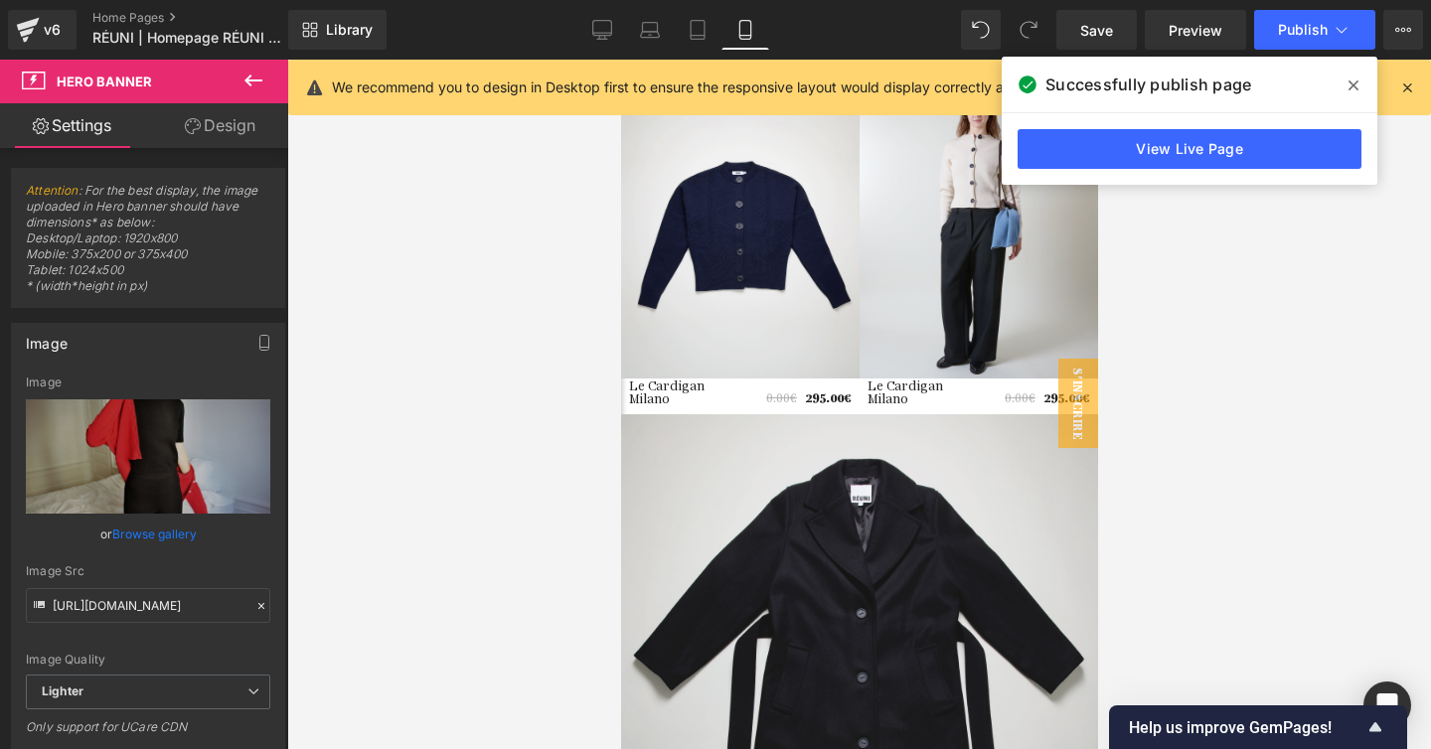
click at [1188, 322] on div at bounding box center [859, 404] width 1144 height 689
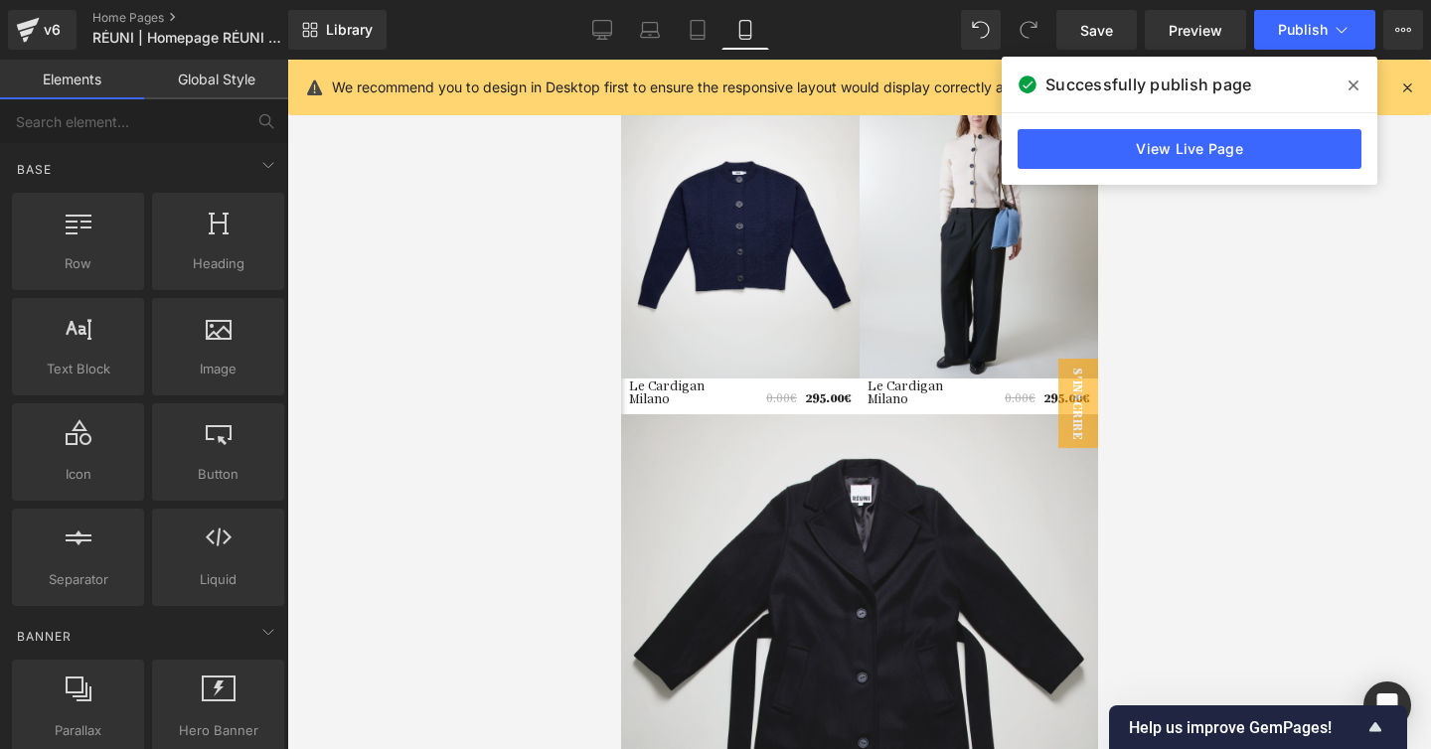
click at [1354, 77] on icon at bounding box center [1353, 85] width 10 height 16
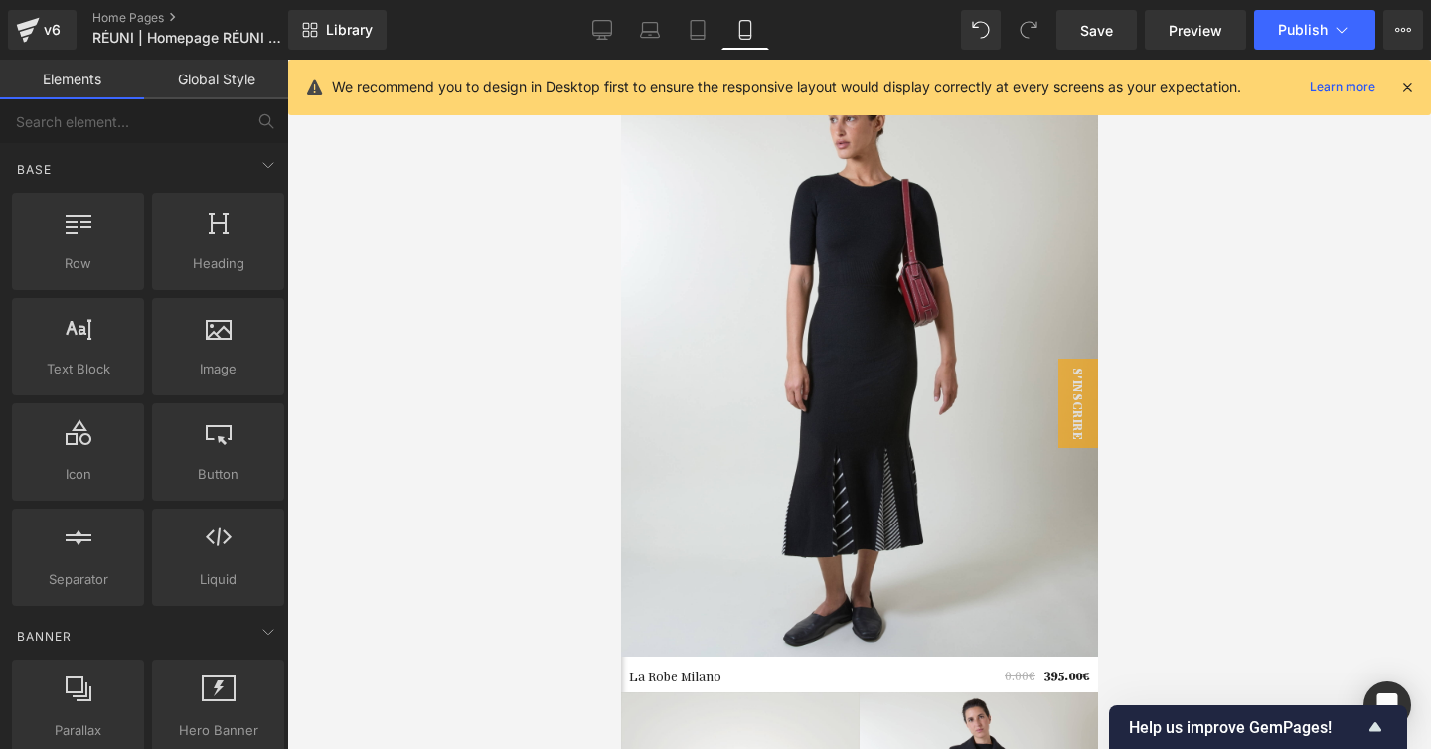
scroll to position [0, 0]
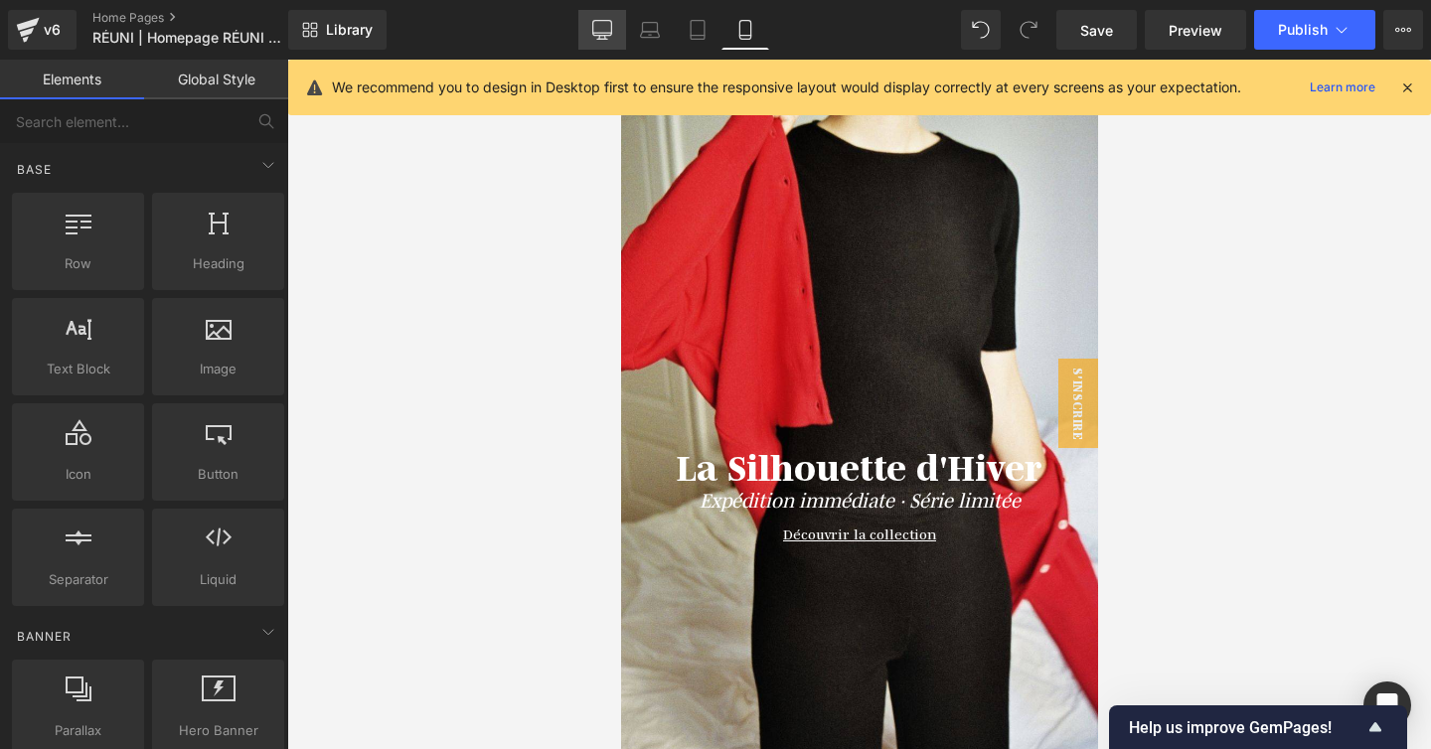
click at [621, 26] on link "Desktop" at bounding box center [602, 30] width 48 height 40
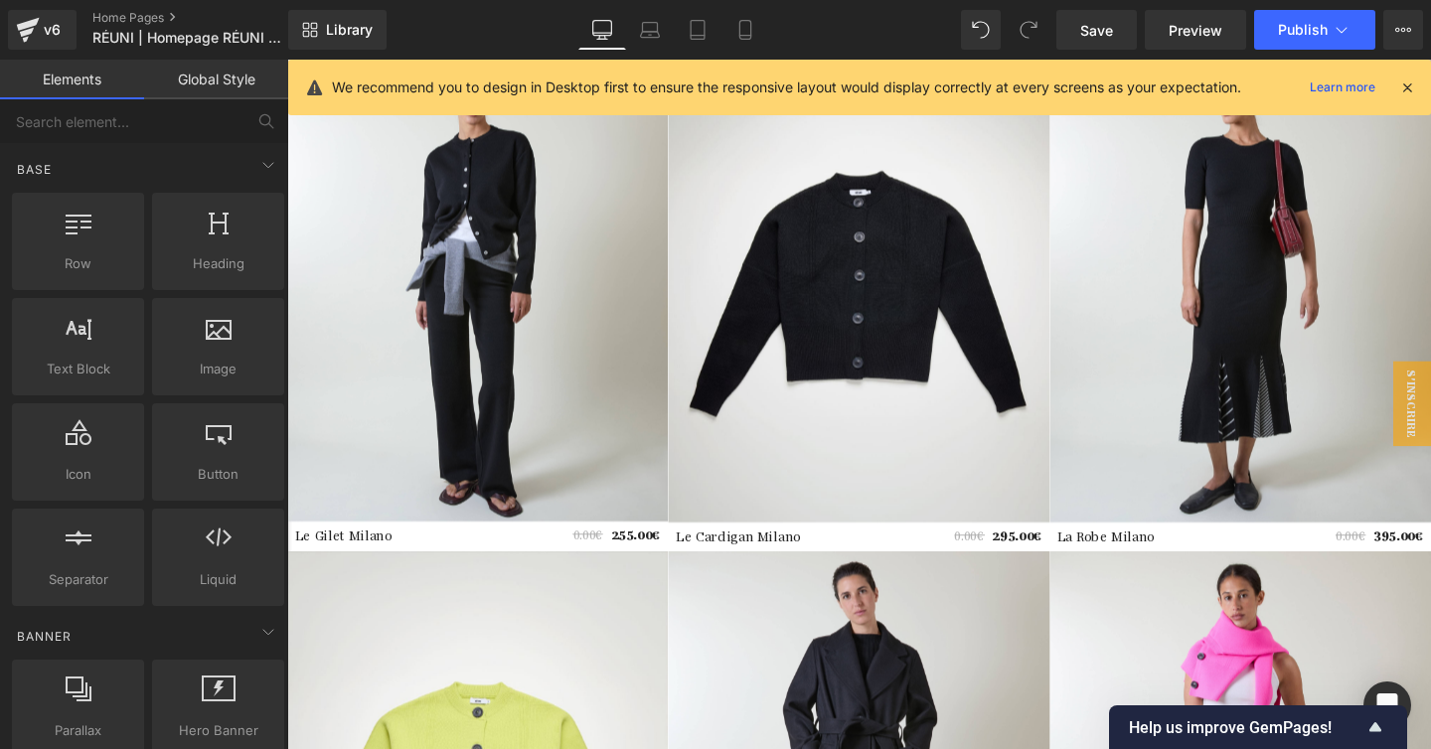
scroll to position [900, 0]
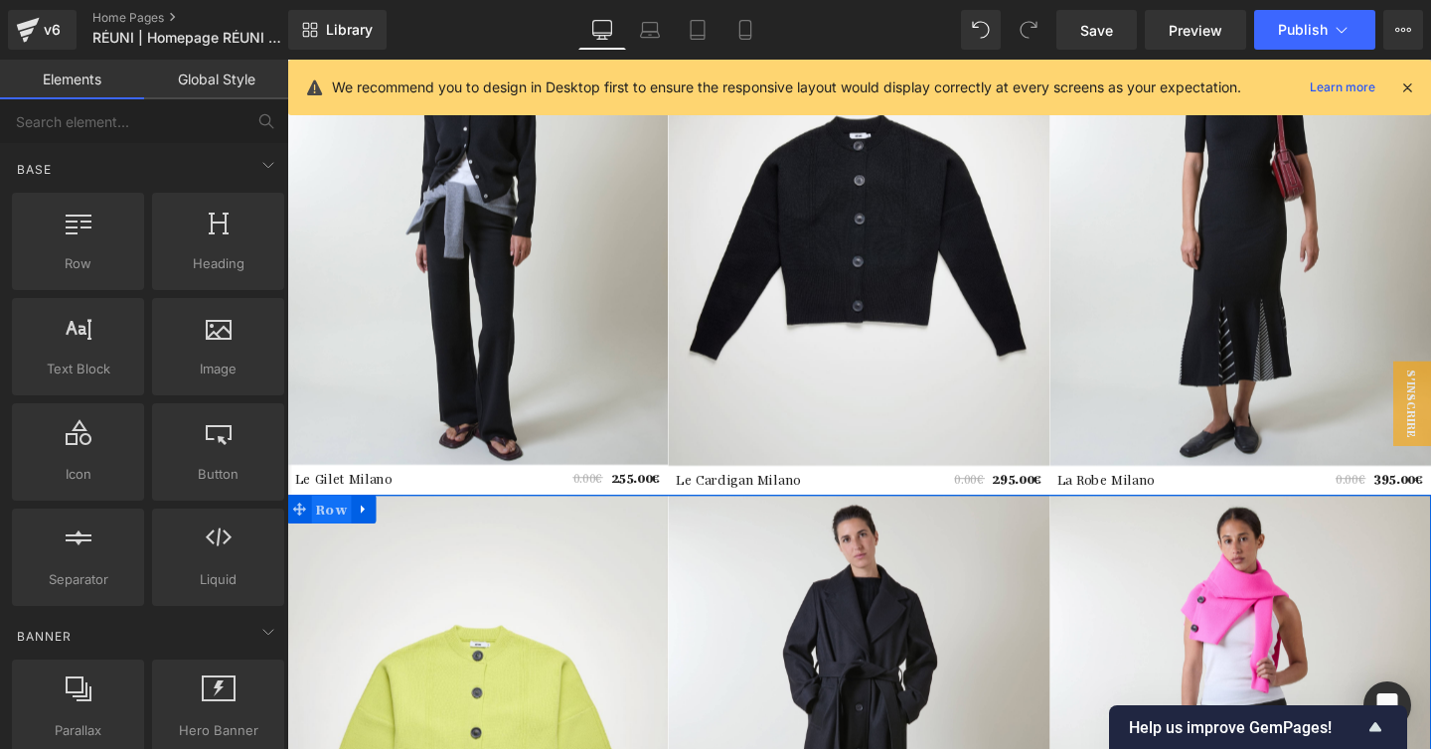
click at [329, 533] on span "Row" at bounding box center [334, 533] width 42 height 30
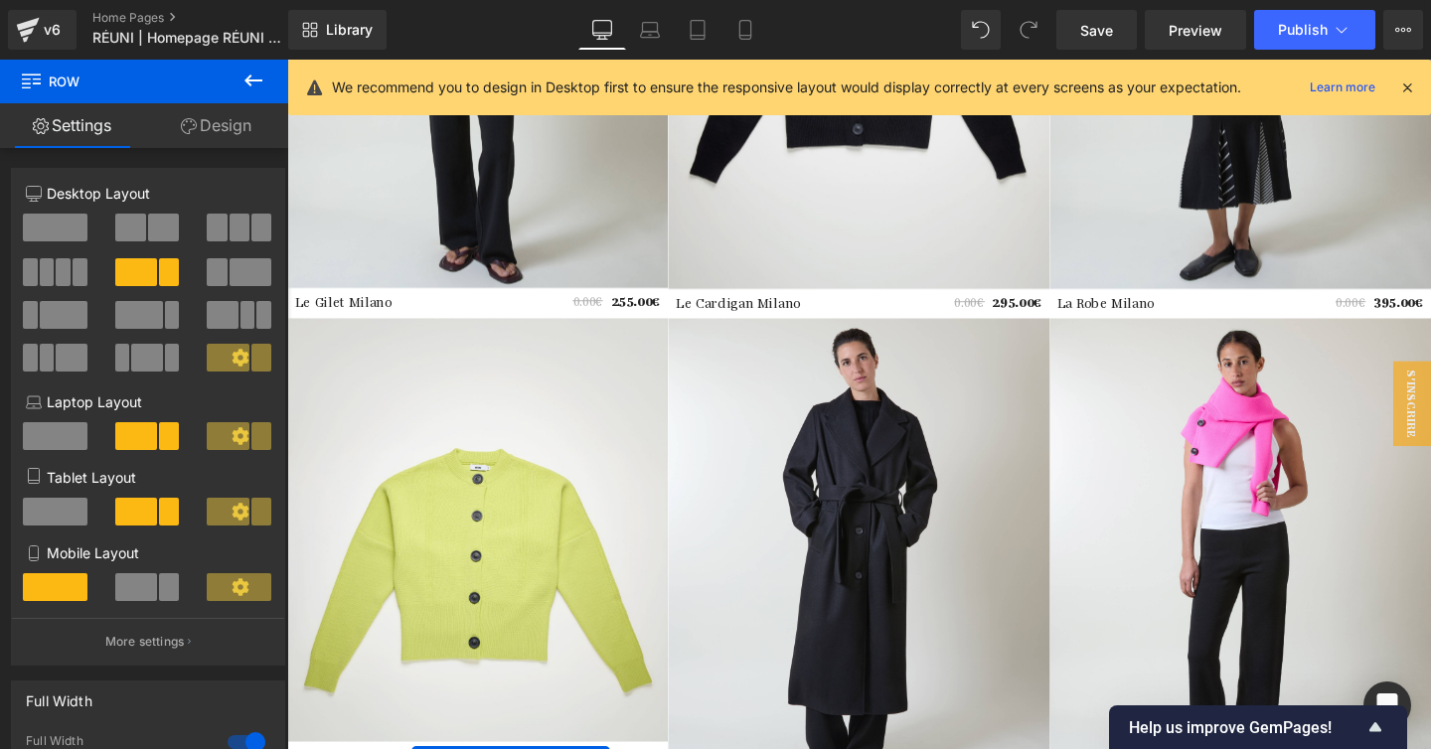
scroll to position [1085, 0]
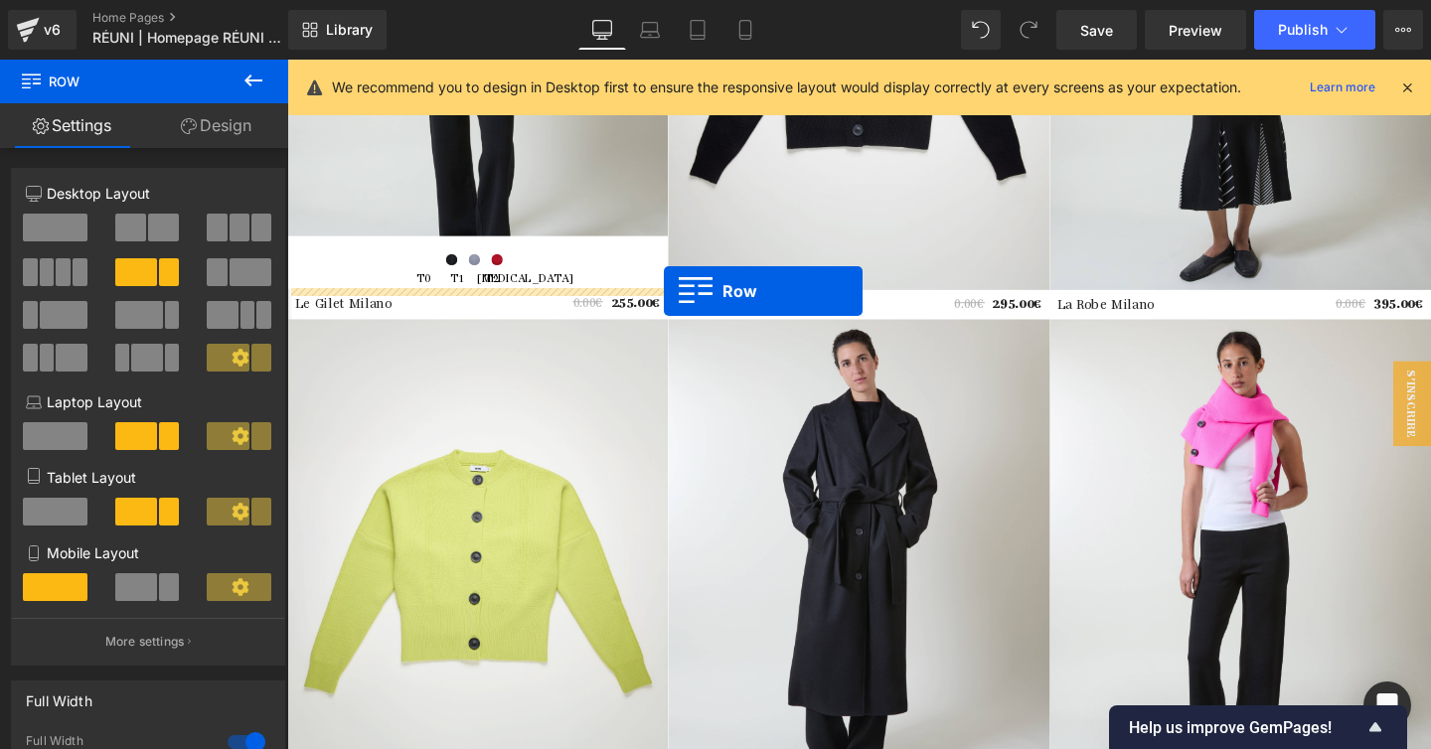
drag, startPoint x: 335, startPoint y: 384, endPoint x: 683, endPoint y: 303, distance: 357.1
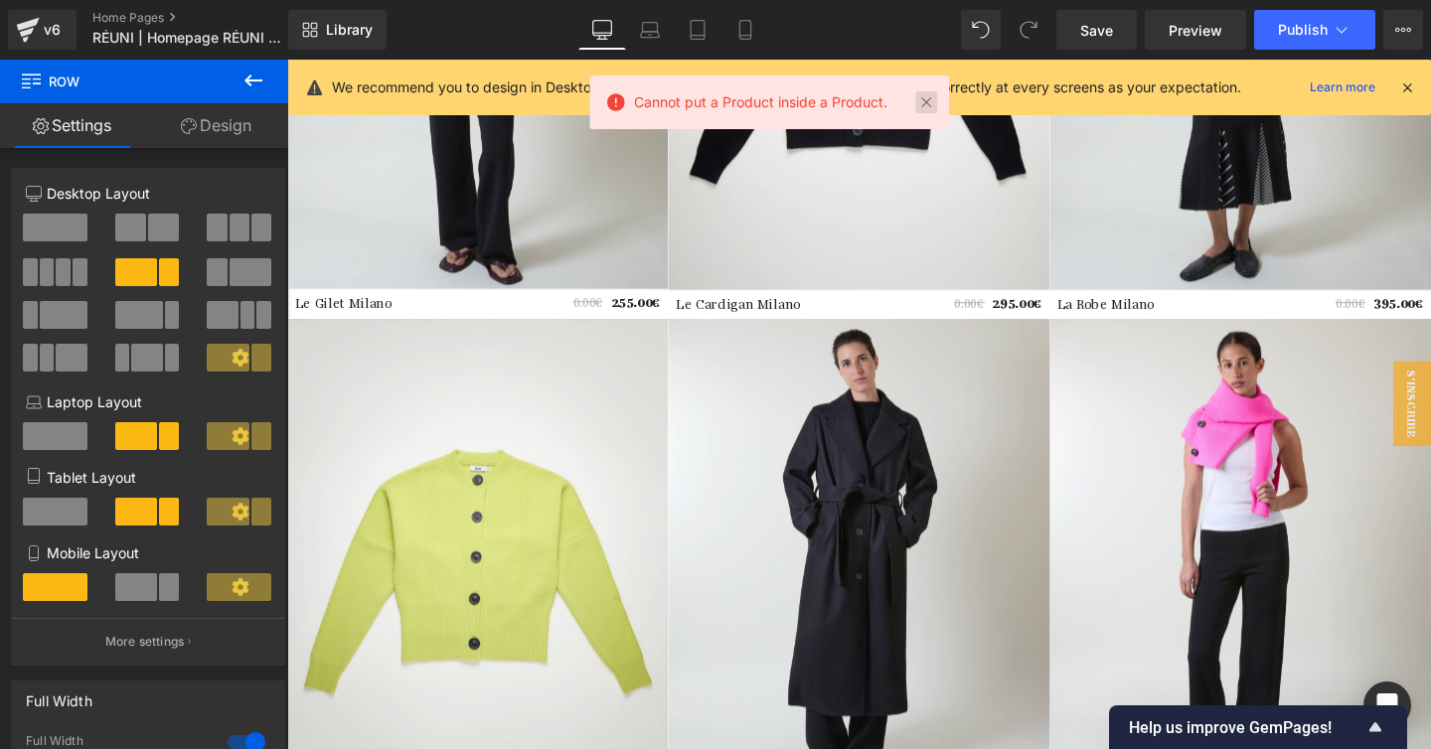
click at [928, 105] on link at bounding box center [926, 102] width 22 height 22
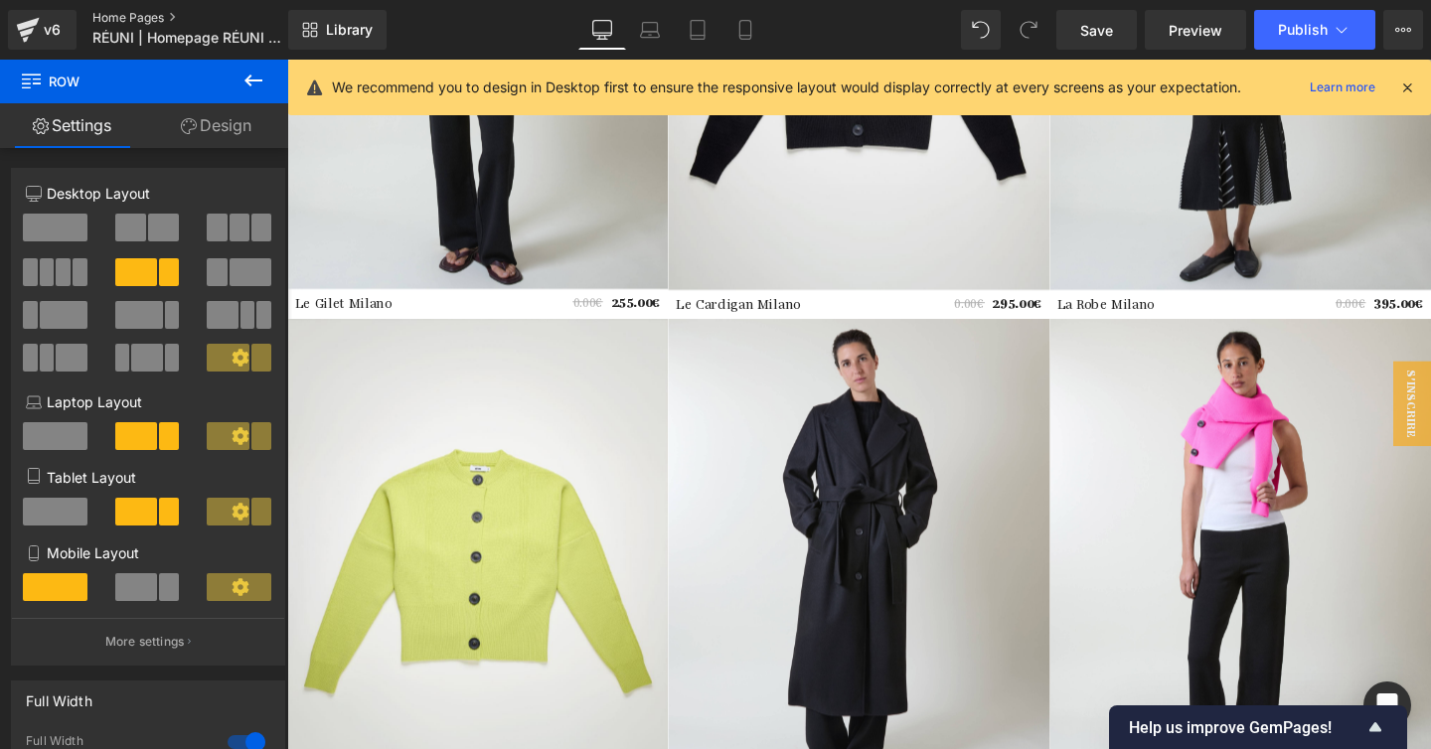
click at [139, 12] on link "Home Pages" at bounding box center [206, 18] width 229 height 16
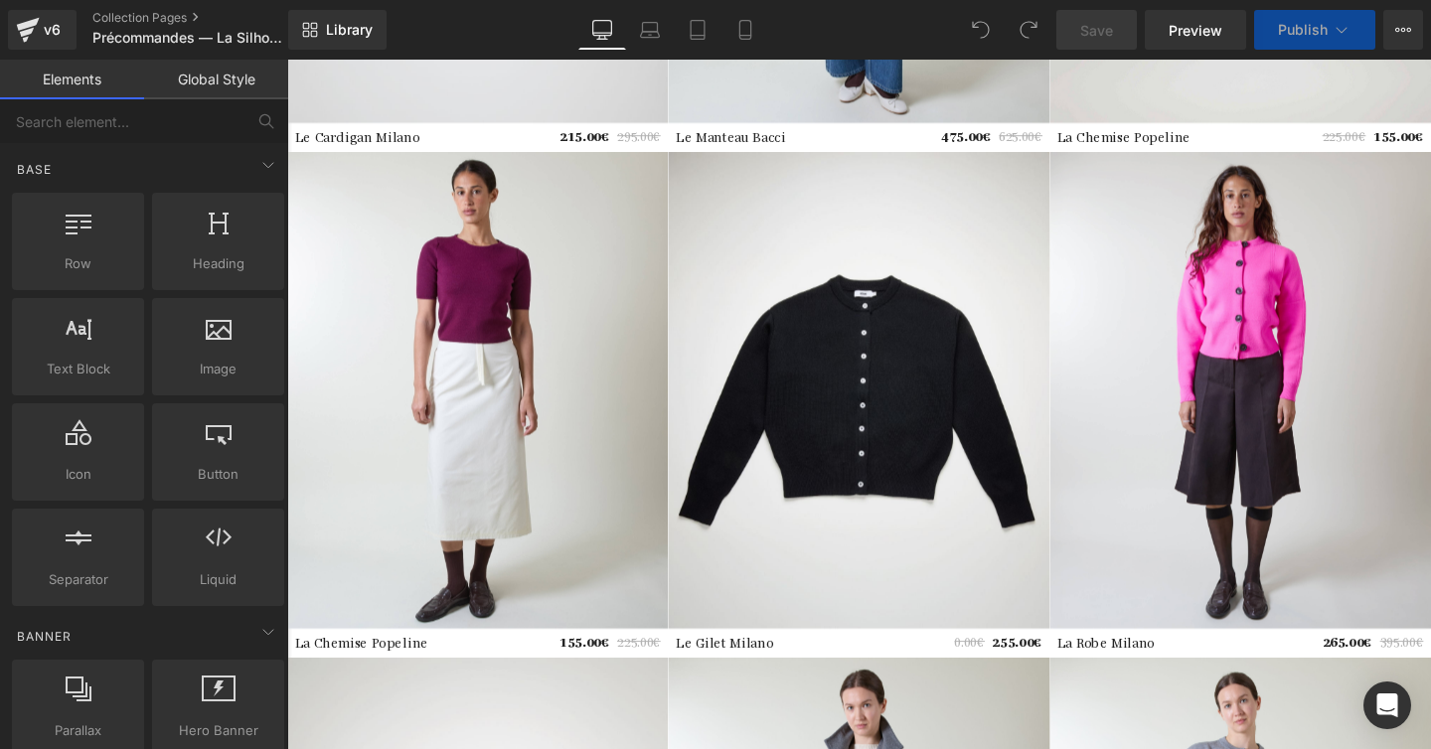
scroll to position [1516, 0]
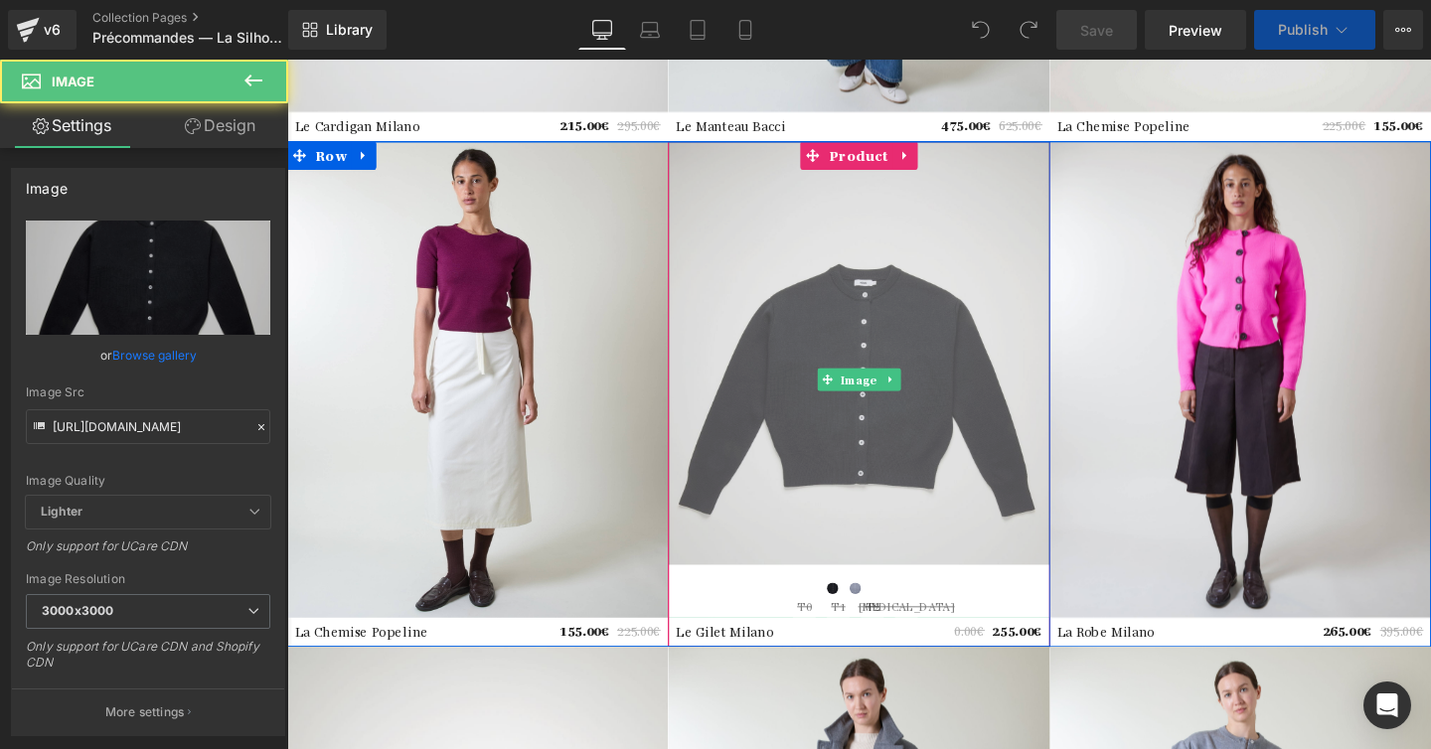
click at [905, 370] on img at bounding box center [887, 396] width 400 height 501
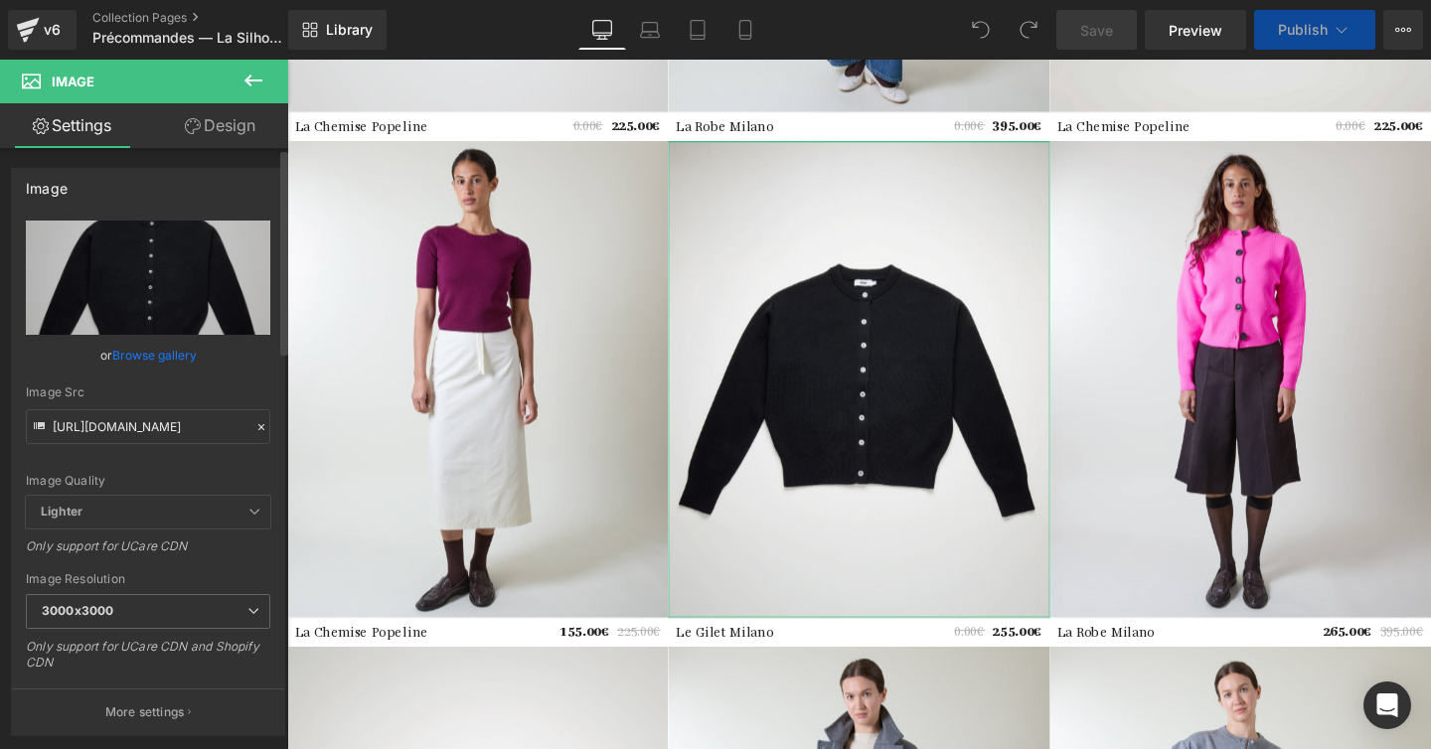
click at [153, 362] on link "Browse gallery" at bounding box center [154, 355] width 84 height 35
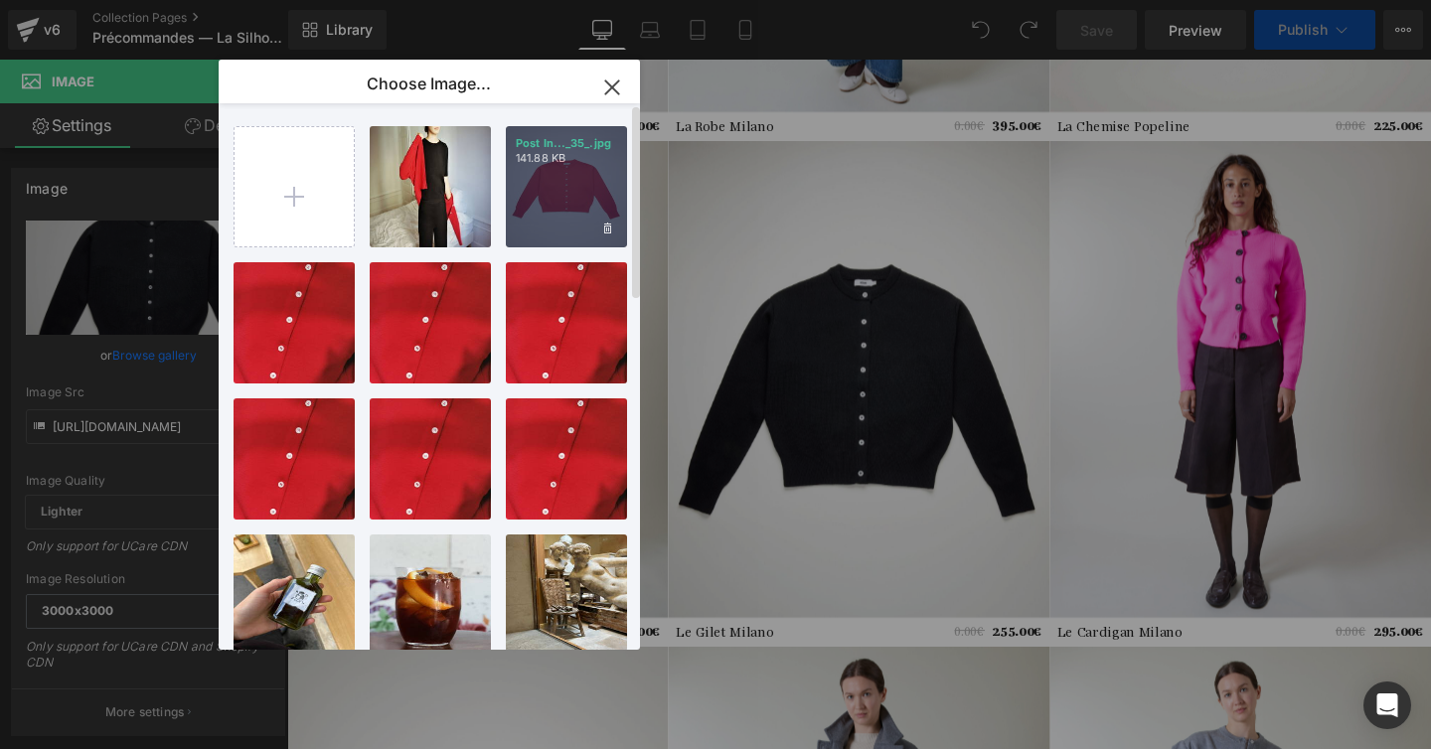
click at [571, 201] on div "Post In..._35_.jpg 141.88 KB" at bounding box center [566, 186] width 121 height 121
type input "[URL][DOMAIN_NAME]"
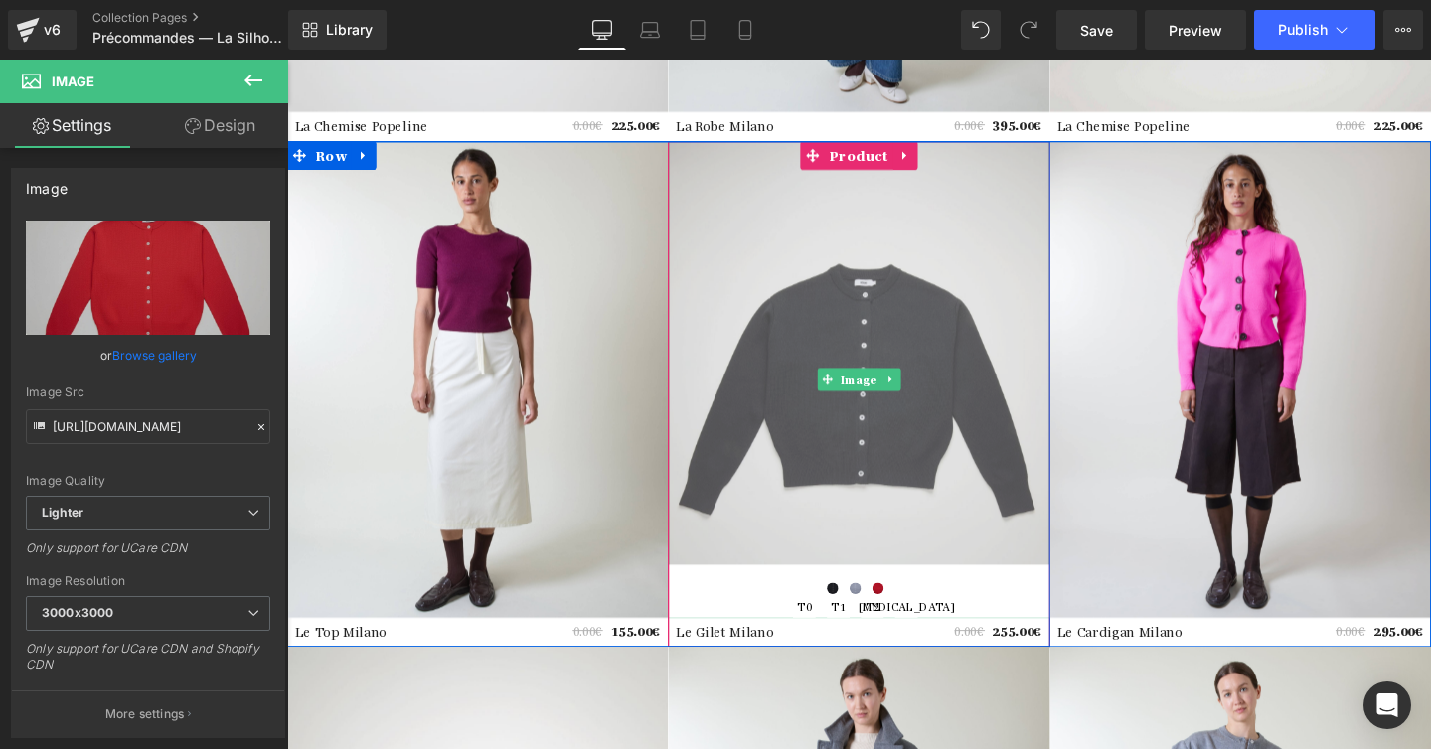
click at [831, 317] on img at bounding box center [887, 396] width 400 height 501
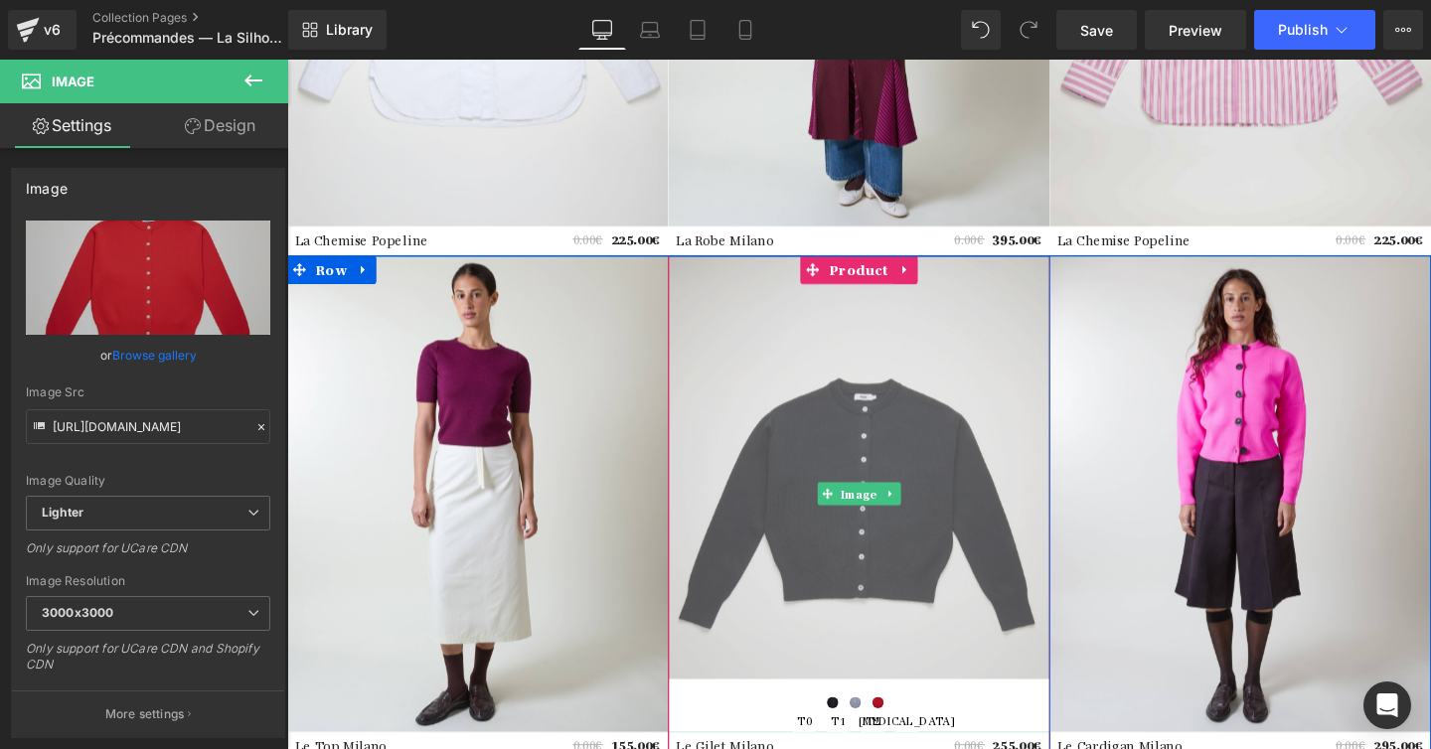
scroll to position [1567, 0]
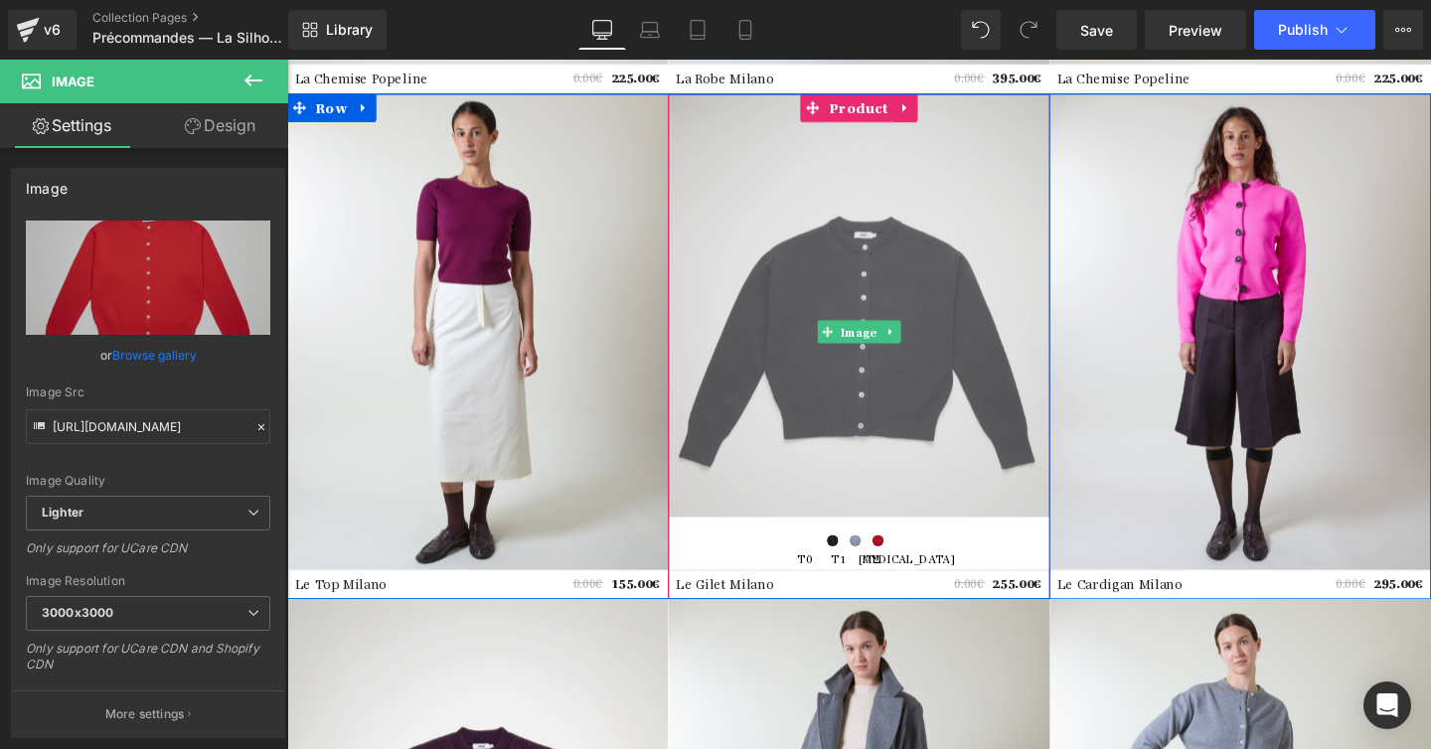
click at [858, 276] on img at bounding box center [887, 345] width 400 height 501
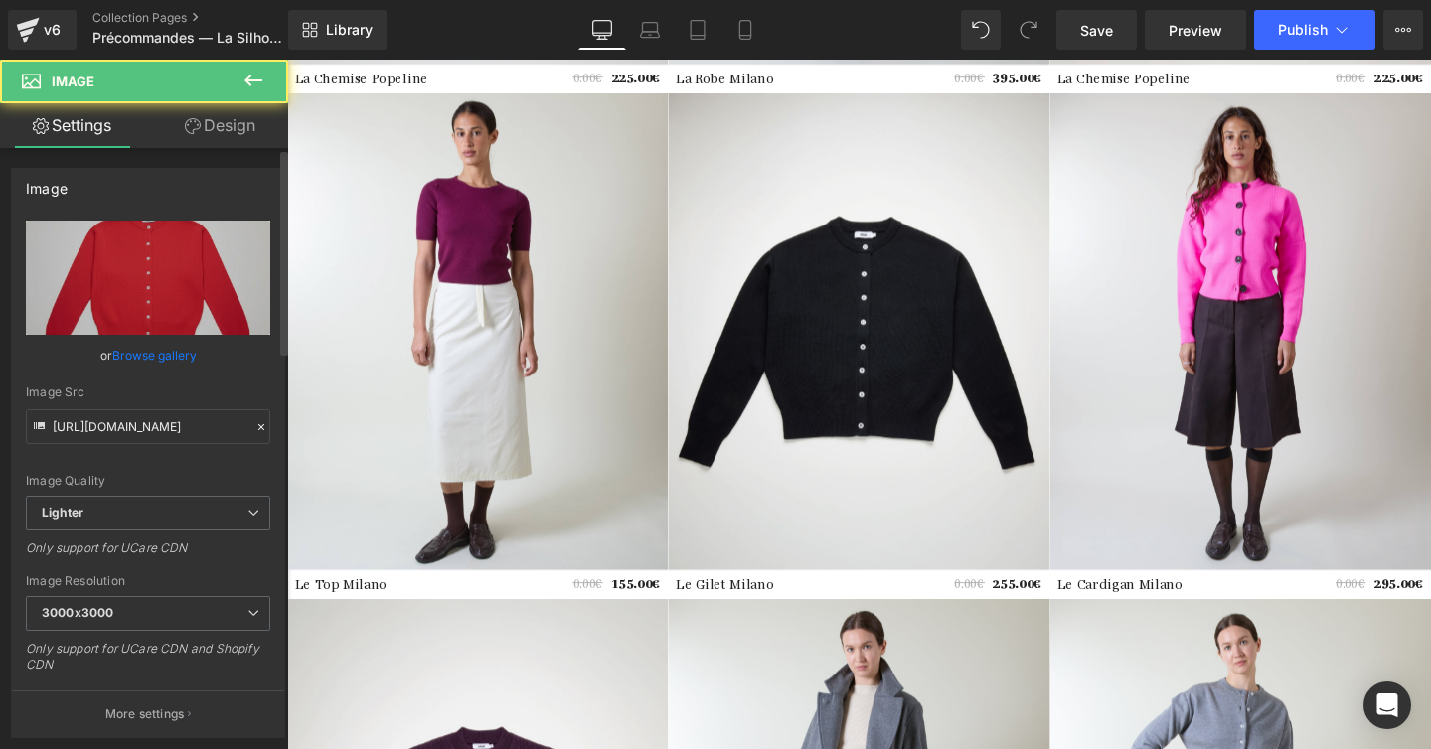
click at [135, 353] on link "Browse gallery" at bounding box center [154, 355] width 84 height 35
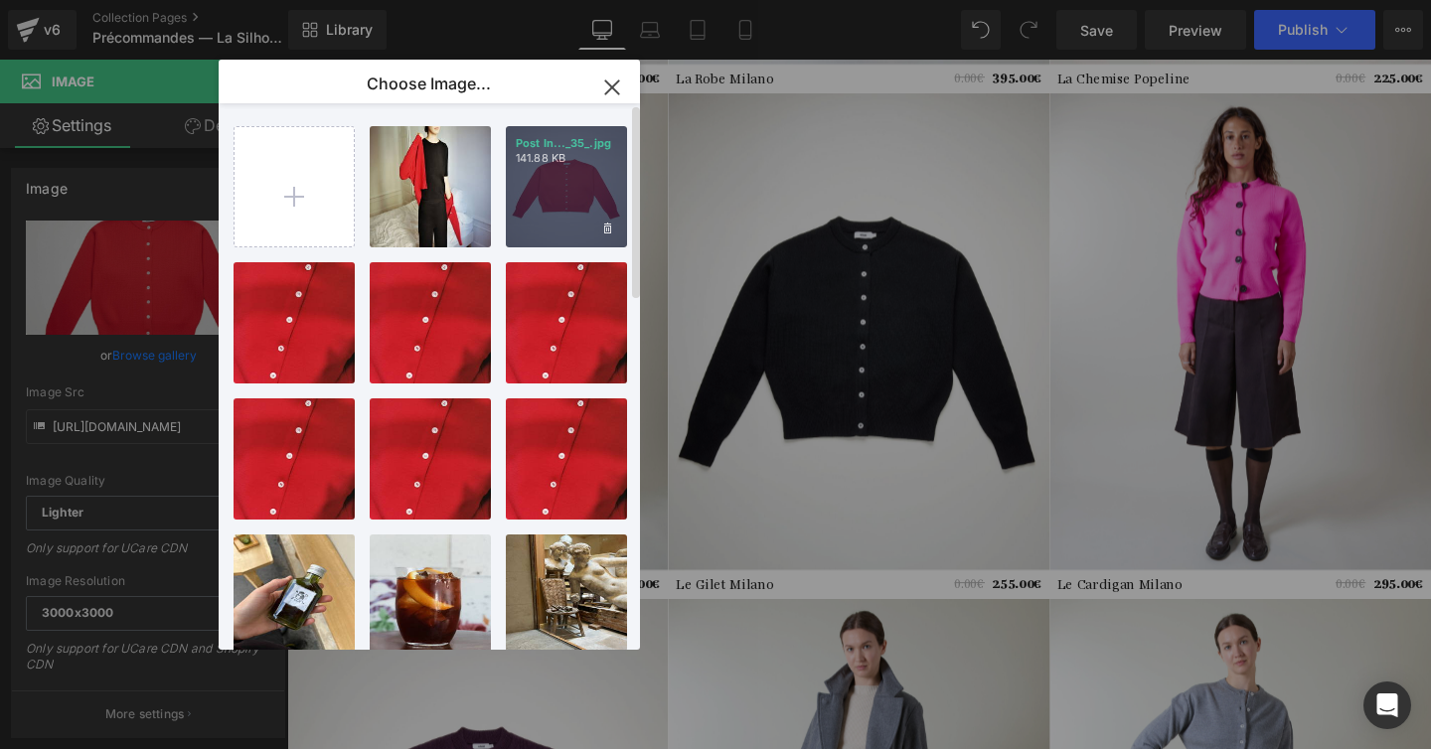
click at [547, 195] on div "Post In..._35_.jpg 141.88 KB" at bounding box center [566, 186] width 121 height 121
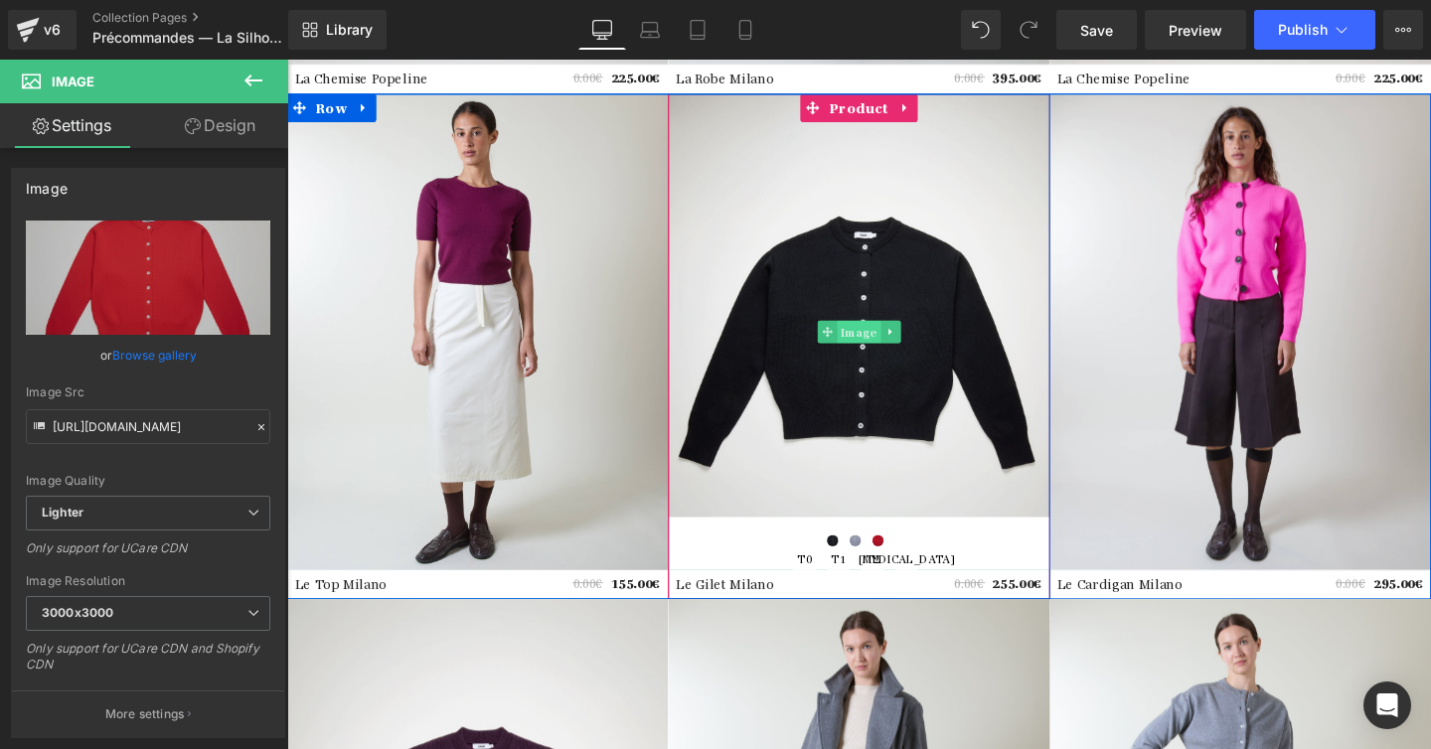
click at [884, 344] on span "Image" at bounding box center [888, 346] width 46 height 24
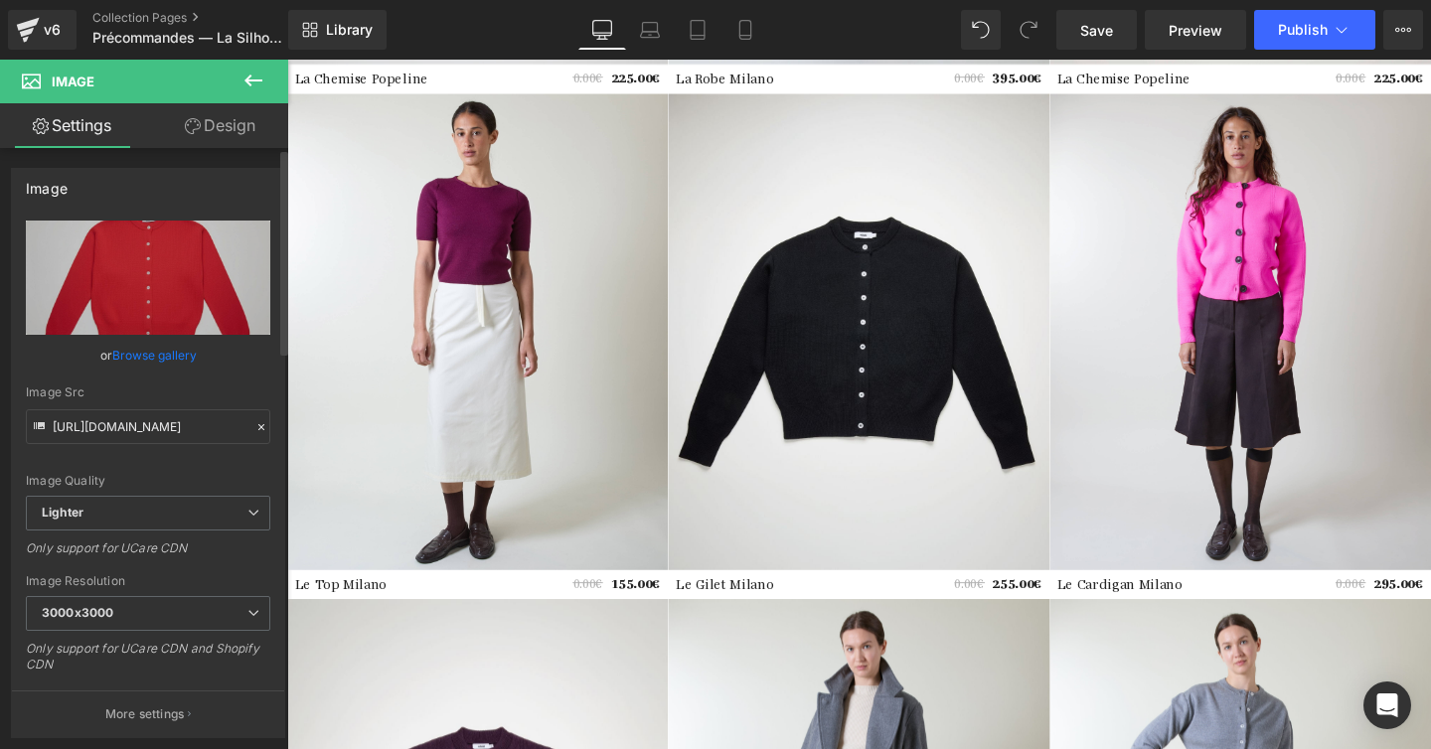
click at [158, 365] on link "Browse gallery" at bounding box center [154, 355] width 84 height 35
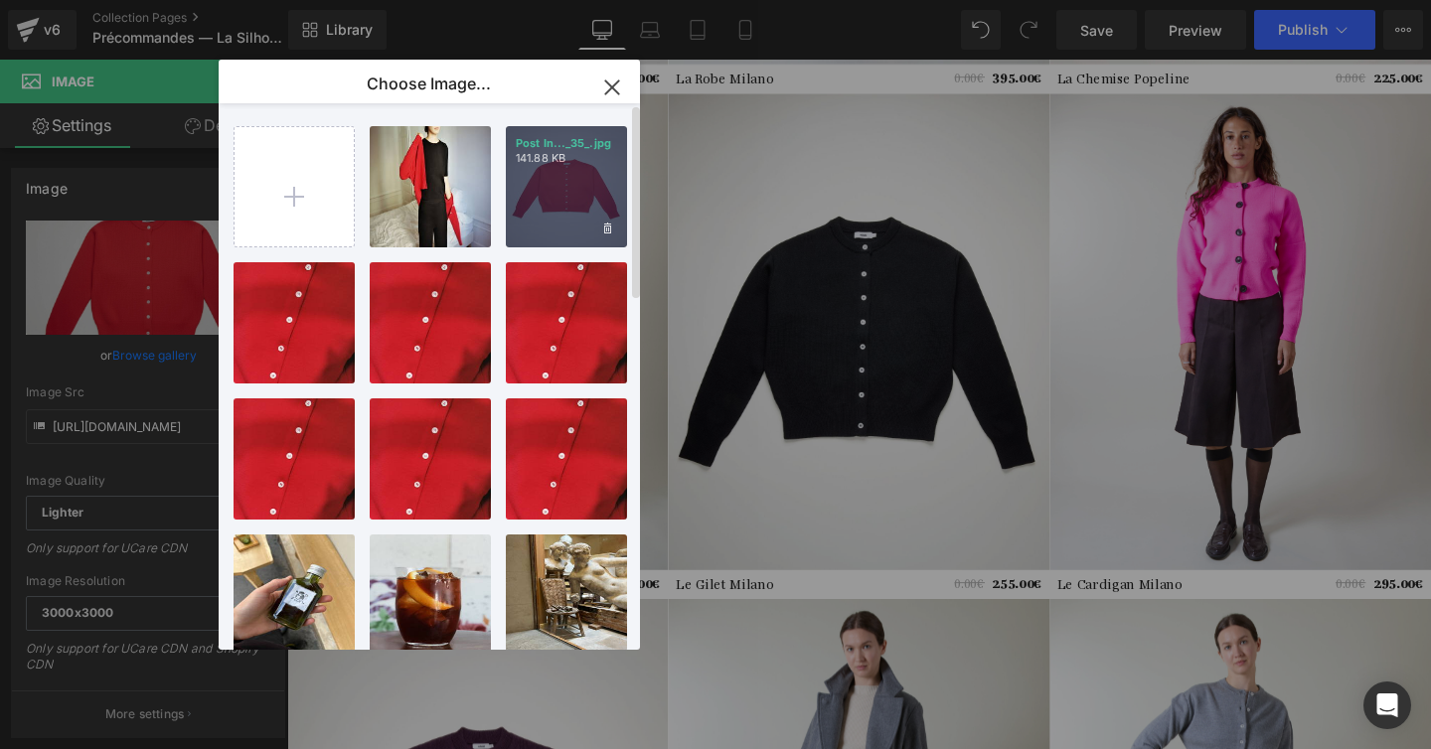
click at [567, 193] on div "Post In..._35_.jpg 141.88 KB" at bounding box center [566, 186] width 121 height 121
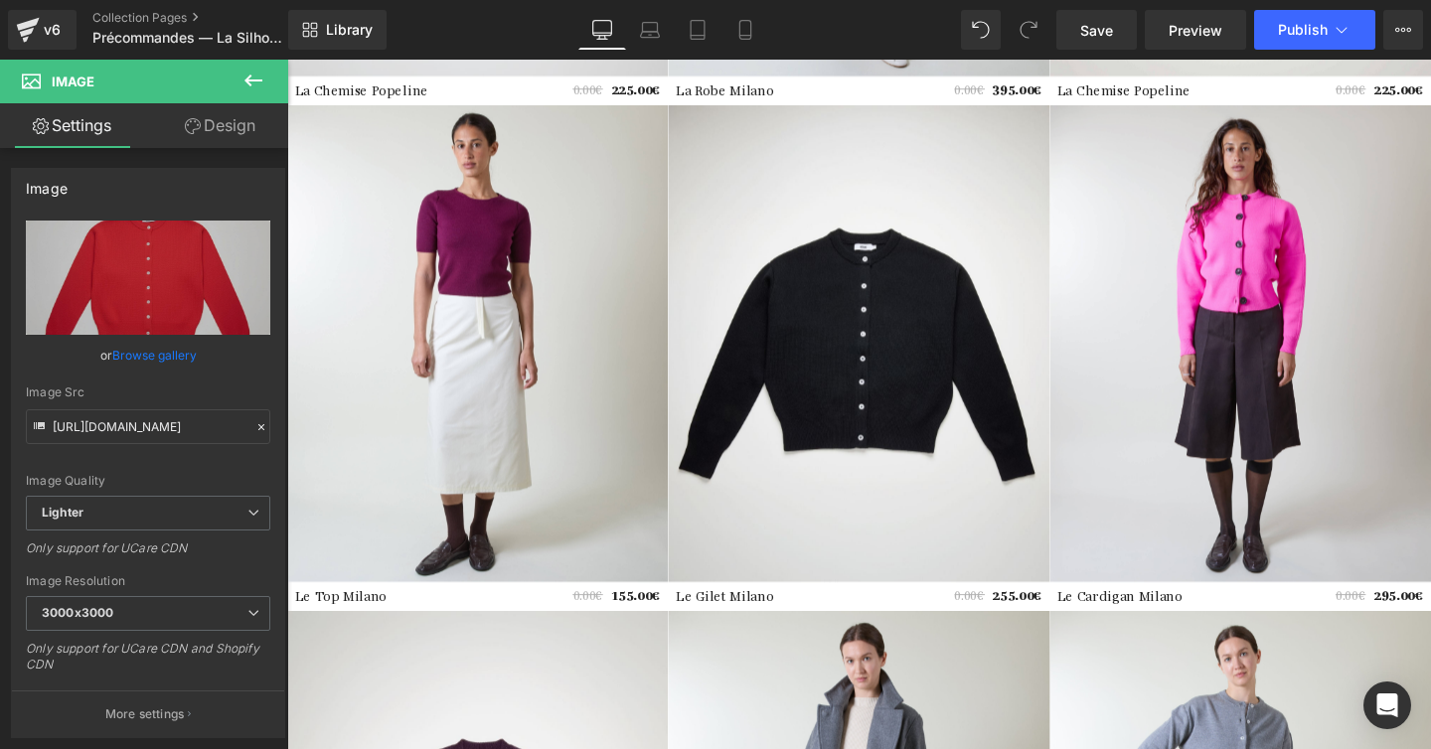
scroll to position [1573, 0]
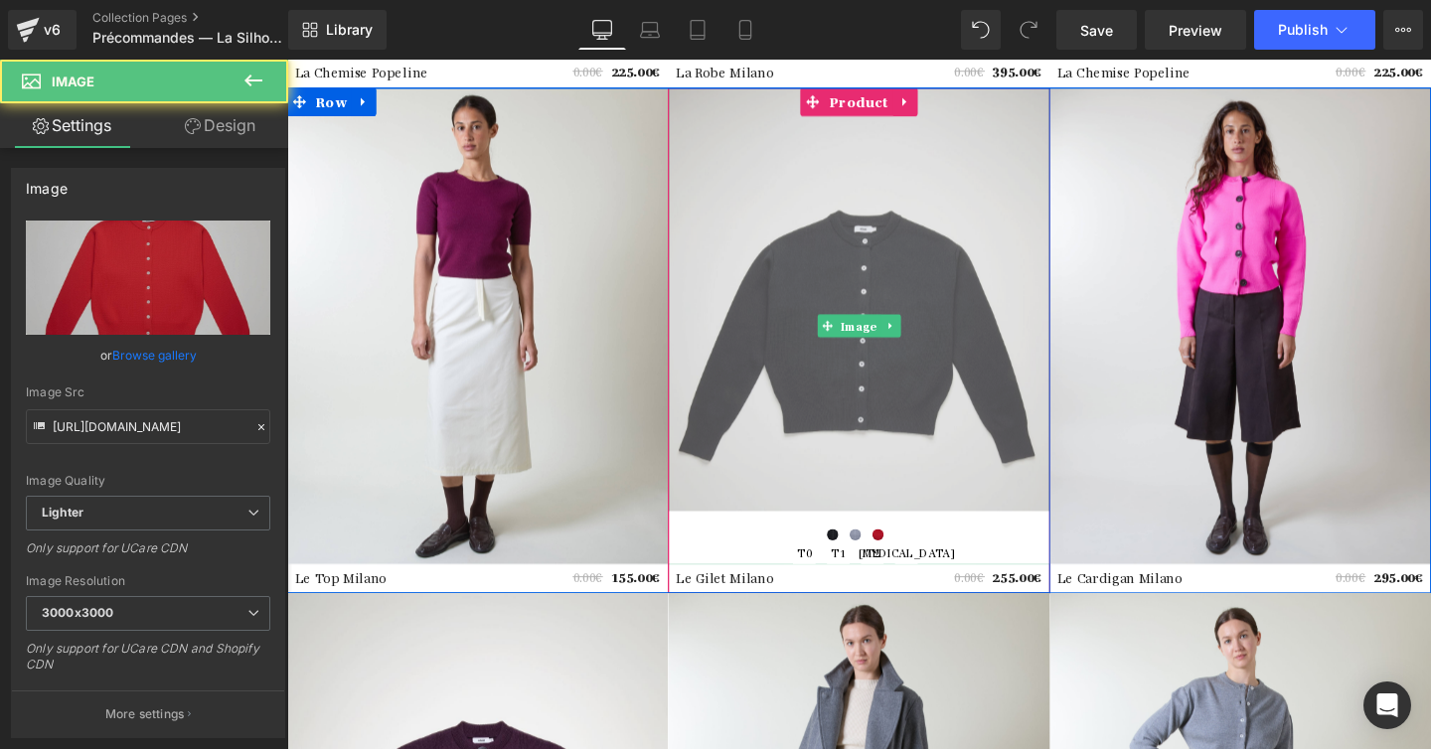
click at [887, 258] on img at bounding box center [887, 339] width 400 height 501
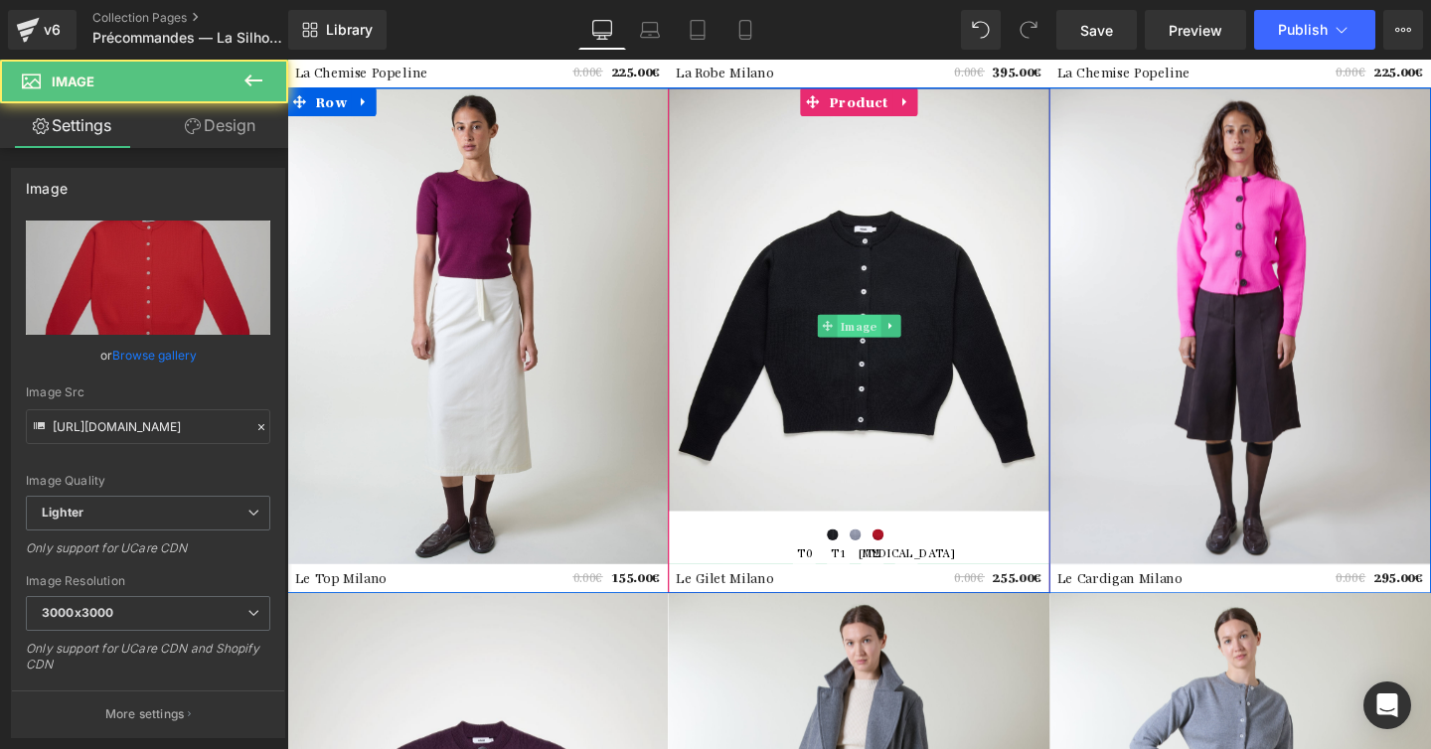
click at [891, 328] on span "Image" at bounding box center [888, 340] width 46 height 24
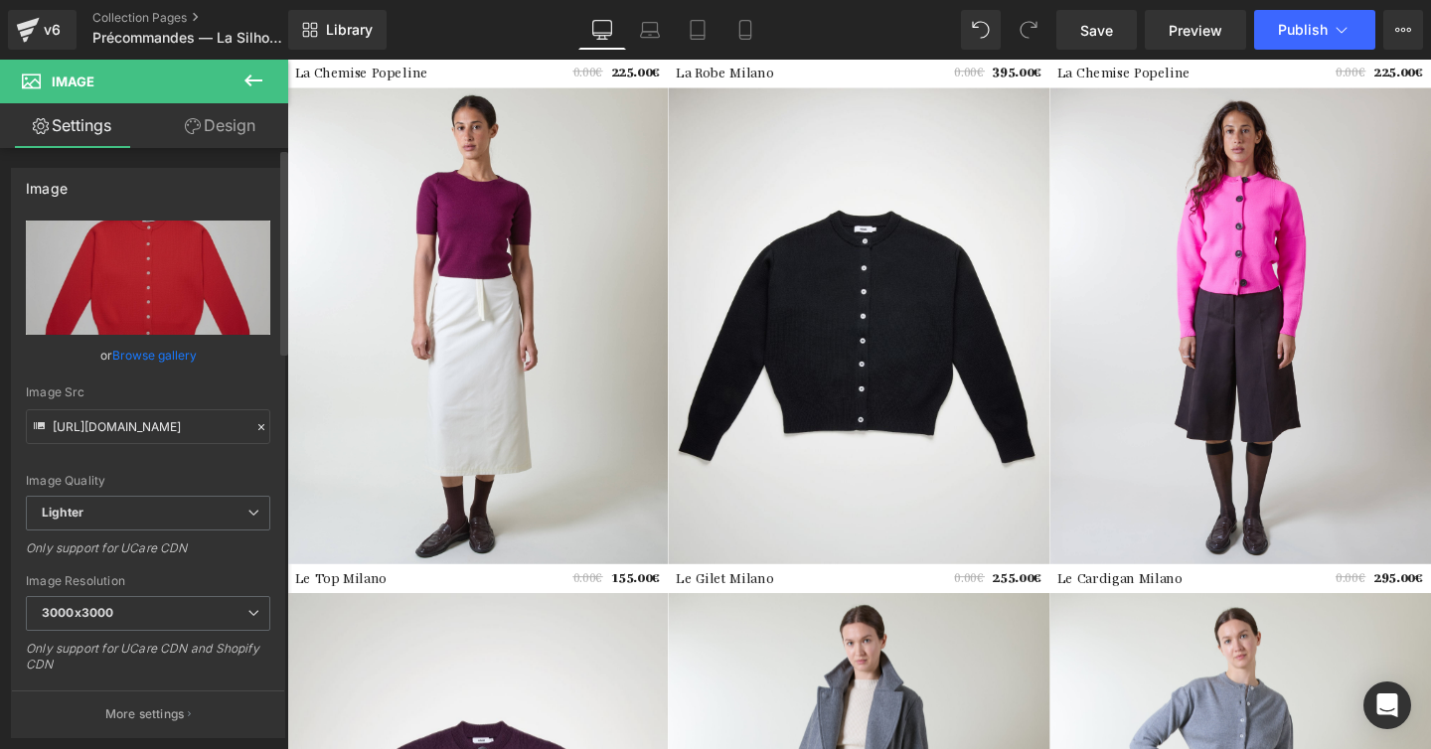
click at [154, 354] on link "Browse gallery" at bounding box center [154, 355] width 84 height 35
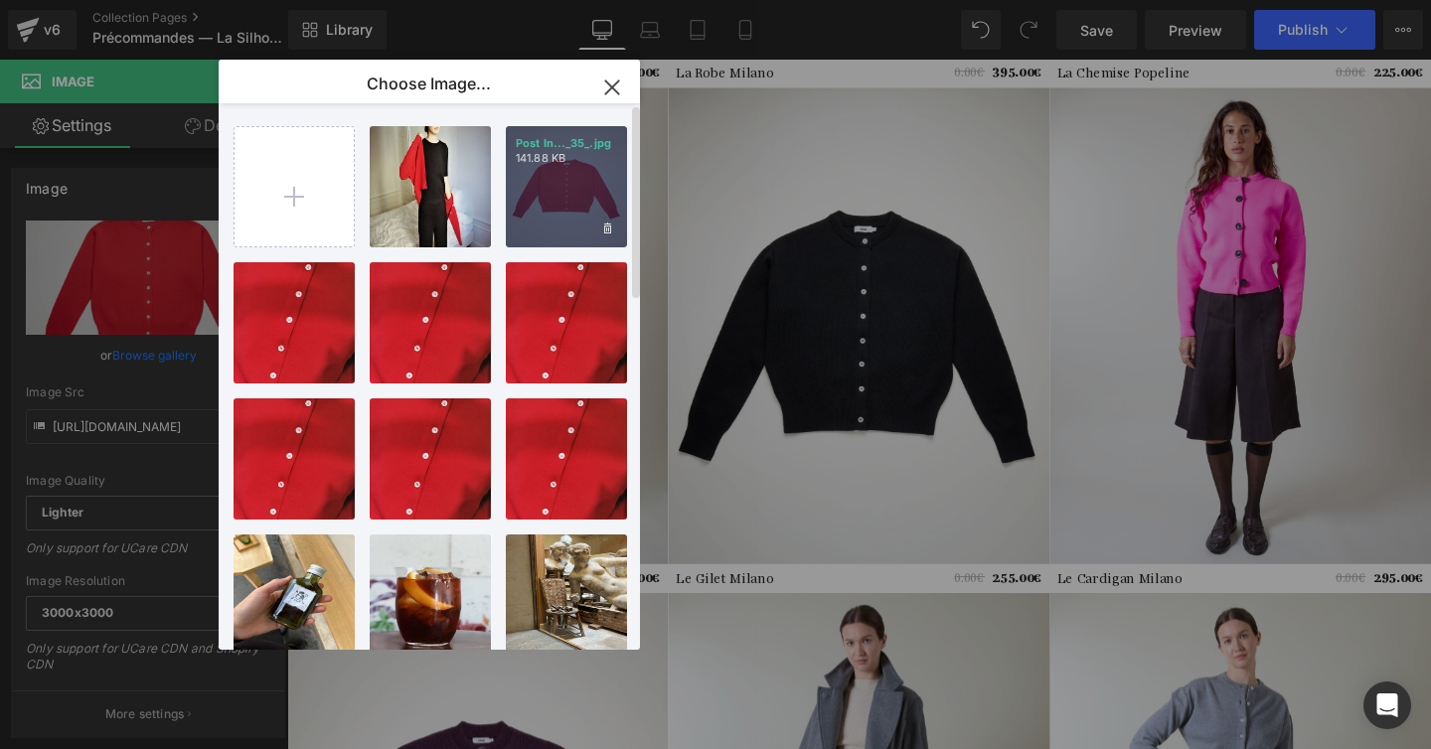
click at [568, 184] on div "Post In..._35_.jpg 141.88 KB" at bounding box center [566, 186] width 121 height 121
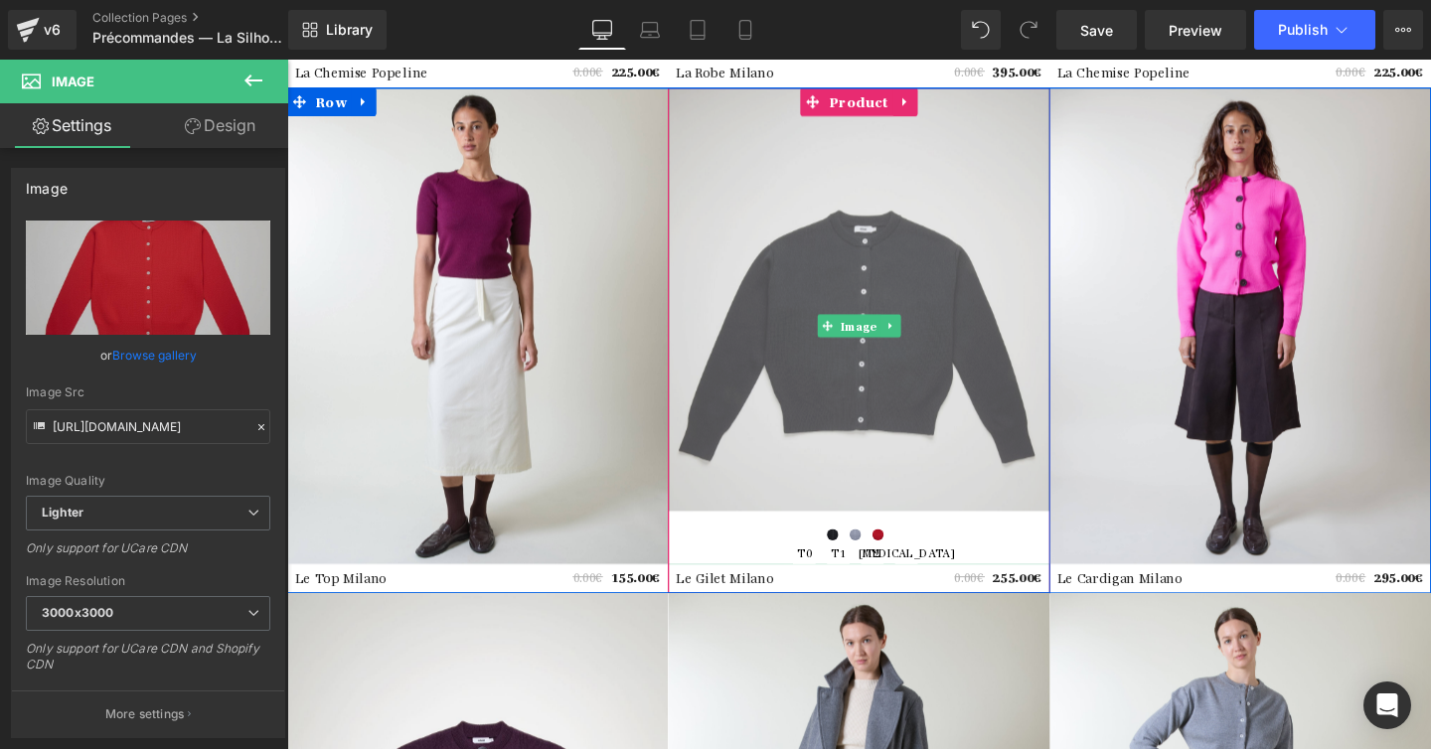
click at [897, 391] on img at bounding box center [887, 339] width 400 height 501
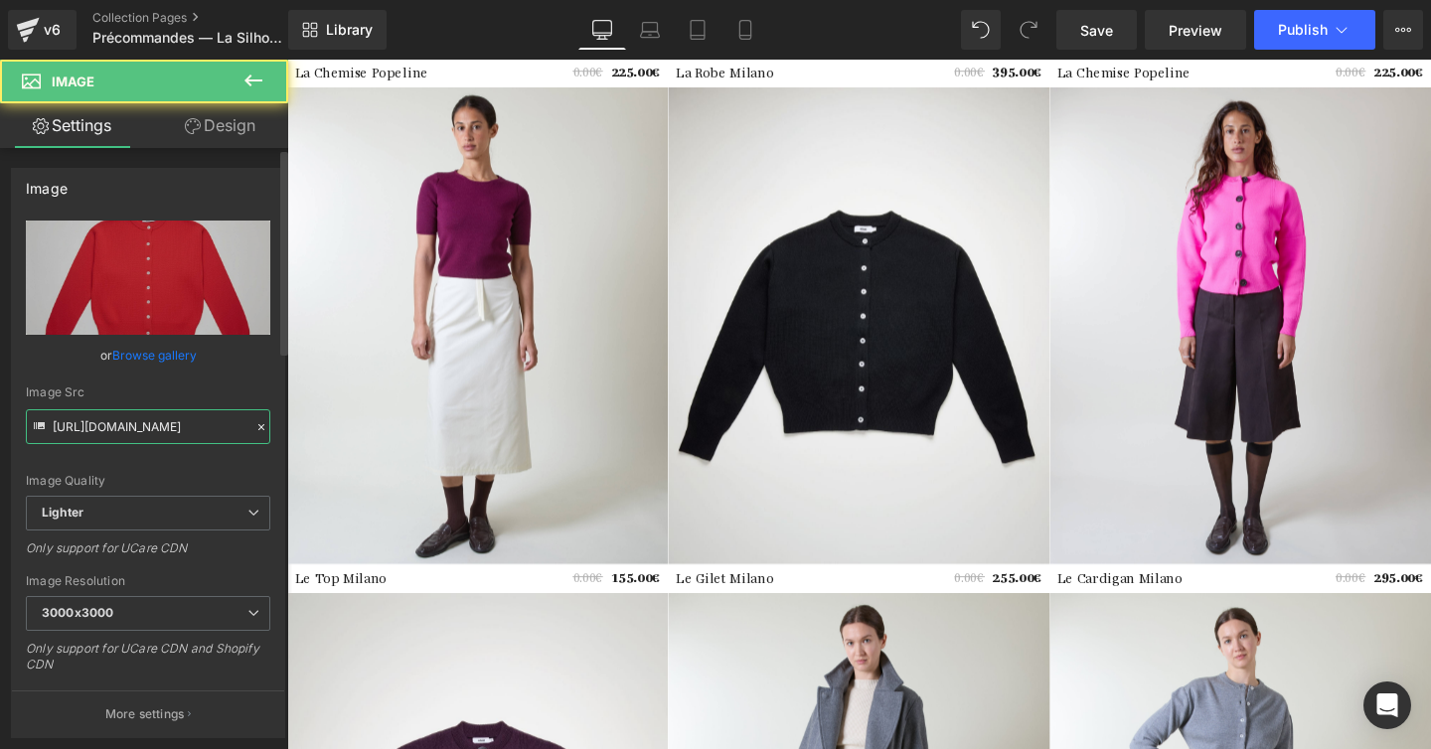
click at [142, 432] on input "[URL][DOMAIN_NAME]" at bounding box center [148, 426] width 244 height 35
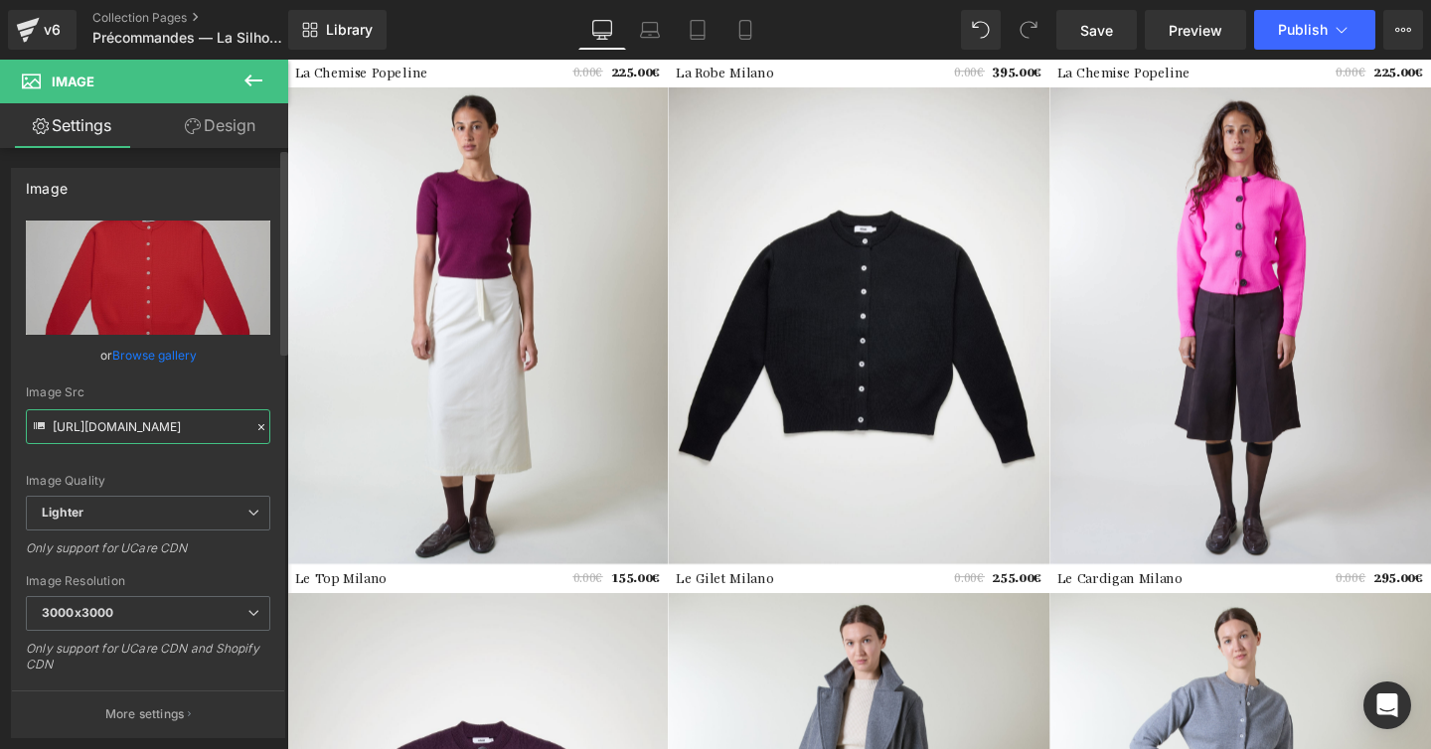
click at [142, 432] on input "[URL][DOMAIN_NAME]" at bounding box center [148, 426] width 244 height 35
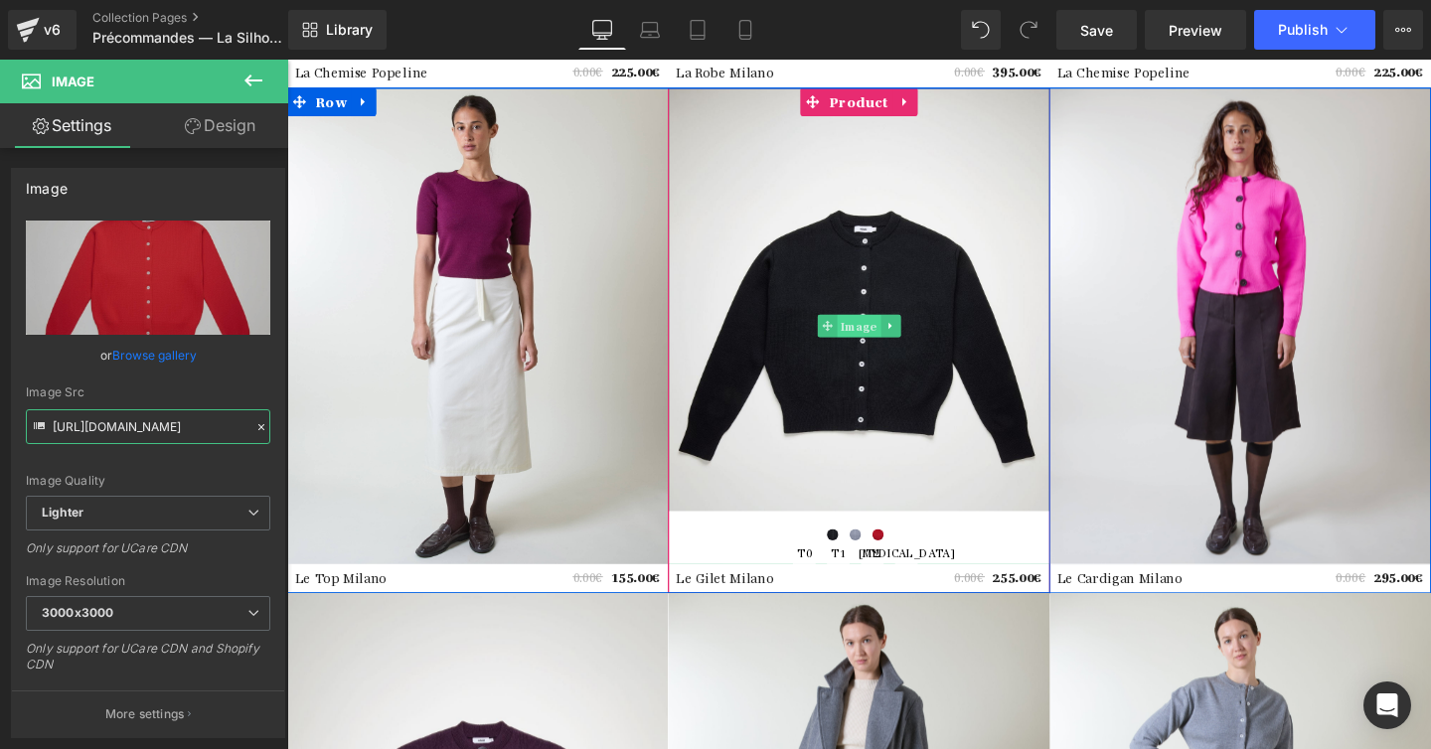
click at [888, 334] on span "Image" at bounding box center [888, 340] width 46 height 24
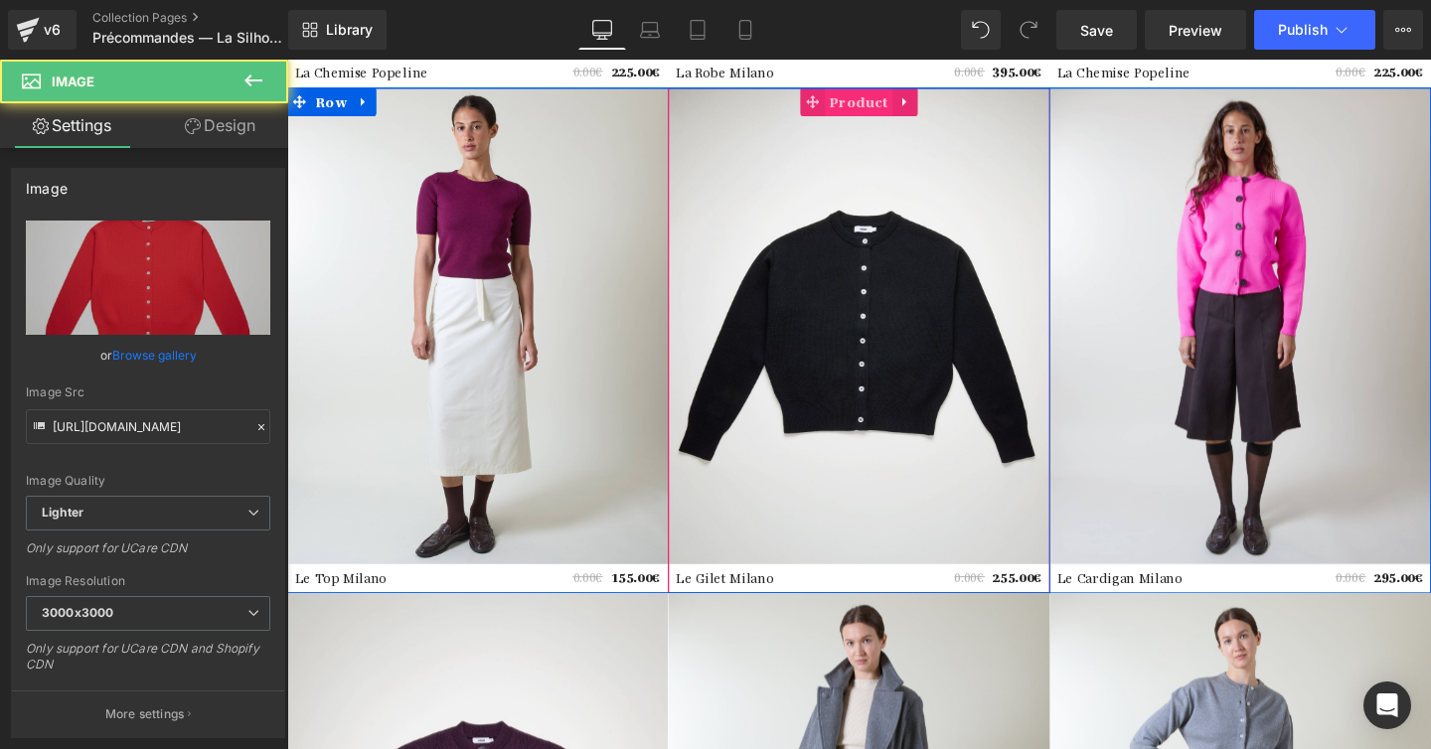
click at [896, 101] on span "Product" at bounding box center [888, 104] width 72 height 30
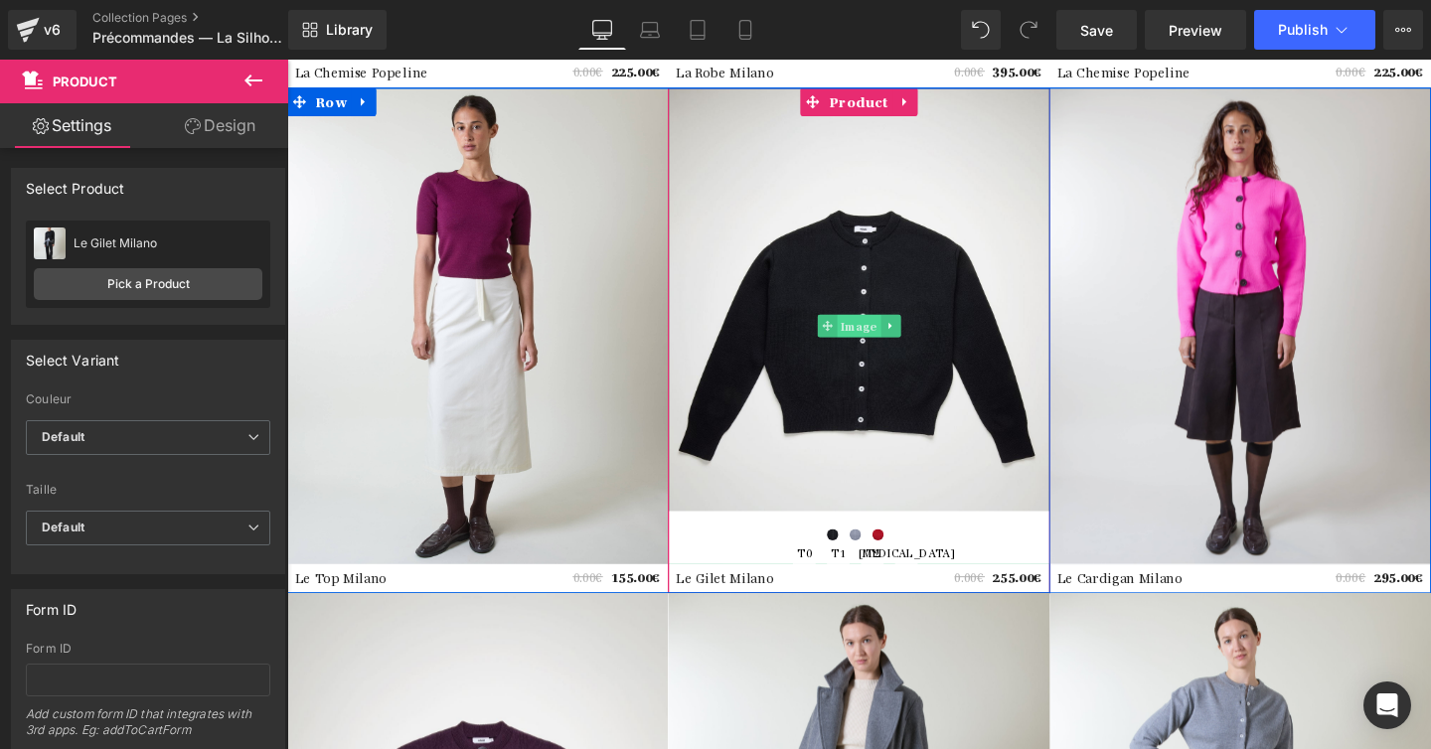
click at [887, 336] on span "Image" at bounding box center [888, 340] width 46 height 24
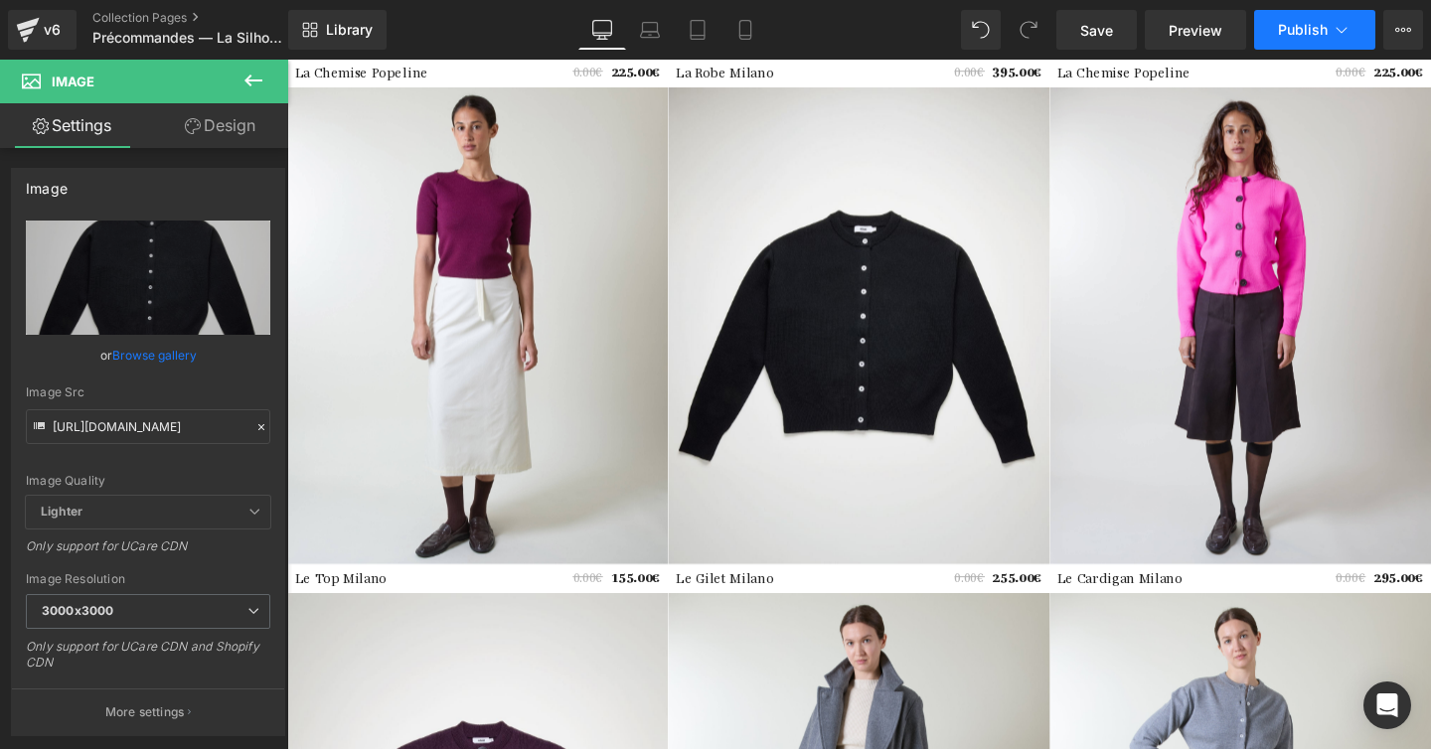
click at [1309, 40] on button "Publish" at bounding box center [1314, 30] width 121 height 40
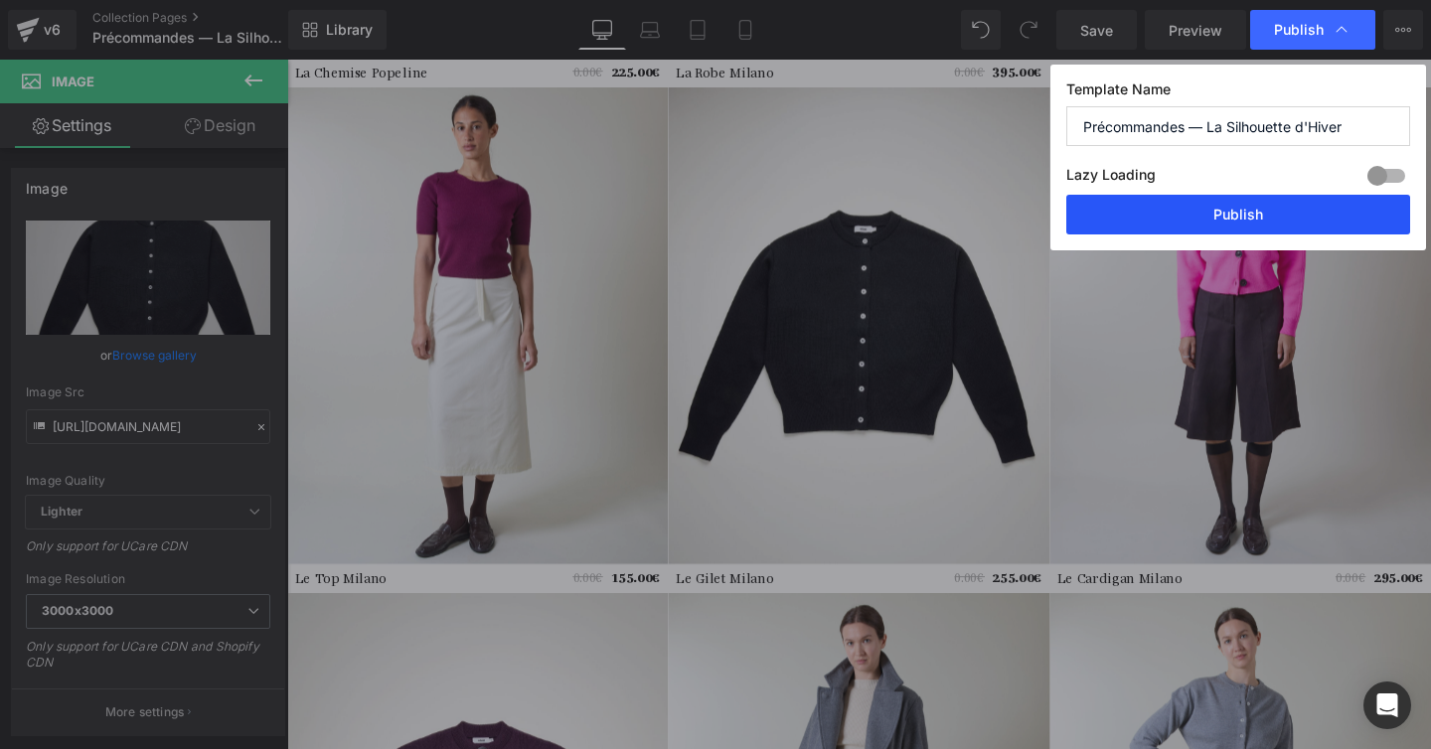
click at [1233, 217] on button "Publish" at bounding box center [1238, 215] width 344 height 40
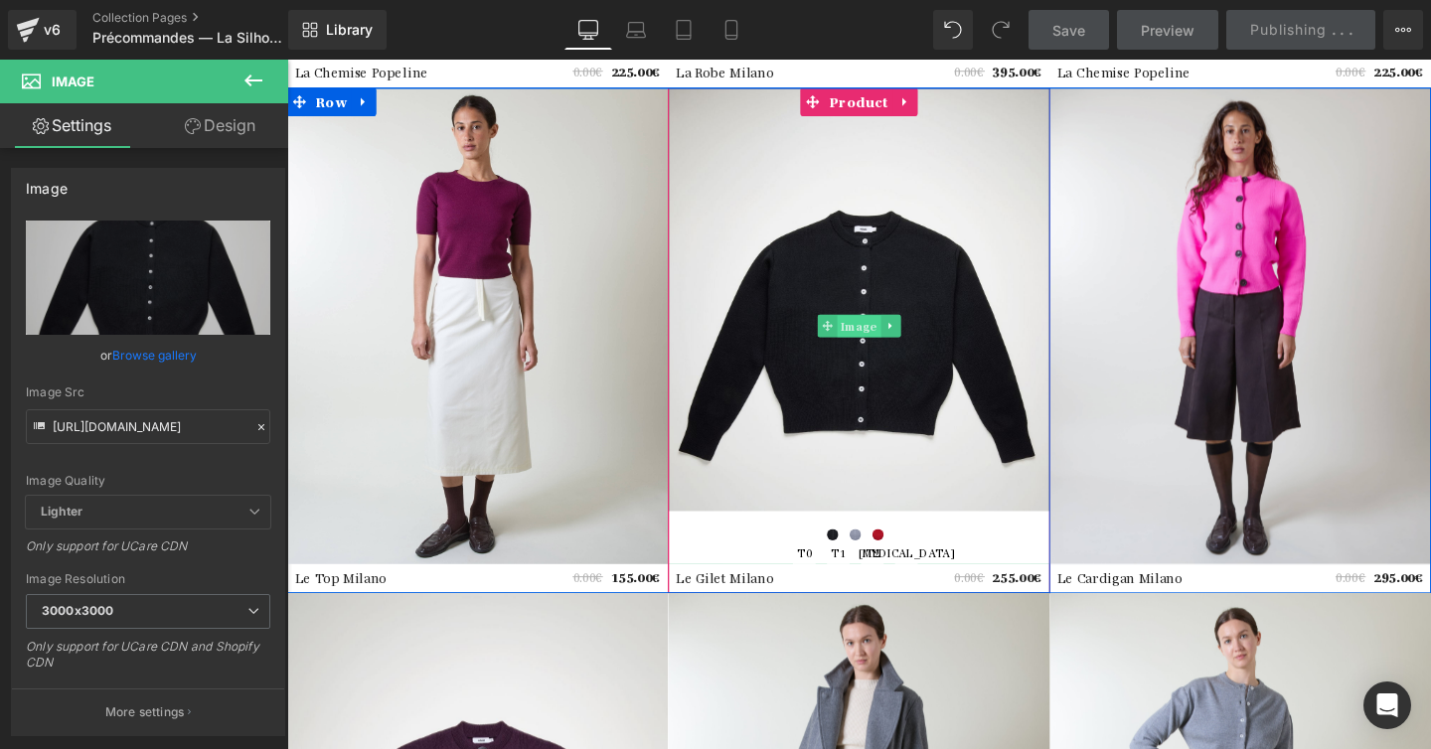
click at [896, 341] on span "Image" at bounding box center [888, 341] width 46 height 24
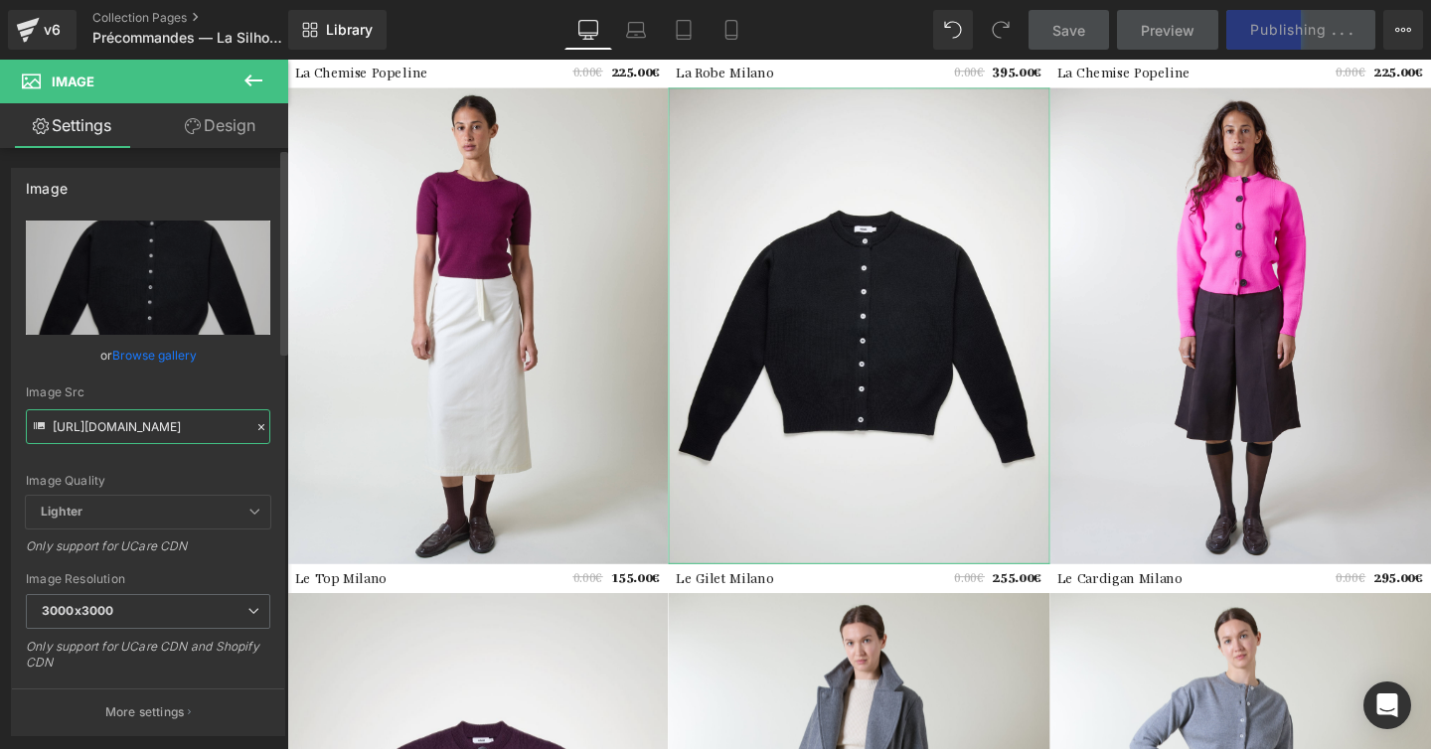
click at [169, 417] on input "[URL][DOMAIN_NAME]" at bounding box center [148, 426] width 244 height 35
paste input "ucarecdn.com/9a46e0af-22a0-4cf6-8359-e7ecdd0a21e7/-/format/auto/-/preview/3000x…"
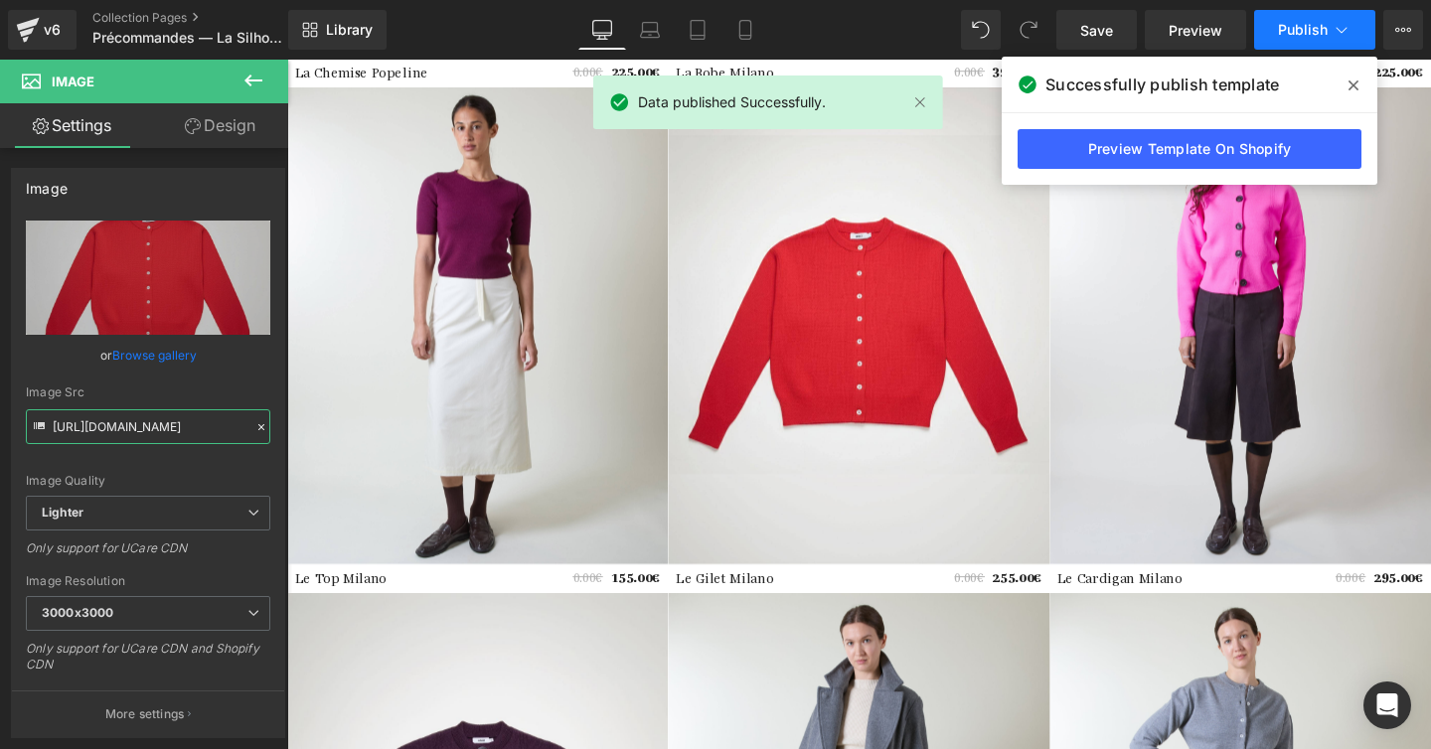
type input "[URL][DOMAIN_NAME]"
click at [1289, 33] on span "Publish" at bounding box center [1303, 30] width 50 height 16
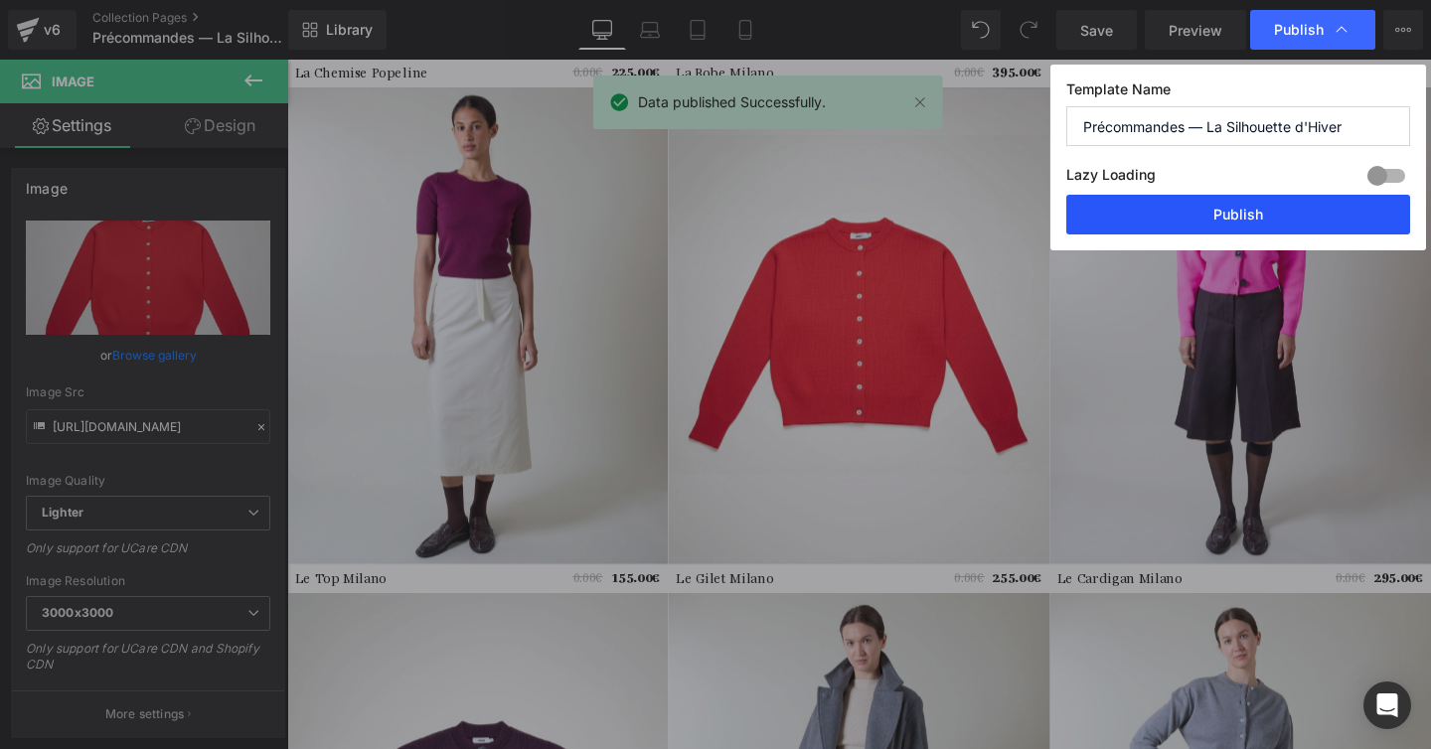
click at [1256, 206] on button "Publish" at bounding box center [1238, 215] width 344 height 40
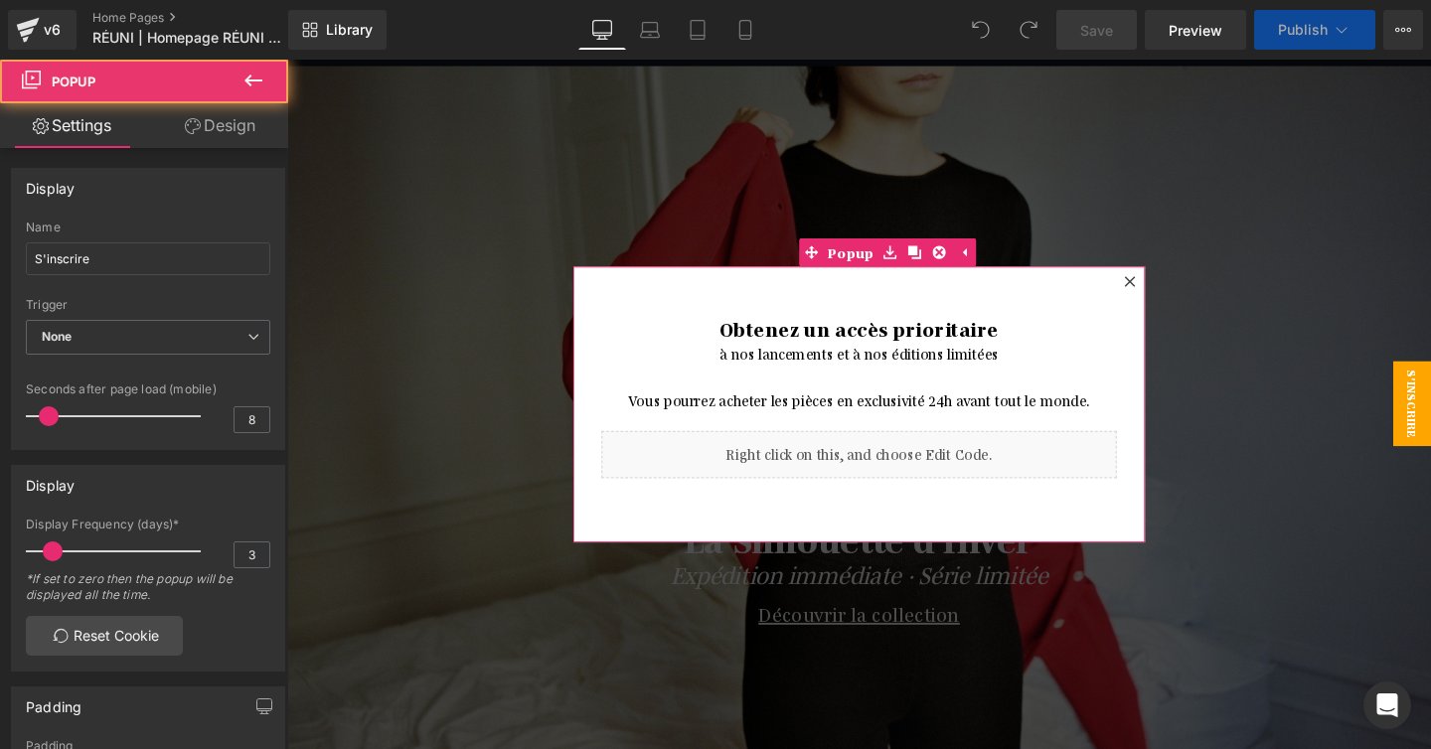
click at [1174, 297] on icon at bounding box center [1173, 293] width 12 height 12
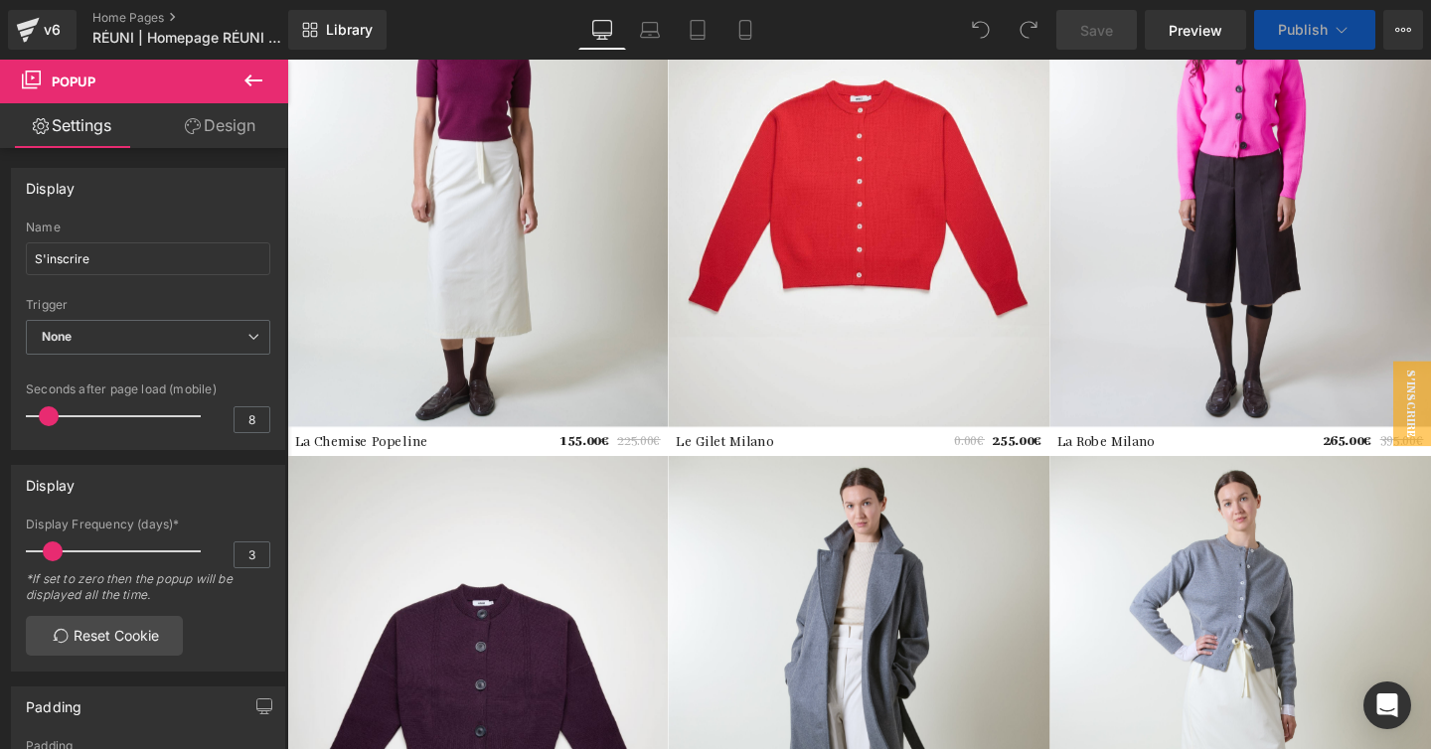
scroll to position [2579, 0]
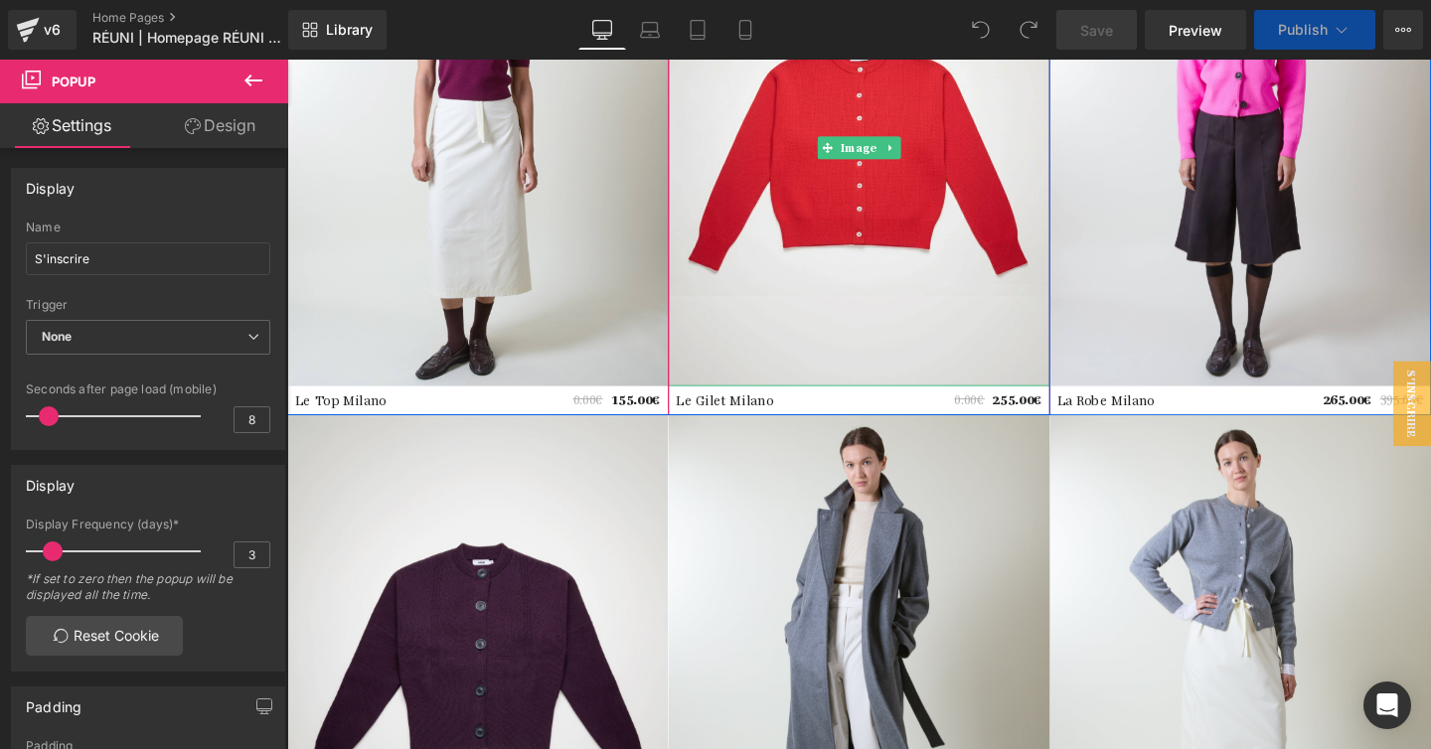
click at [879, 236] on img at bounding box center [887, 152] width 400 height 501
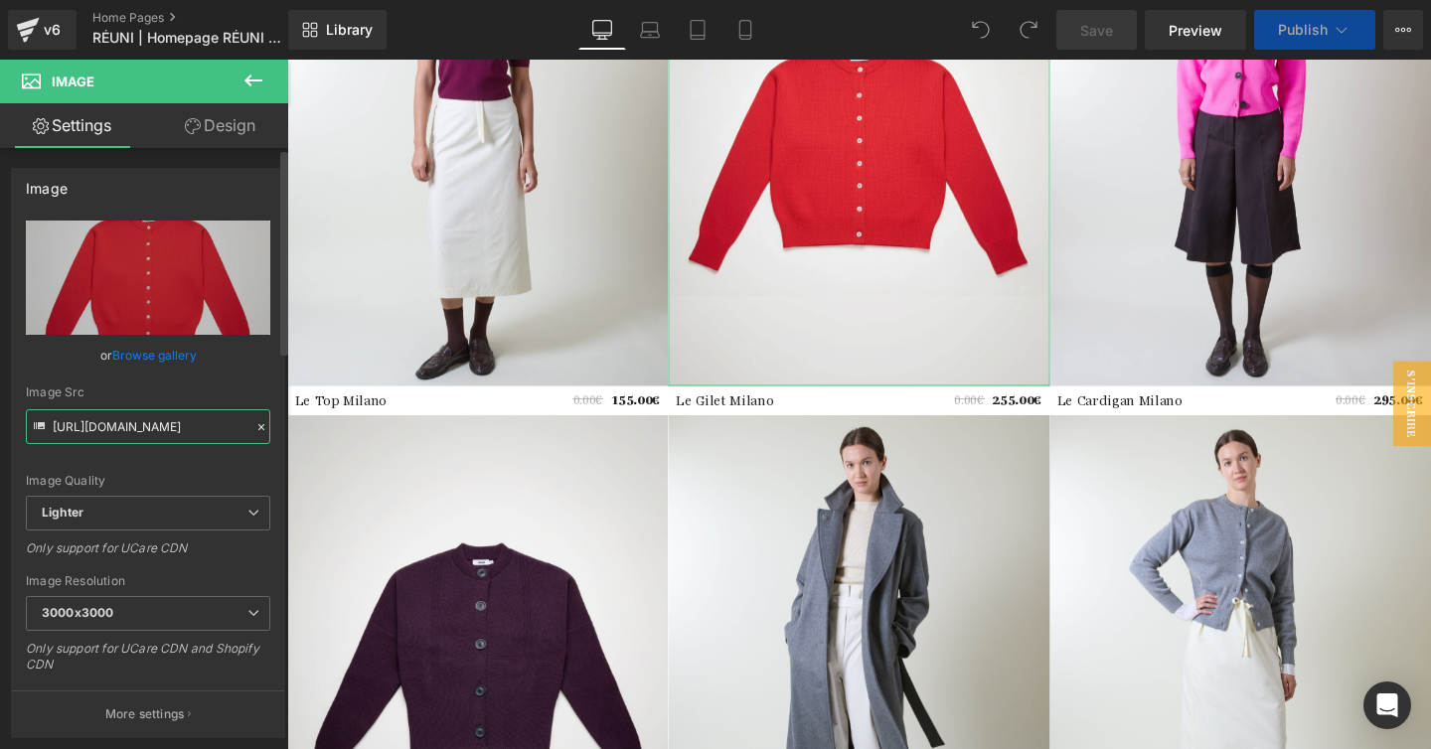
click at [162, 428] on input "[URL][DOMAIN_NAME]" at bounding box center [148, 426] width 244 height 35
